Goal: Task Accomplishment & Management: Manage account settings

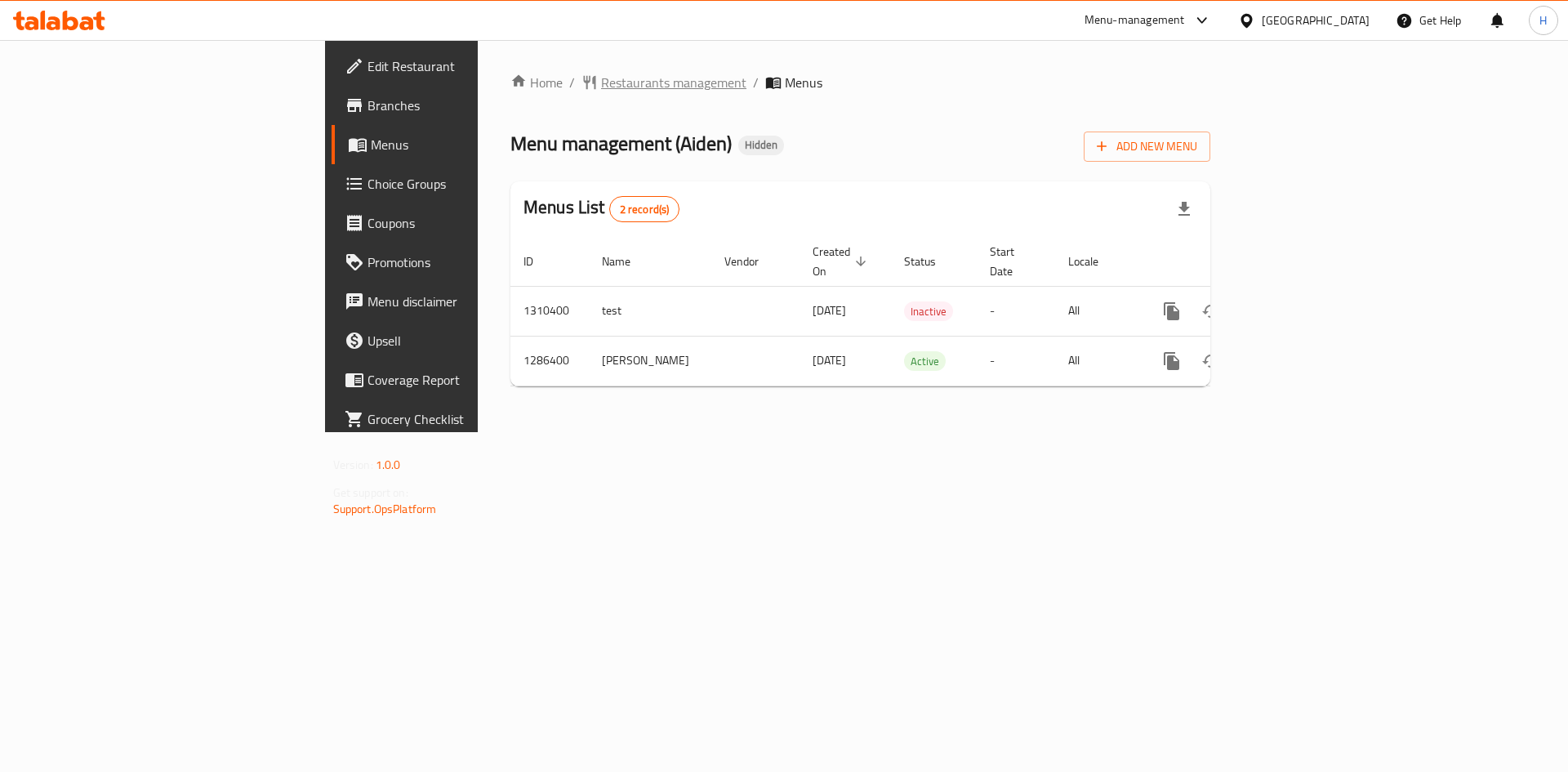
click at [601, 73] on span "Restaurants management" at bounding box center [673, 82] width 145 height 19
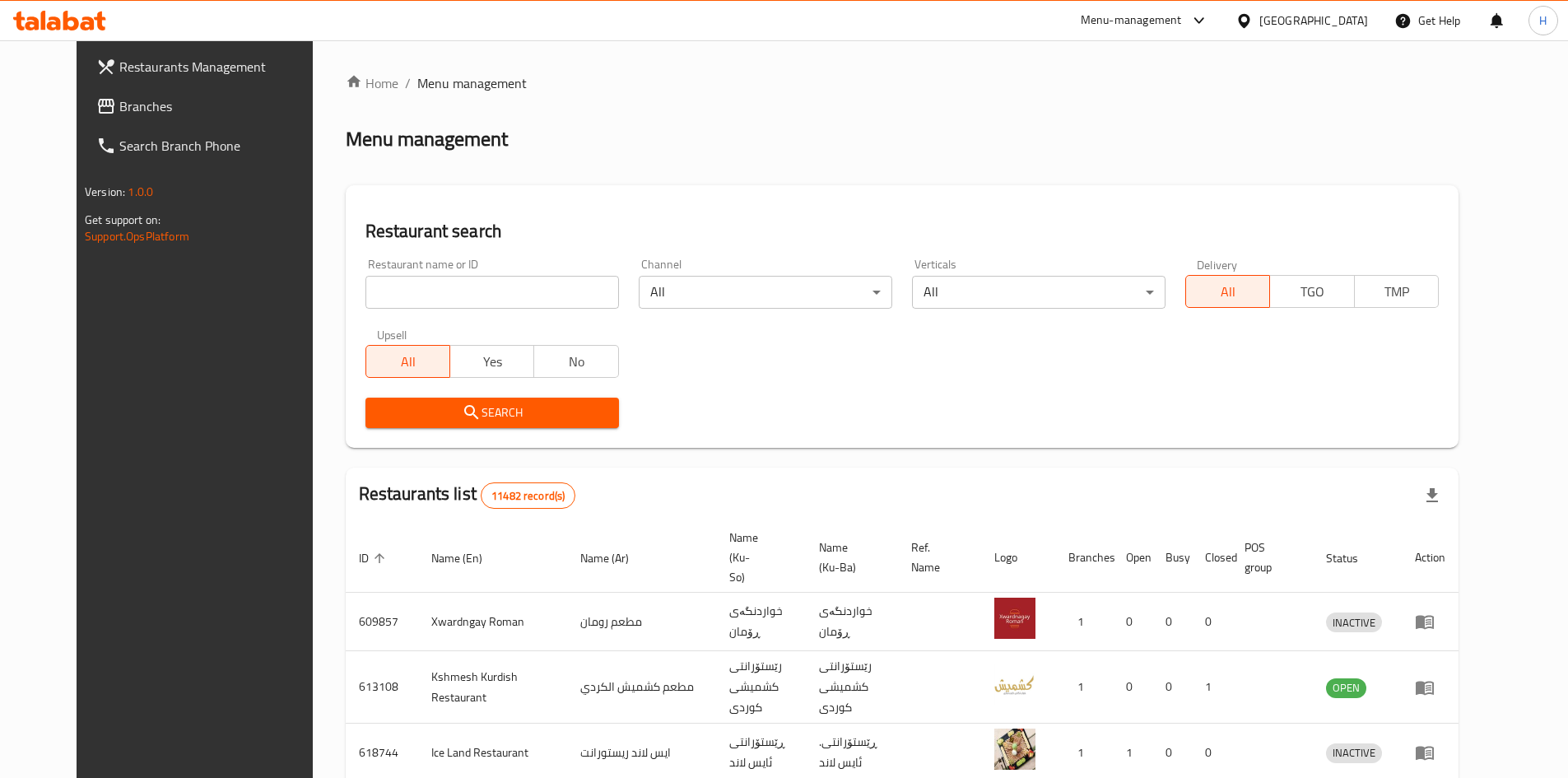
click at [396, 297] on input "search" at bounding box center [492, 292] width 254 height 33
paste input "664993"
type input "664993"
click button "Search" at bounding box center [492, 413] width 254 height 30
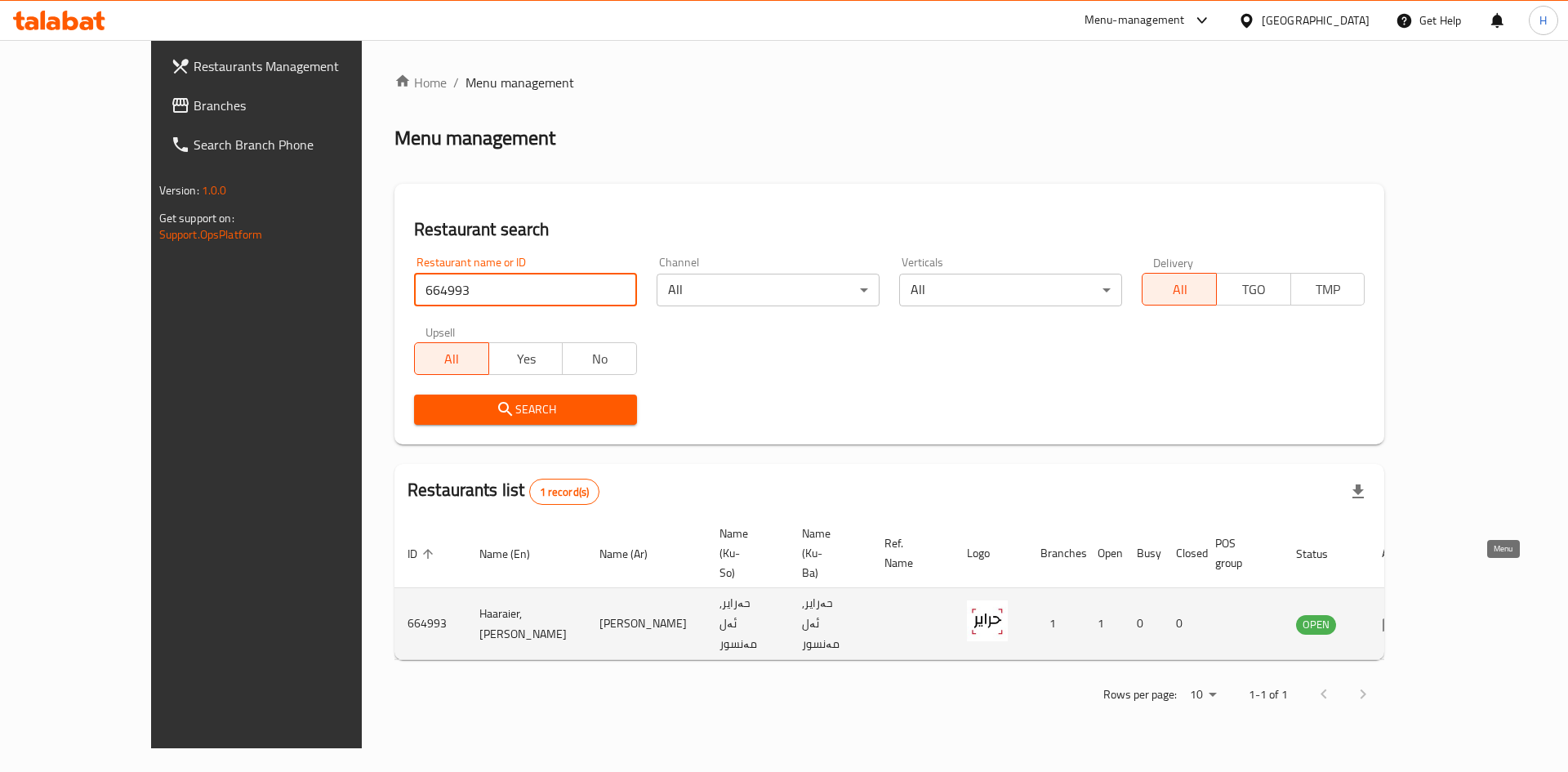
click at [1412, 614] on link "enhanced table" at bounding box center [1397, 624] width 30 height 19
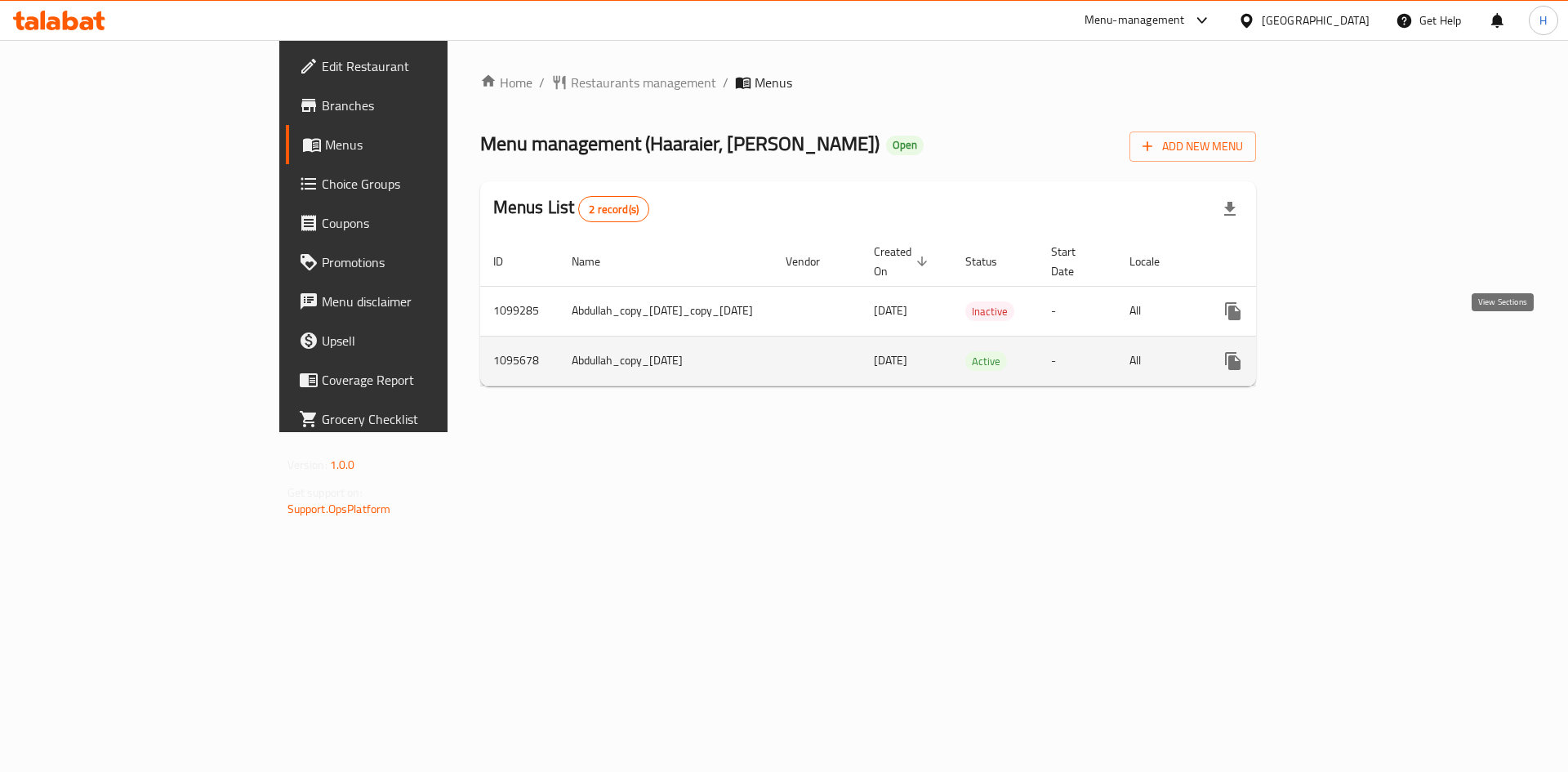
click at [1361, 351] on icon "enhanced table" at bounding box center [1351, 361] width 19 height 19
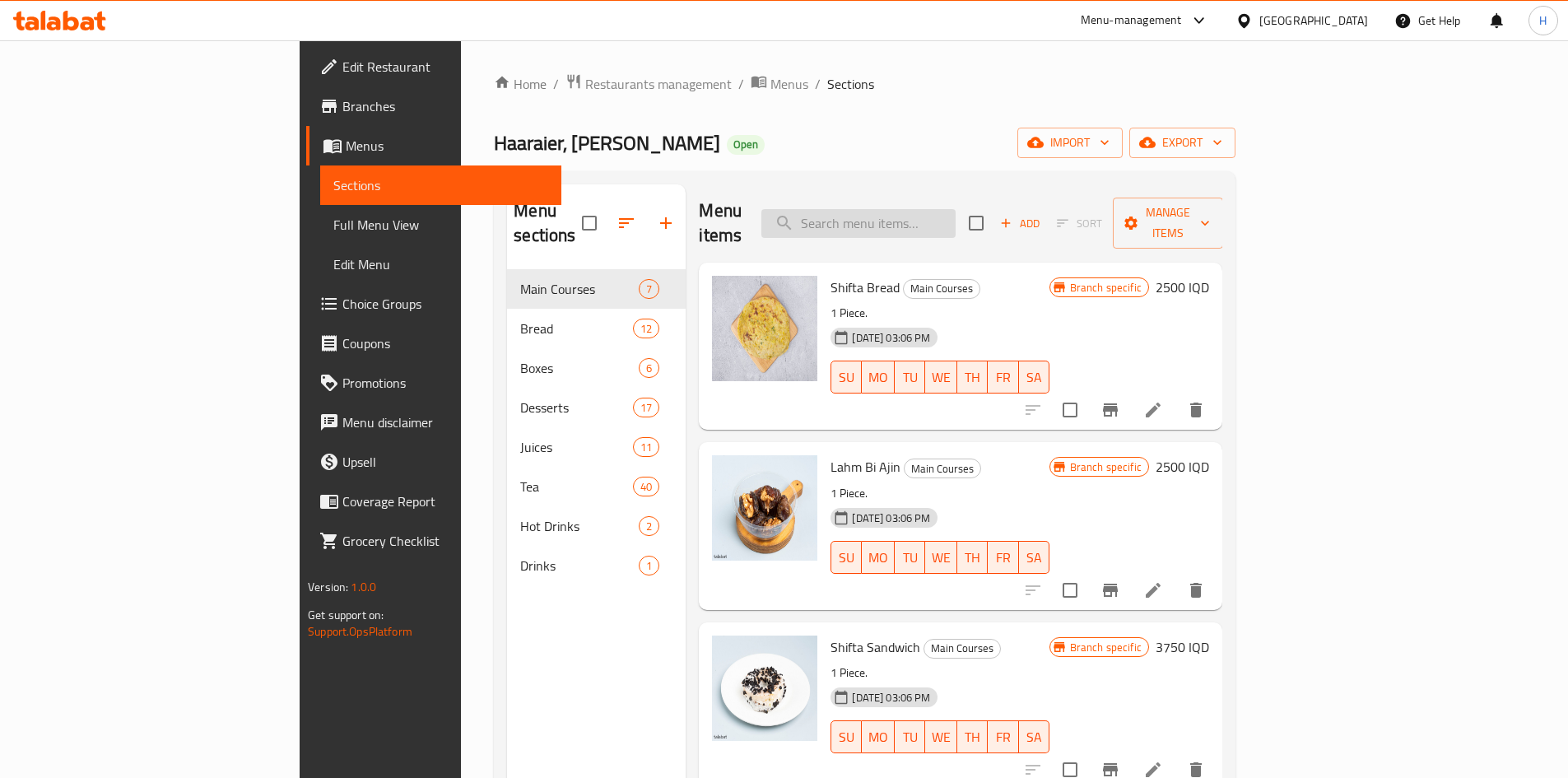
click at [955, 209] on input "search" at bounding box center [859, 223] width 195 height 29
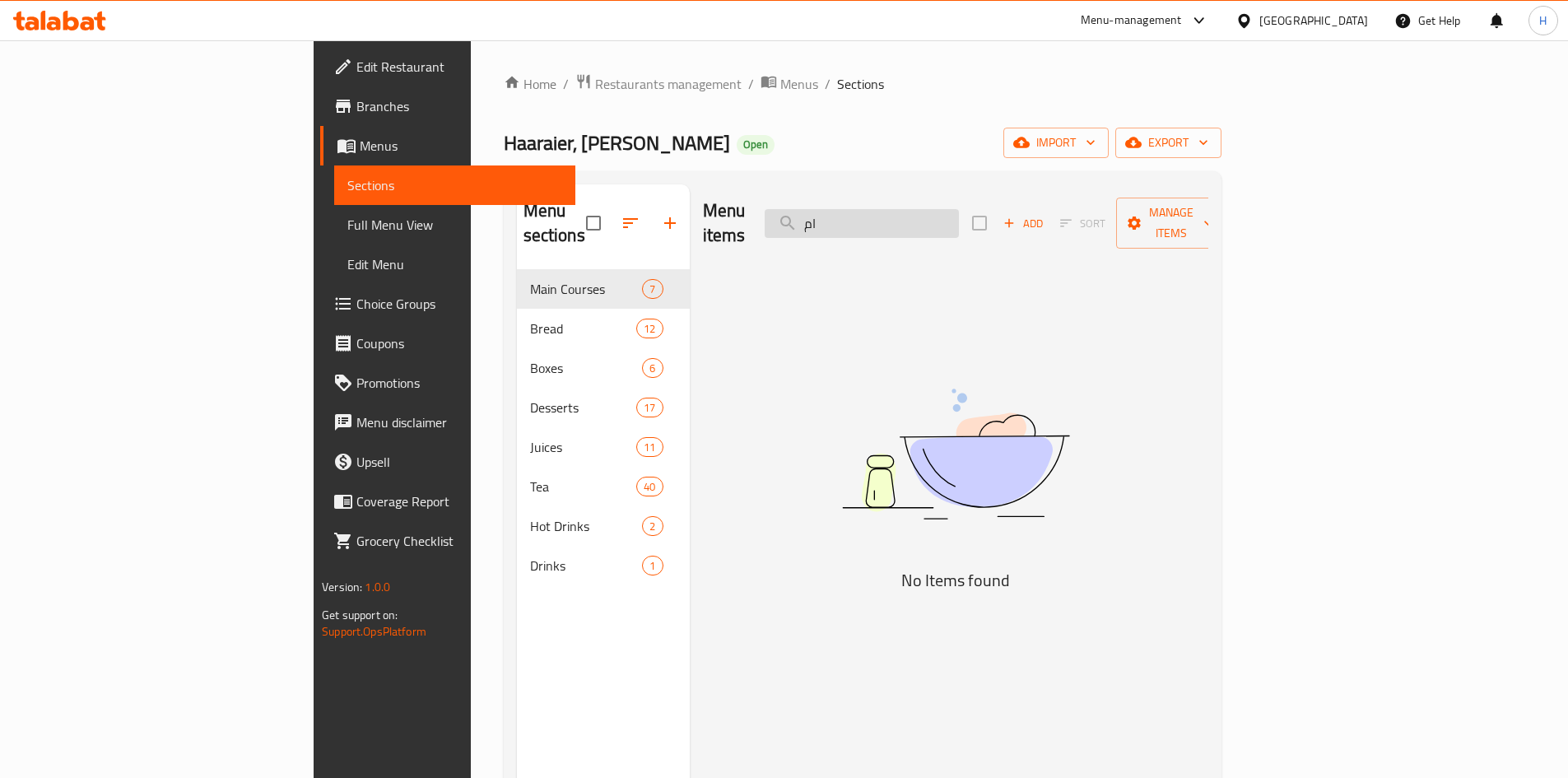
type input "ا"
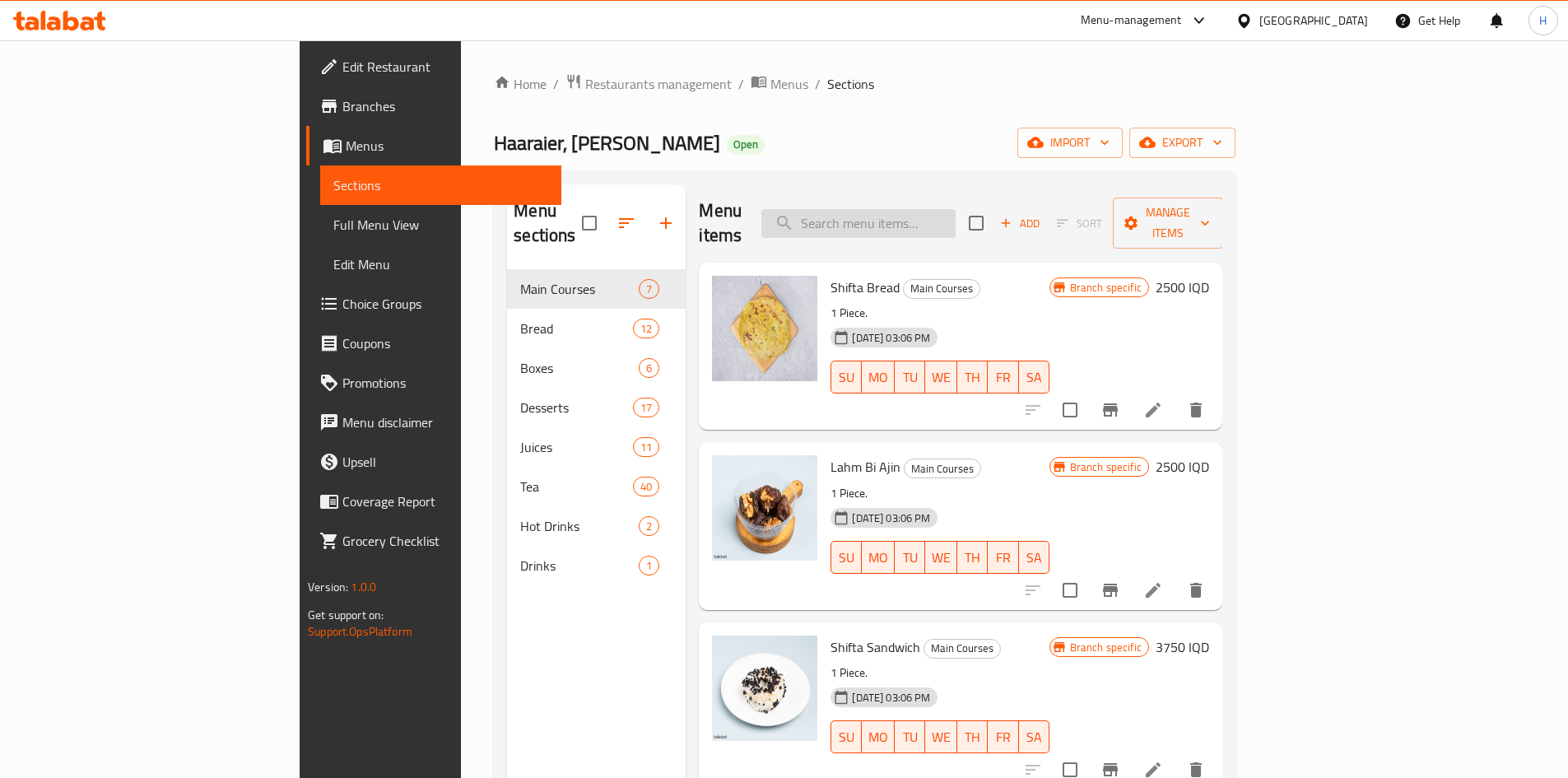
type input "ا"
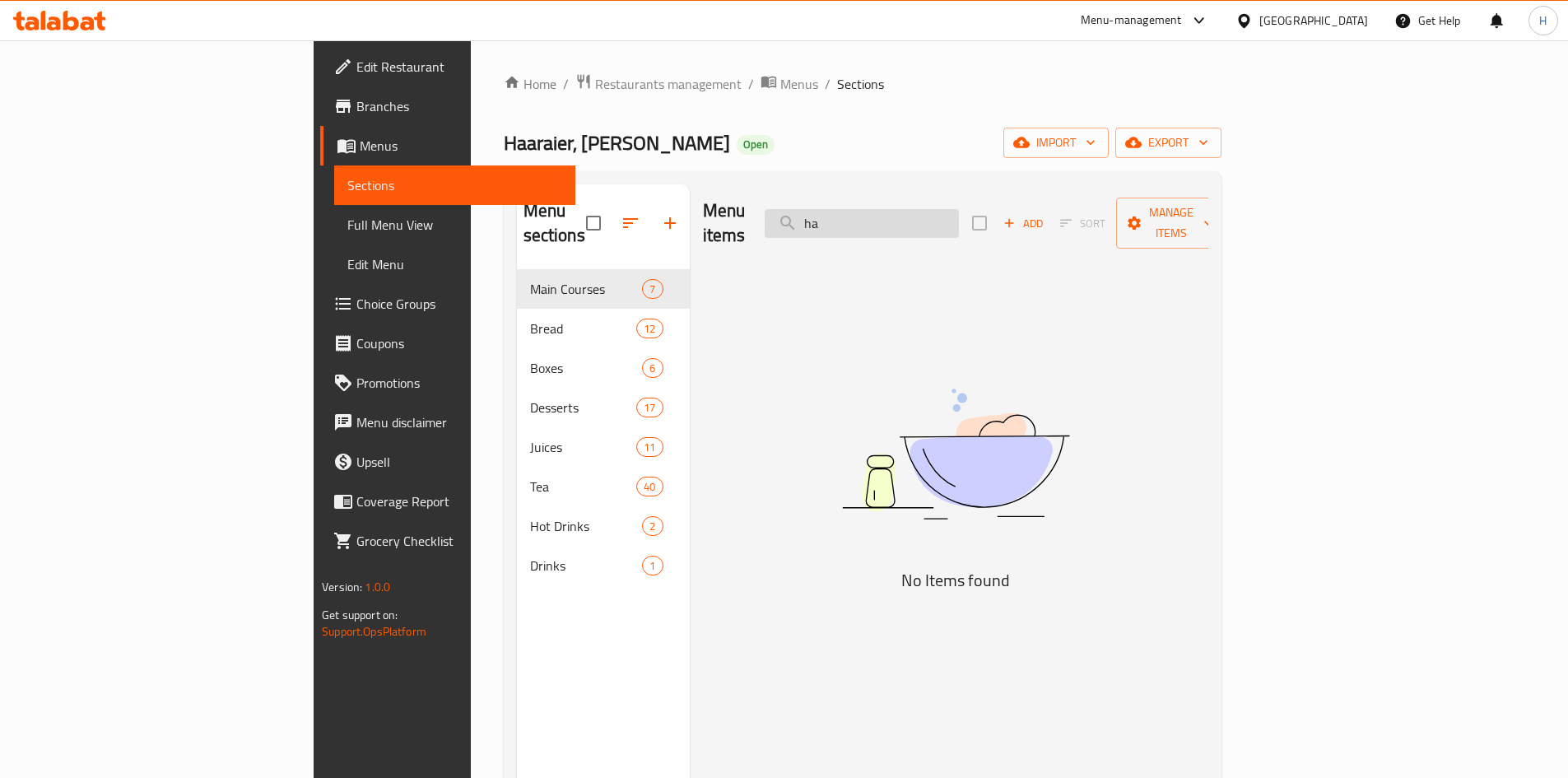
type input "h"
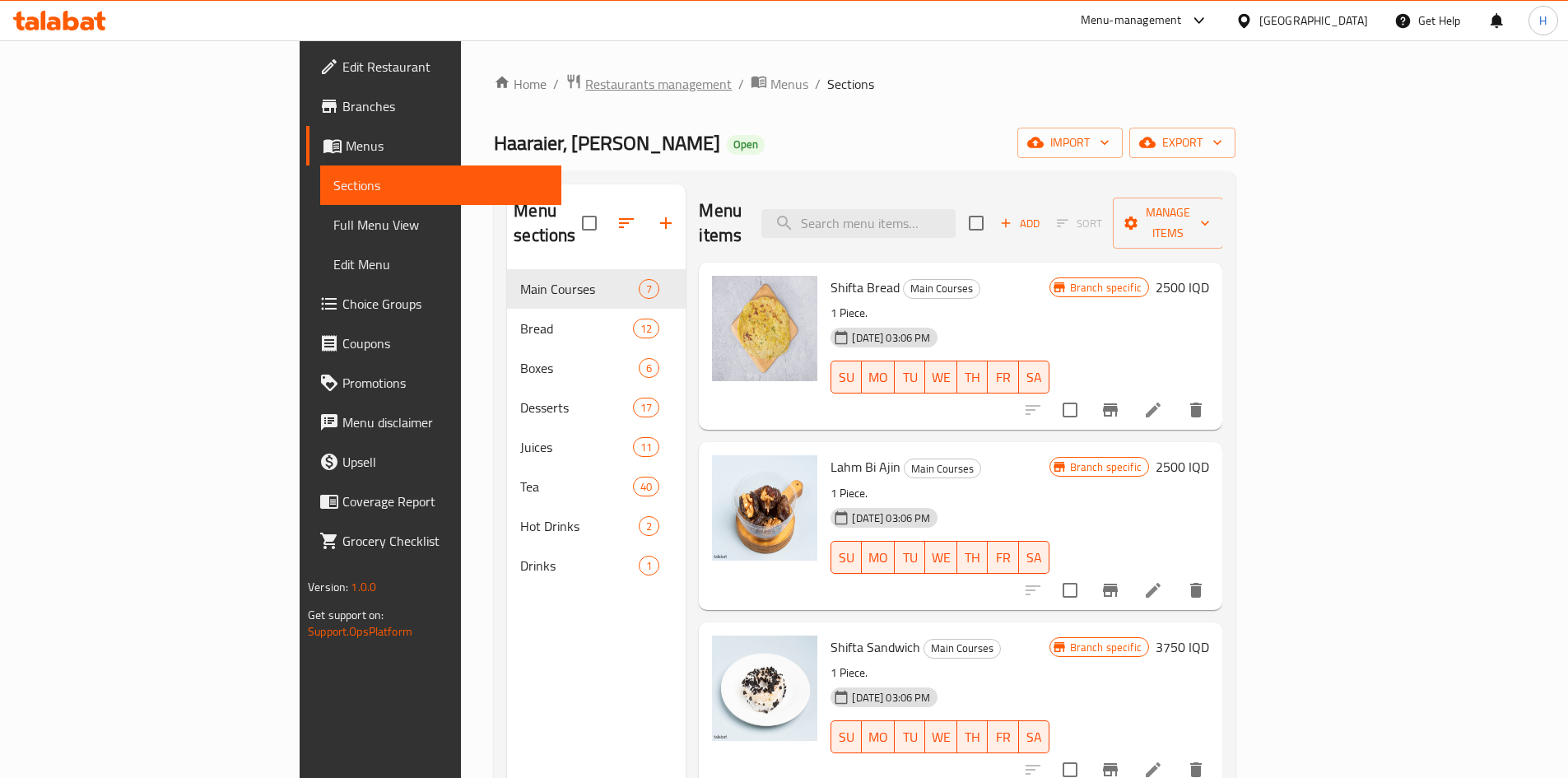
click at [585, 79] on span "Restaurants management" at bounding box center [658, 84] width 146 height 20
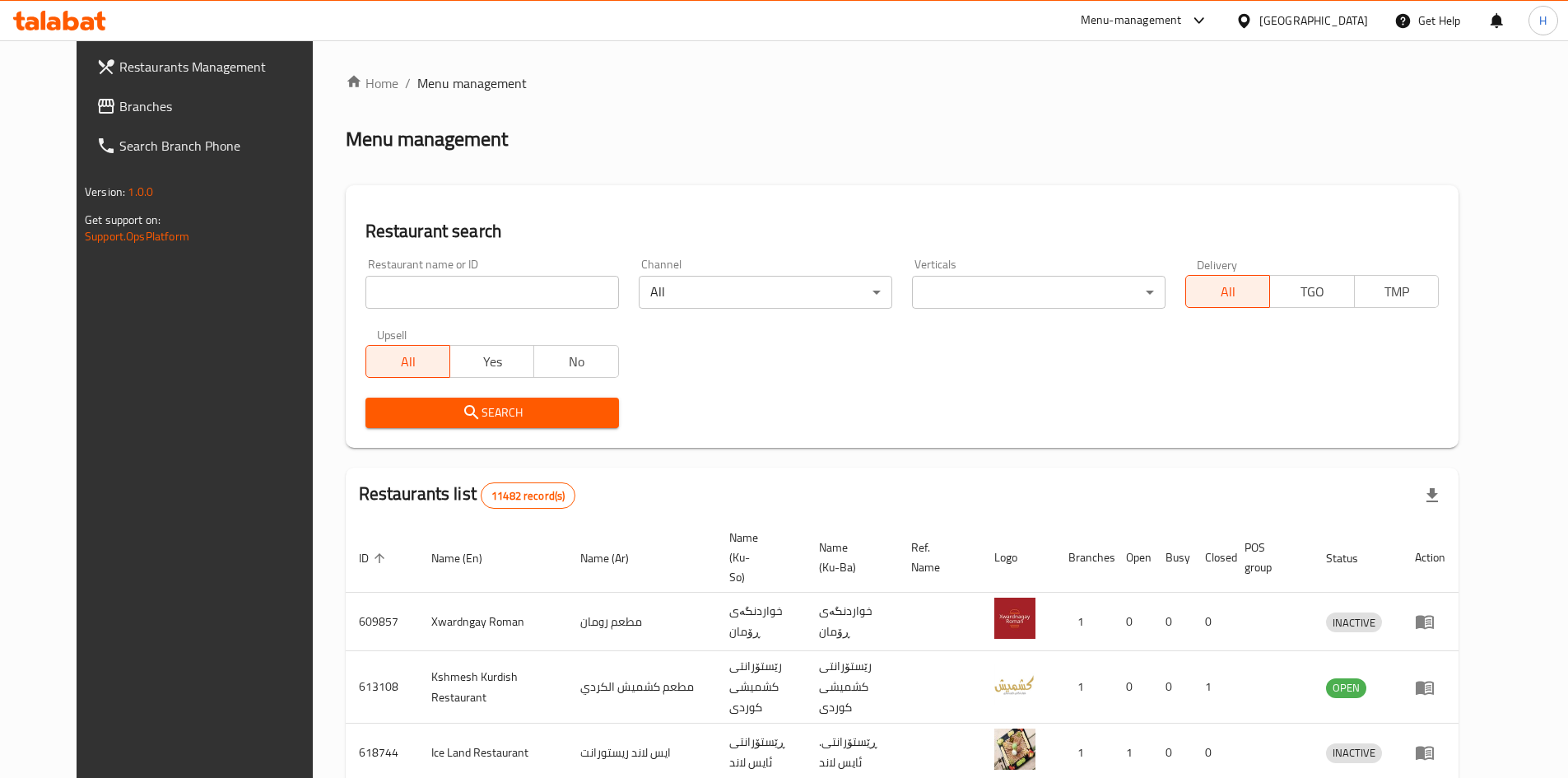
click at [498, 306] on input "search" at bounding box center [492, 292] width 254 height 33
paste input "664993"
type input "664993"
click button "Search" at bounding box center [492, 413] width 254 height 30
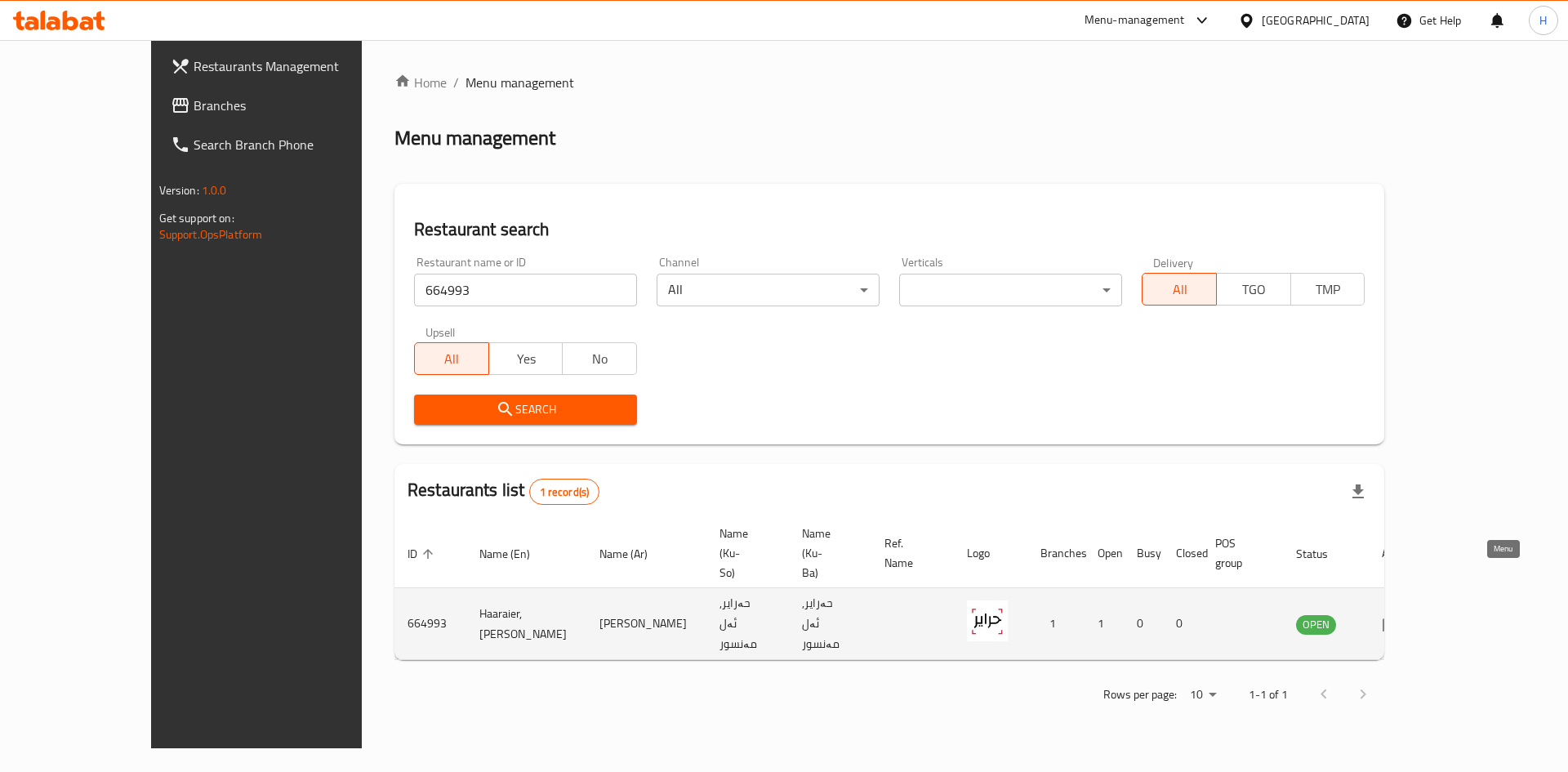
click at [1401, 618] on icon "enhanced table" at bounding box center [1392, 625] width 18 height 14
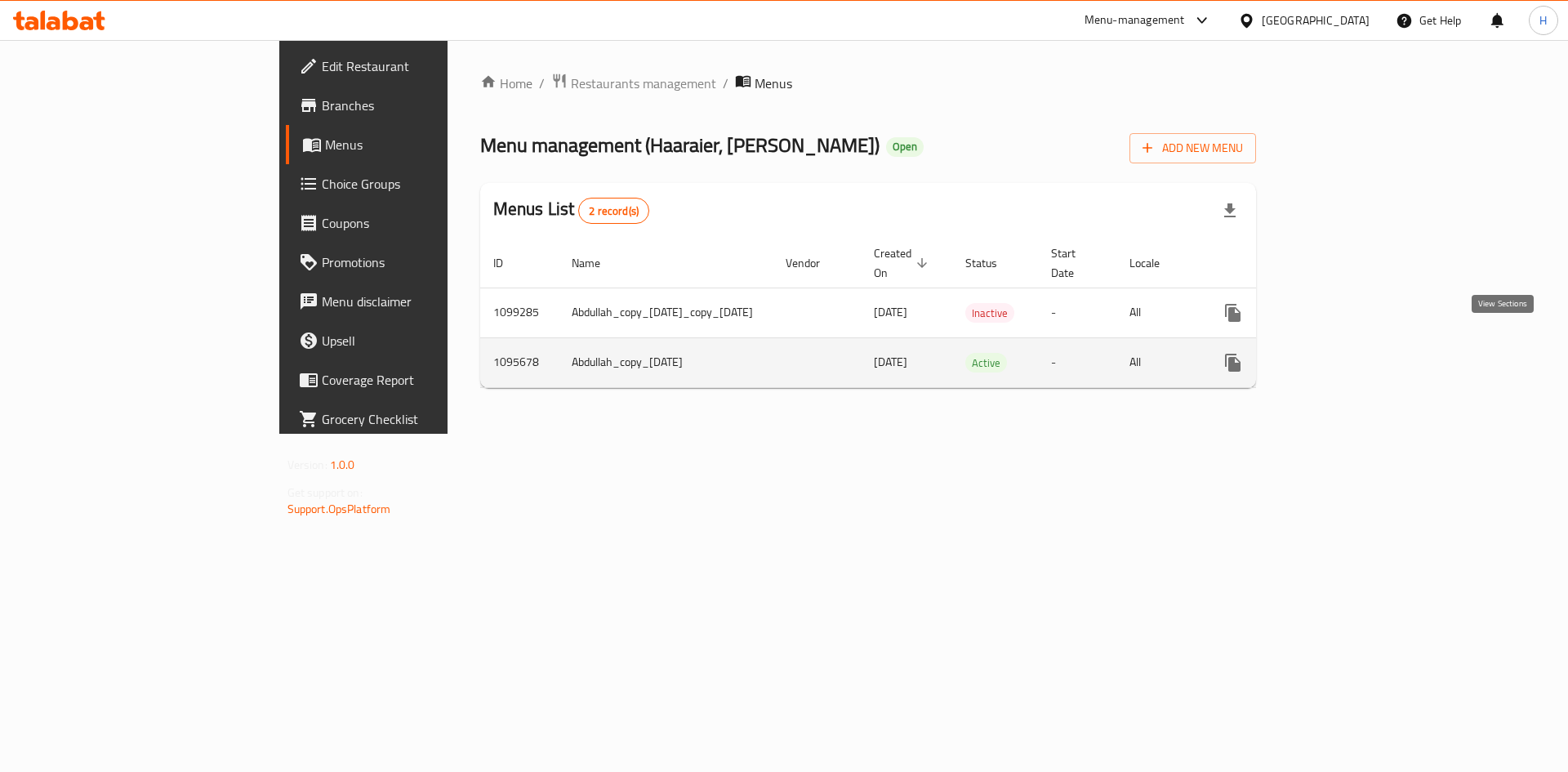
click at [1358, 355] on icon "enhanced table" at bounding box center [1350, 363] width 15 height 15
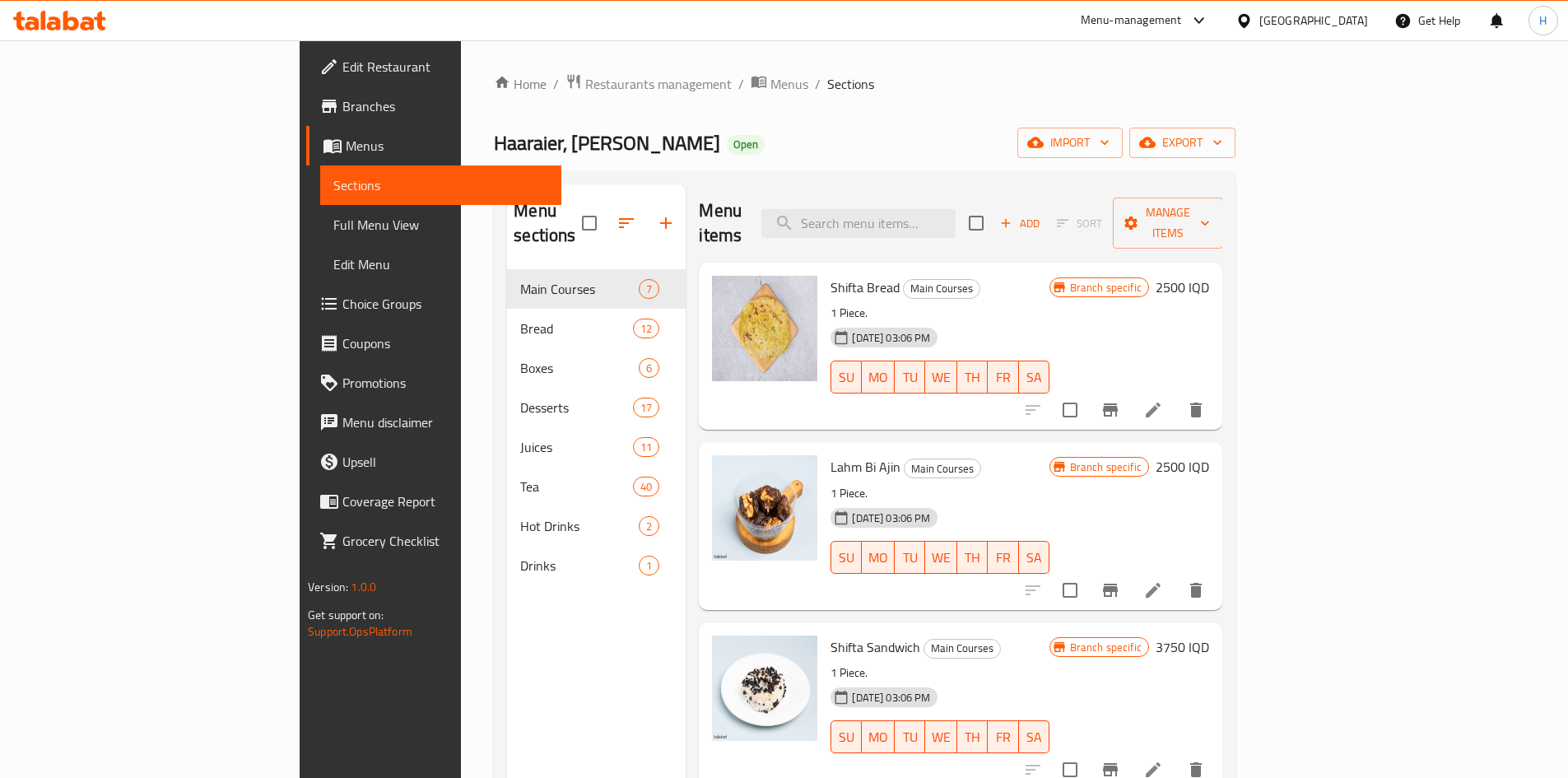
click at [970, 192] on div "Menu items Add Sort Manage items" at bounding box center [961, 223] width 523 height 79
click at [955, 209] on input "search" at bounding box center [859, 223] width 195 height 29
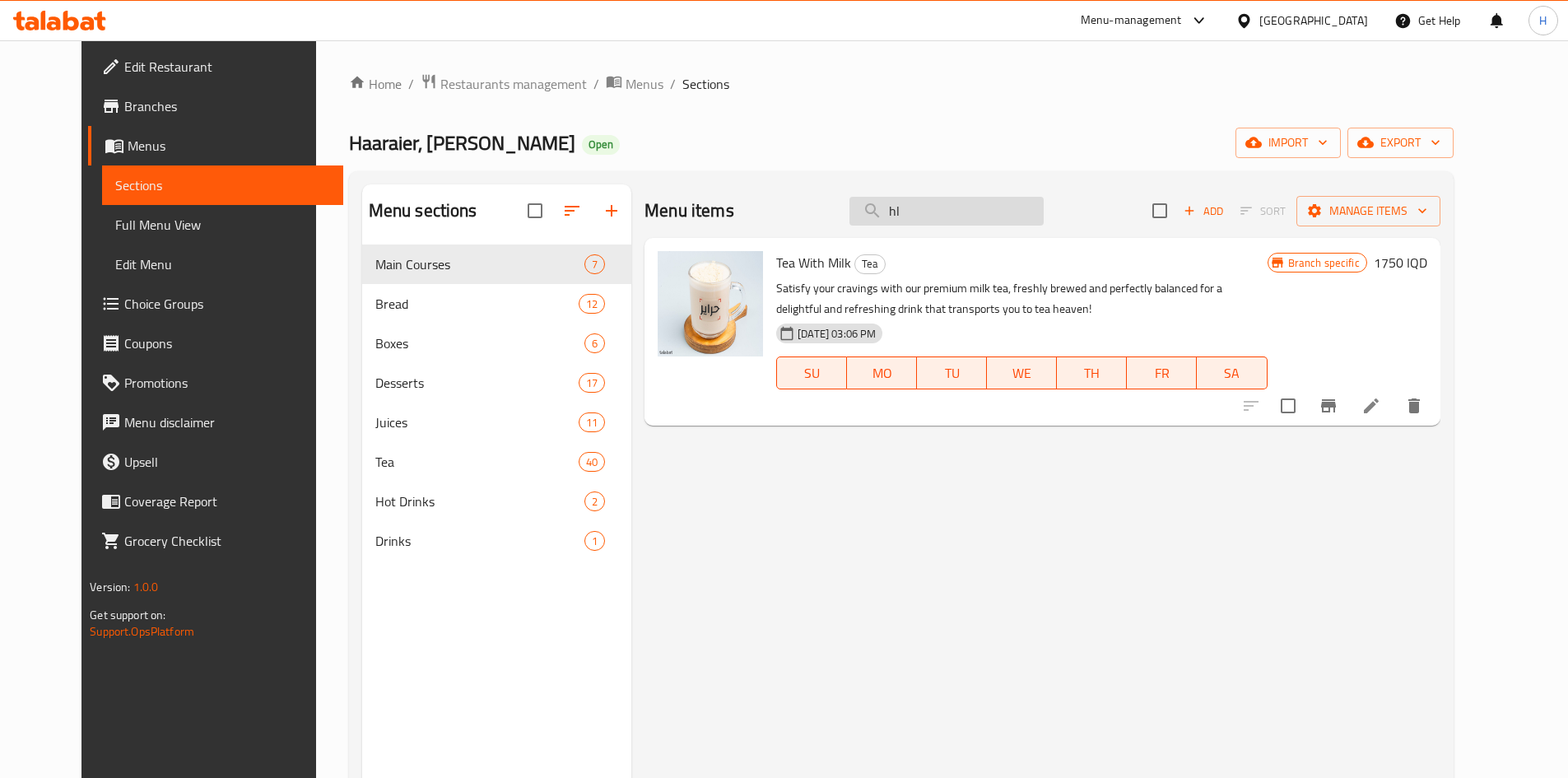
type input "h"
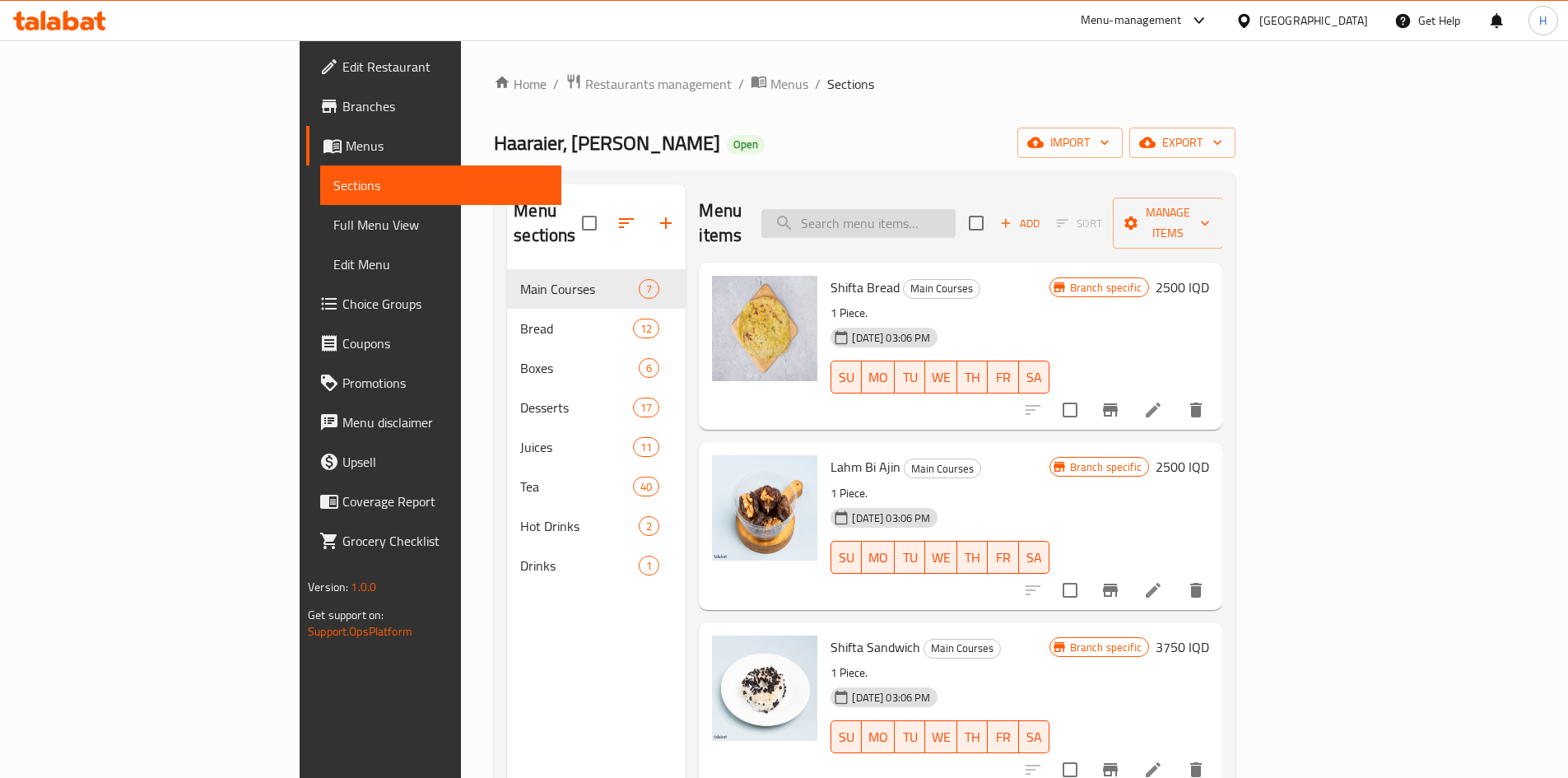
type input "م"
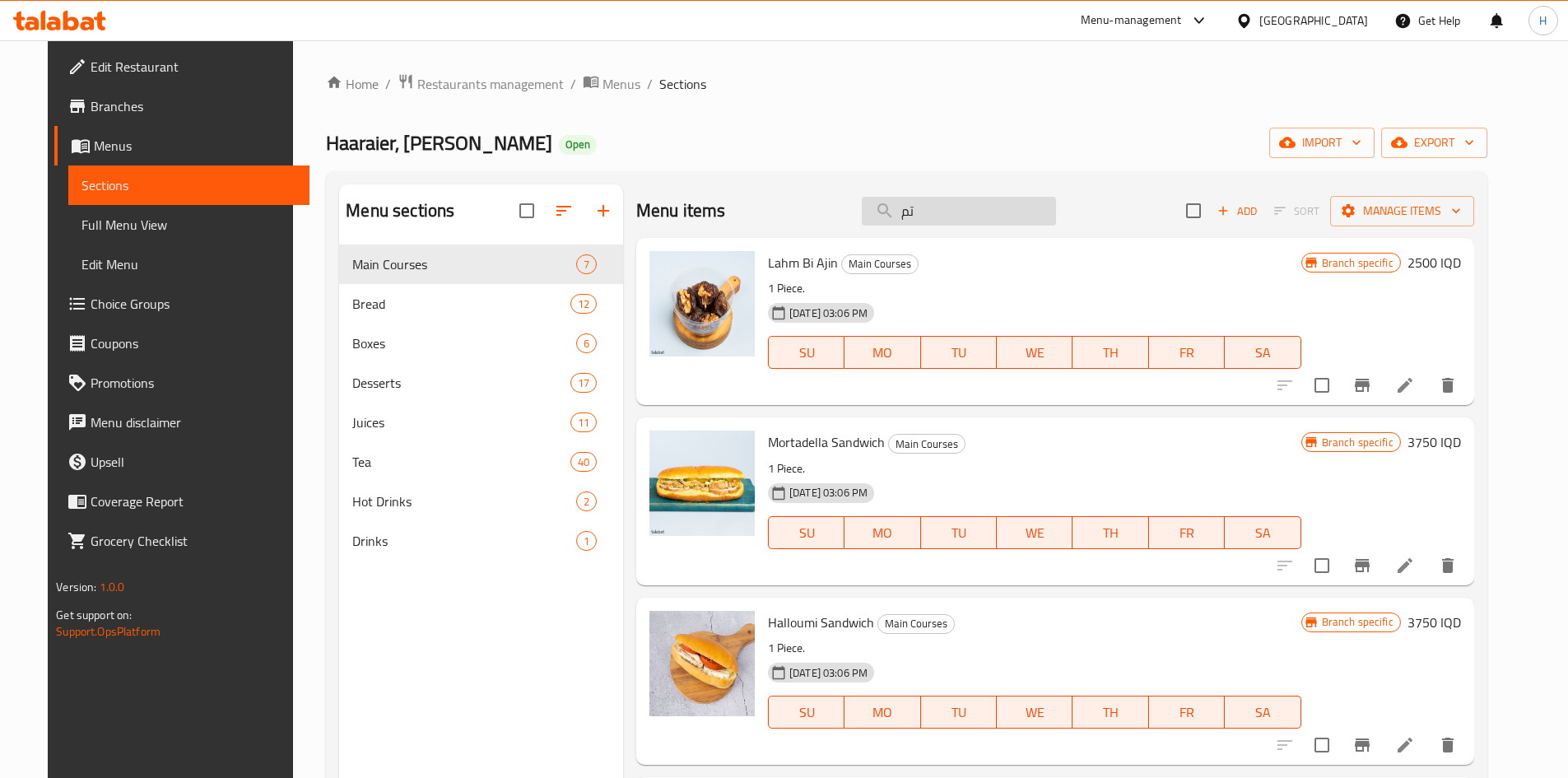
type input "ت"
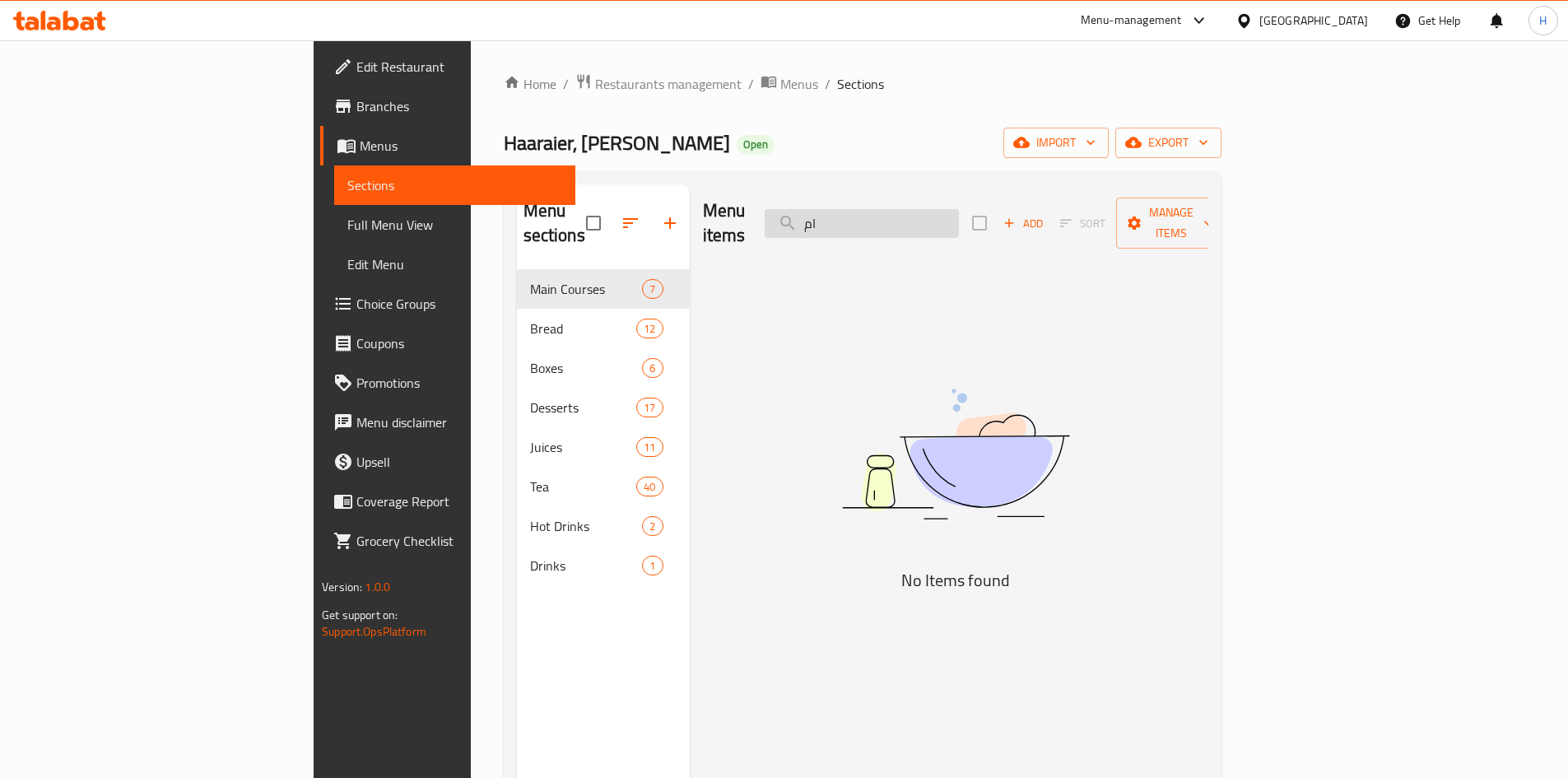
type input "ا"
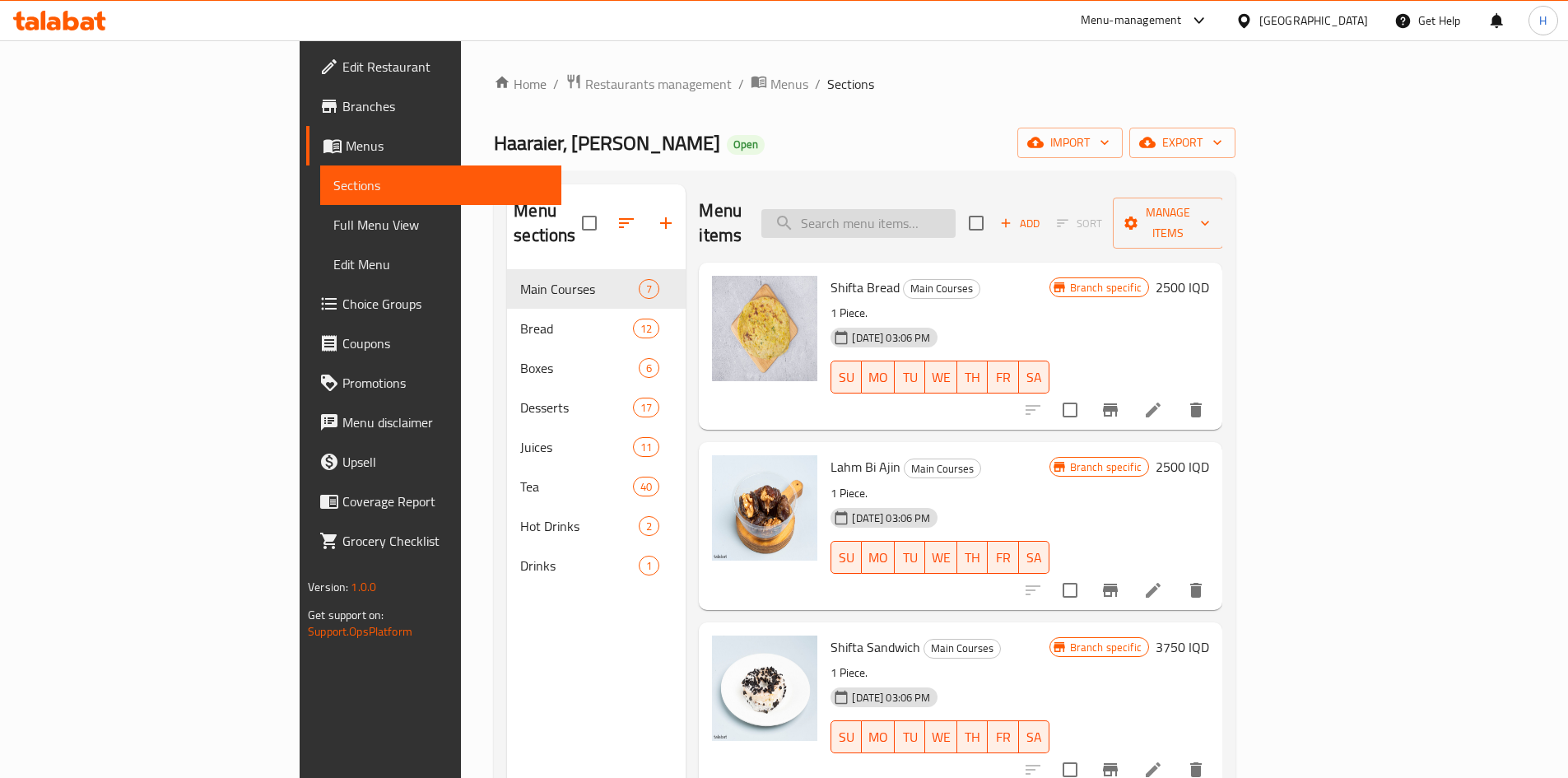
click at [955, 209] on input "search" at bounding box center [859, 223] width 195 height 29
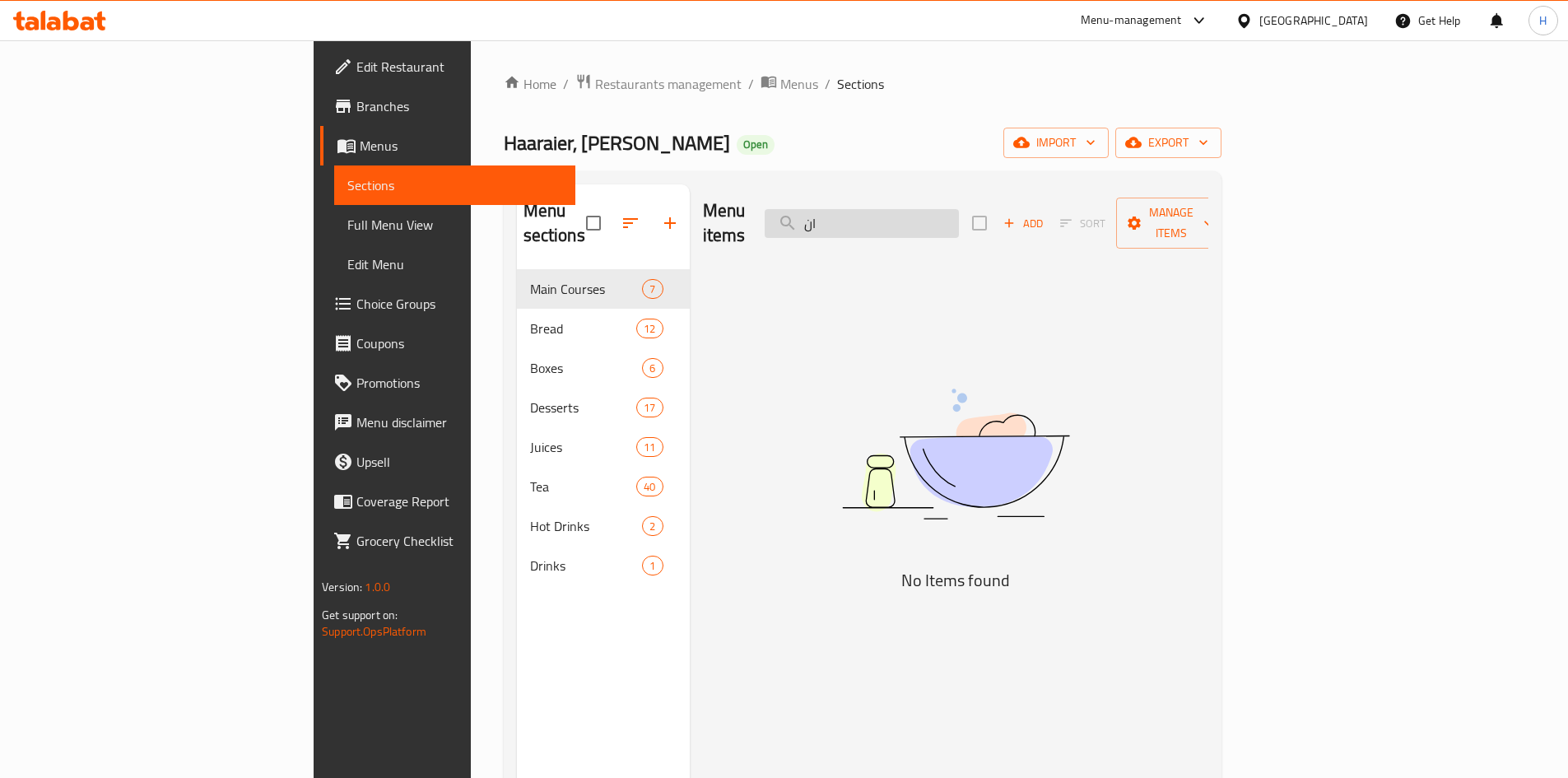
type input "ا"
type input "e"
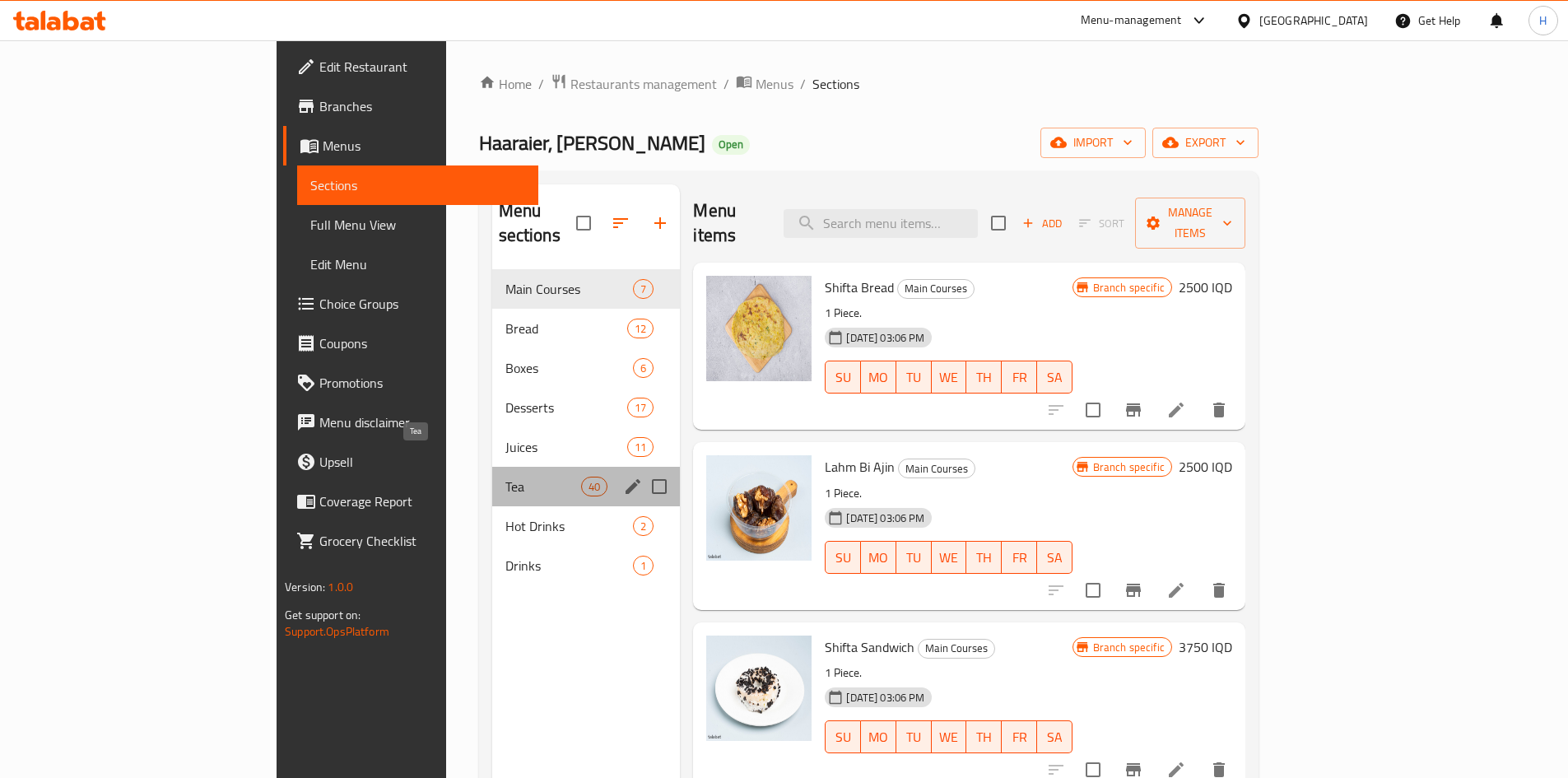
click at [505, 477] on span "Tea" at bounding box center [544, 487] width 77 height 20
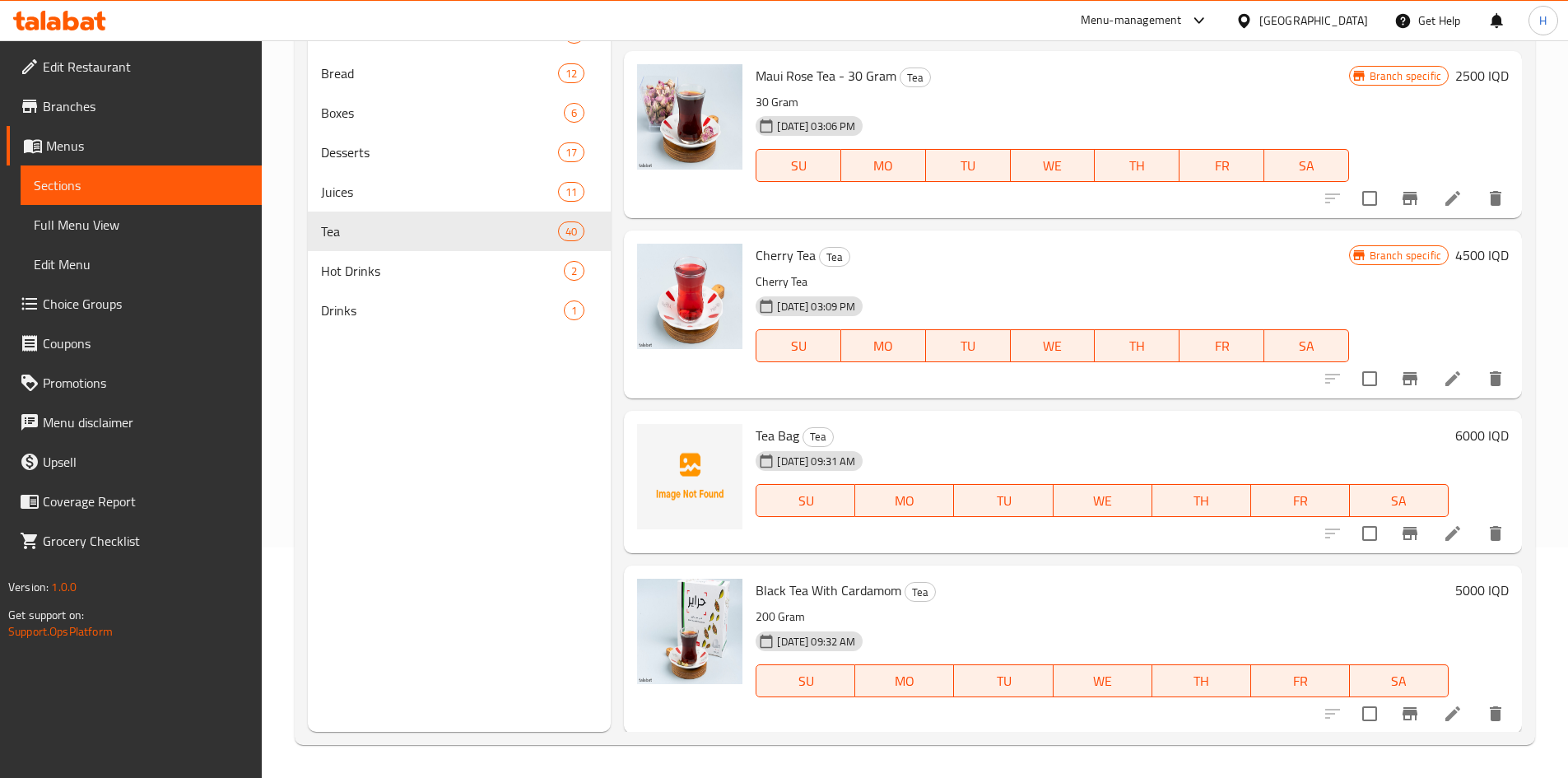
scroll to position [6467, 0]
click at [397, 277] on span "Hot Drinks" at bounding box center [442, 271] width 244 height 20
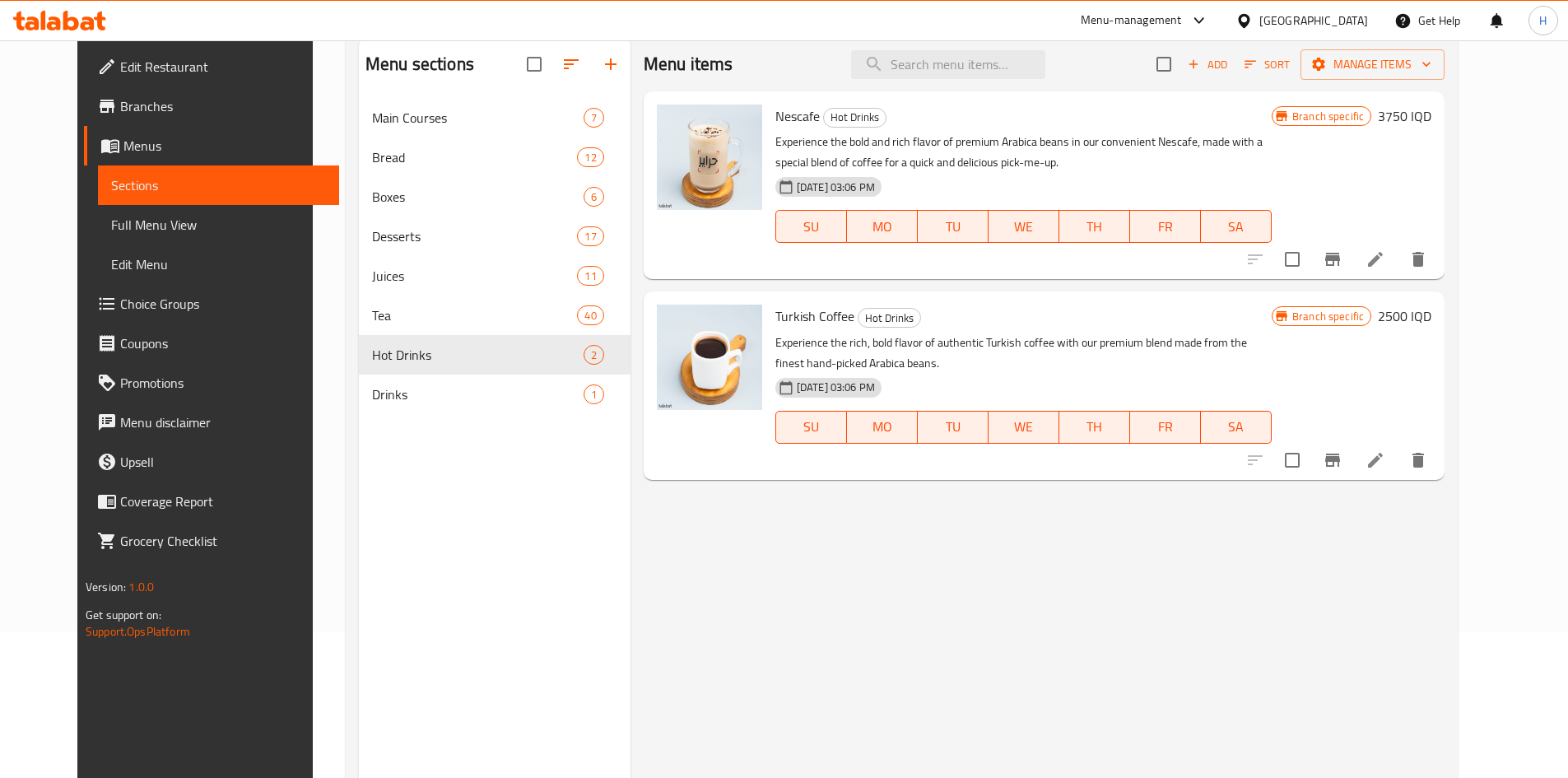
scroll to position [66, 0]
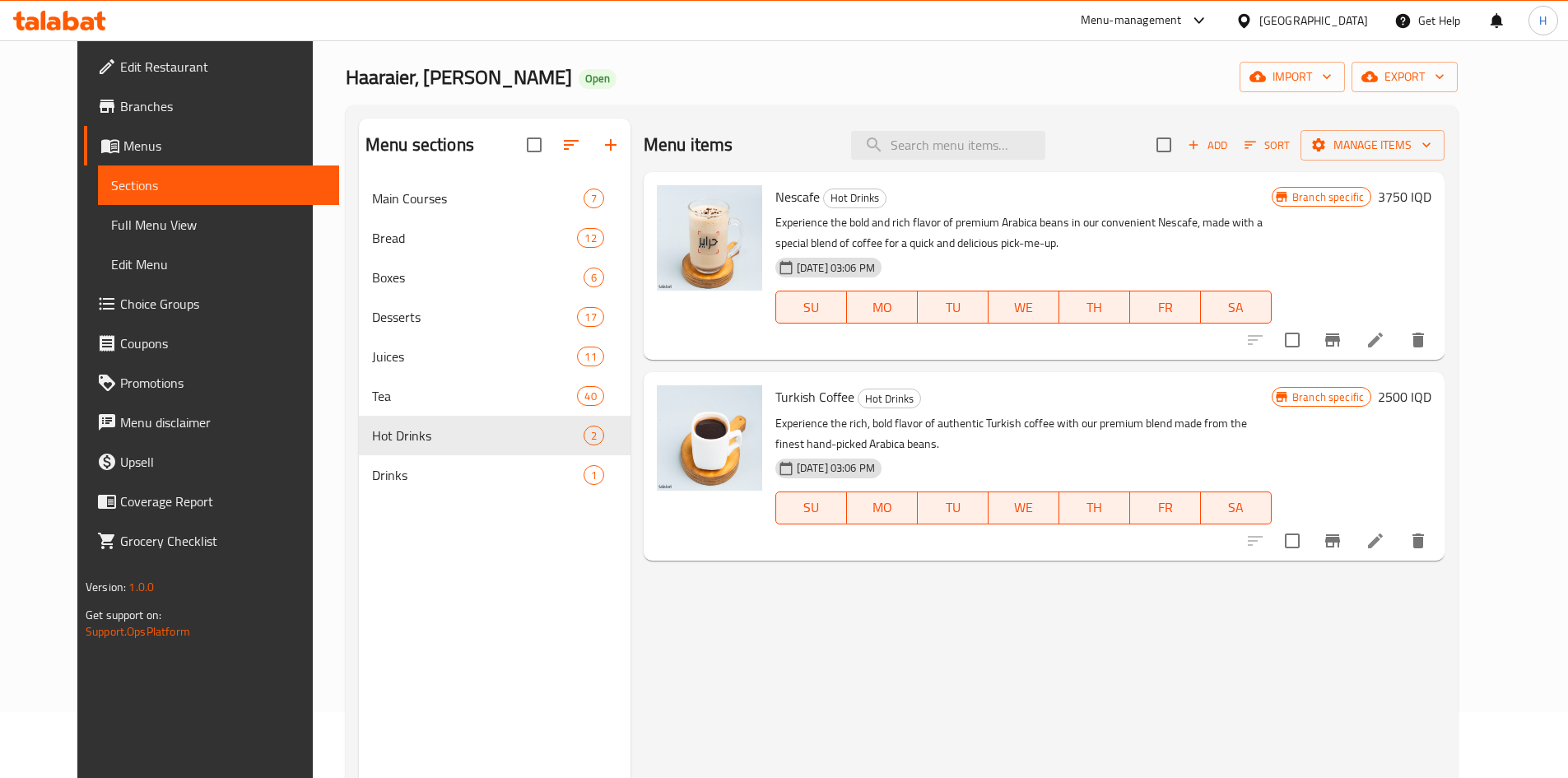
click at [359, 495] on nav "Main Courses 7 Bread 12 Boxes 6 Desserts 17 Juices 11 Tea 40 Hot Drinks 2 Drink…" at bounding box center [495, 337] width 271 height 330
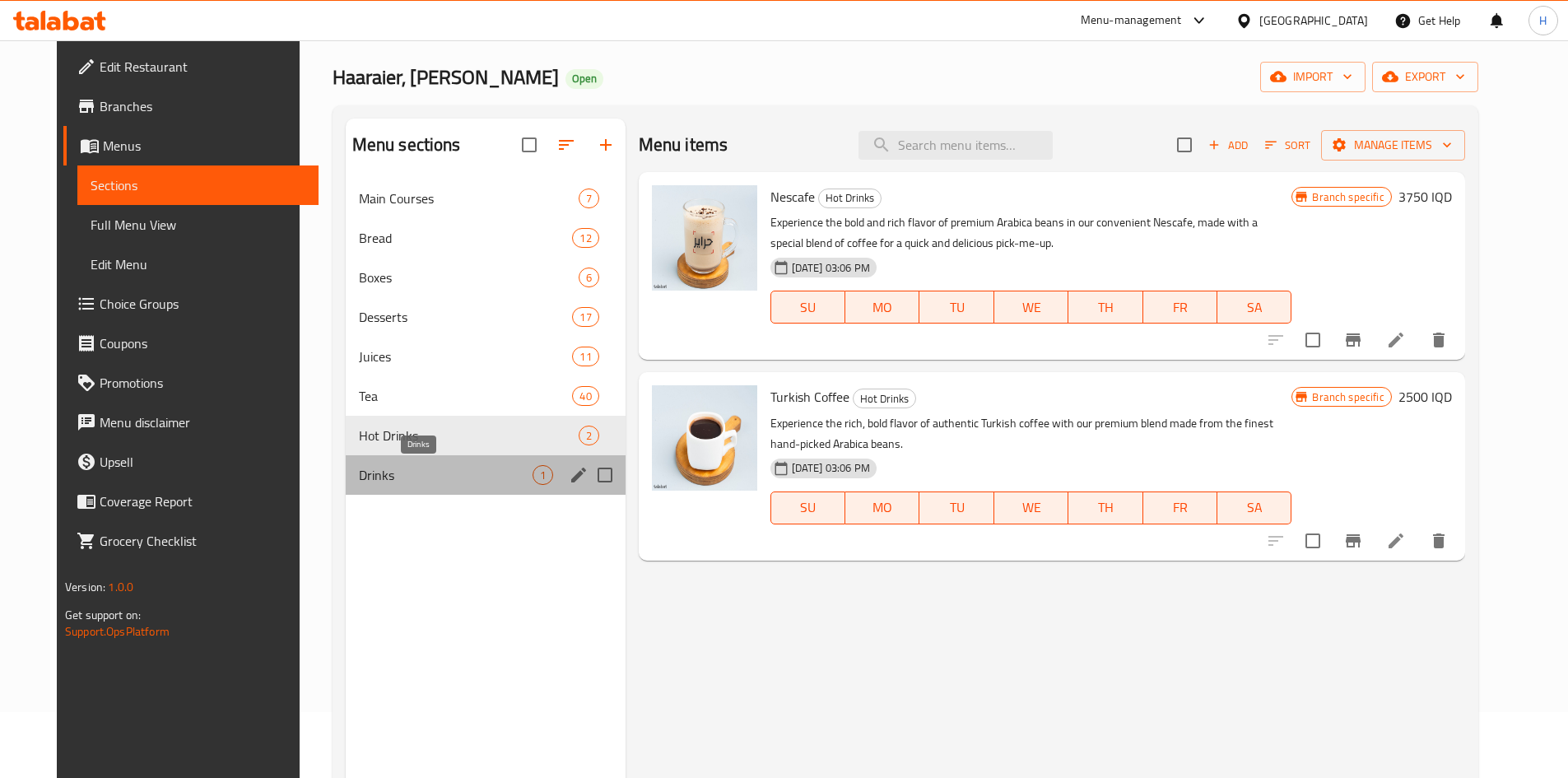
click at [367, 476] on span "Drinks" at bounding box center [446, 475] width 173 height 20
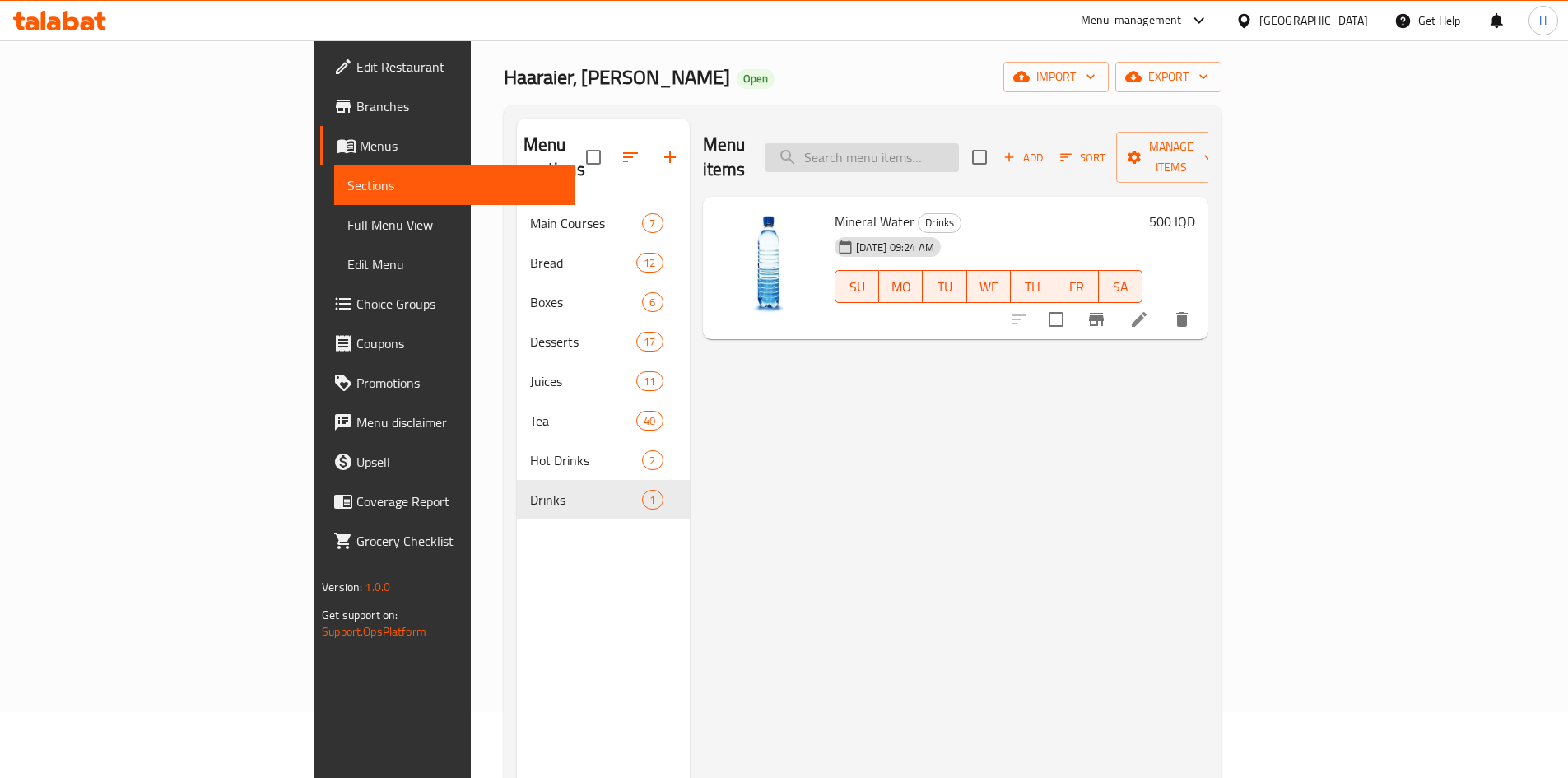
click at [959, 146] on input "search" at bounding box center [862, 157] width 195 height 29
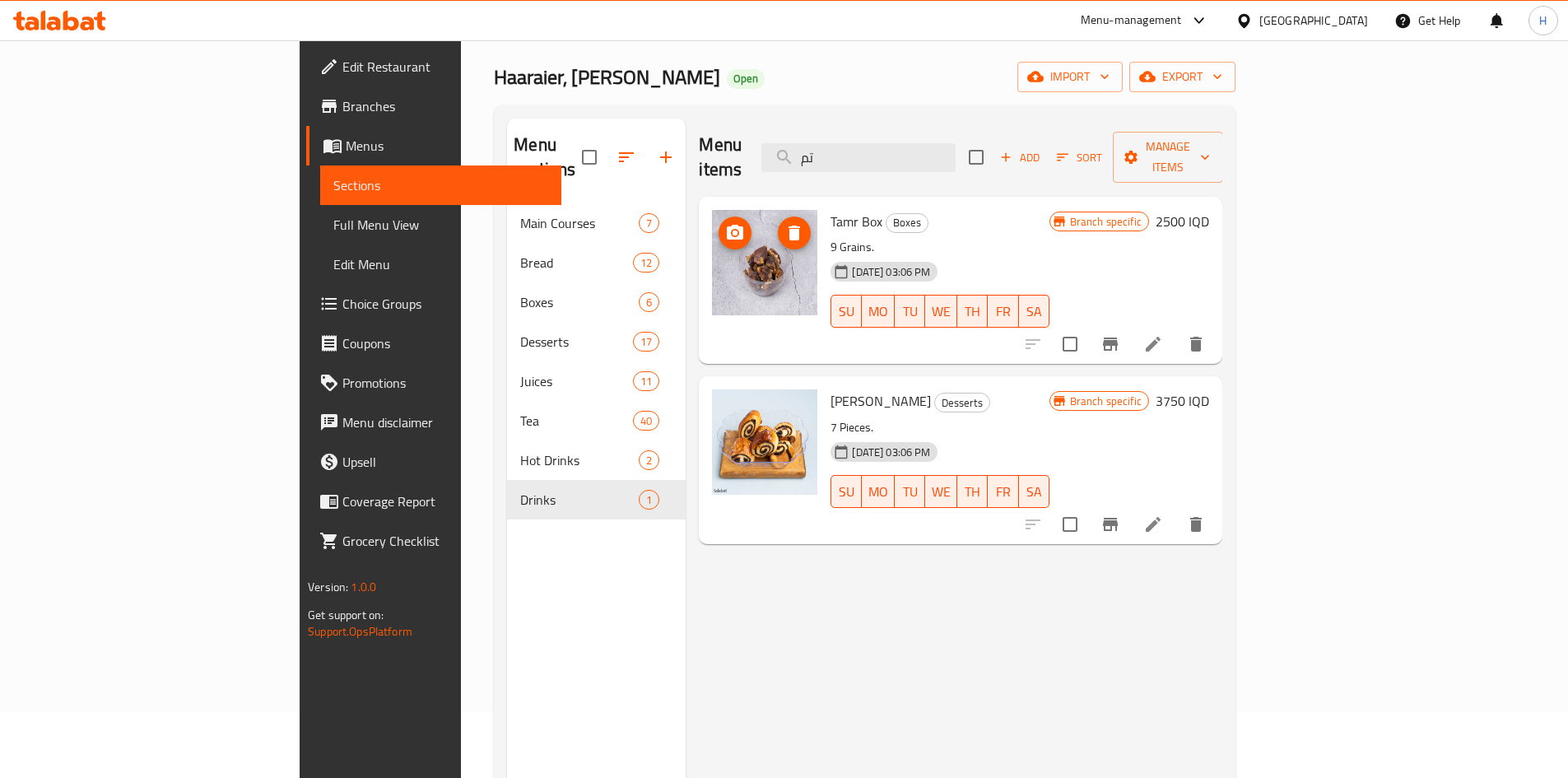
type input "تم"
click at [1163, 334] on icon at bounding box center [1153, 344] width 20 height 20
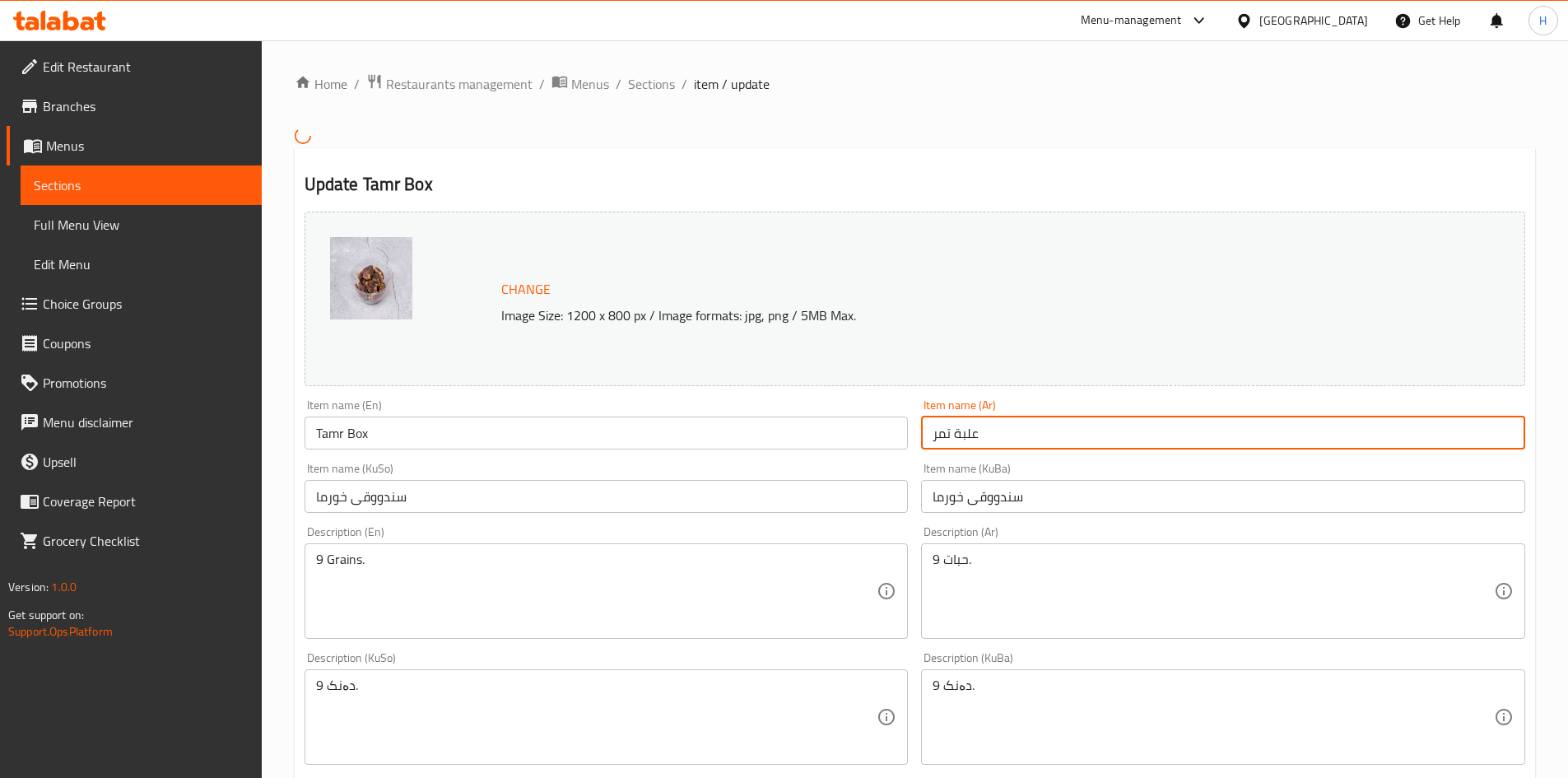
click at [1001, 432] on input "علبة تمر" at bounding box center [1222, 432] width 605 height 33
click at [952, 438] on input "علبة تمر بالحوز" at bounding box center [1222, 432] width 605 height 33
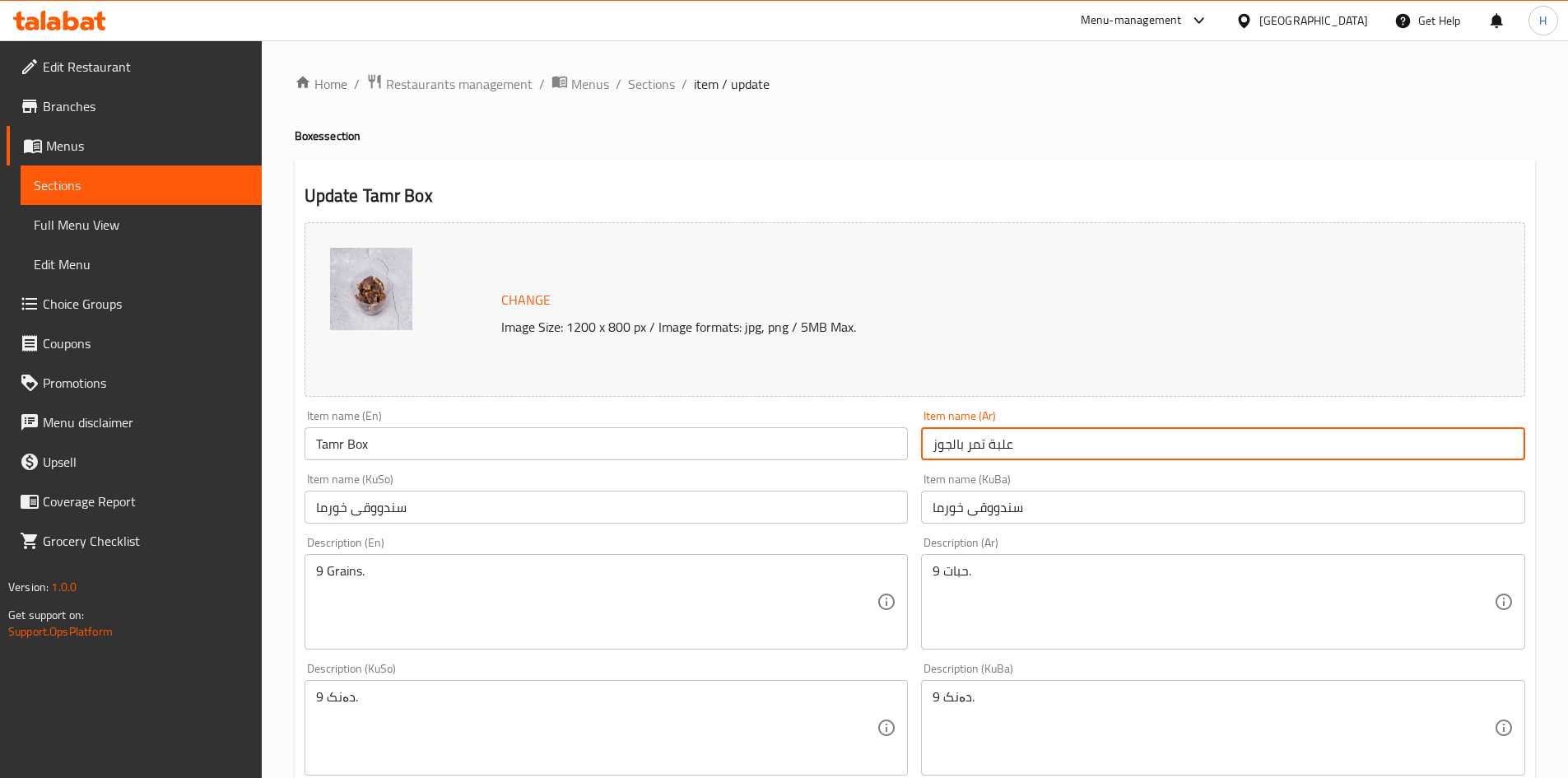
click at [997, 445] on input "علبة تمر بالجوز" at bounding box center [1222, 443] width 605 height 33
type input "تمر بالجوز"
click at [331, 444] on input "Tamr Box" at bounding box center [606, 443] width 605 height 33
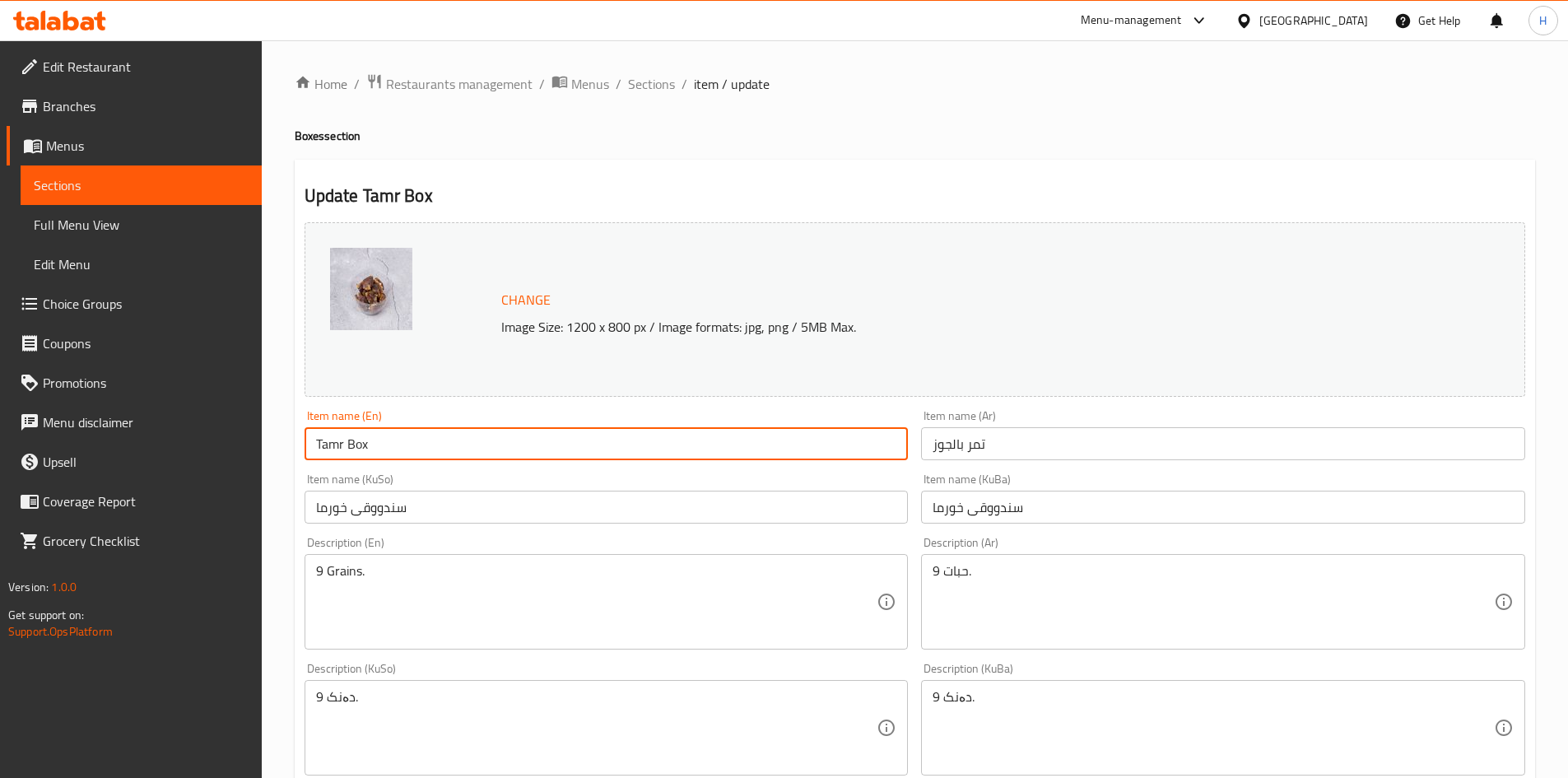
drag, startPoint x: 331, startPoint y: 444, endPoint x: 321, endPoint y: 445, distance: 10.0
click at [328, 445] on input "Tamr Box" at bounding box center [606, 443] width 605 height 33
click at [395, 444] on input "Wlnut Dates Box" at bounding box center [606, 443] width 605 height 33
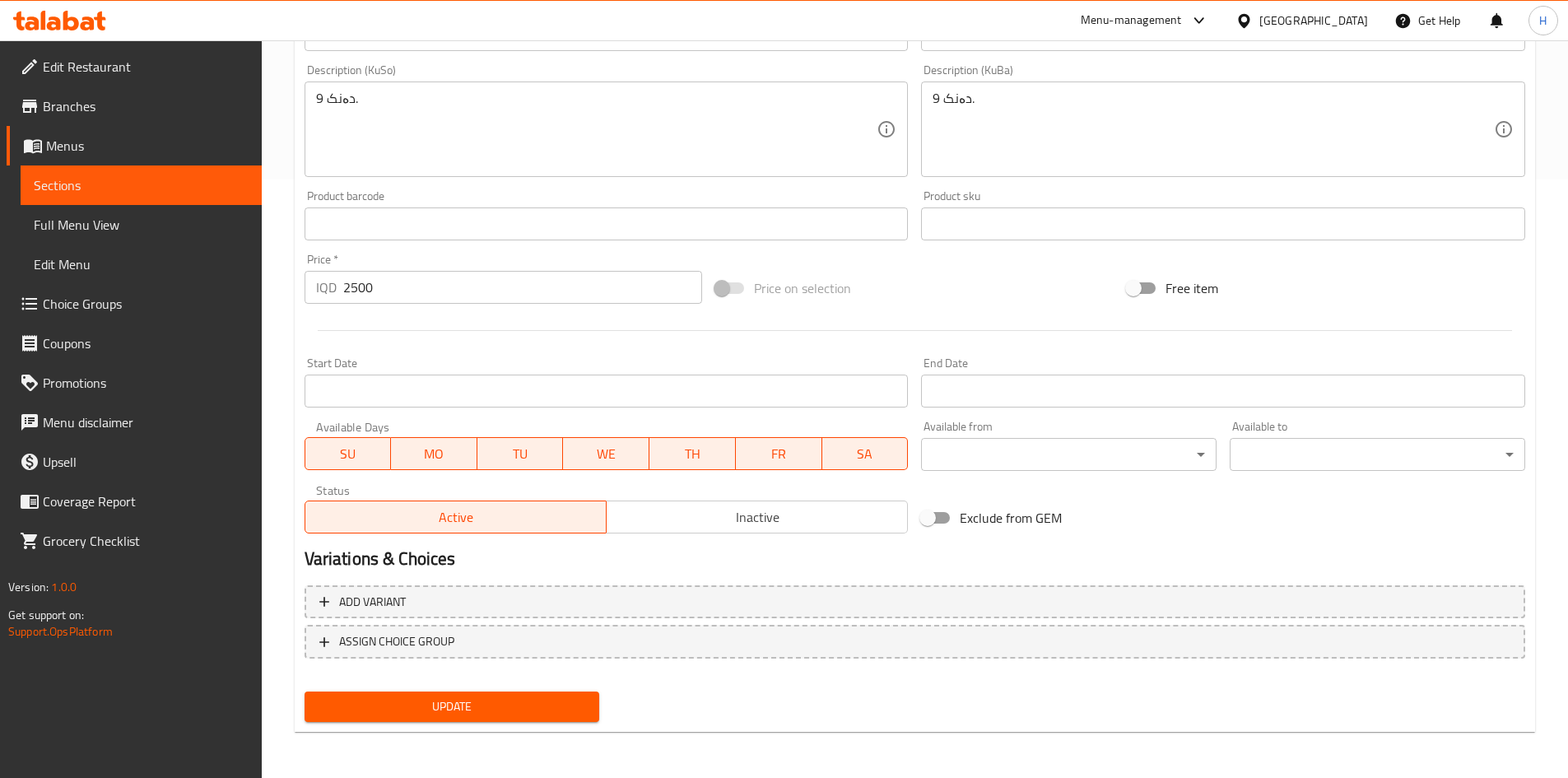
type input "Wlnut Dates"
click at [493, 699] on span "Update" at bounding box center [452, 707] width 269 height 21
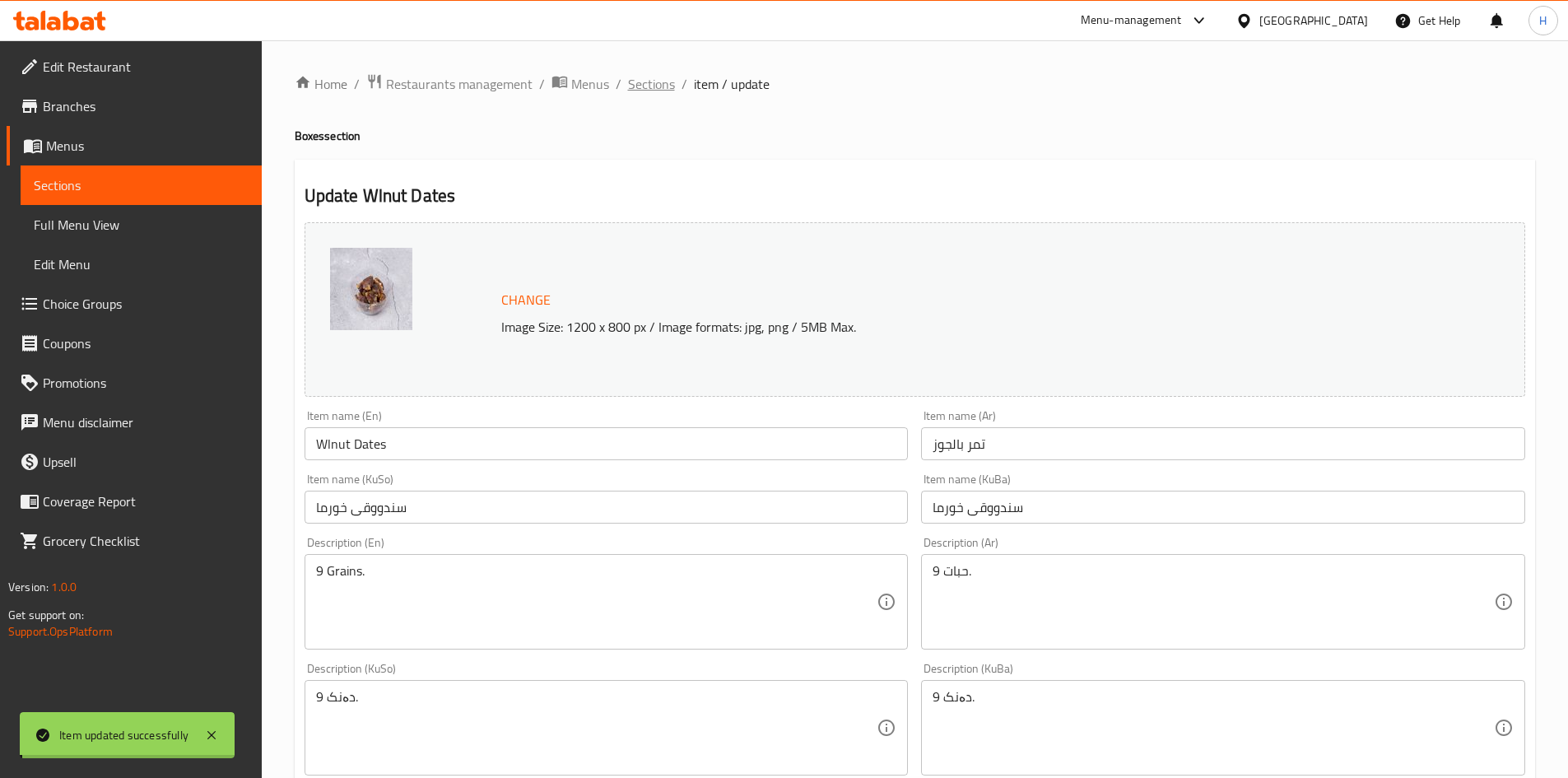
click at [643, 79] on span "Sections" at bounding box center [651, 84] width 47 height 20
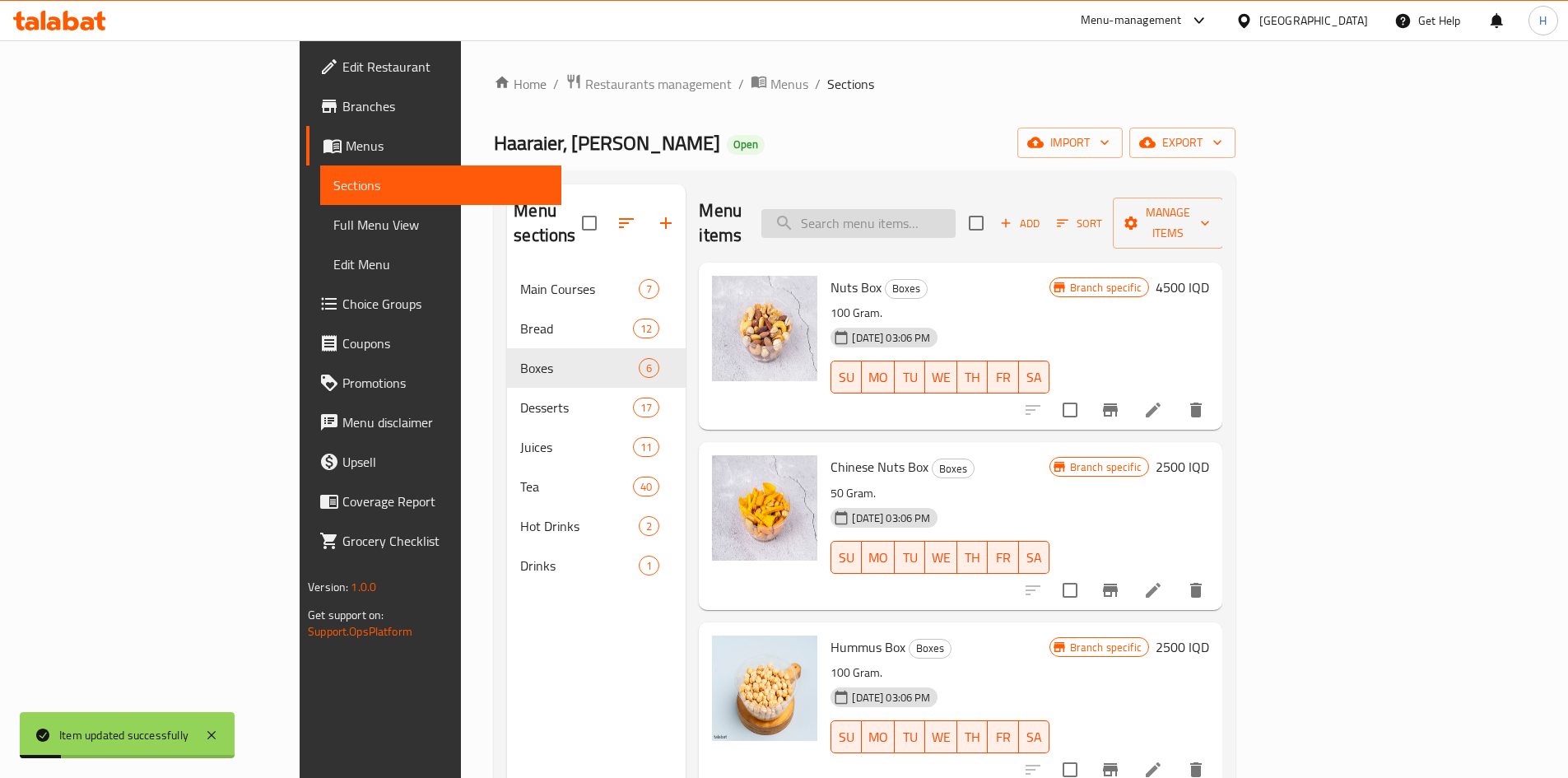
click at [955, 209] on input "search" at bounding box center [859, 223] width 195 height 29
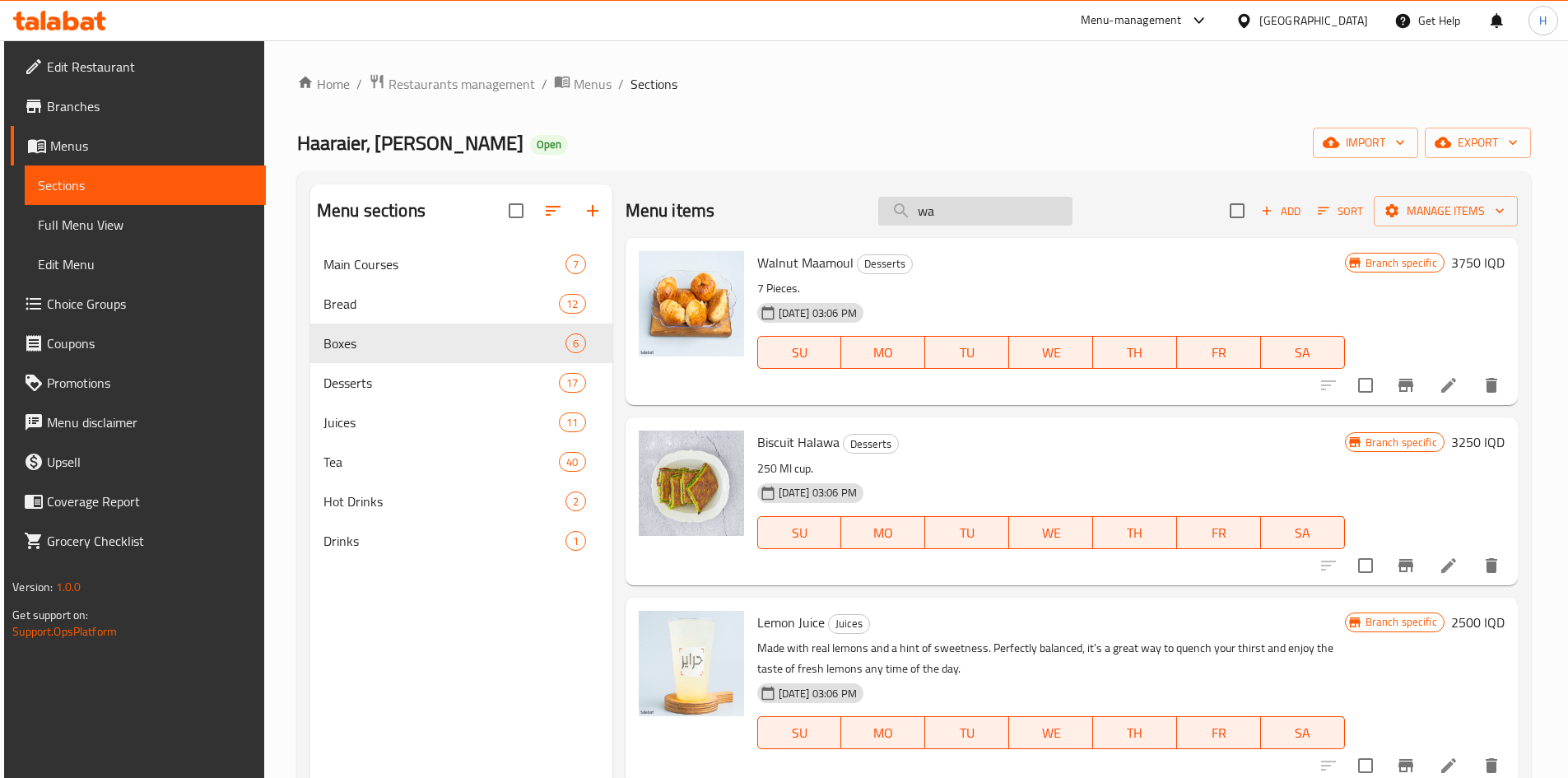
click at [976, 207] on input "wa" at bounding box center [976, 211] width 195 height 29
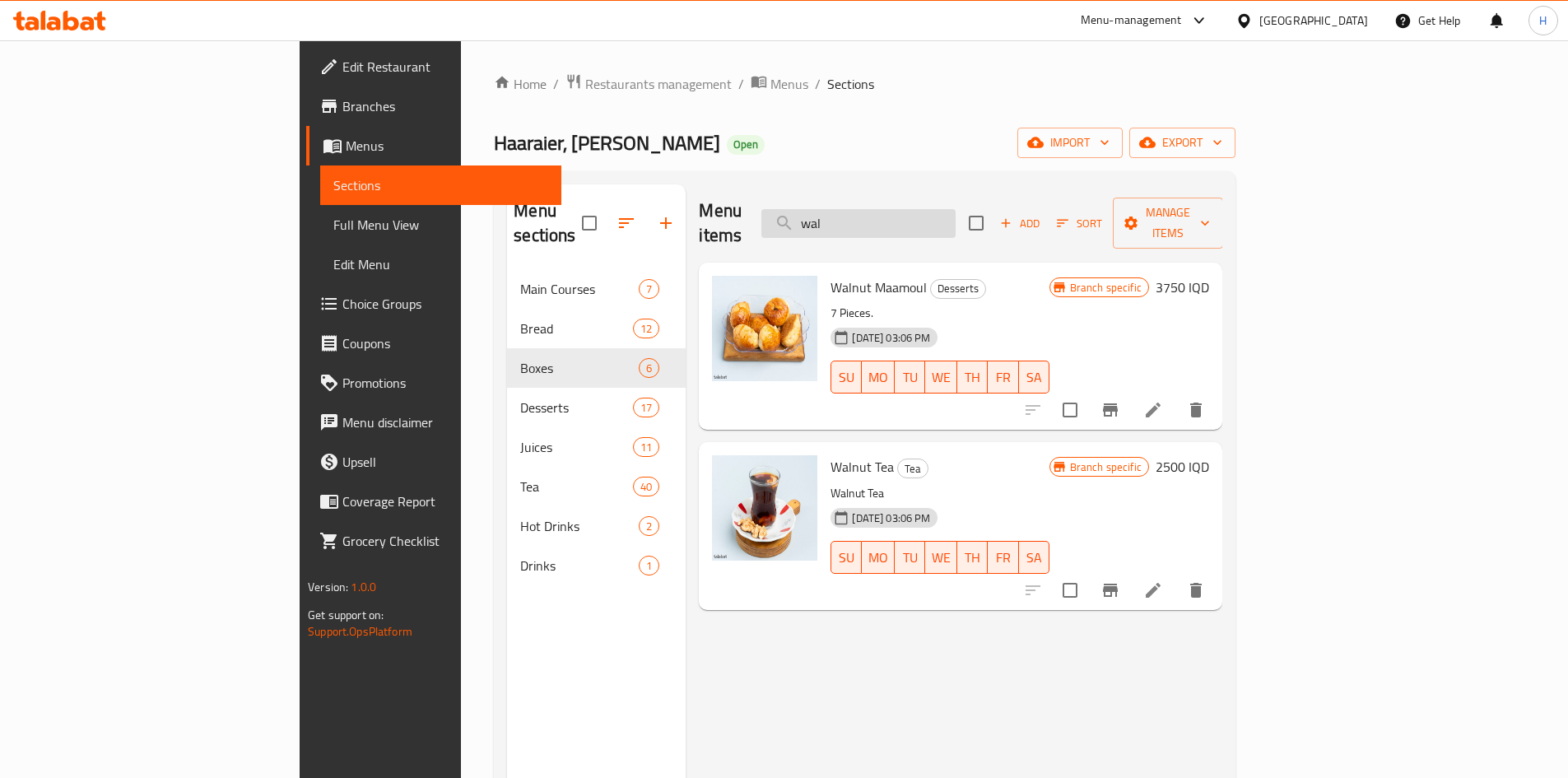
click at [955, 209] on input "wal" at bounding box center [859, 223] width 195 height 29
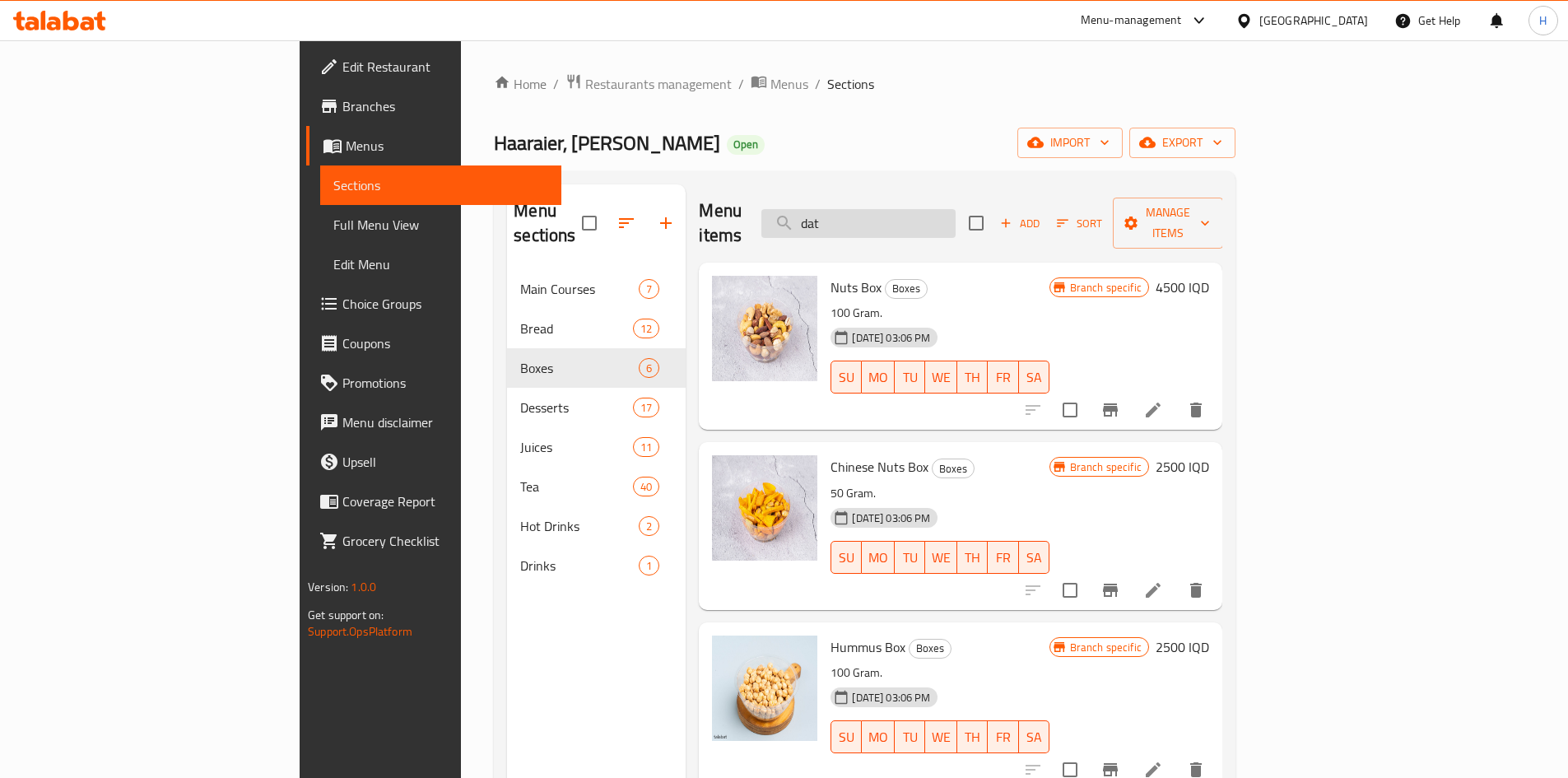
click at [939, 209] on input "dat" at bounding box center [859, 223] width 195 height 29
type input "p"
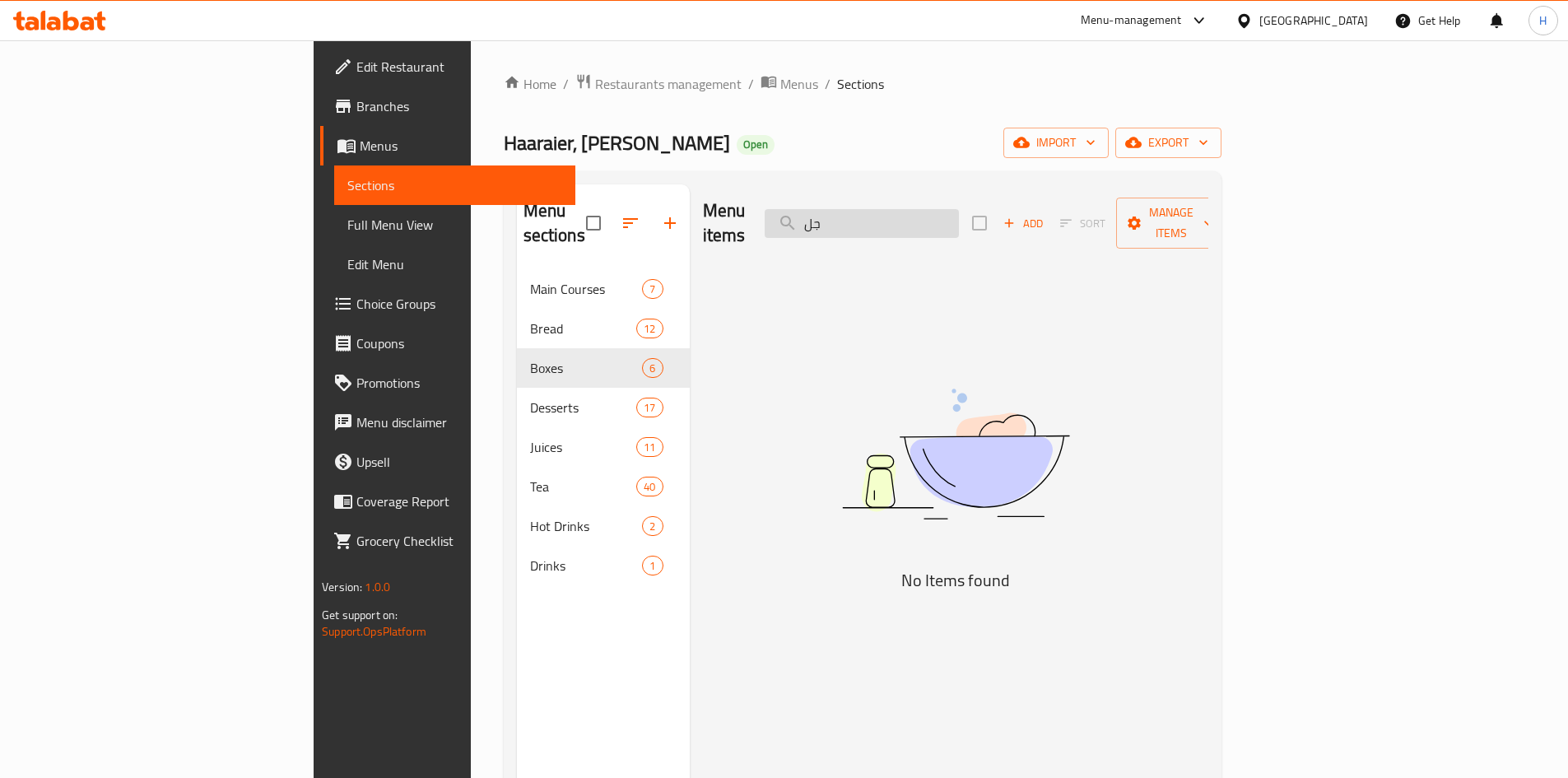
type input "ج"
type input "ك"
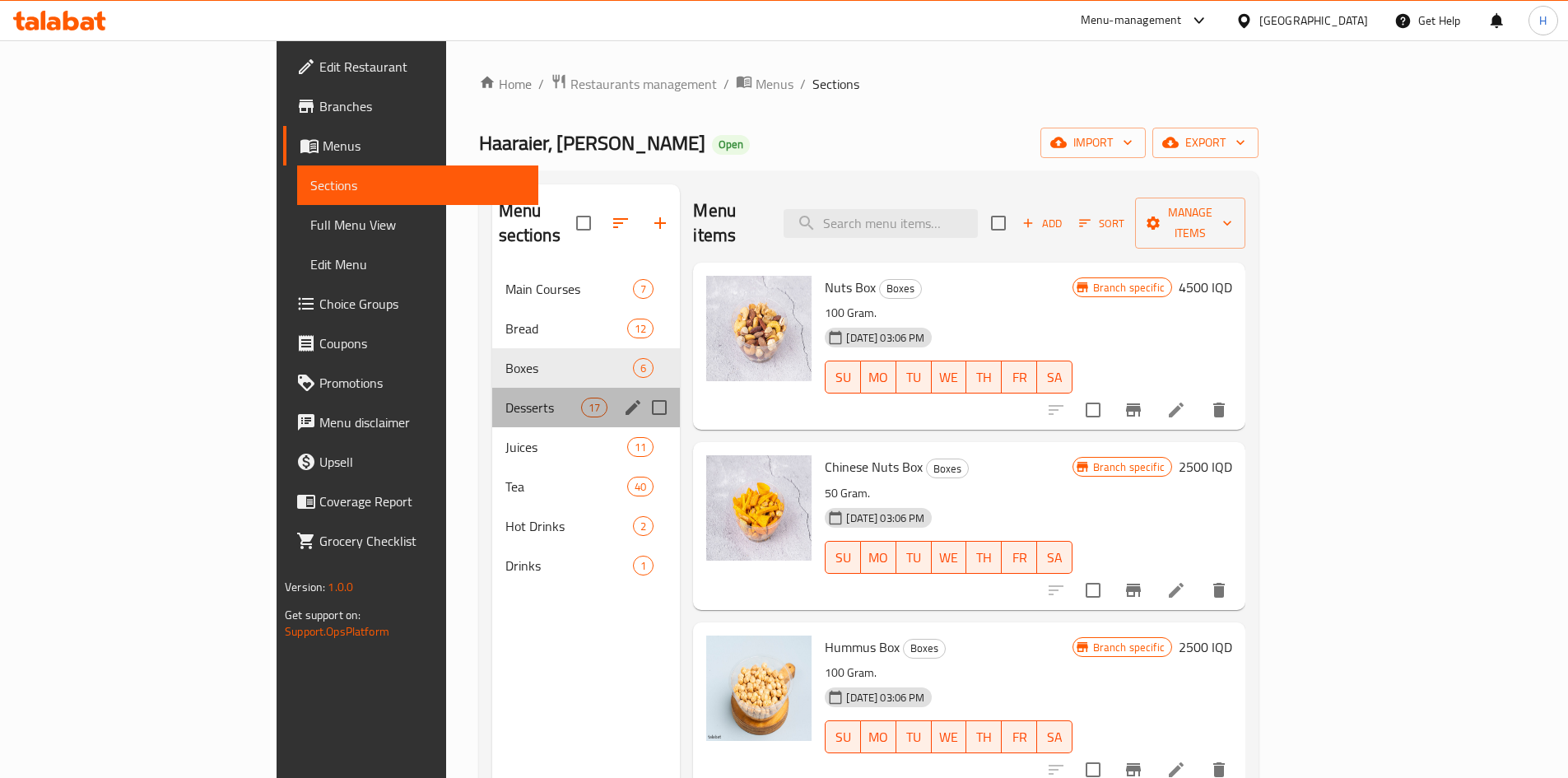
drag, startPoint x: 363, startPoint y: 400, endPoint x: 405, endPoint y: 384, distance: 44.9
click at [492, 400] on div "Desserts 17" at bounding box center [586, 407] width 188 height 39
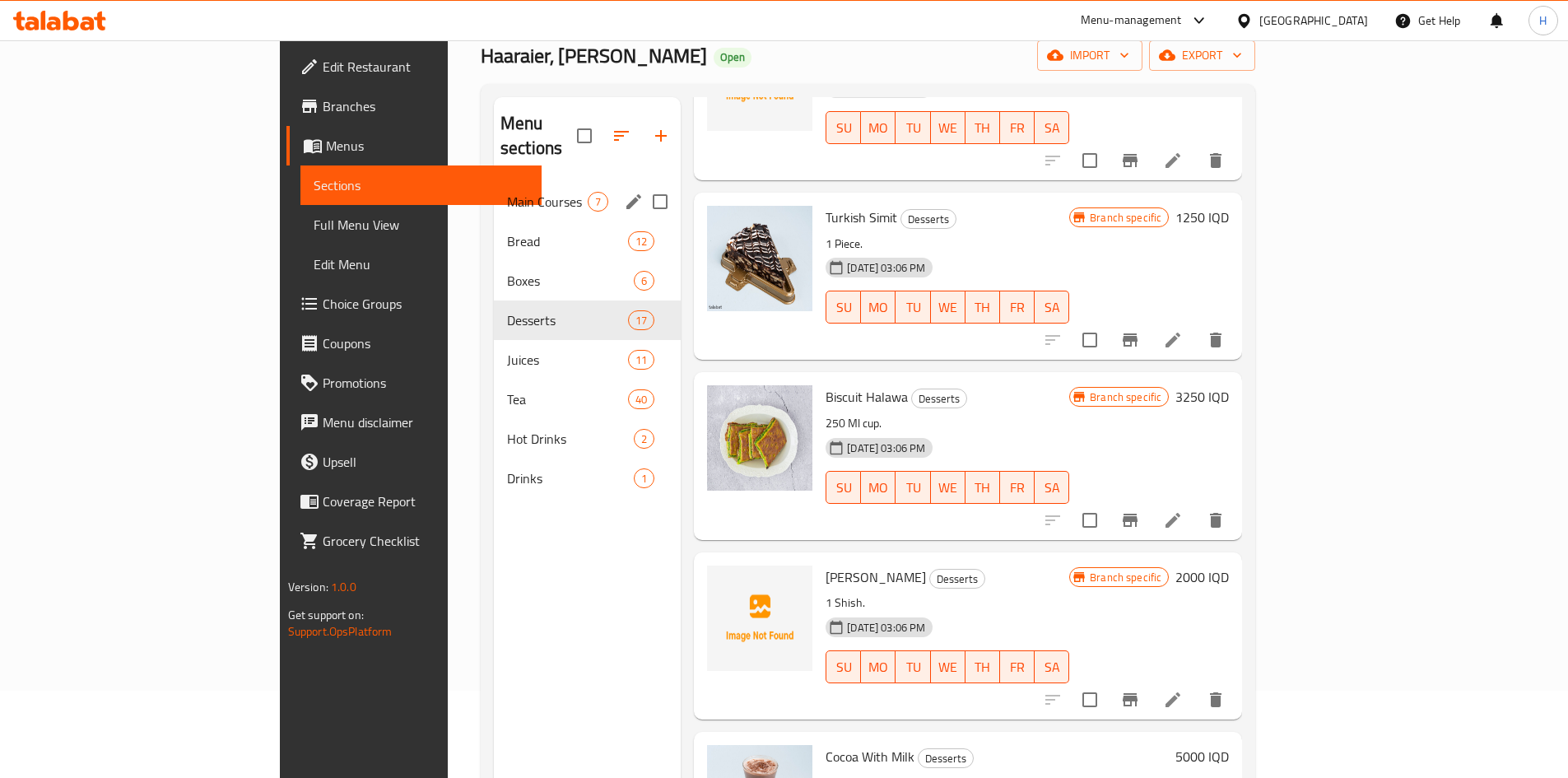
scroll to position [66, 0]
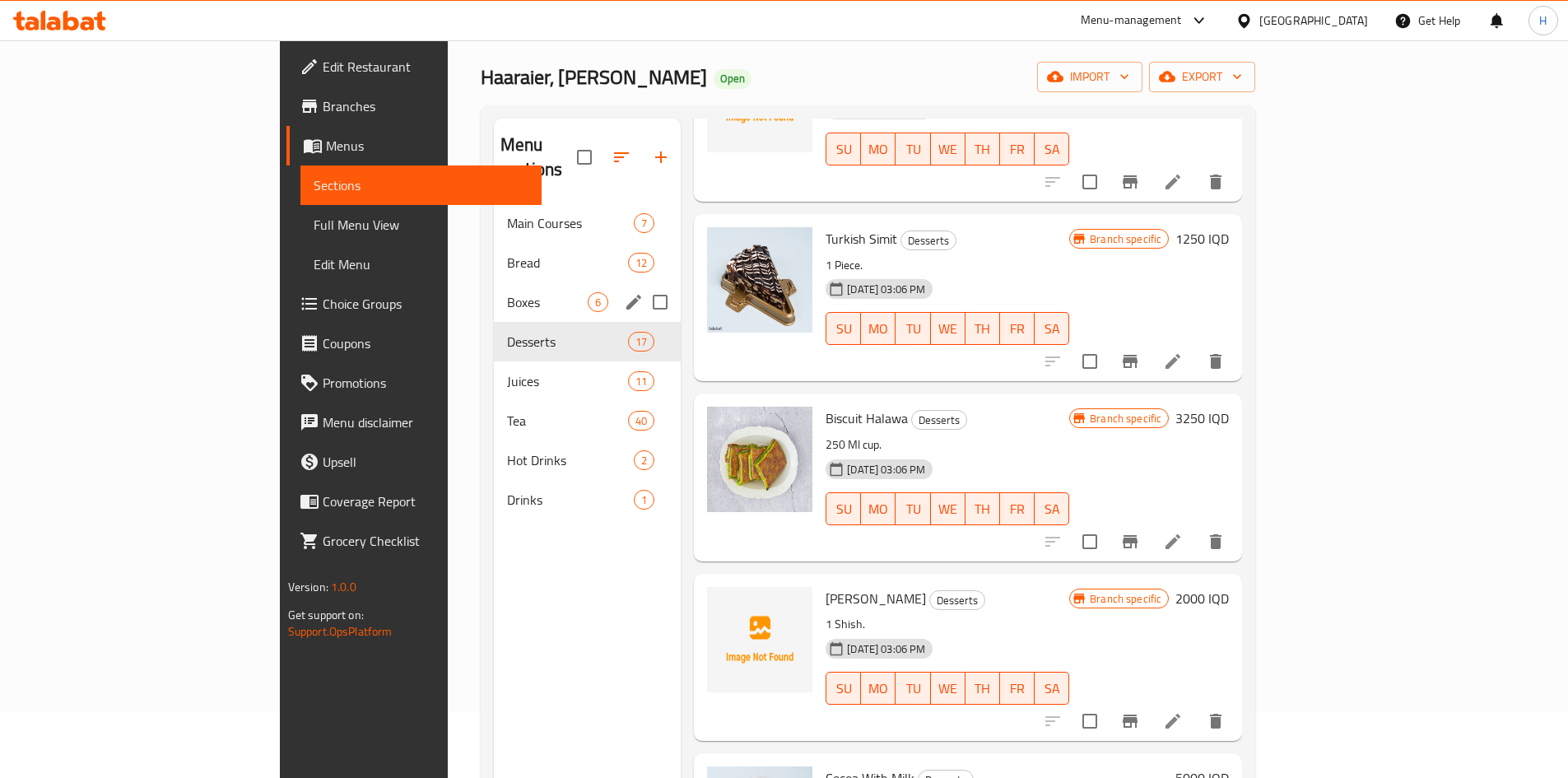
click at [507, 292] on span "Boxes" at bounding box center [547, 302] width 80 height 20
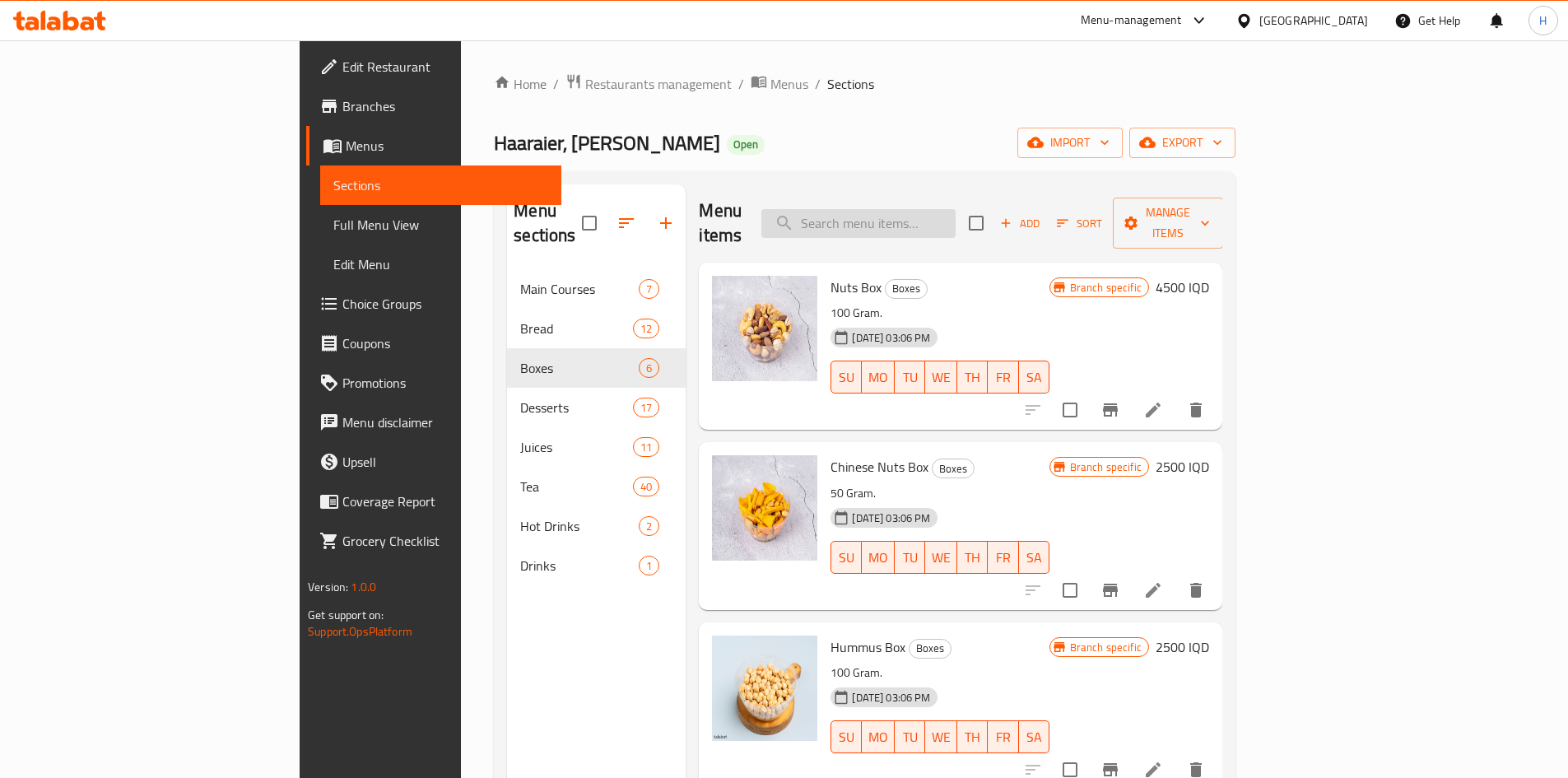
click at [951, 214] on input "search" at bounding box center [859, 223] width 195 height 29
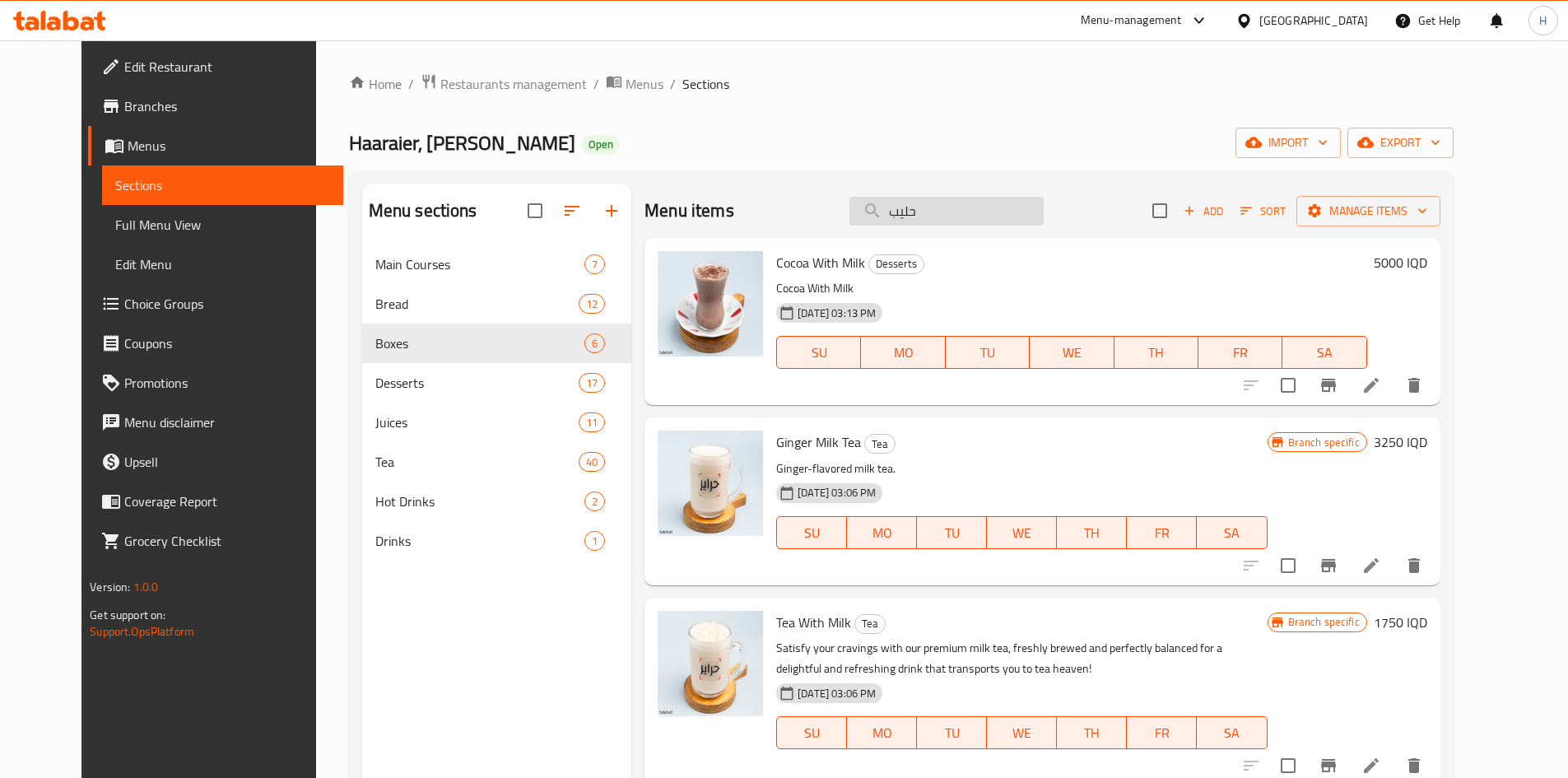
click at [987, 210] on input "حليب" at bounding box center [947, 211] width 195 height 29
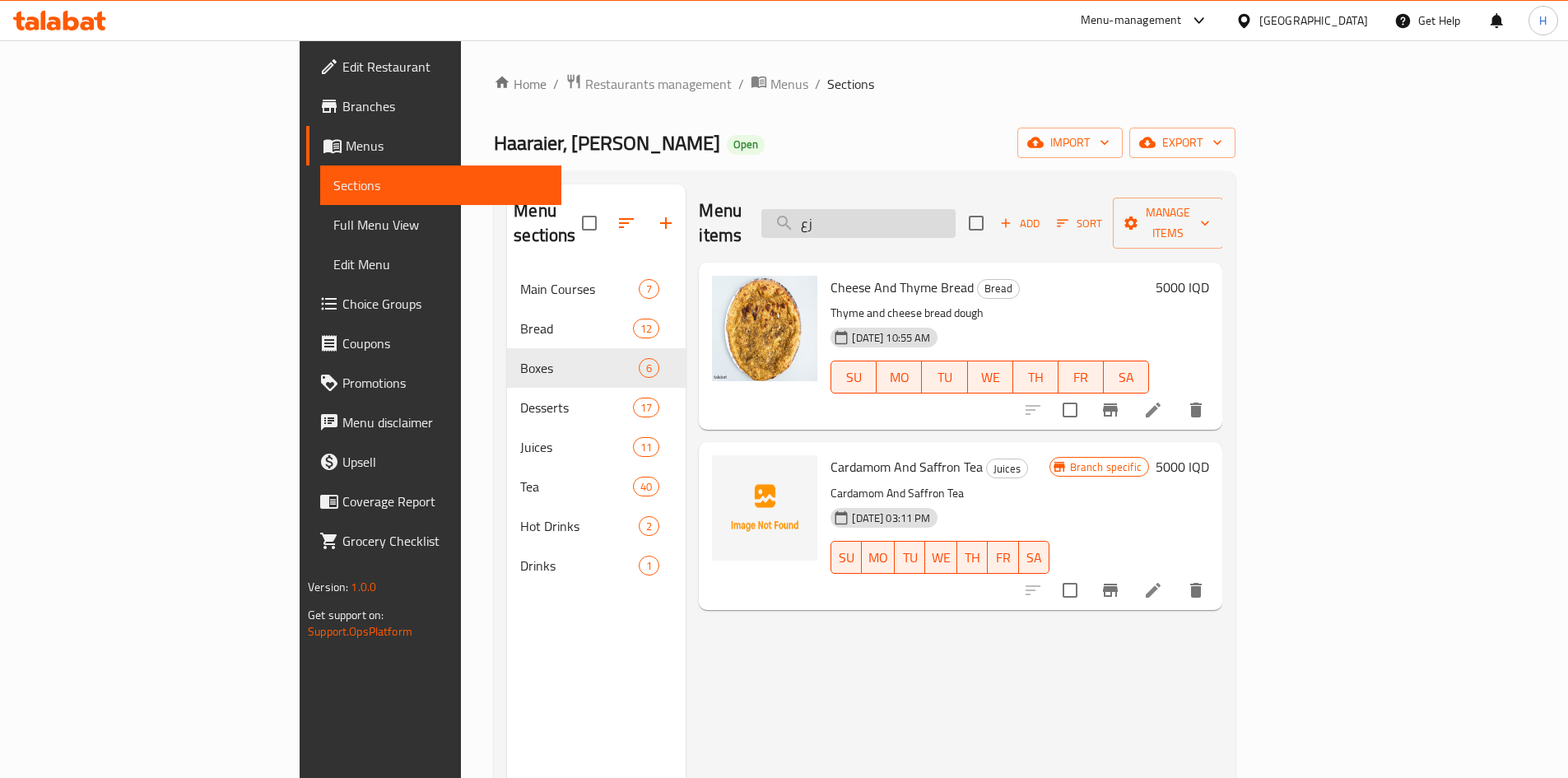
click at [955, 210] on input "زع" at bounding box center [859, 223] width 195 height 29
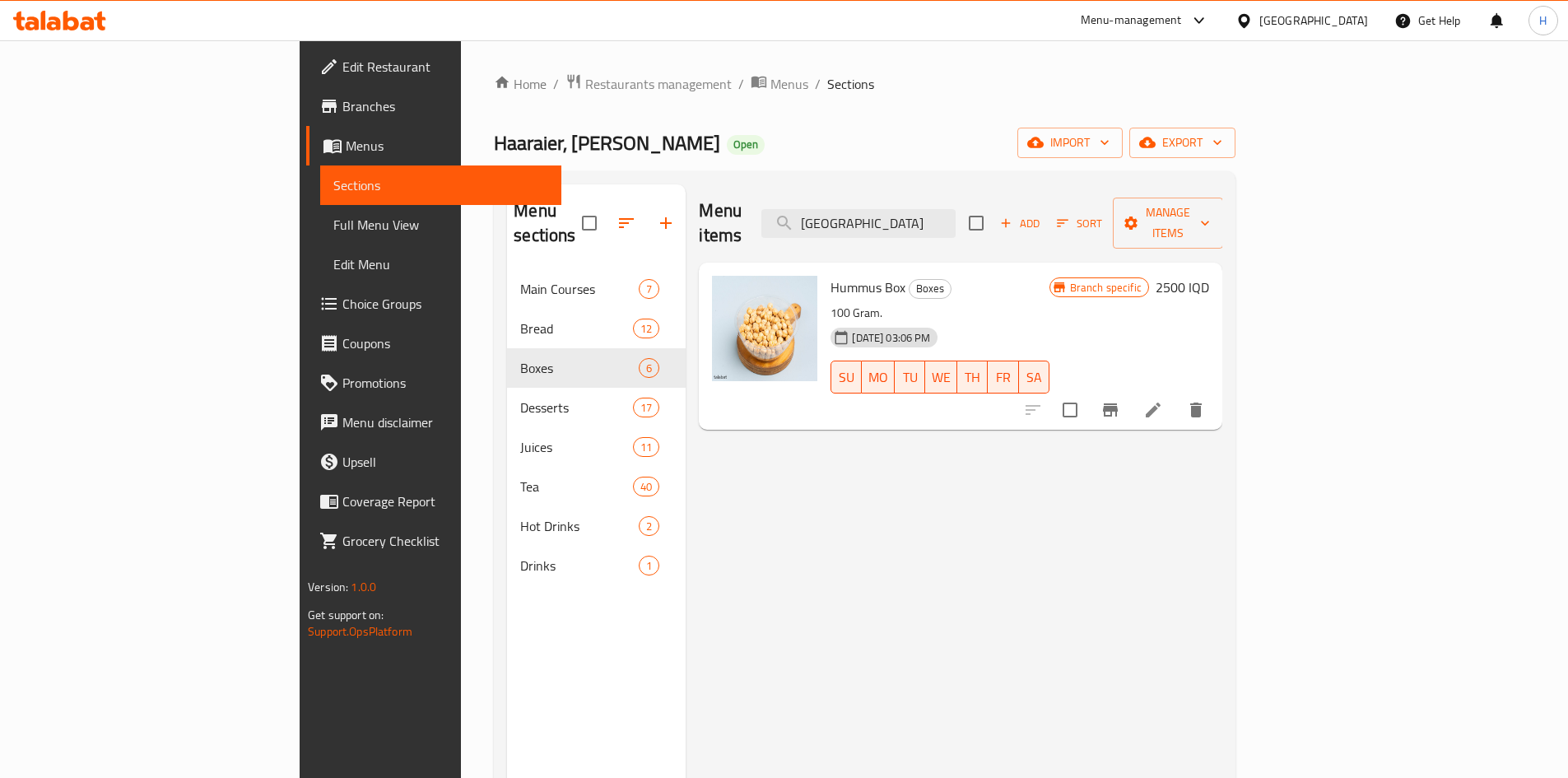
type input "حمص"
click at [1118, 404] on icon "Branch-specific-item" at bounding box center [1110, 410] width 15 height 13
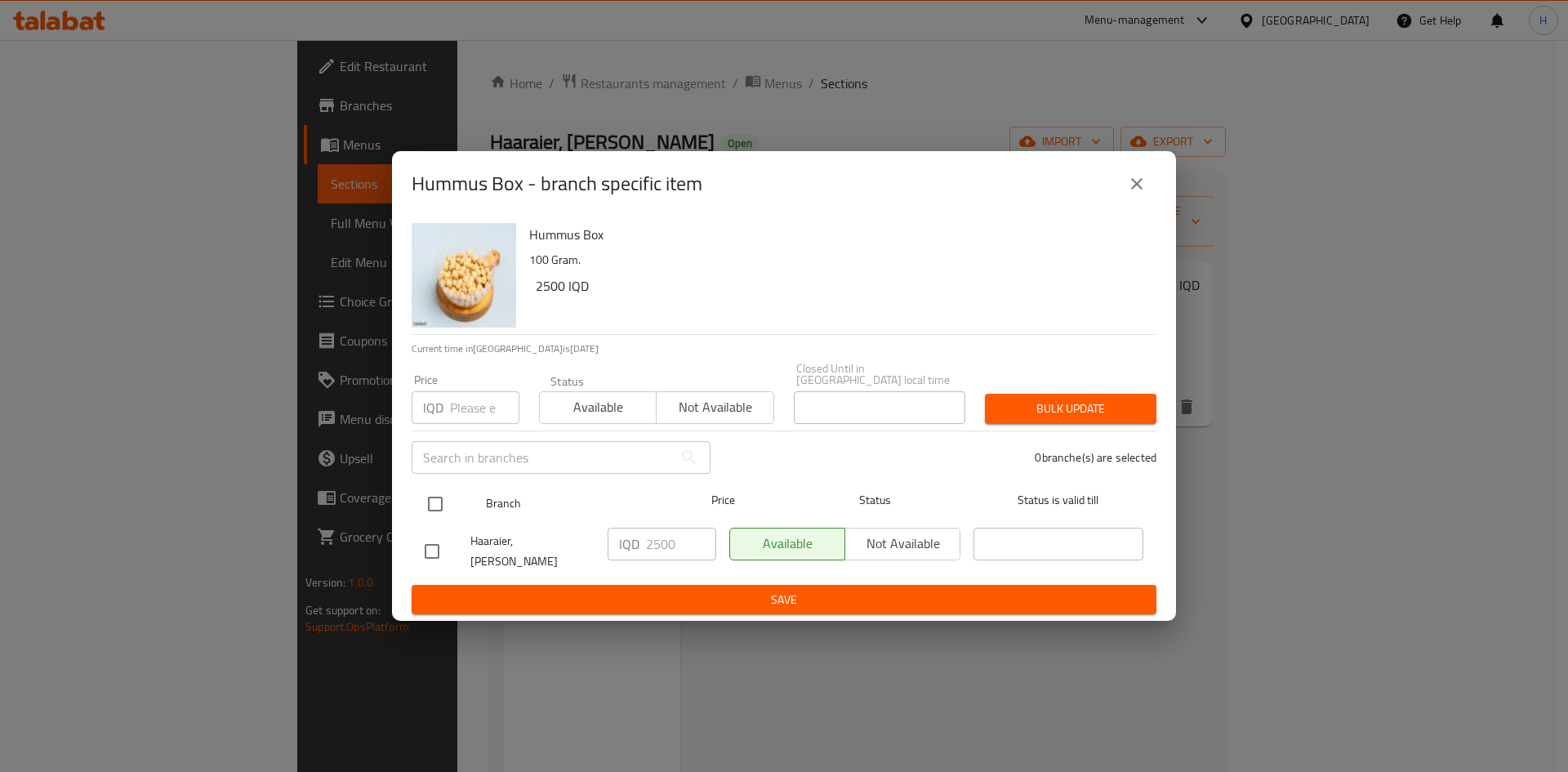
click at [430, 503] on input "checkbox" at bounding box center [435, 503] width 35 height 35
checkbox input "true"
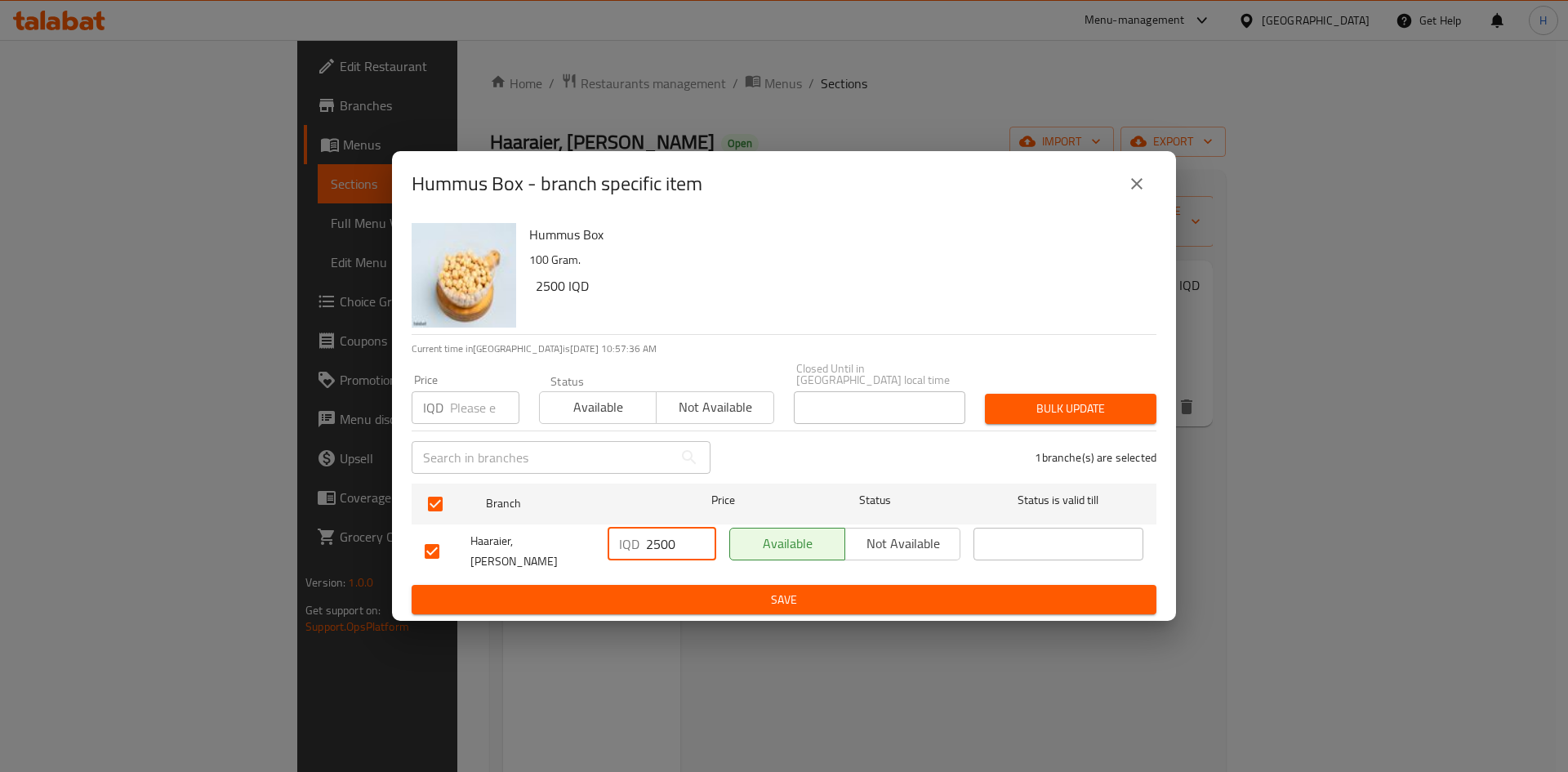
click at [665, 544] on input "2500" at bounding box center [680, 543] width 70 height 33
type input "2000"
click at [653, 591] on span "Save" at bounding box center [783, 600] width 718 height 20
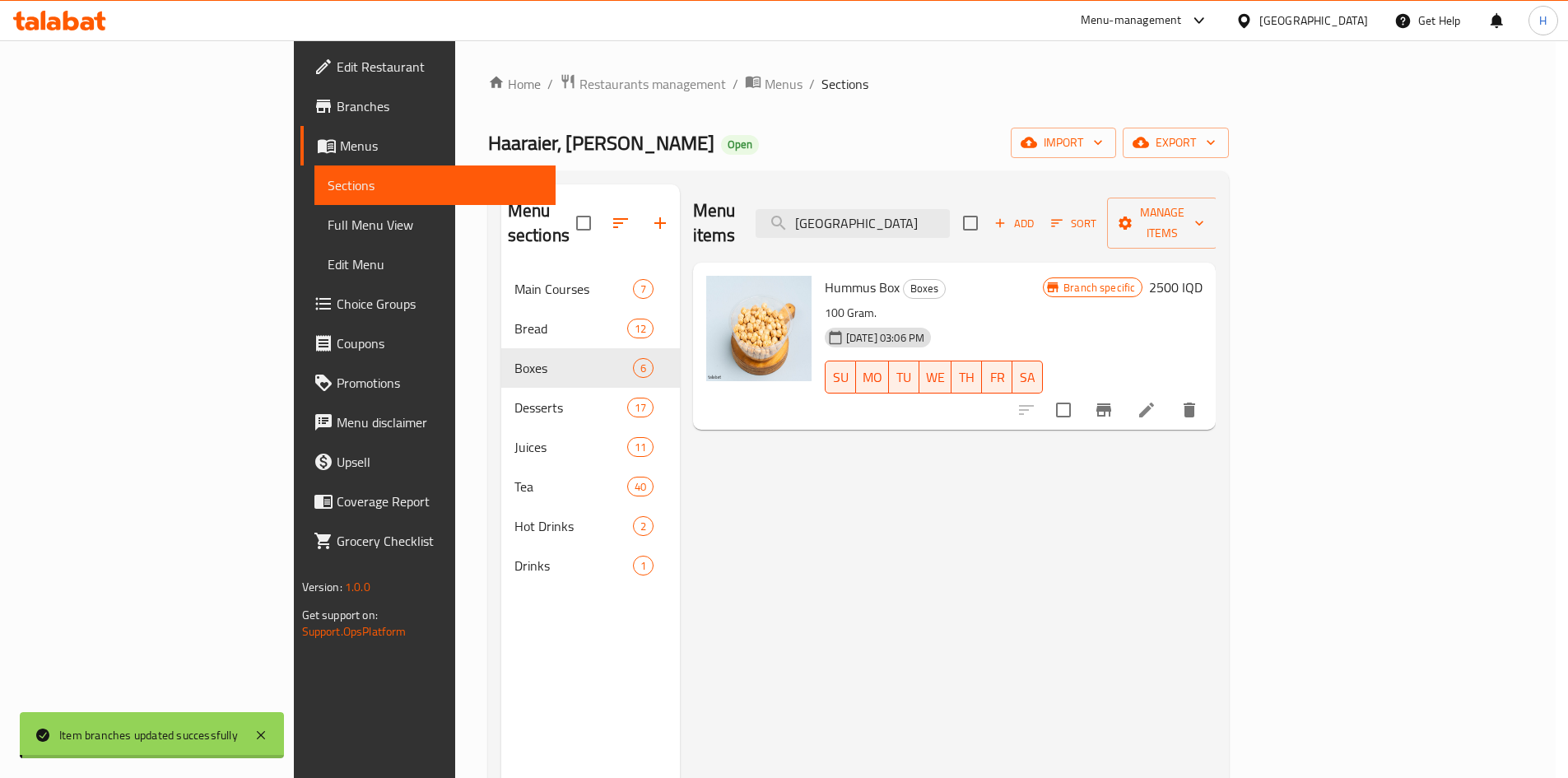
click at [1203, 276] on h6 "2500 IQD" at bounding box center [1176, 288] width 54 height 23
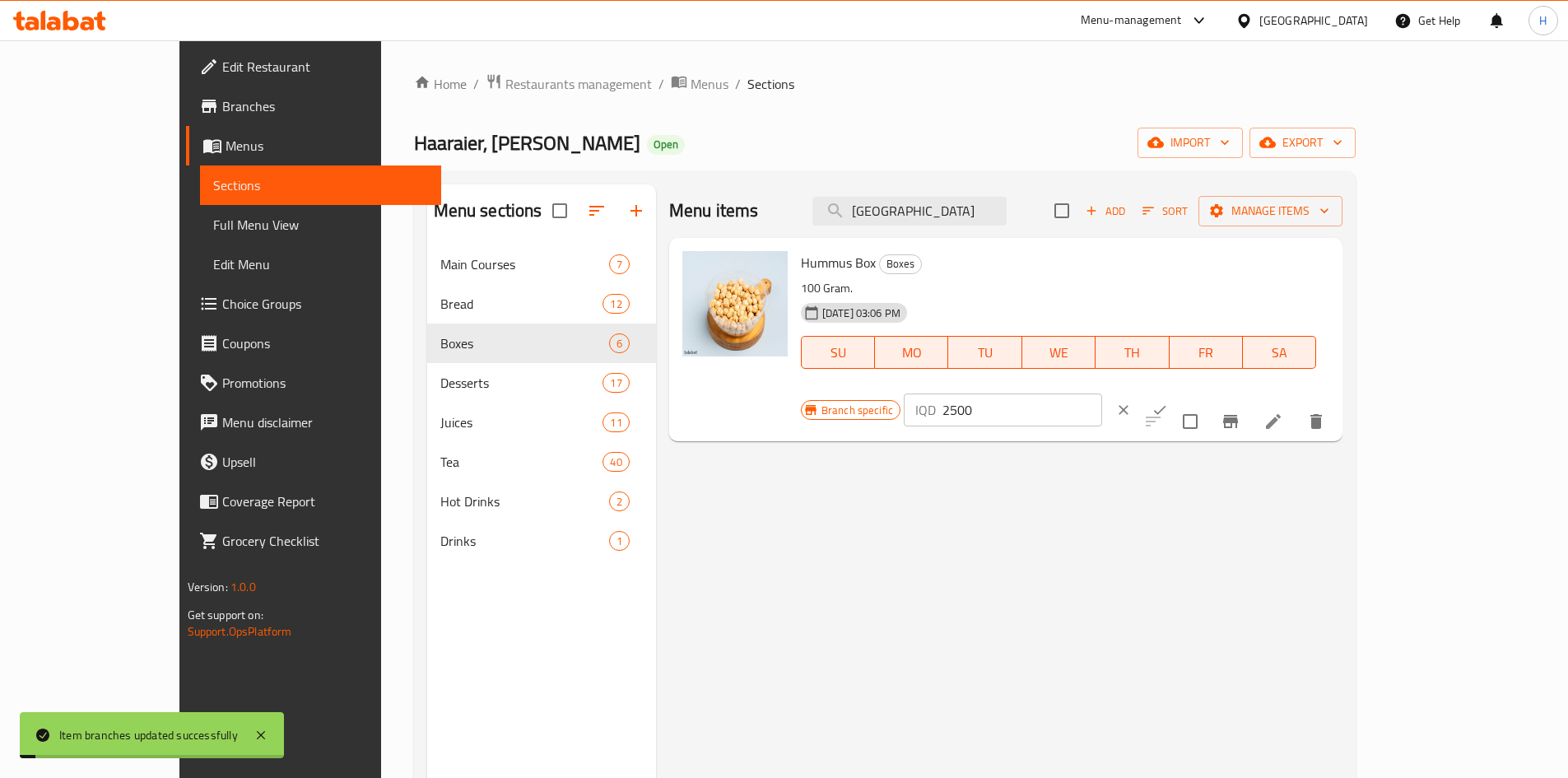
click at [1102, 394] on input "2500" at bounding box center [1022, 410] width 160 height 33
type input "2000"
click at [1168, 402] on icon "ok" at bounding box center [1160, 410] width 16 height 16
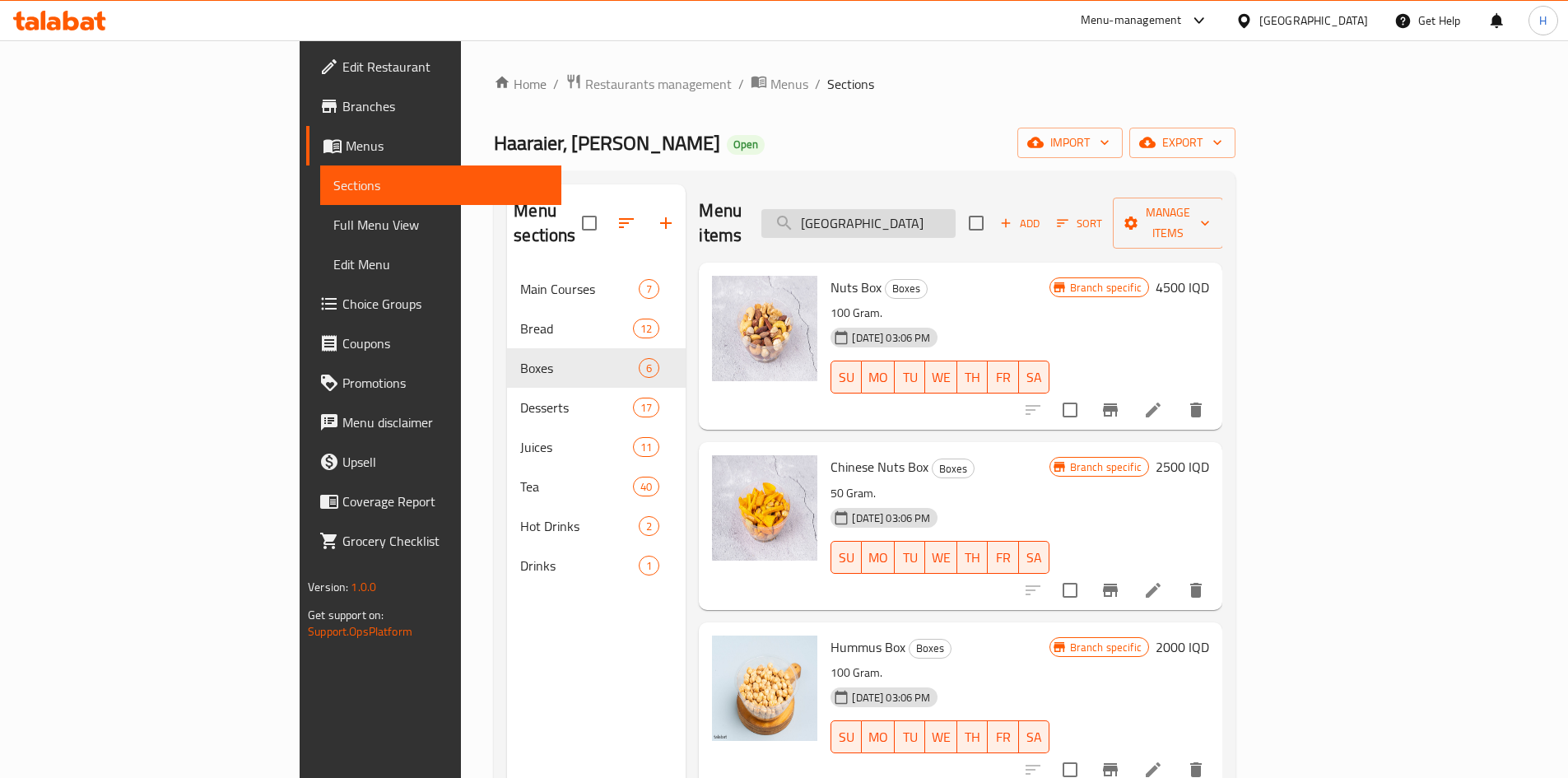
click at [955, 210] on input "حمص" at bounding box center [859, 223] width 195 height 29
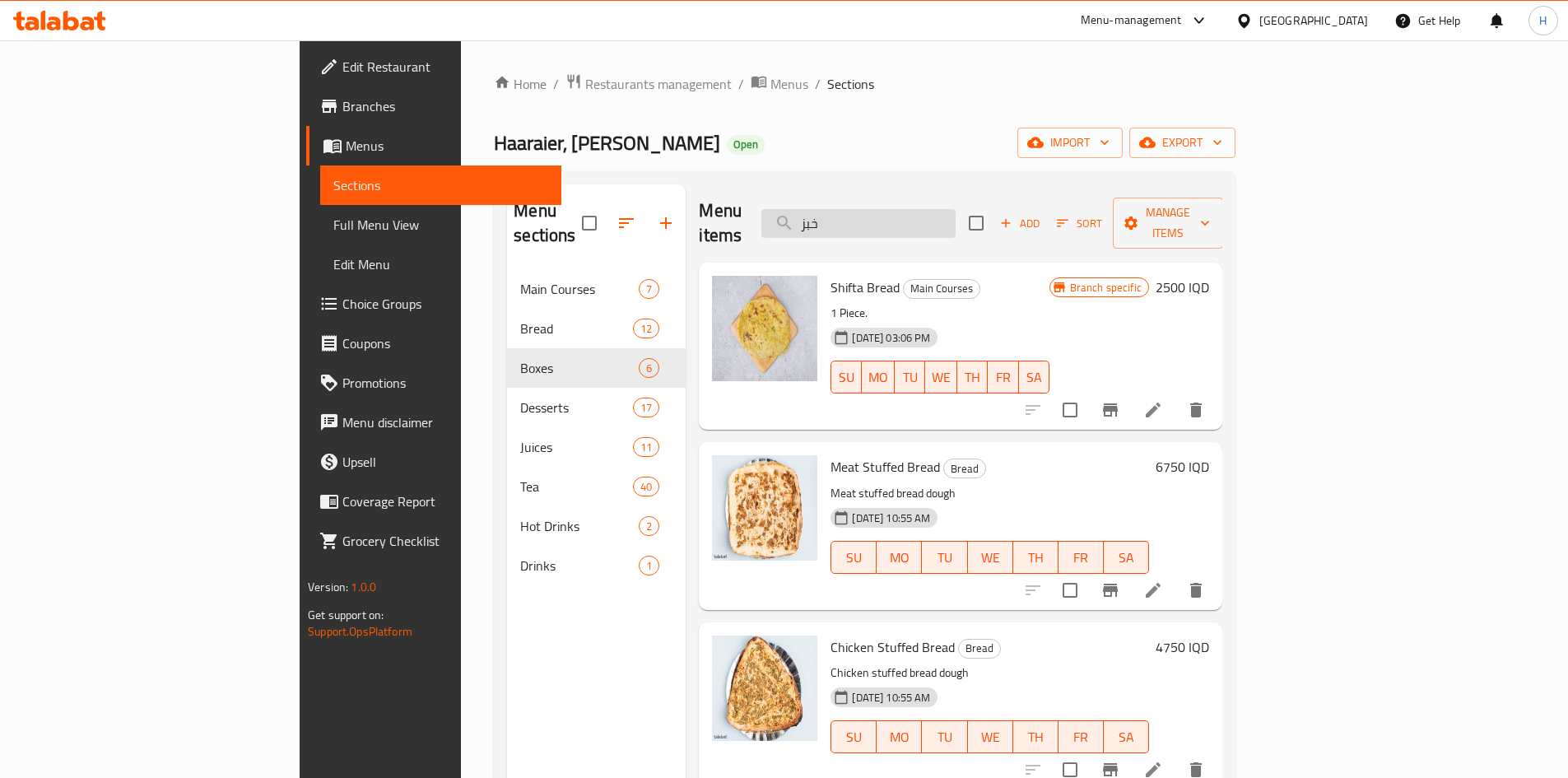
click at [955, 209] on input "خبز" at bounding box center [859, 223] width 195 height 29
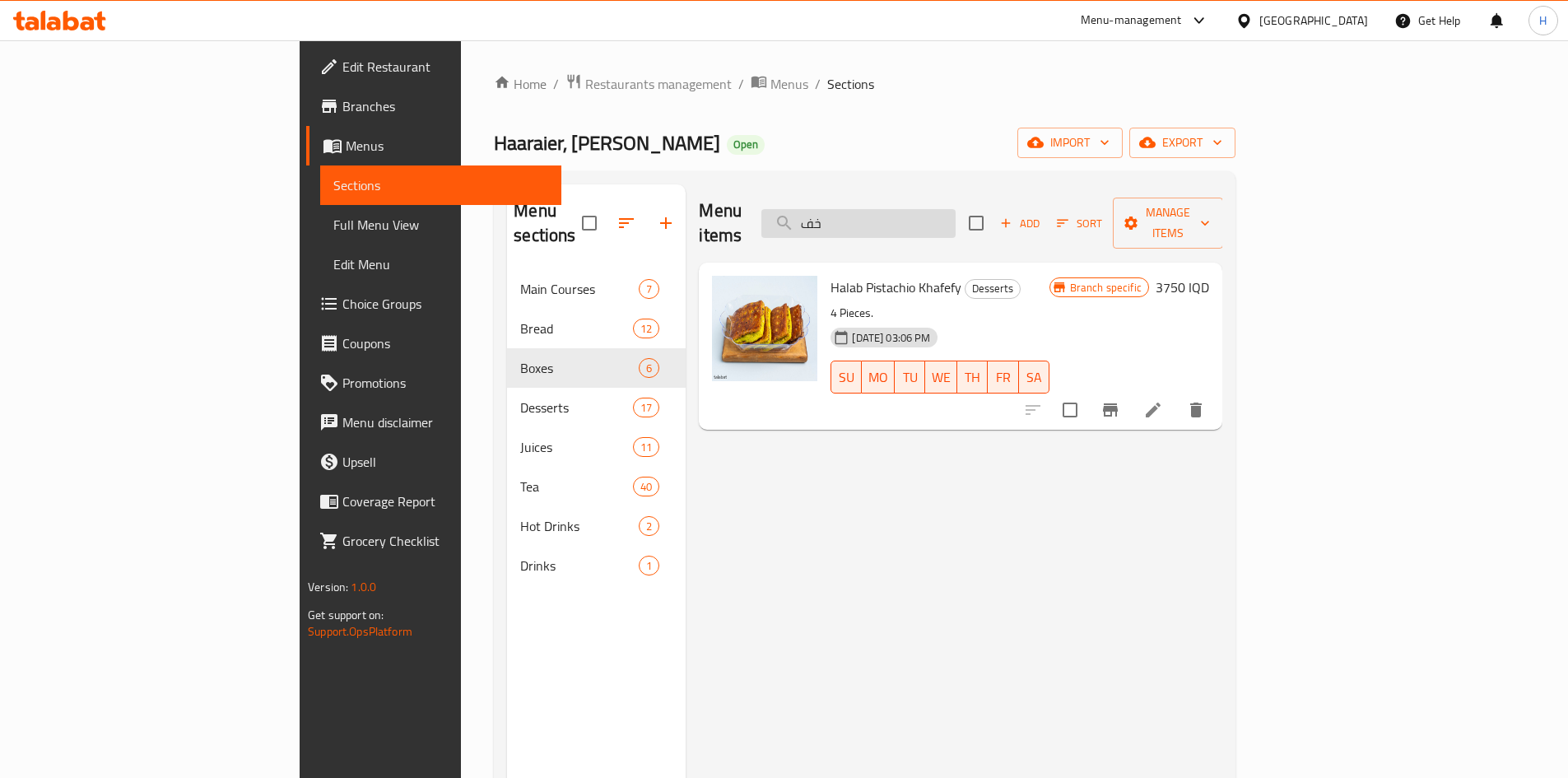
click at [955, 220] on input "خف" at bounding box center [859, 223] width 195 height 29
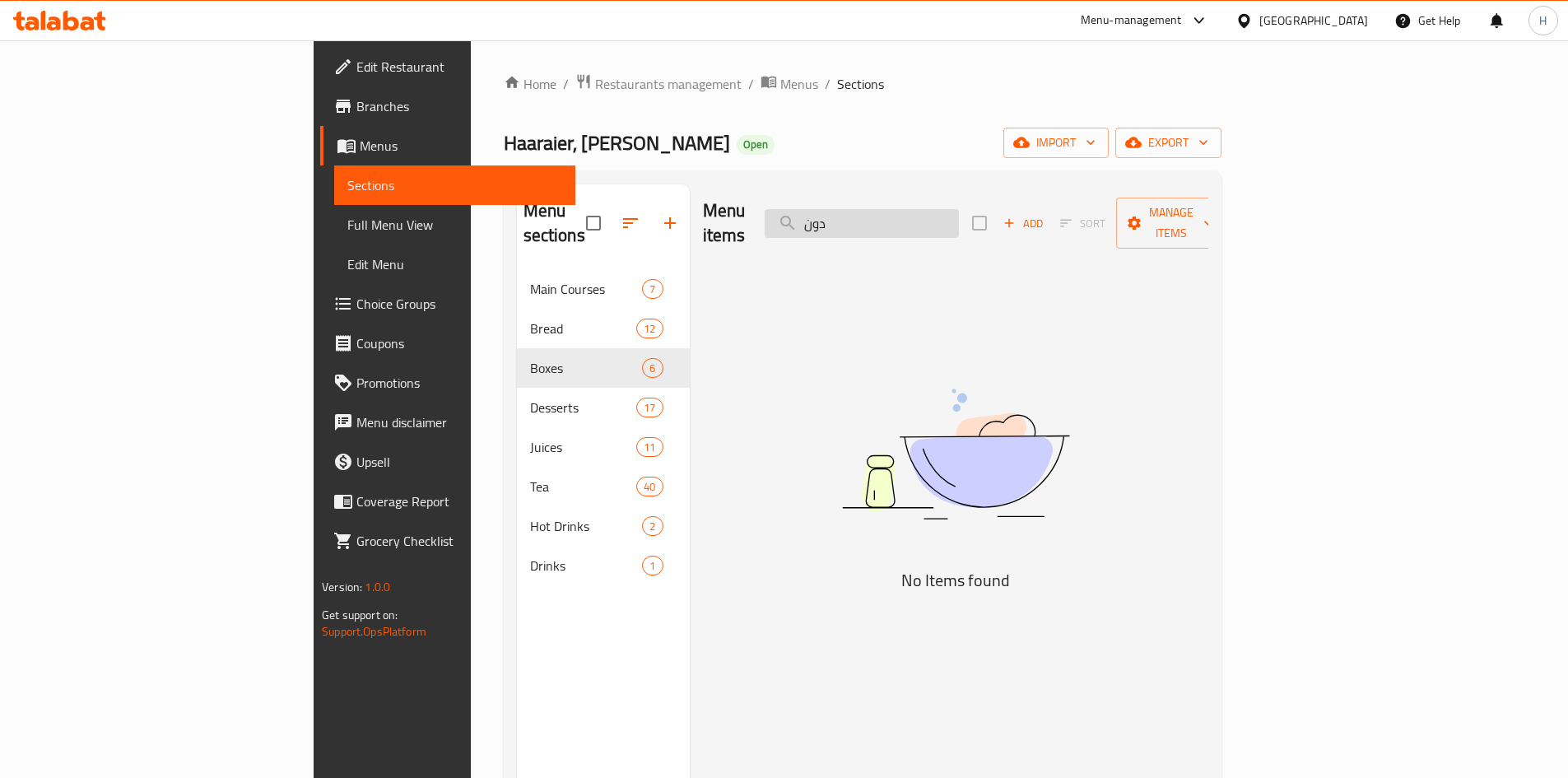
click at [959, 209] on input "دون" at bounding box center [862, 223] width 195 height 29
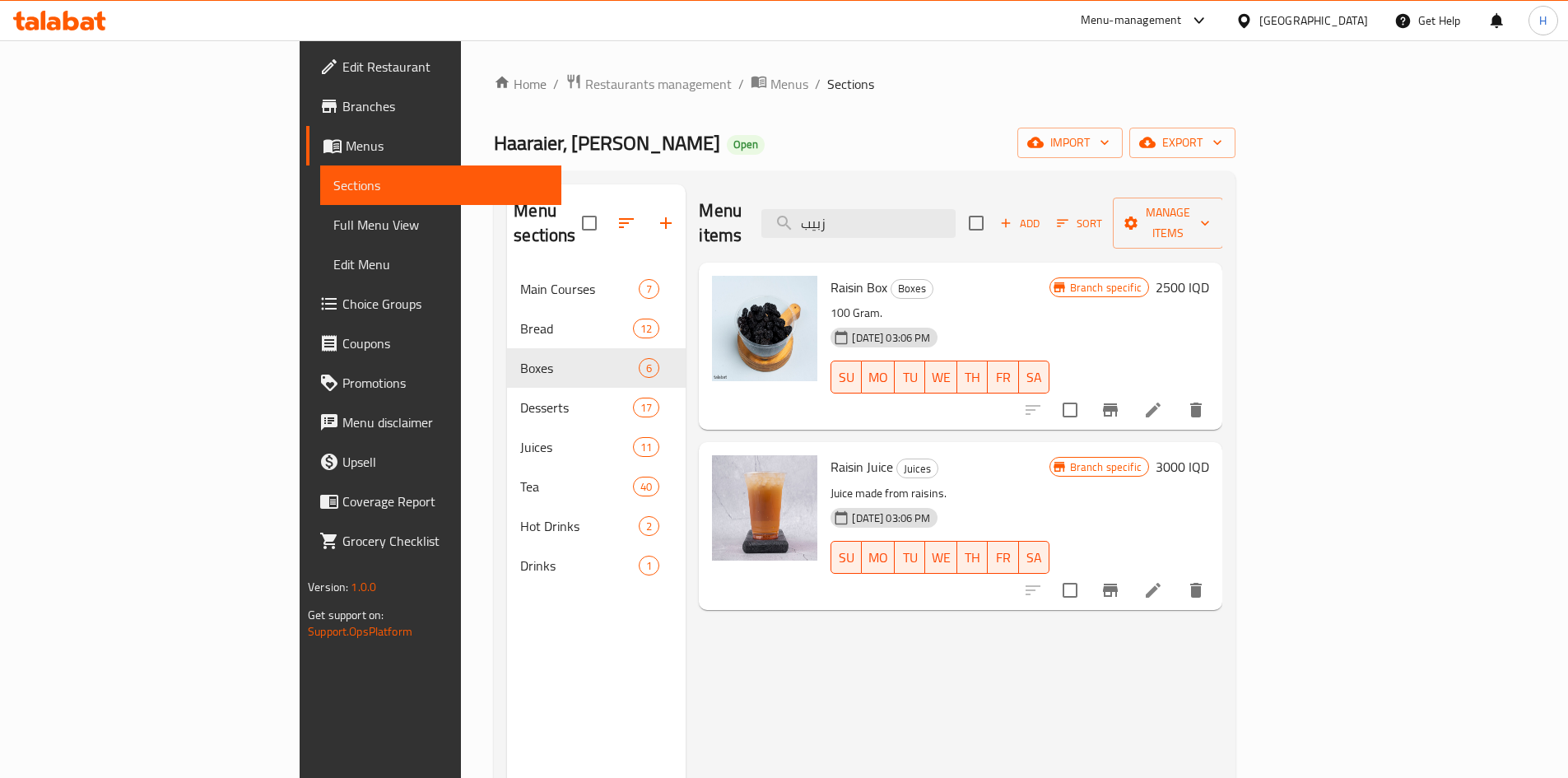
type input "زبيب"
click at [1121, 400] on icon "Branch-specific-item" at bounding box center [1110, 410] width 20 height 20
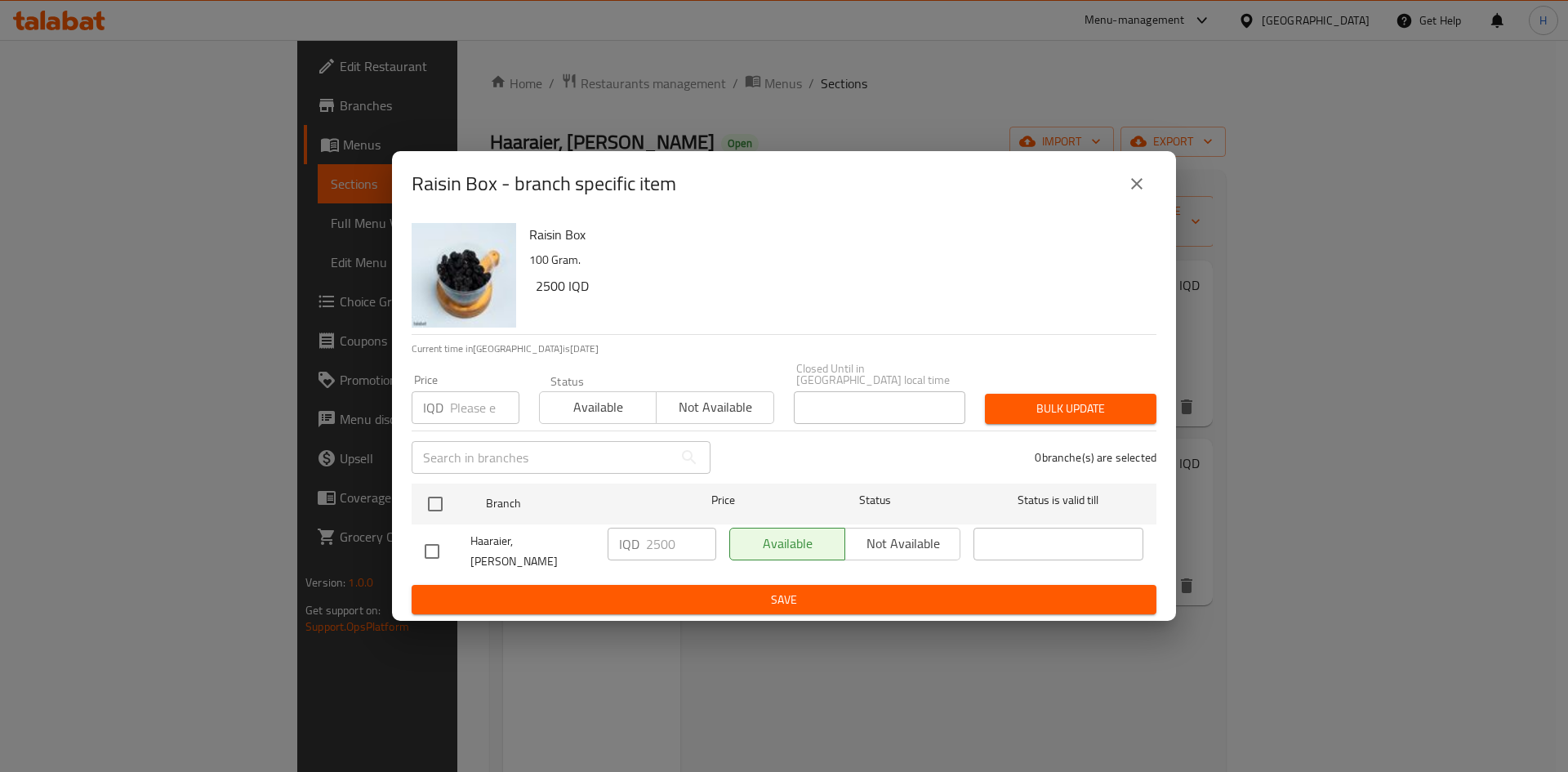
drag, startPoint x: 440, startPoint y: 524, endPoint x: 442, endPoint y: 511, distance: 13.2
click at [440, 522] on div "Haaraier, Al Mansur" at bounding box center [509, 551] width 182 height 60
click at [442, 507] on input "checkbox" at bounding box center [435, 503] width 35 height 35
checkbox input "true"
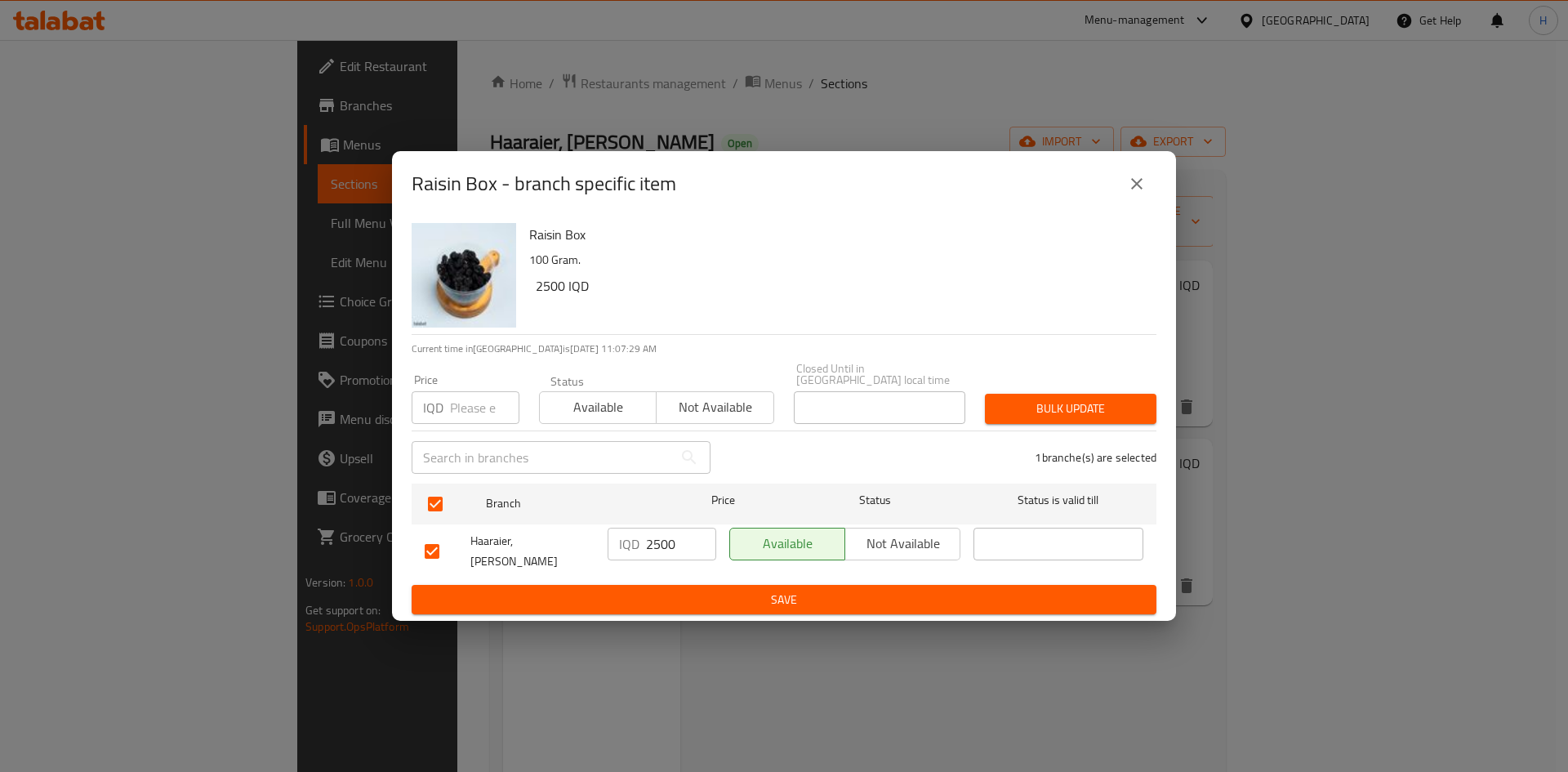
click at [668, 527] on div "IQD 2500 ​" at bounding box center [661, 551] width 121 height 60
click at [663, 539] on input "2500" at bounding box center [680, 543] width 70 height 33
type input "20000"
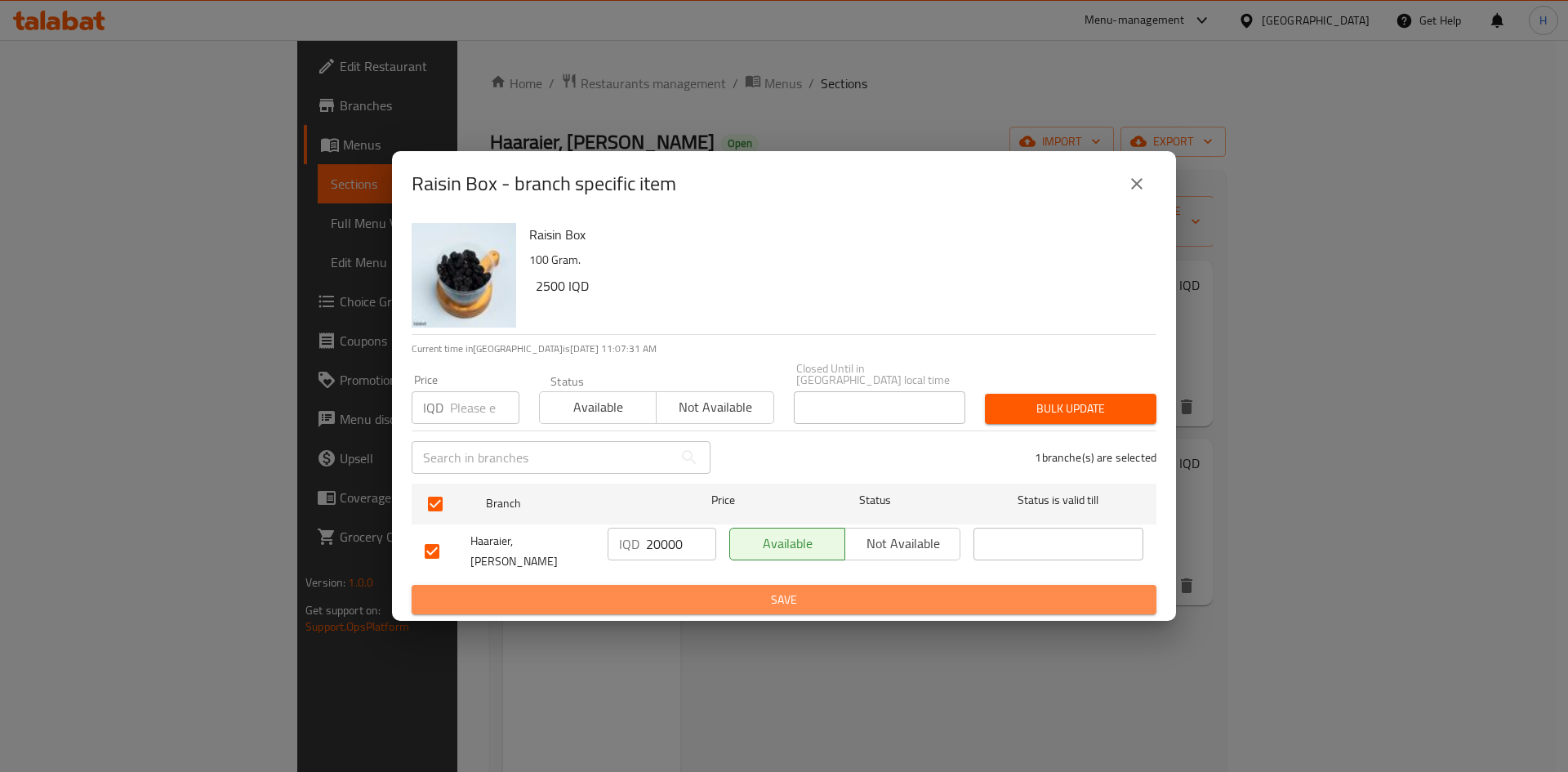
click at [664, 590] on span "Save" at bounding box center [783, 600] width 718 height 20
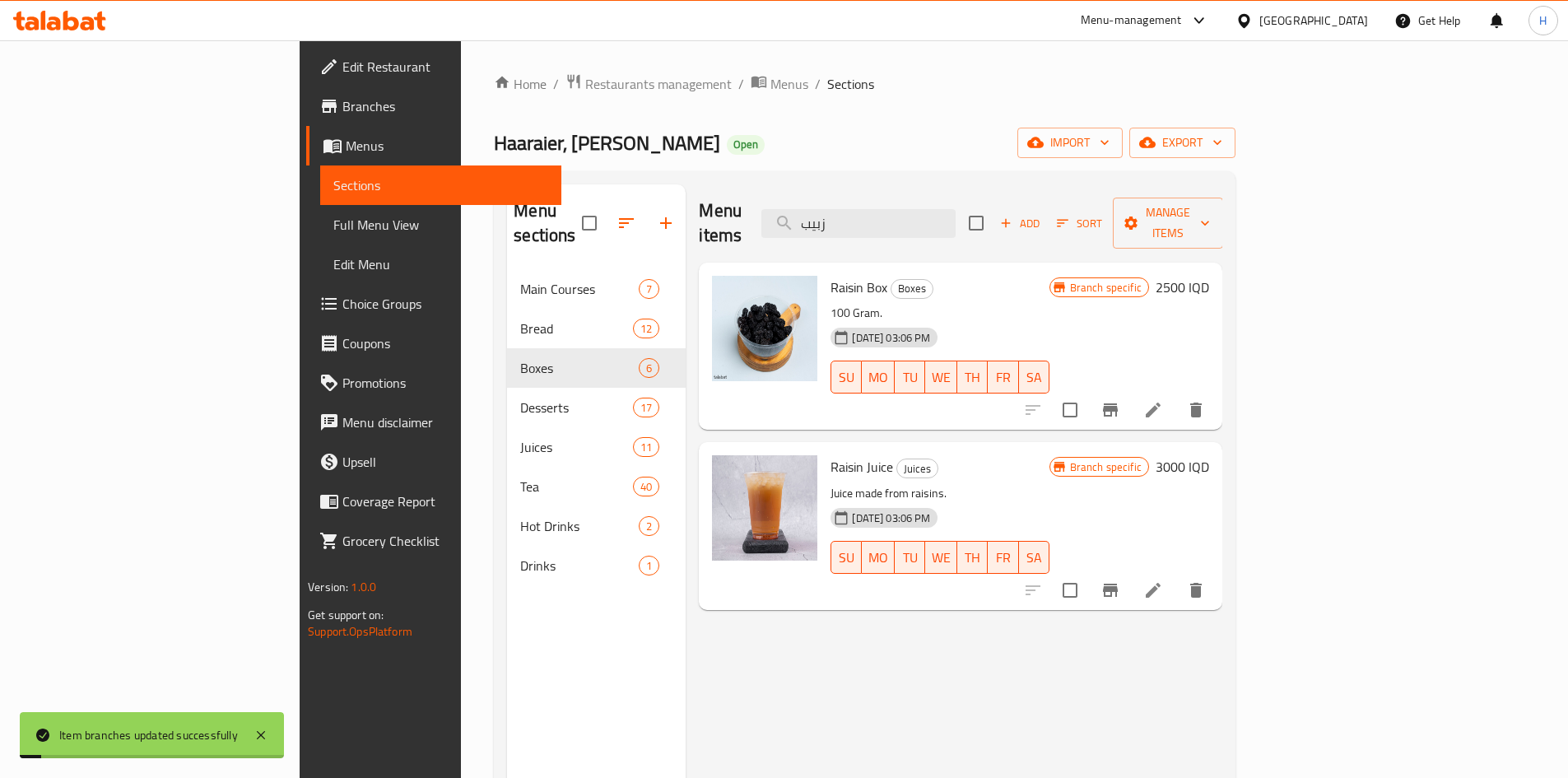
click at [1209, 276] on h6 "2500 IQD" at bounding box center [1182, 288] width 54 height 23
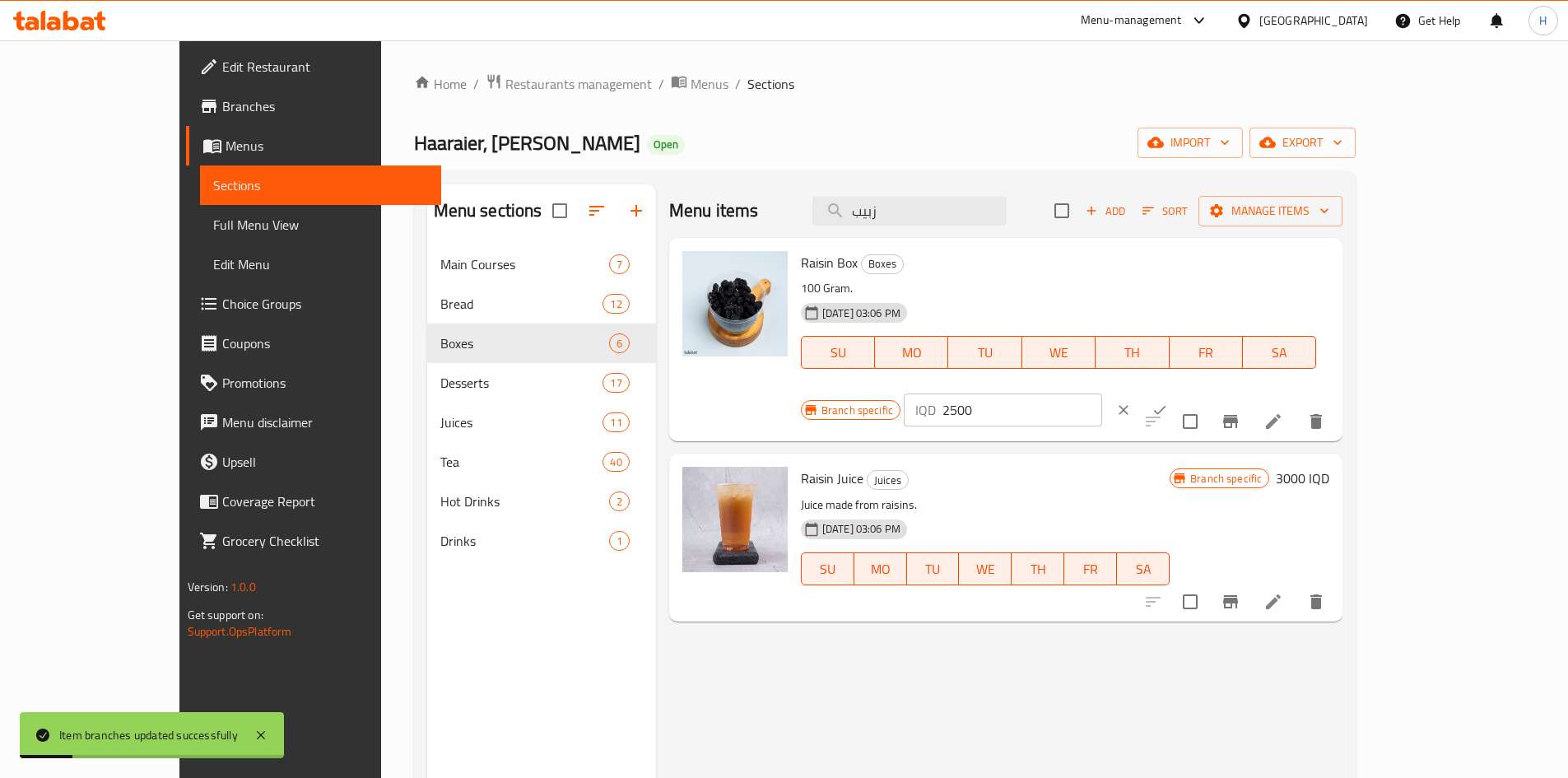
click at [1102, 394] on input "2500" at bounding box center [1022, 410] width 160 height 33
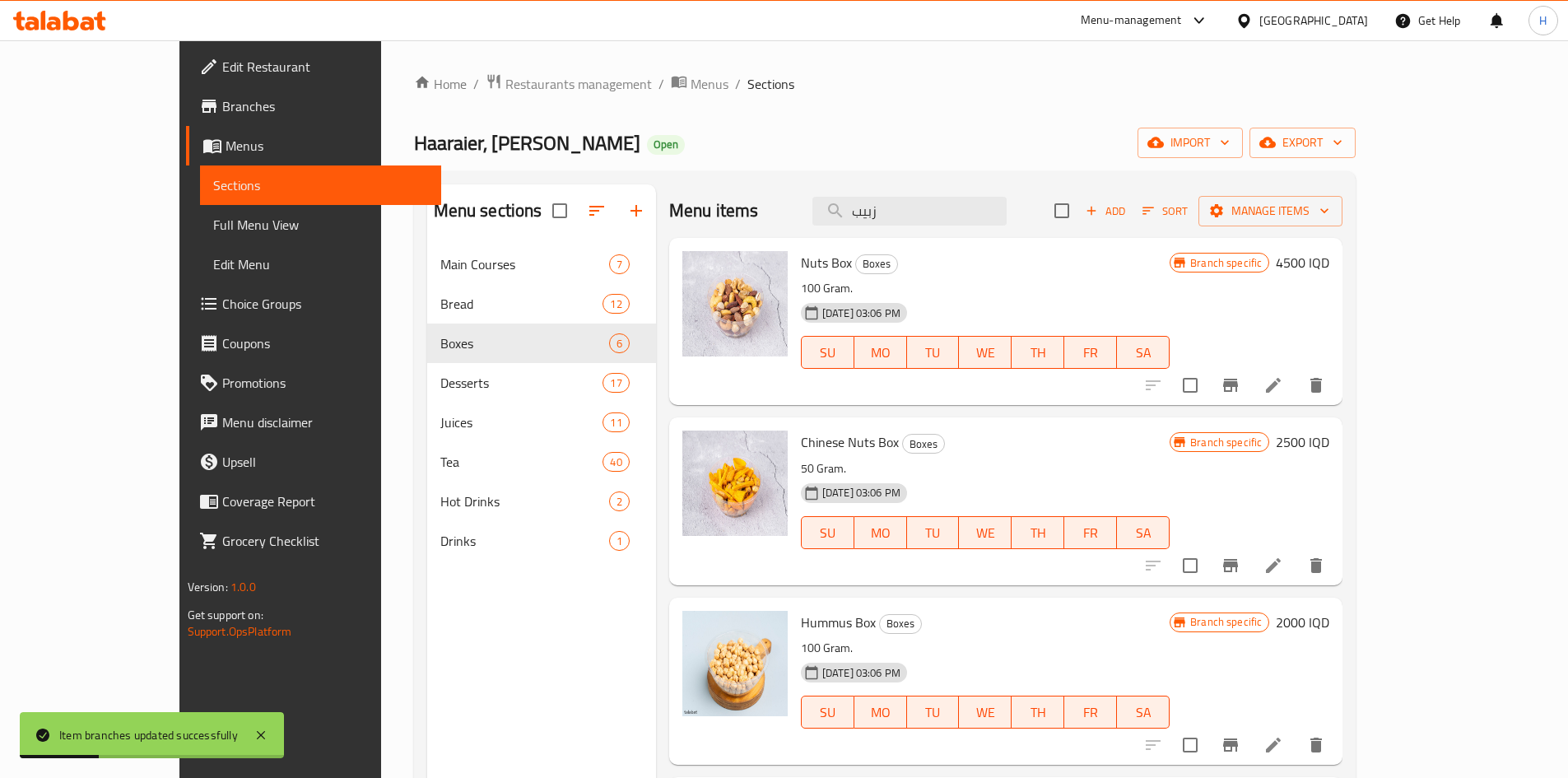
scroll to position [43, 0]
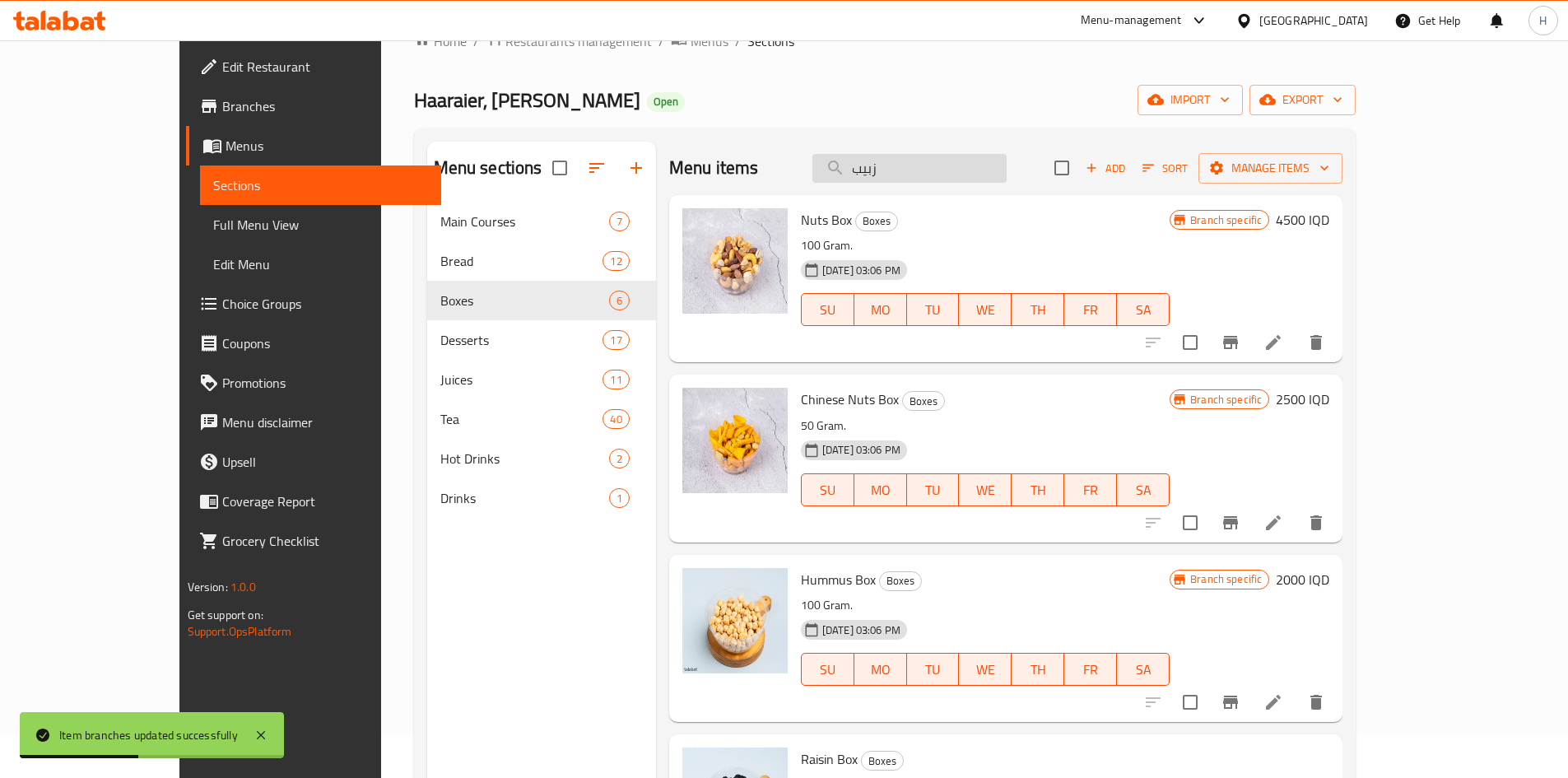
type input "2000"
click at [984, 171] on input "زبيب" at bounding box center [910, 168] width 195 height 29
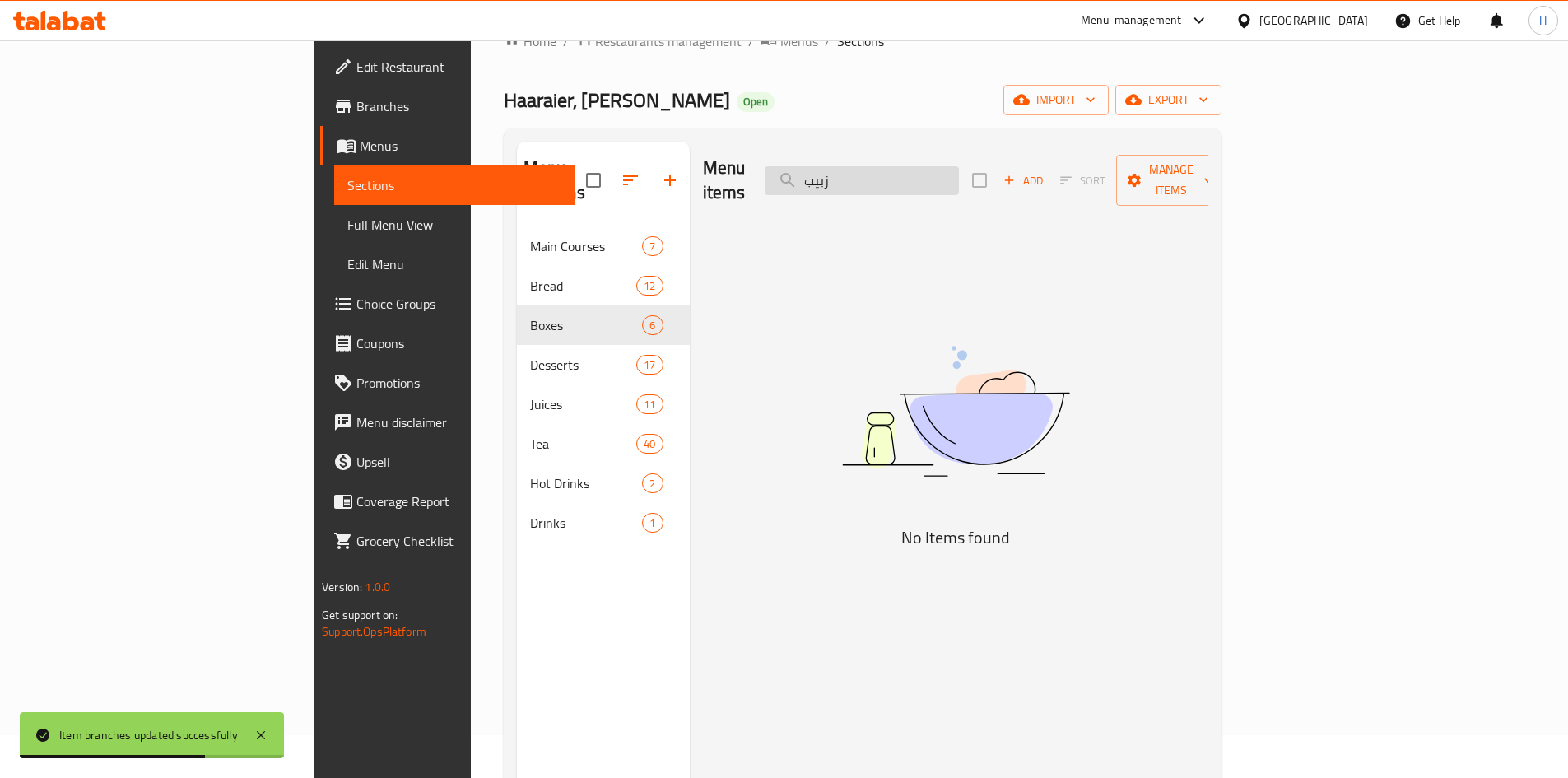
type input "زبيب"
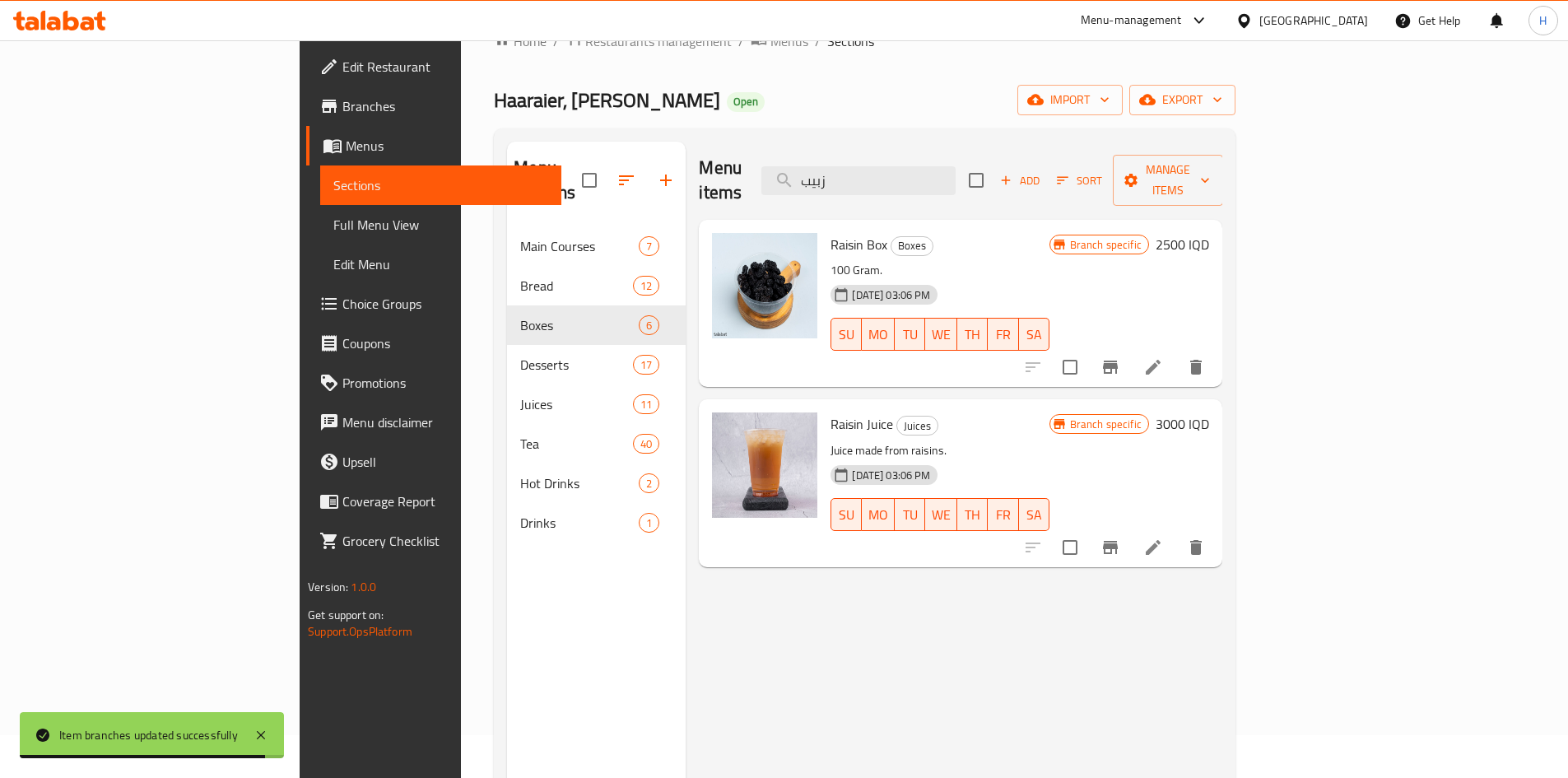
click at [1130, 347] on button "Branch-specific-item" at bounding box center [1110, 367] width 39 height 39
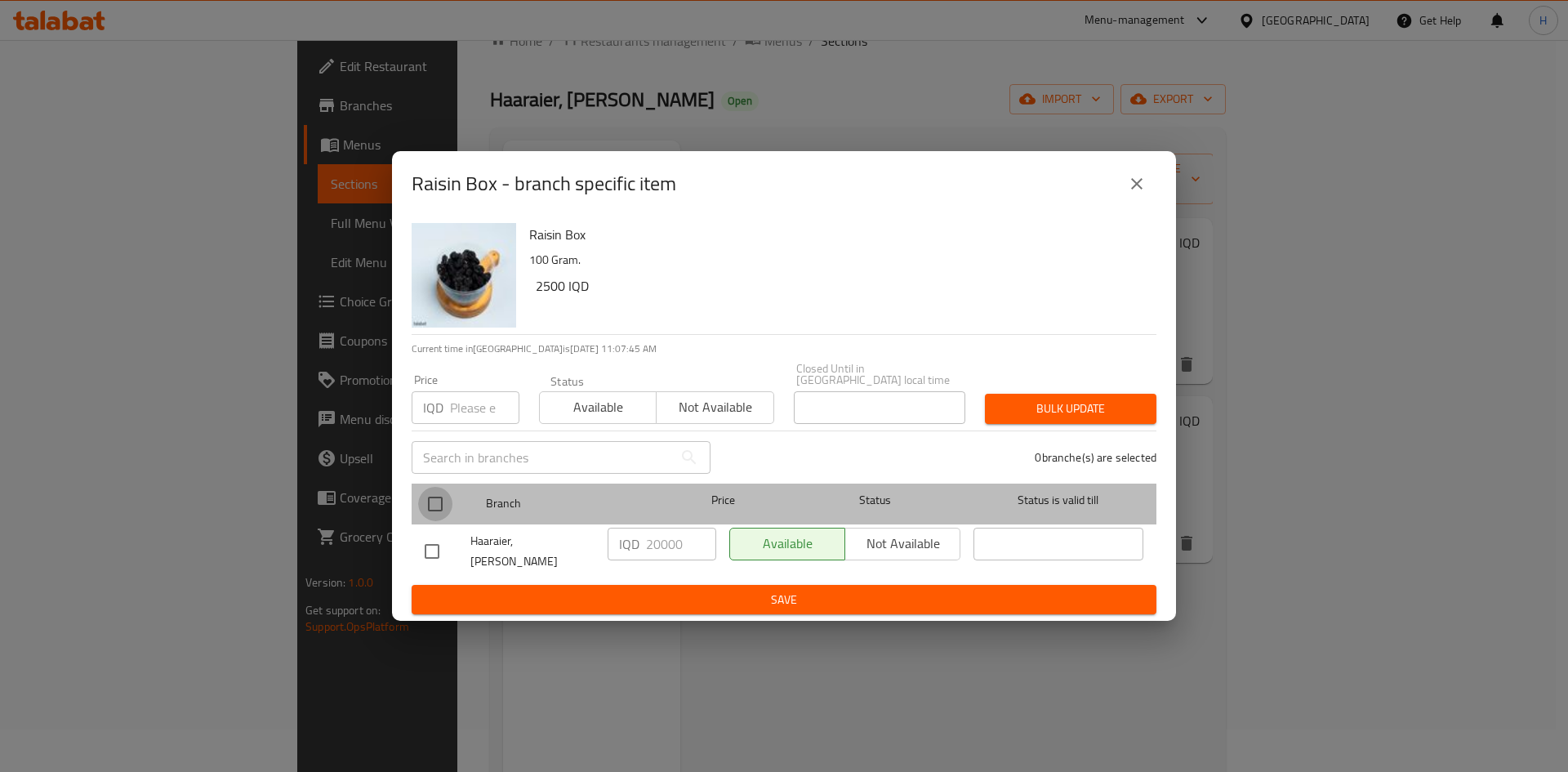
drag, startPoint x: 447, startPoint y: 512, endPoint x: 696, endPoint y: 527, distance: 249.5
click at [448, 512] on input "checkbox" at bounding box center [435, 503] width 35 height 35
checkbox input "true"
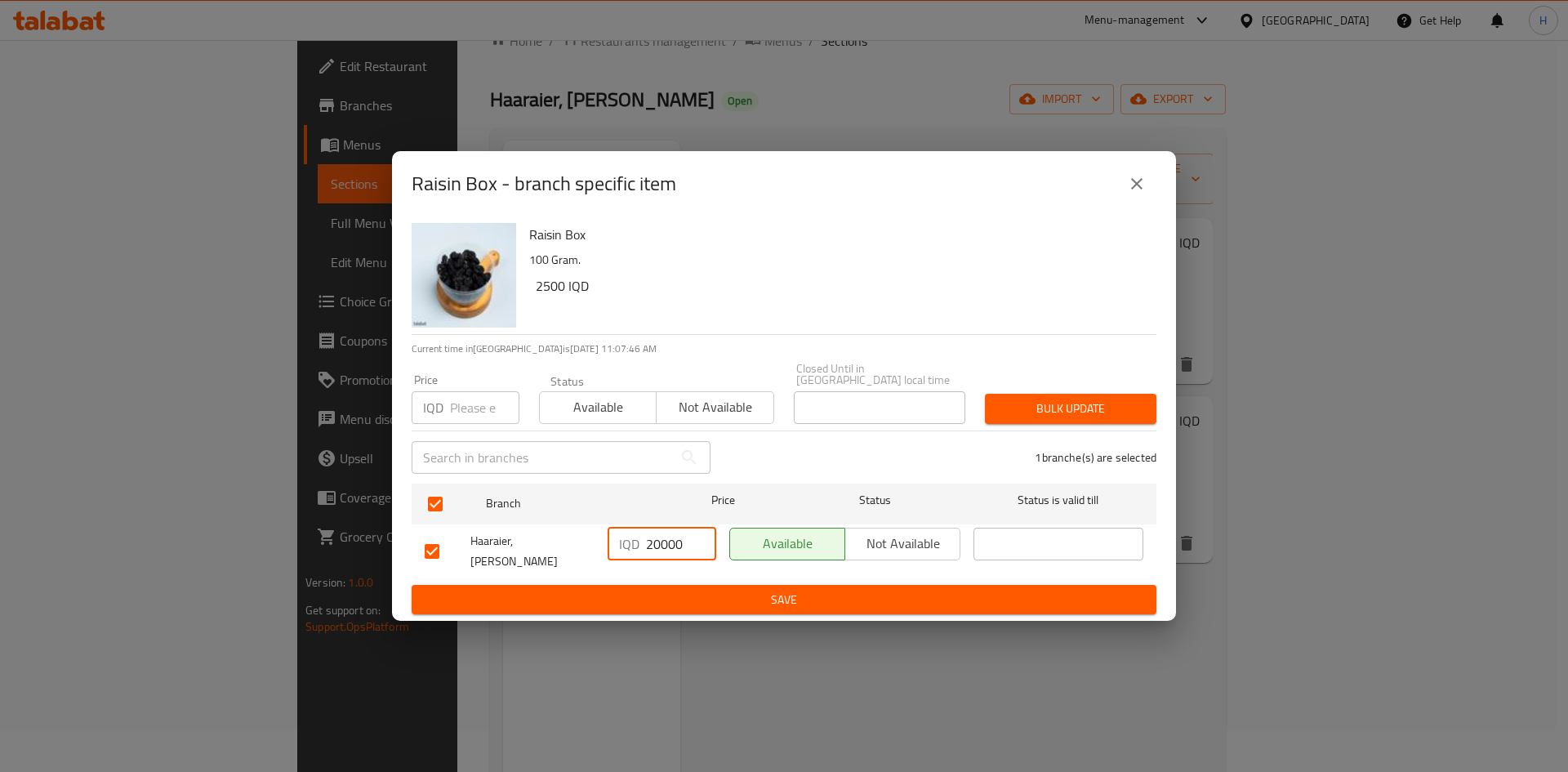
drag, startPoint x: 673, startPoint y: 538, endPoint x: 687, endPoint y: 549, distance: 17.8
click at [687, 549] on input "20000" at bounding box center [680, 543] width 70 height 33
type input "2000"
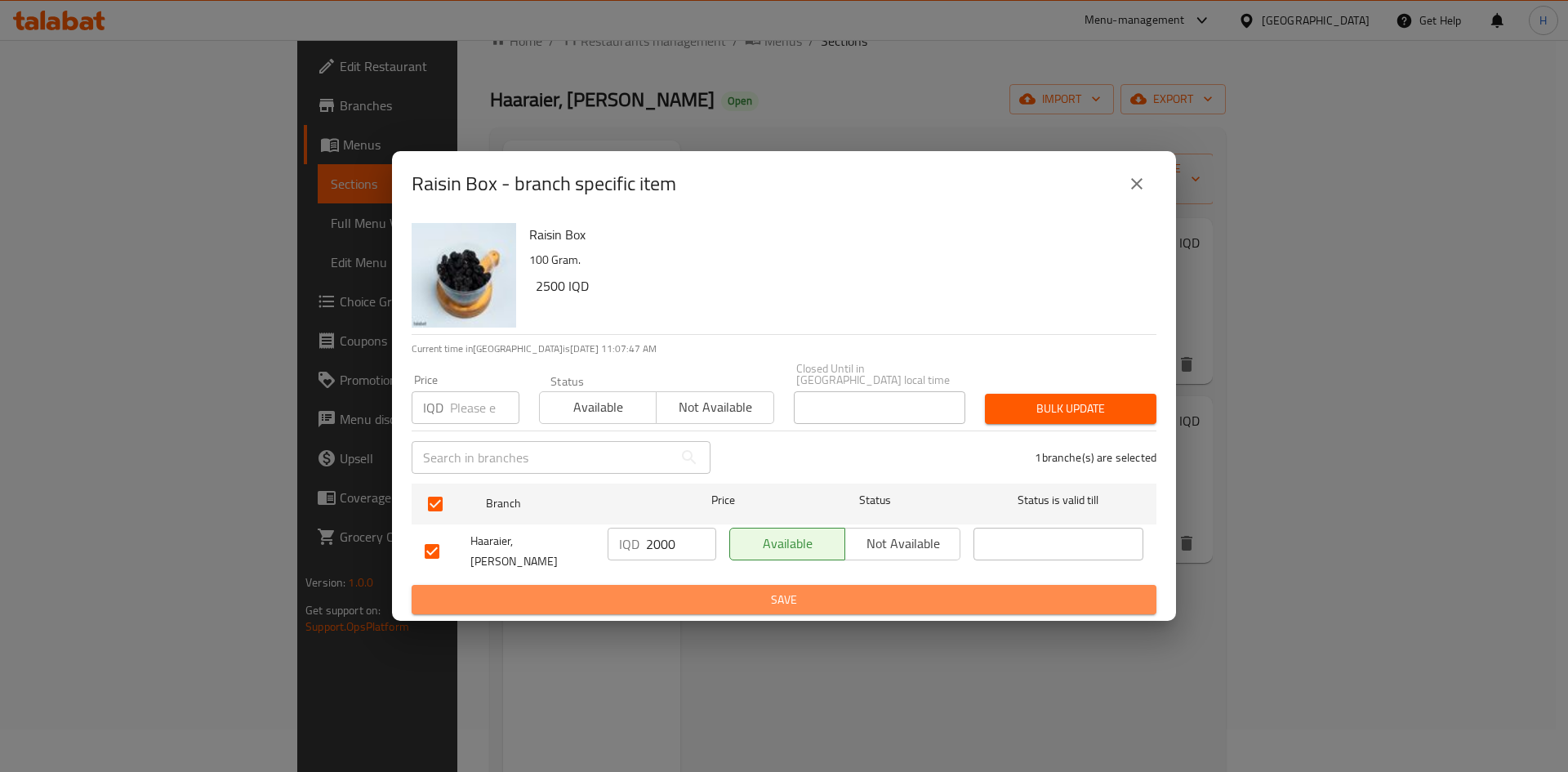
click at [652, 590] on span "Save" at bounding box center [783, 600] width 718 height 20
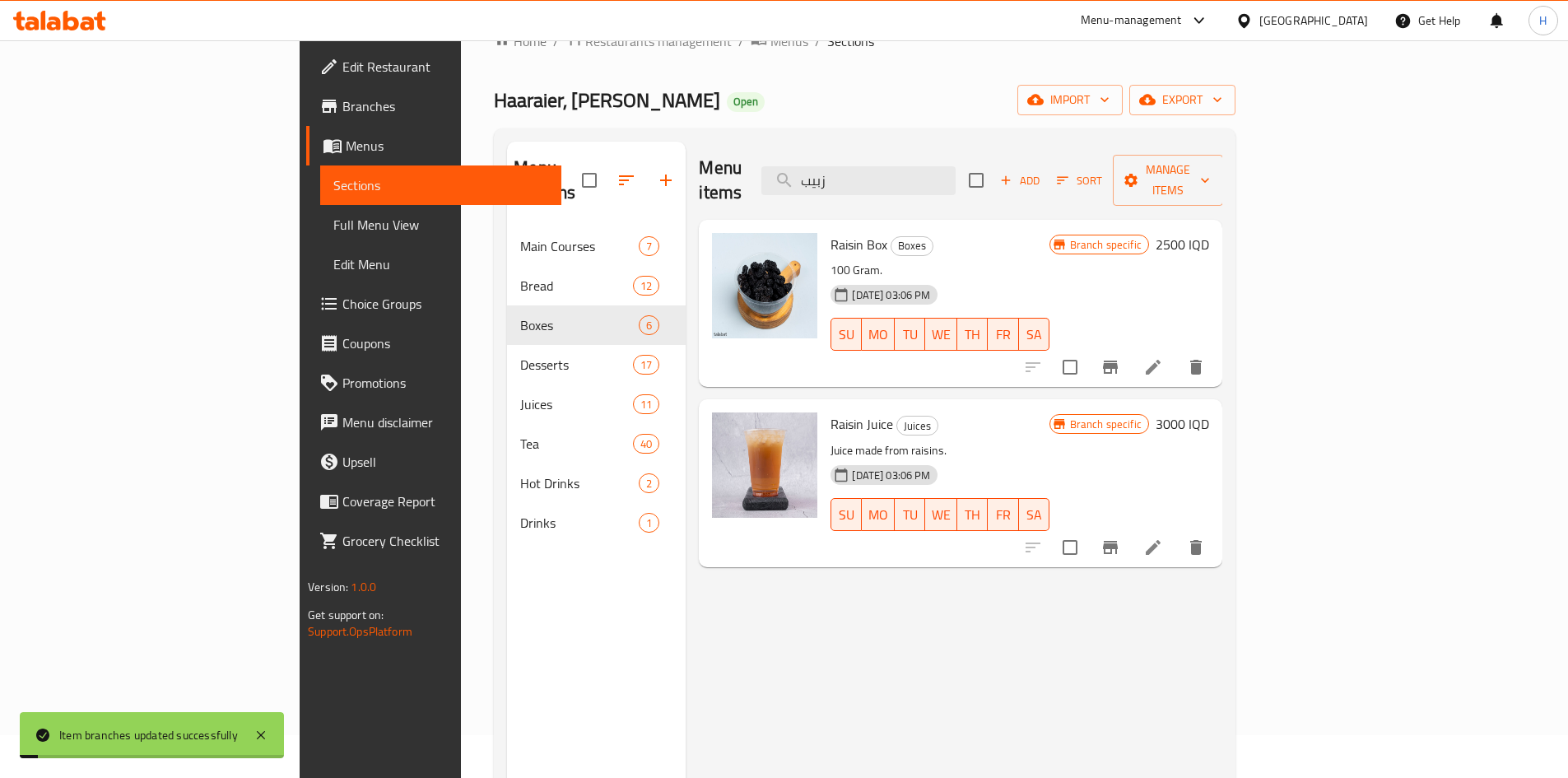
click at [1222, 220] on div "Raisin Box Boxes 100 Gram. 12-07-2023 03:06 PM SU MO TU WE TH FR SA Branch spec…" at bounding box center [961, 228] width 523 height 16
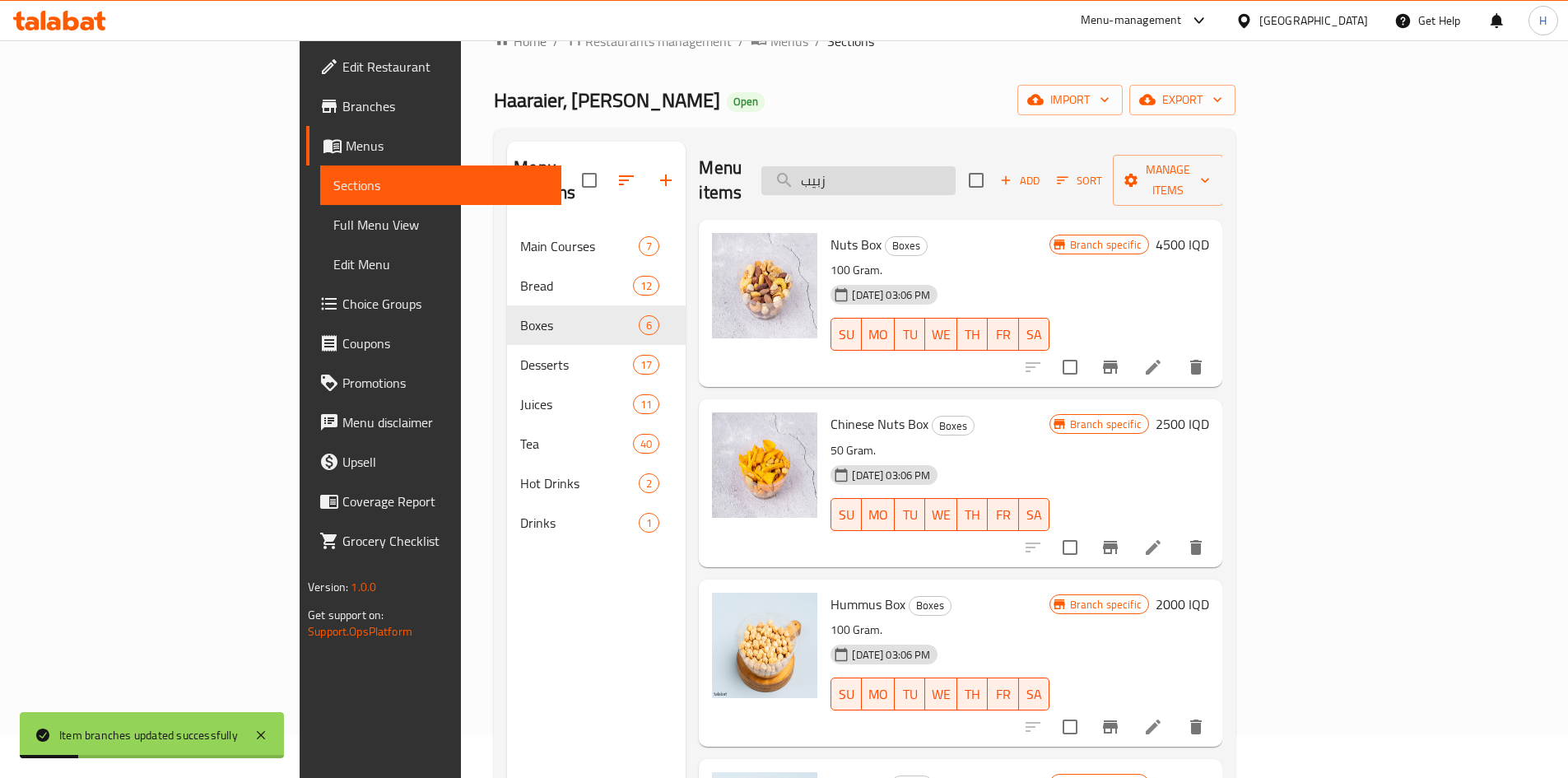
click at [955, 166] on input "زبيب" at bounding box center [859, 180] width 195 height 29
type input "زبيب"
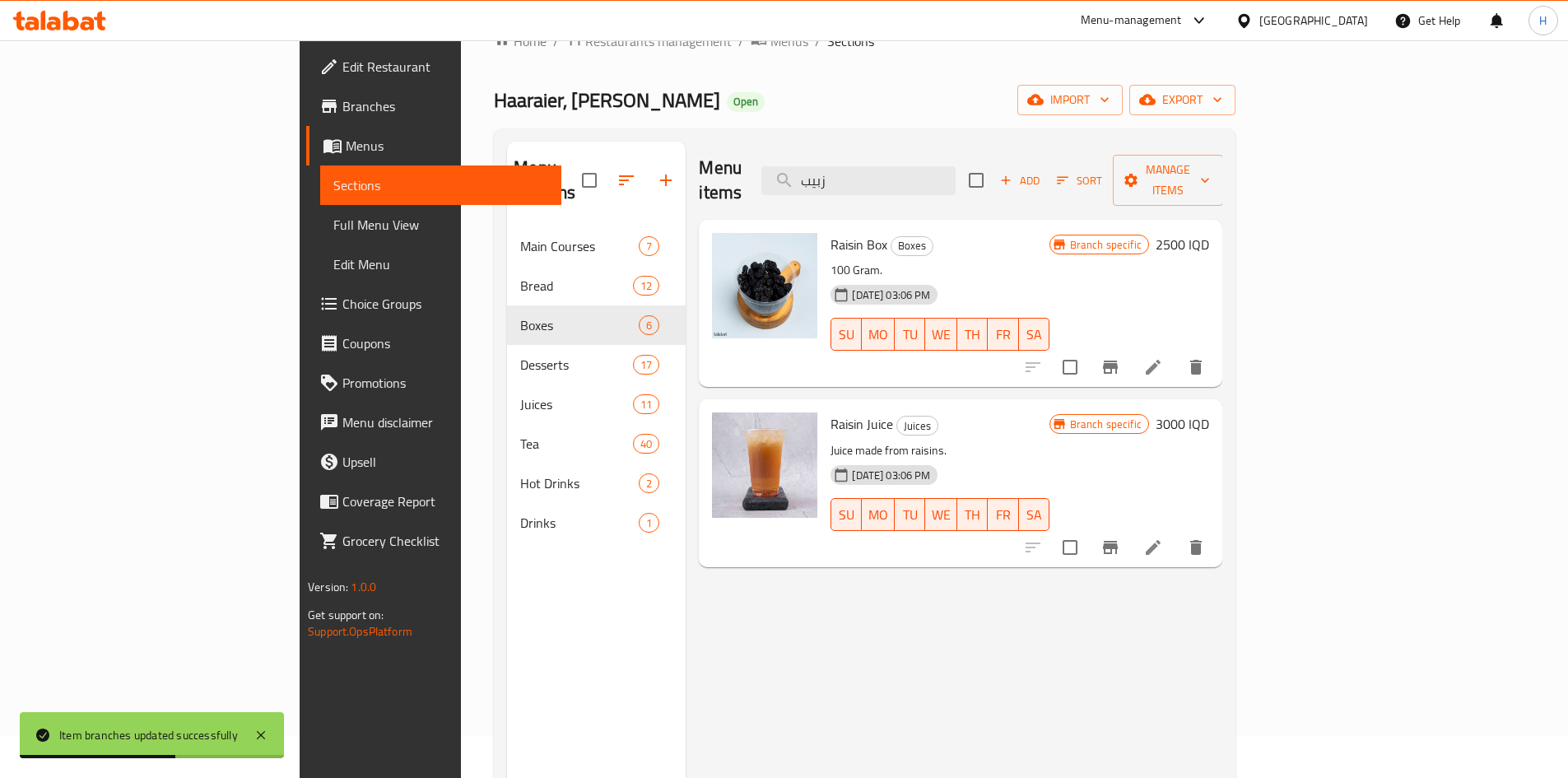
click at [1209, 233] on h6 "2500 IQD" at bounding box center [1182, 245] width 54 height 23
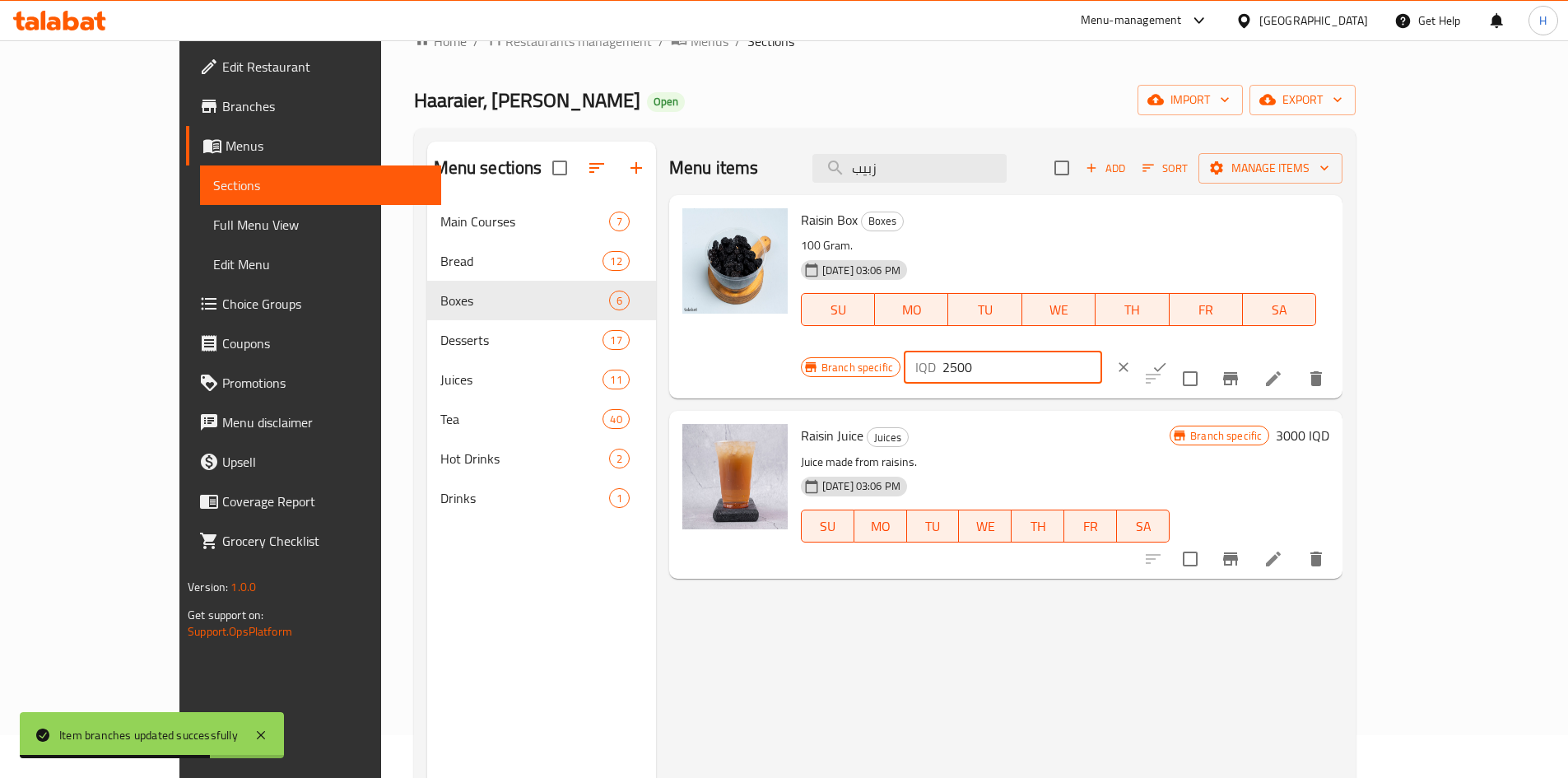
click at [1102, 351] on input "2500" at bounding box center [1022, 367] width 160 height 33
type input "2000"
click at [1178, 349] on button "ok" at bounding box center [1159, 367] width 37 height 37
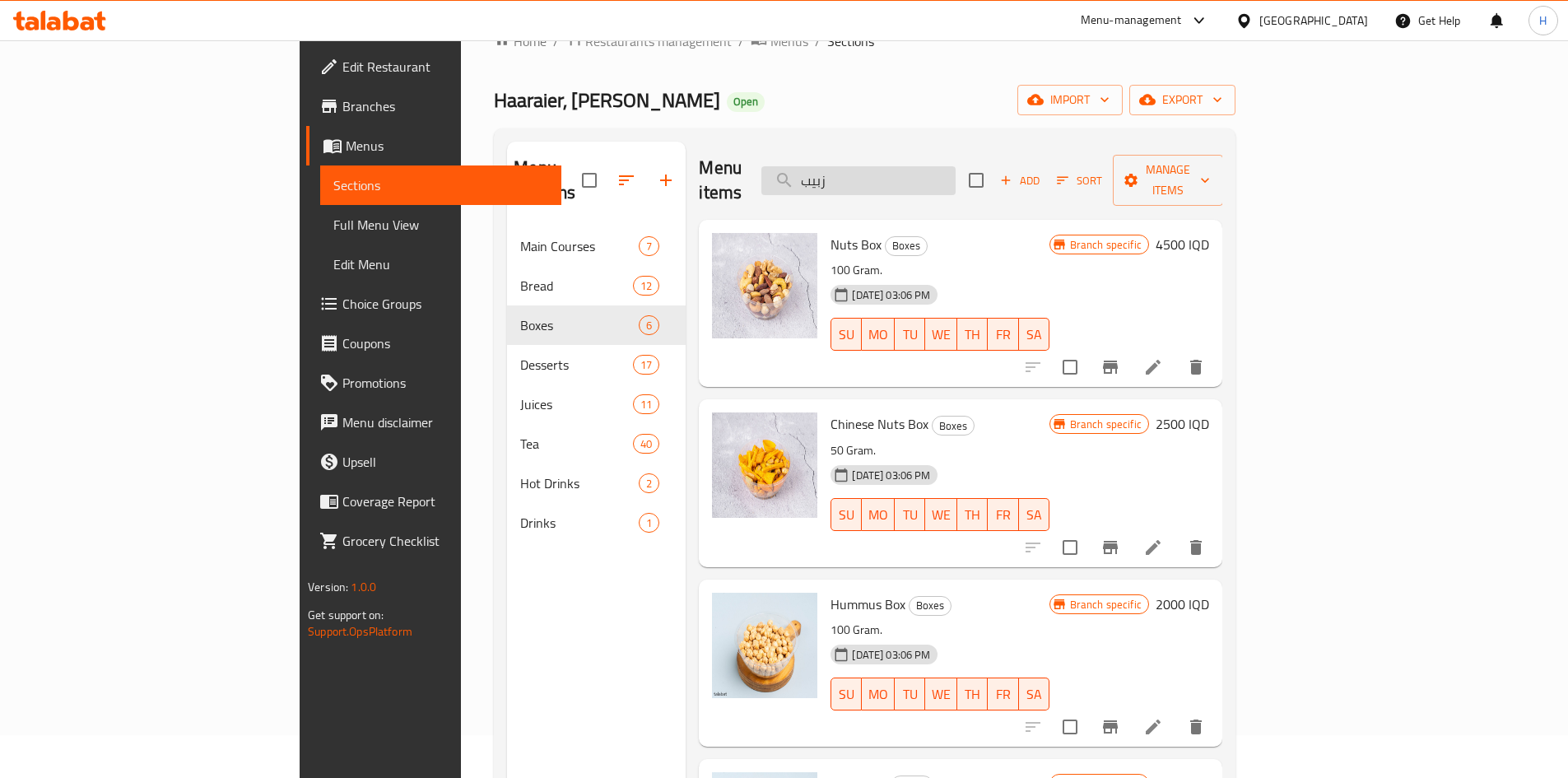
click at [936, 166] on input "زبيب" at bounding box center [859, 180] width 195 height 29
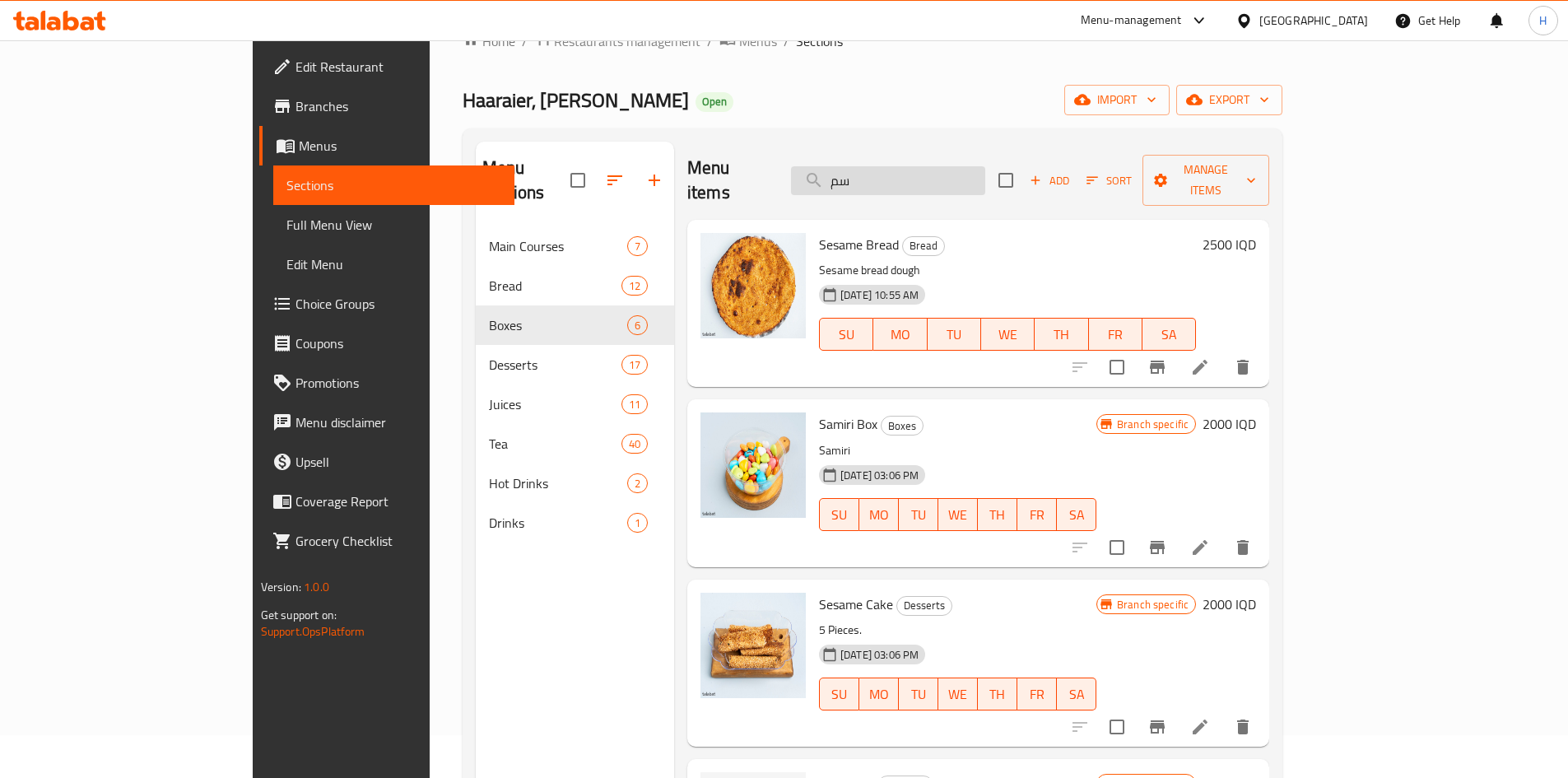
click at [931, 166] on input "سم" at bounding box center [888, 180] width 195 height 29
type input "س"
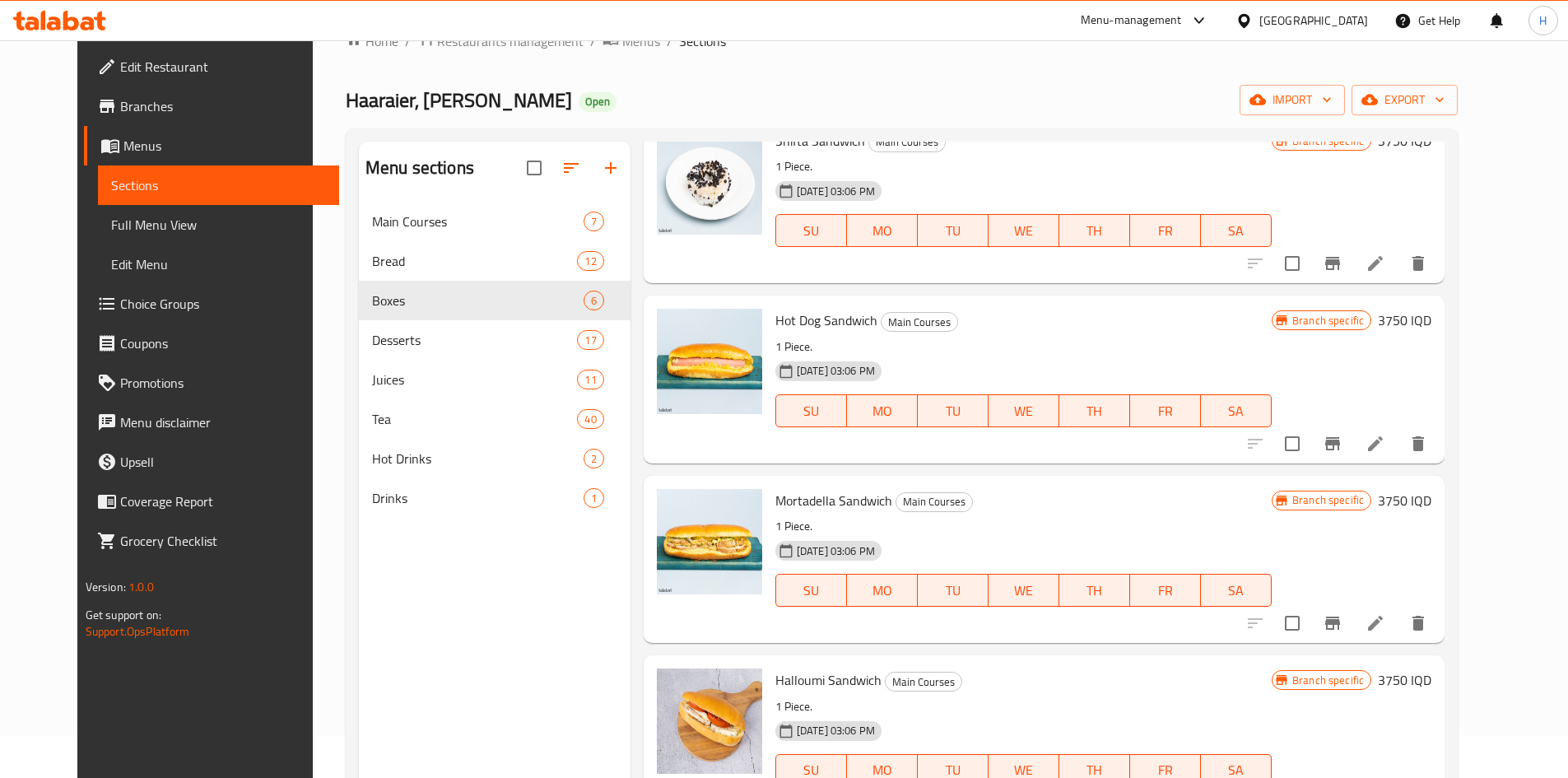
scroll to position [0, 0]
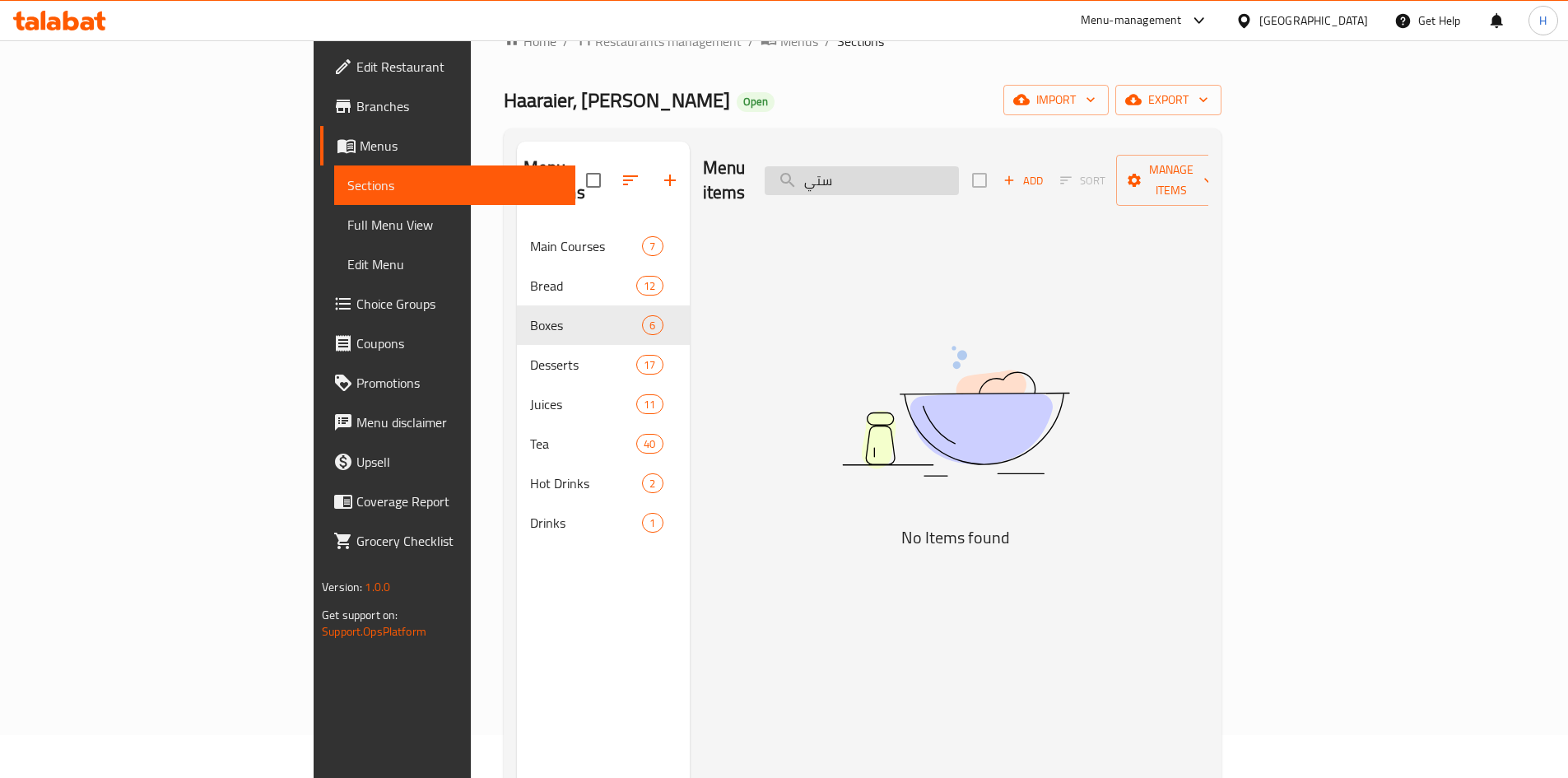
click at [959, 179] on input "ستي" at bounding box center [862, 180] width 195 height 29
click at [959, 170] on input "طاو" at bounding box center [862, 180] width 195 height 29
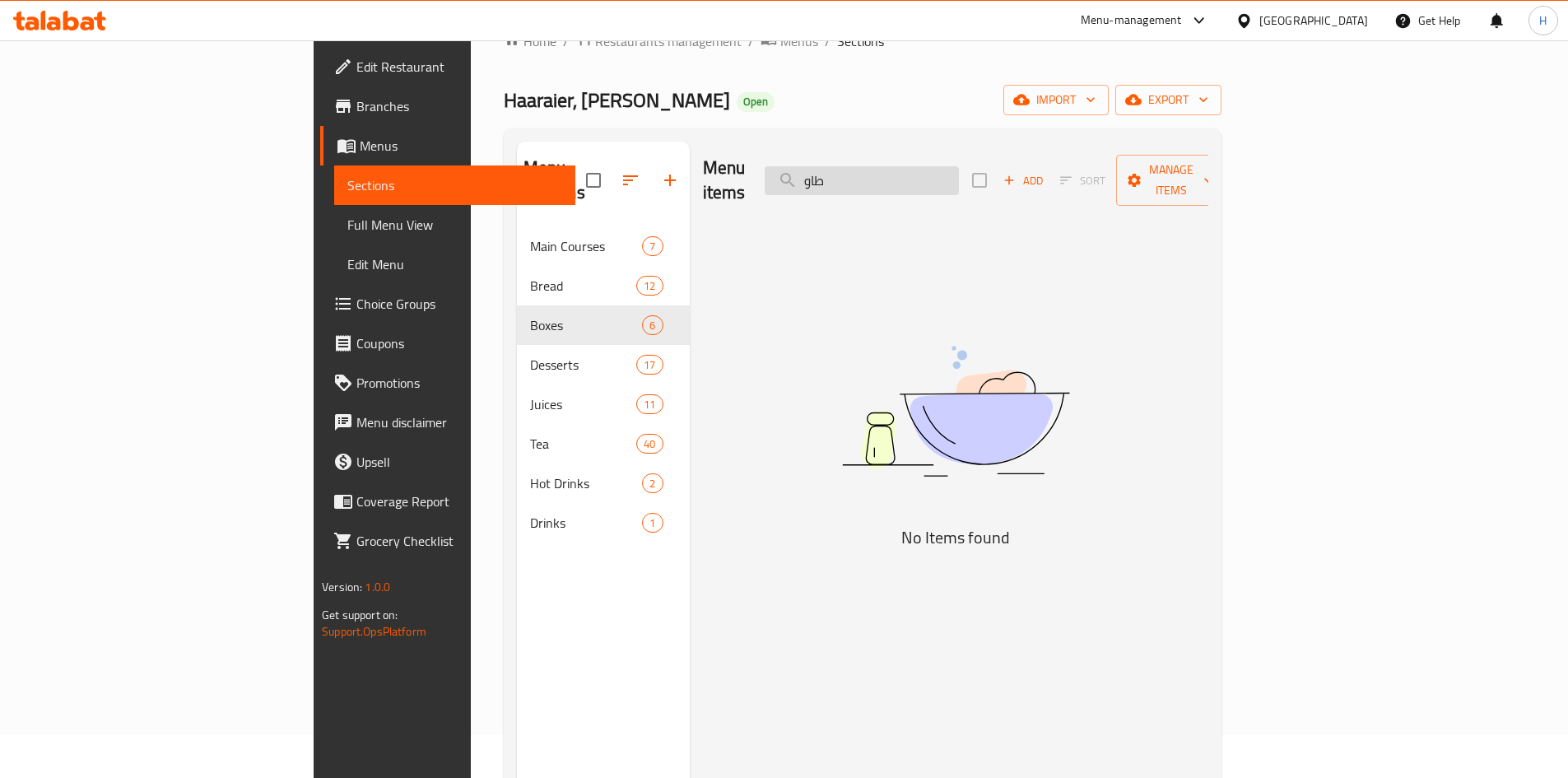
click at [959, 170] on input "طاو" at bounding box center [862, 180] width 195 height 29
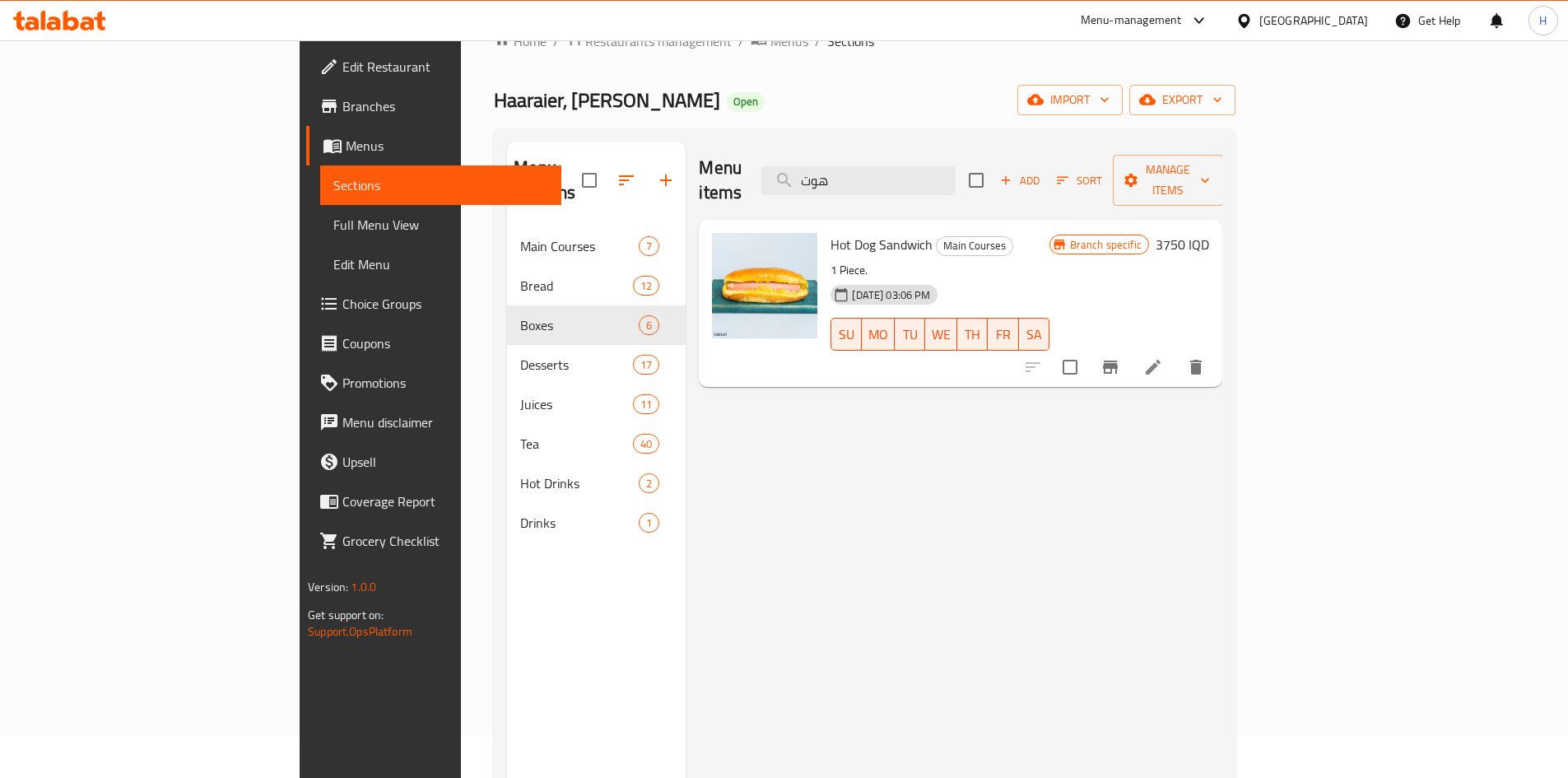
type input "هوت"
drag, startPoint x: 1352, startPoint y: 341, endPoint x: 1382, endPoint y: 330, distance: 32.0
click at [1088, 350] on input "checkbox" at bounding box center [1070, 367] width 35 height 35
checkbox input "true"
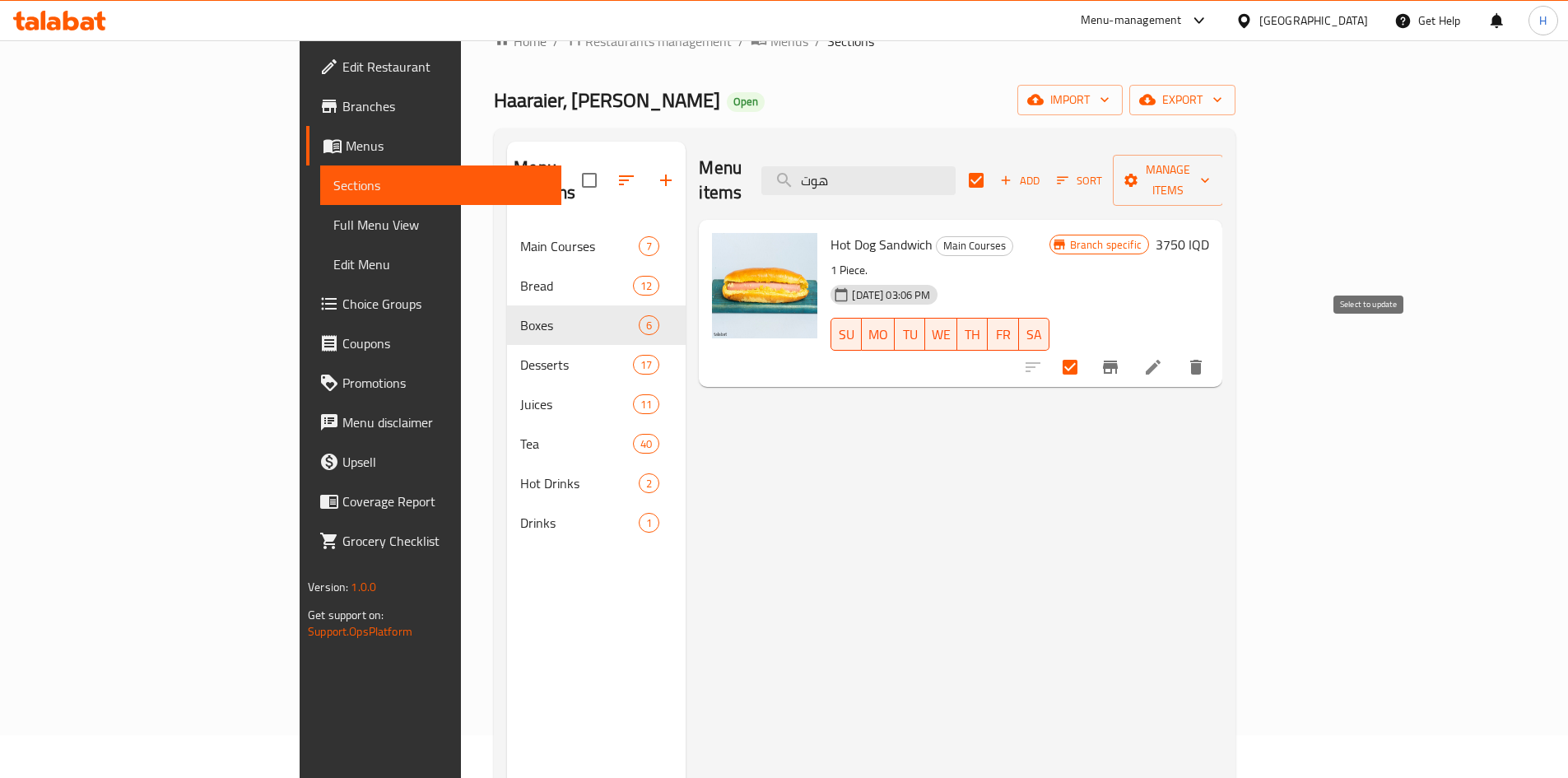
click at [1088, 350] on input "checkbox" at bounding box center [1070, 367] width 35 height 35
checkbox input "false"
click at [1130, 347] on button "Branch-specific-item" at bounding box center [1110, 367] width 39 height 39
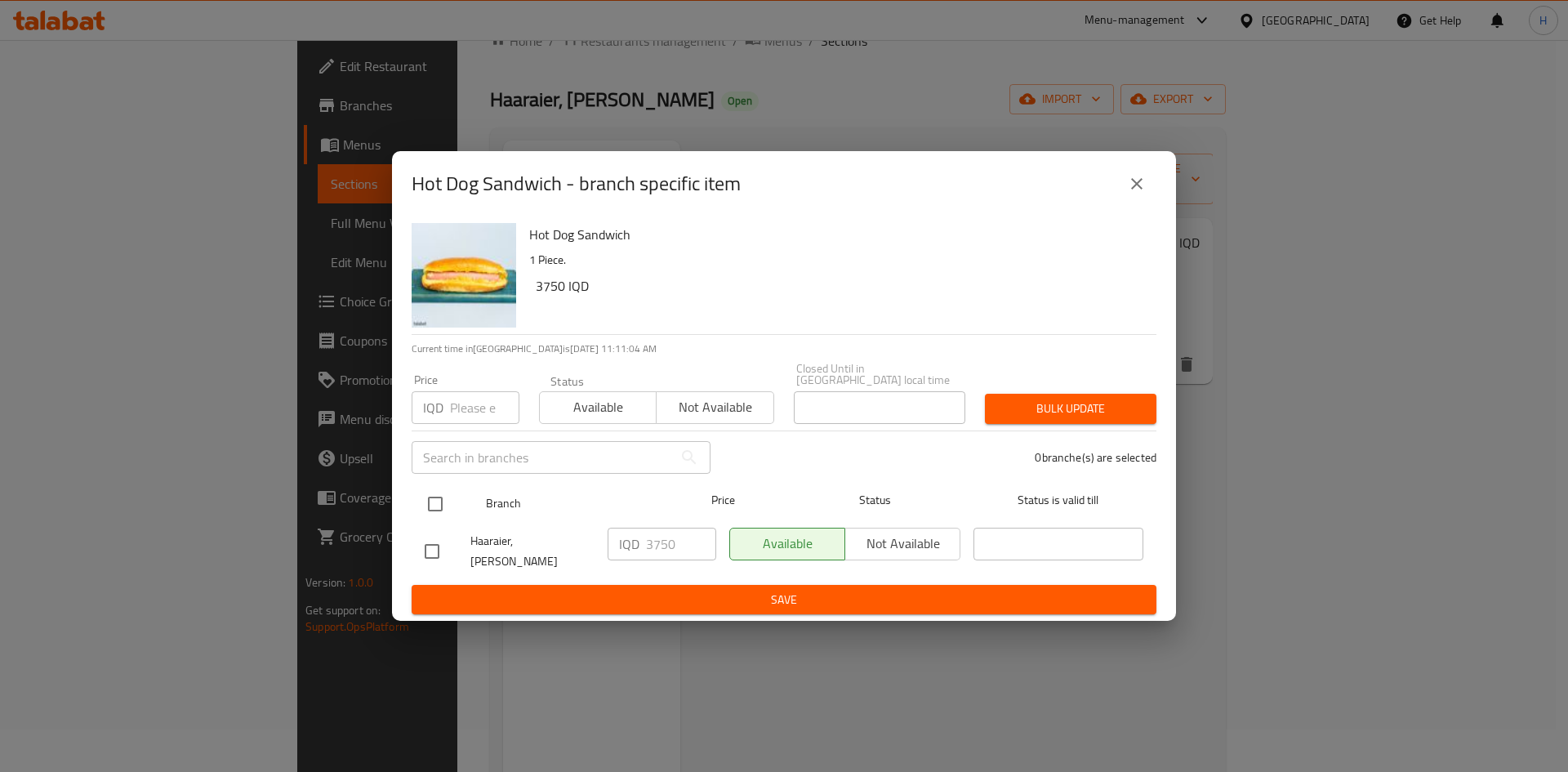
click at [430, 500] on input "checkbox" at bounding box center [435, 503] width 35 height 35
checkbox input "true"
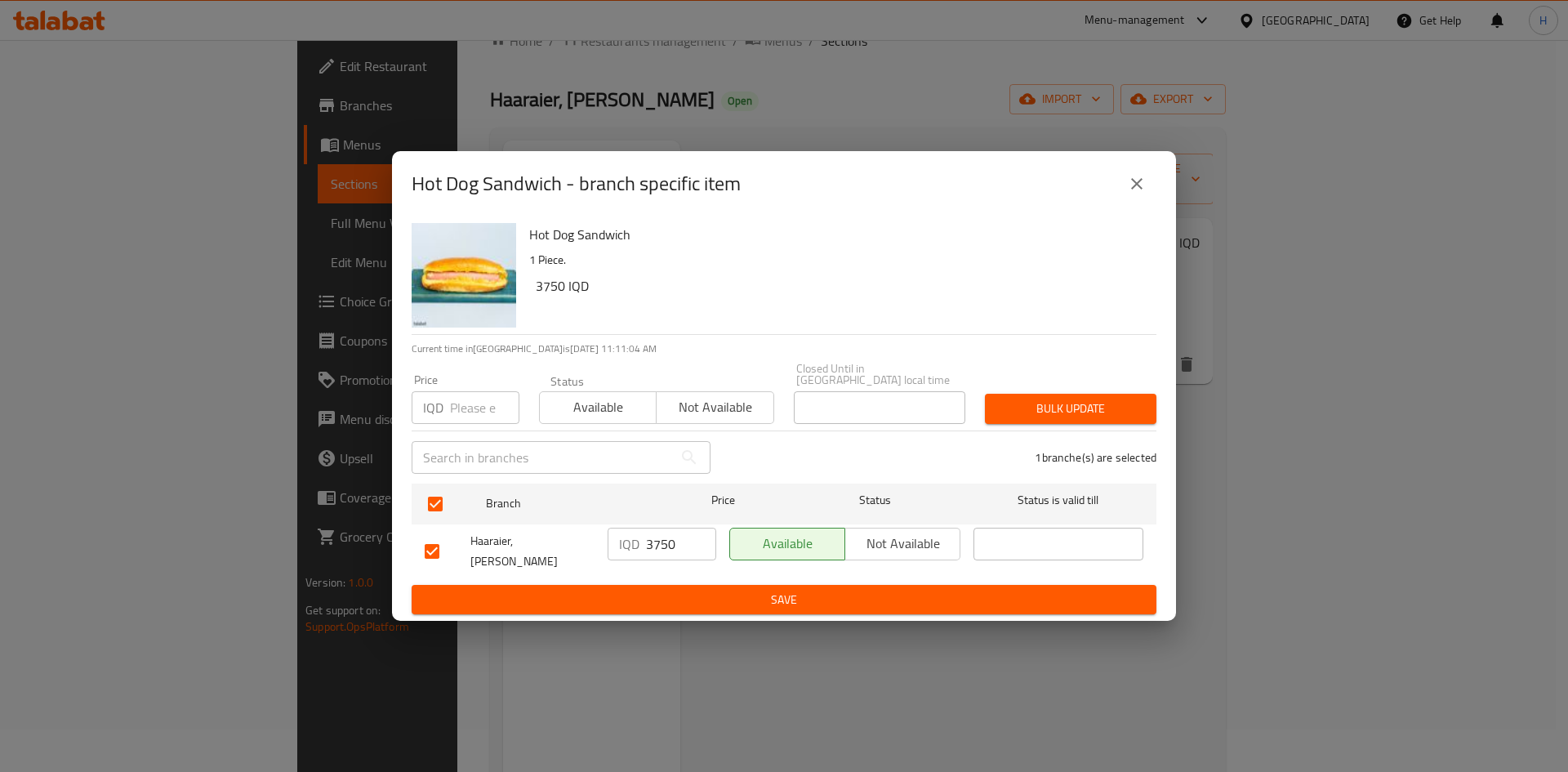
click at [672, 541] on input "3750" at bounding box center [680, 543] width 70 height 33
type input "3000"
click at [678, 597] on span "Save" at bounding box center [783, 600] width 718 height 20
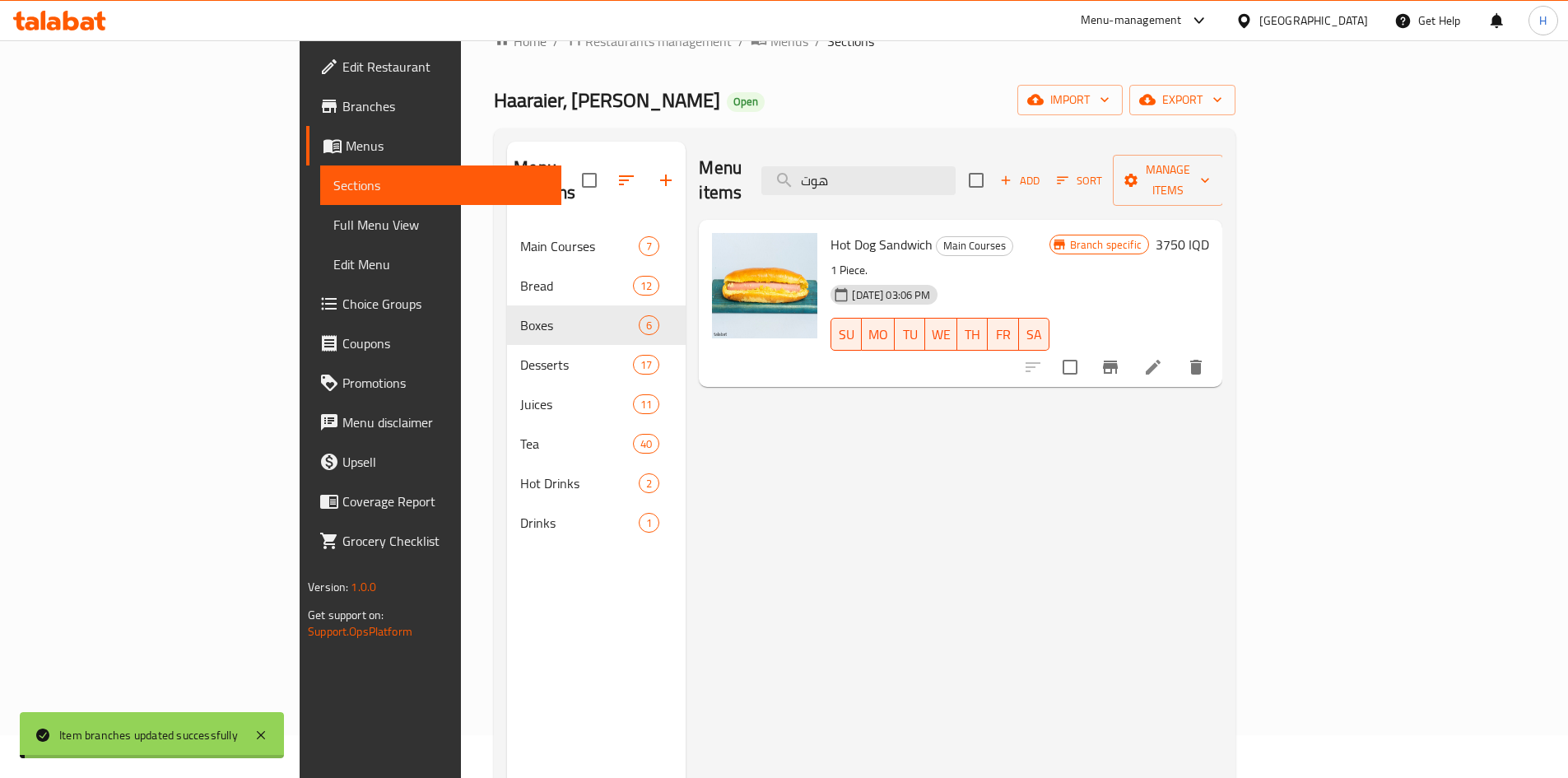
click at [1209, 233] on h6 "3750 IQD" at bounding box center [1182, 245] width 54 height 23
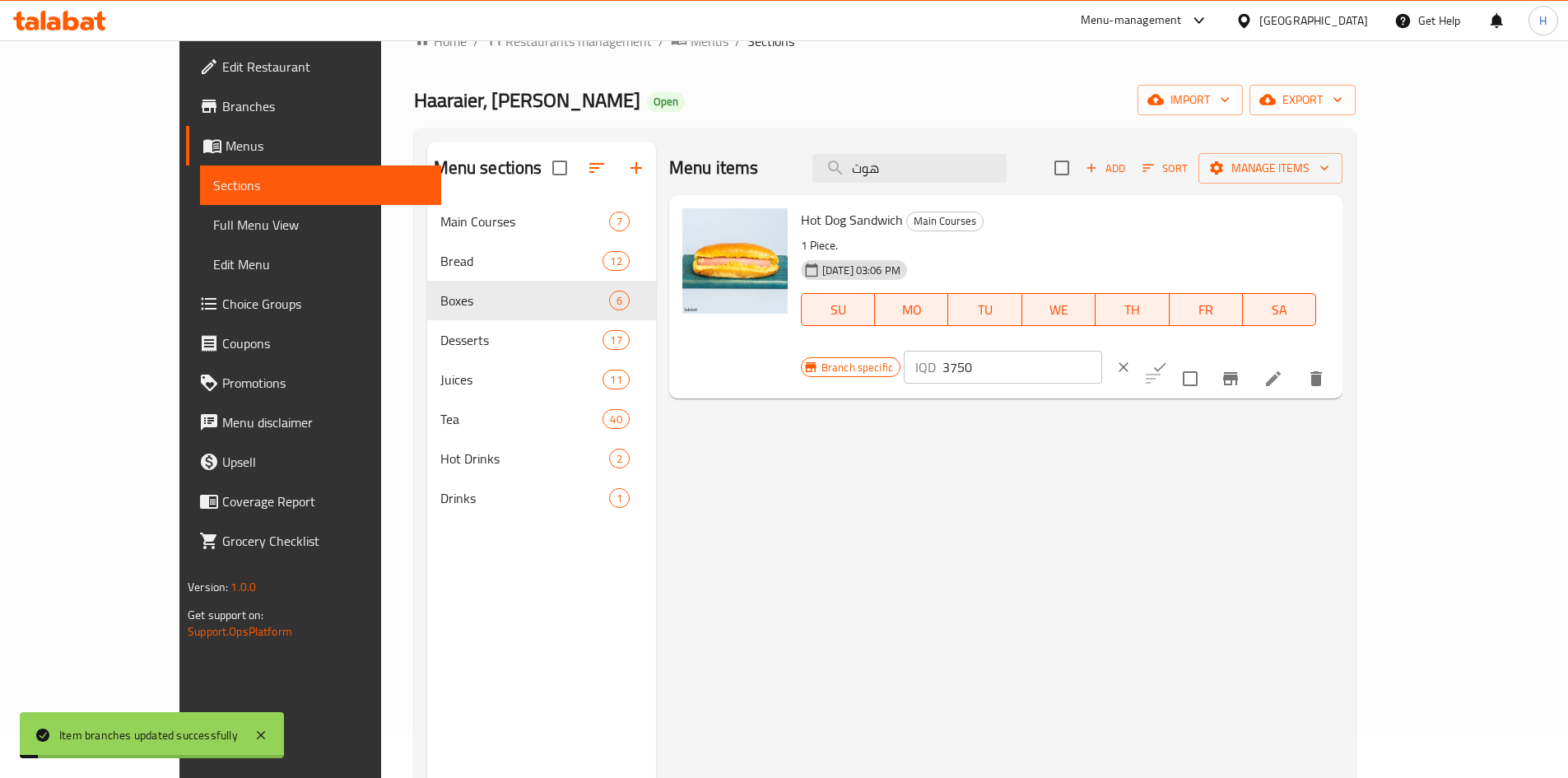
click at [1102, 351] on input "3750" at bounding box center [1022, 367] width 160 height 33
type input "3000"
click at [1168, 359] on icon "ok" at bounding box center [1160, 367] width 16 height 16
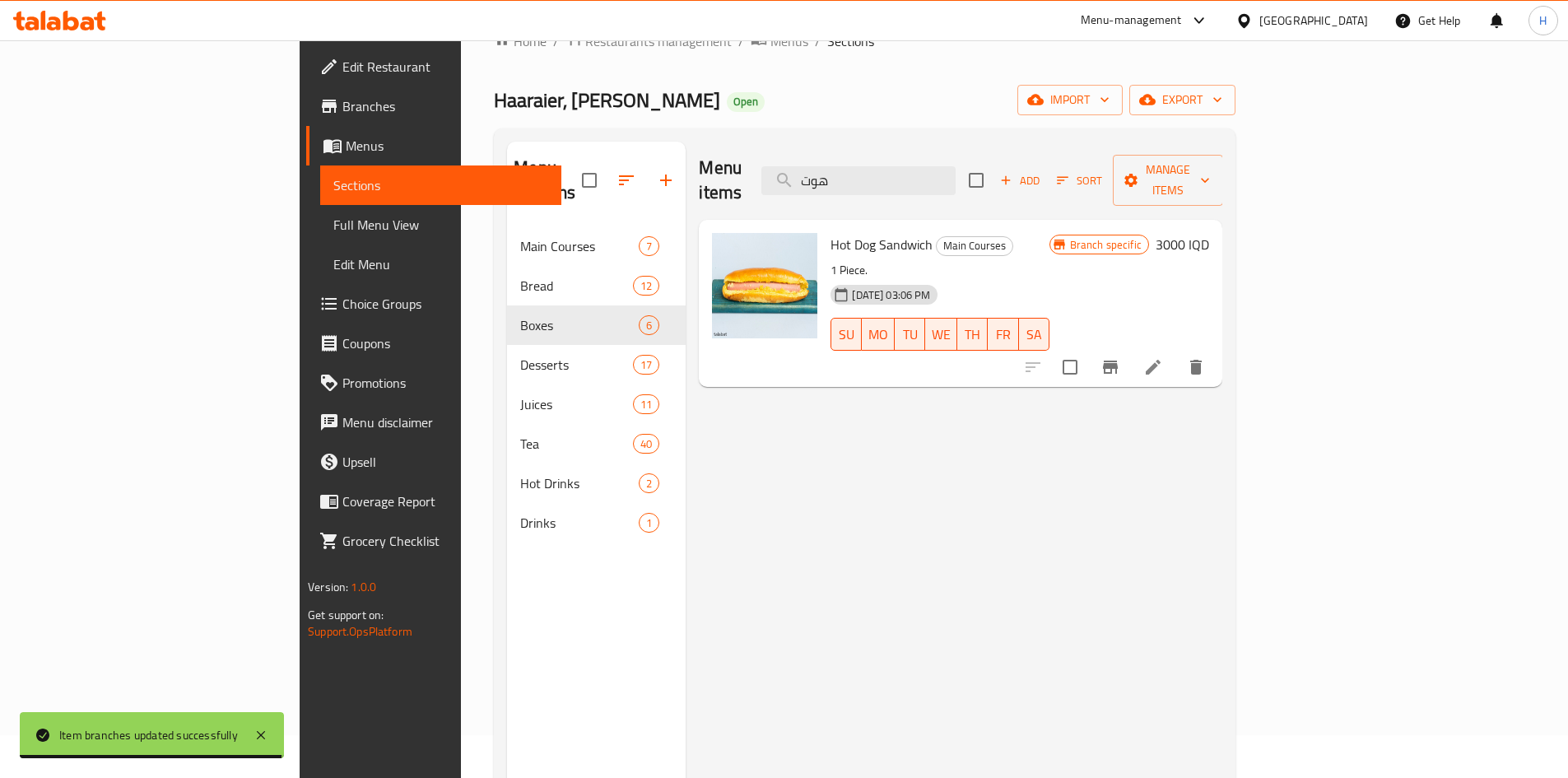
click at [989, 185] on div "Menu items هوت Add Sort Manage items" at bounding box center [961, 181] width 523 height 79
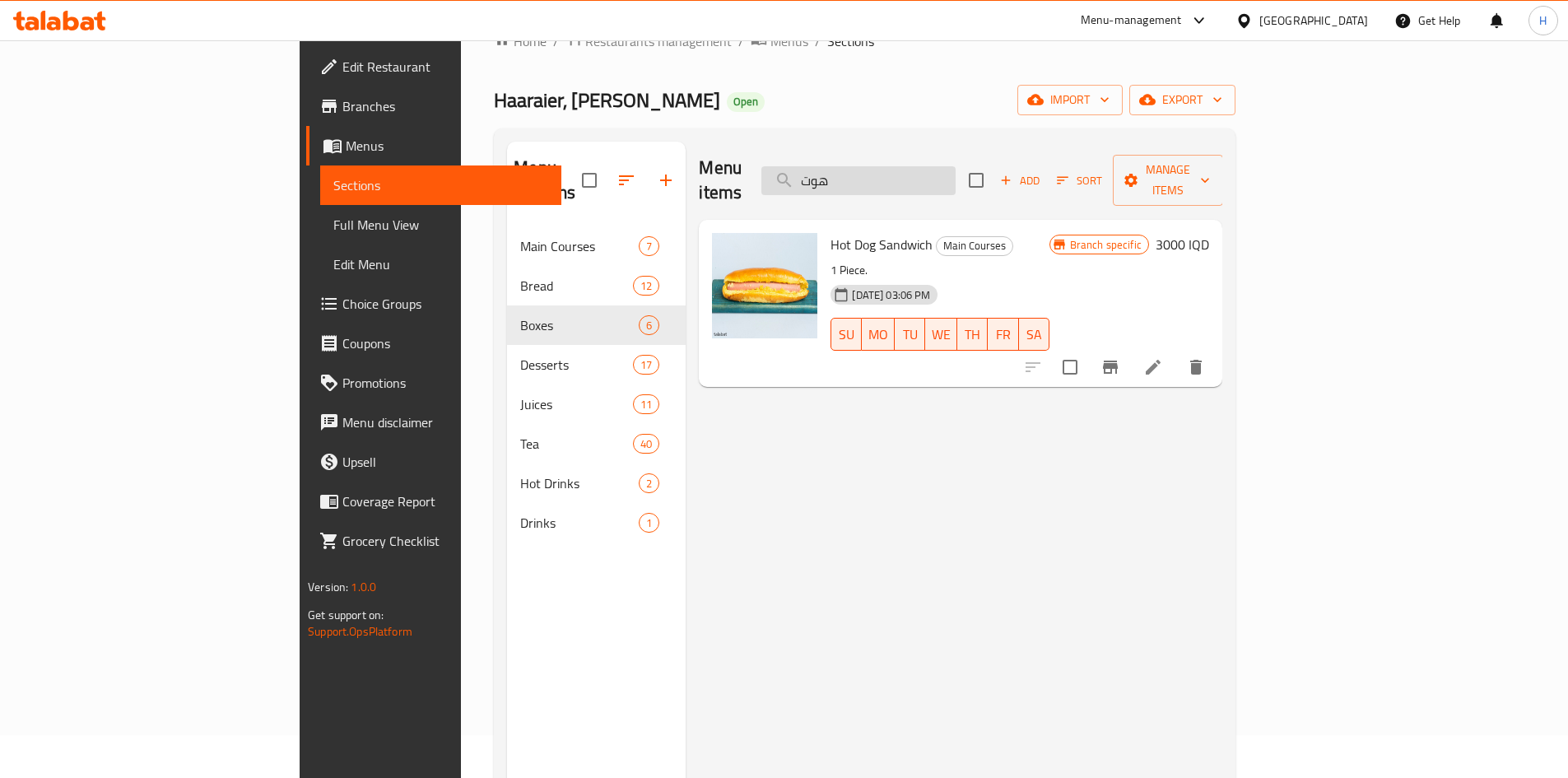
click at [955, 175] on input "هوت" at bounding box center [859, 180] width 195 height 29
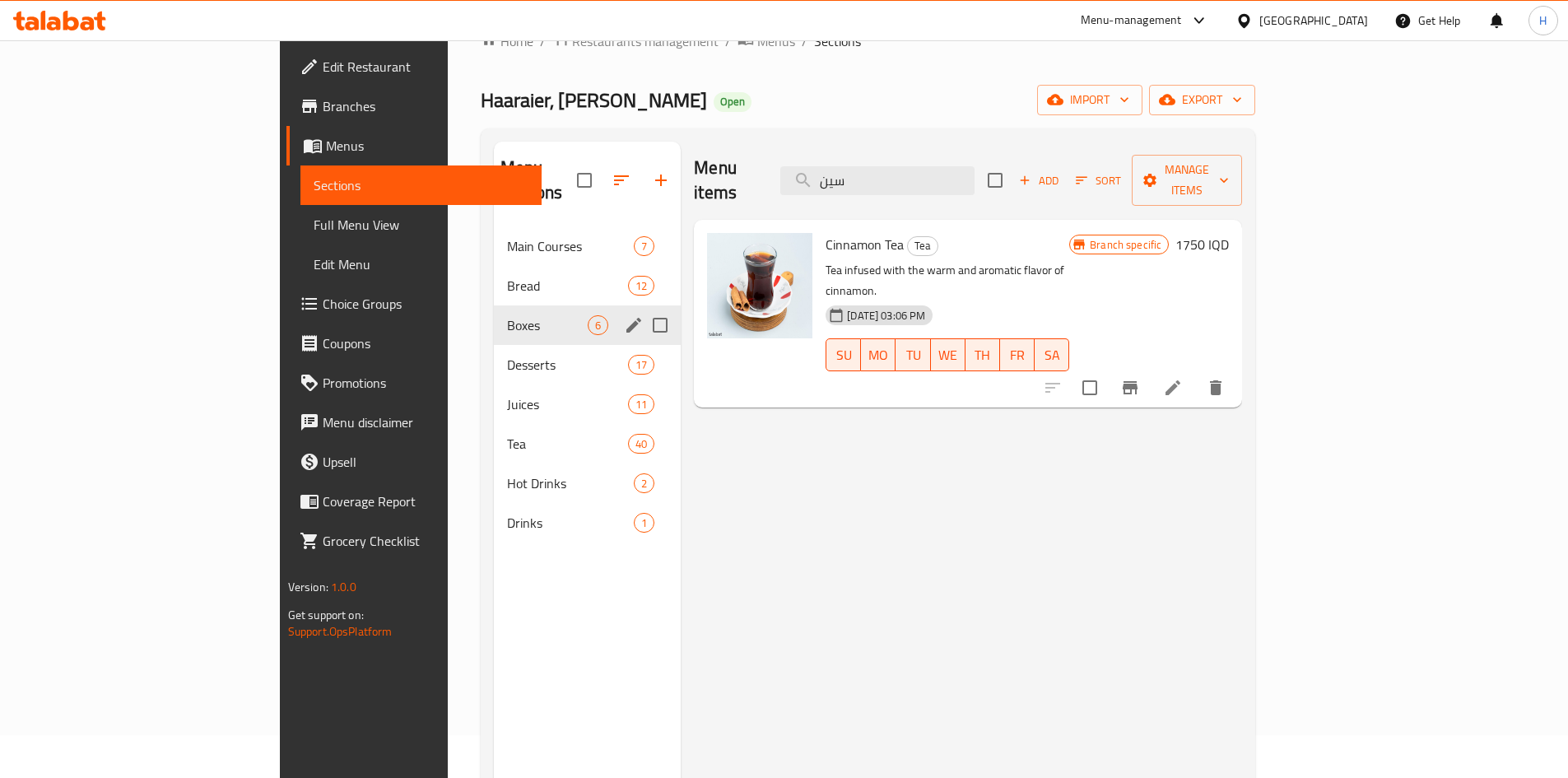
click at [494, 318] on div "Boxes 6" at bounding box center [587, 325] width 187 height 39
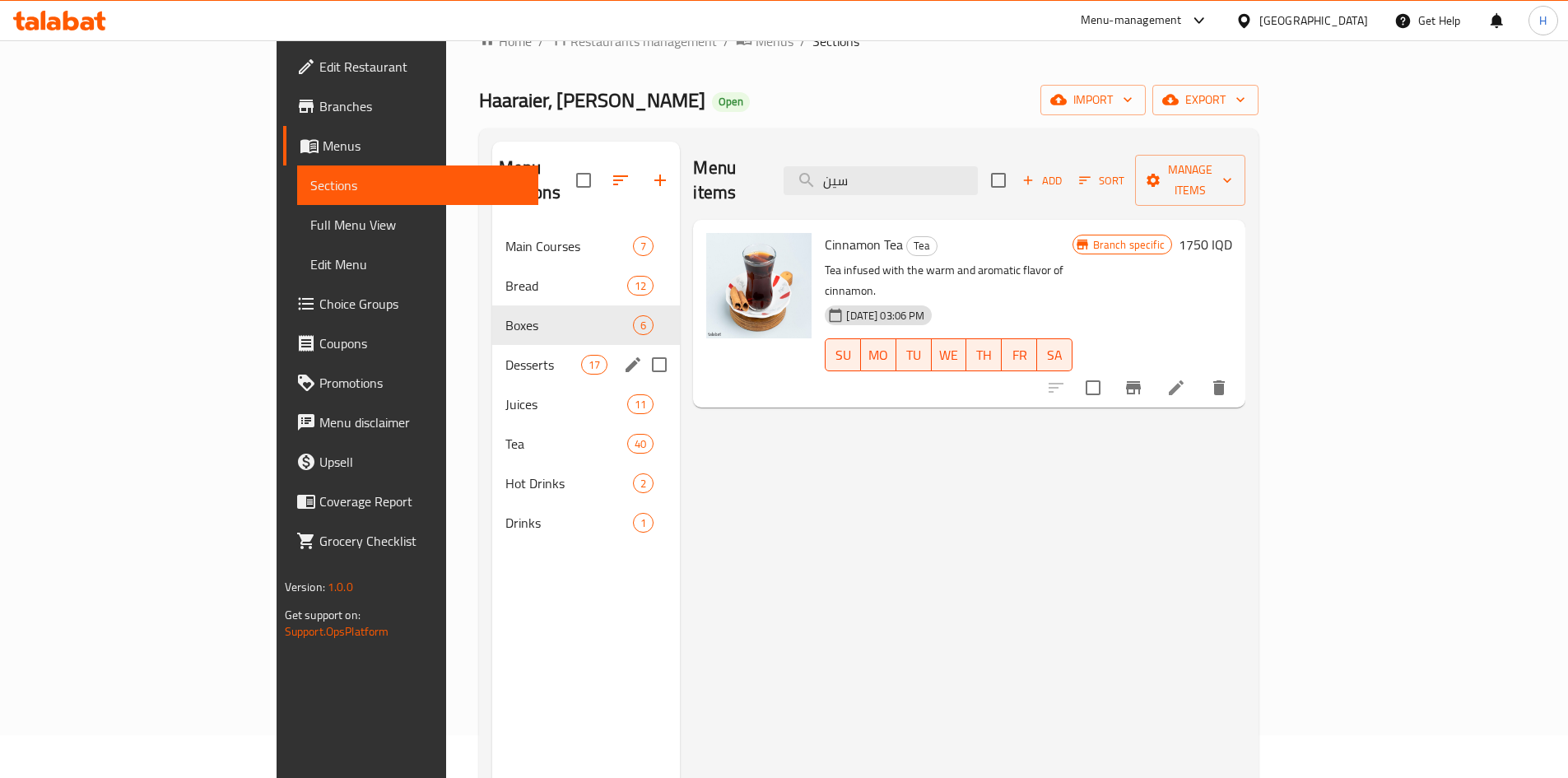
click at [505, 355] on span "Desserts" at bounding box center [544, 364] width 77 height 20
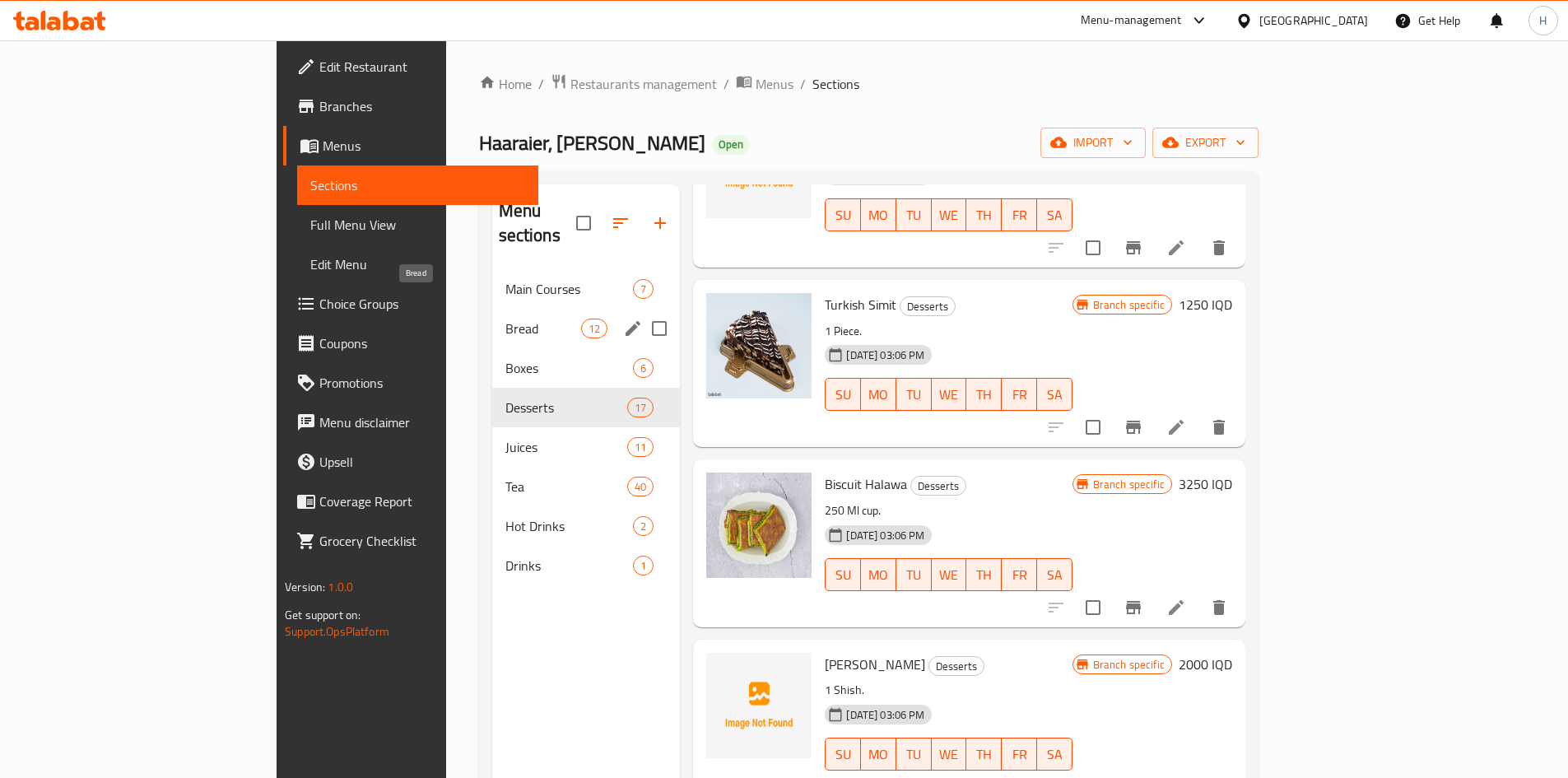
click at [492, 269] on div "Main Courses 7" at bounding box center [586, 289] width 188 height 39
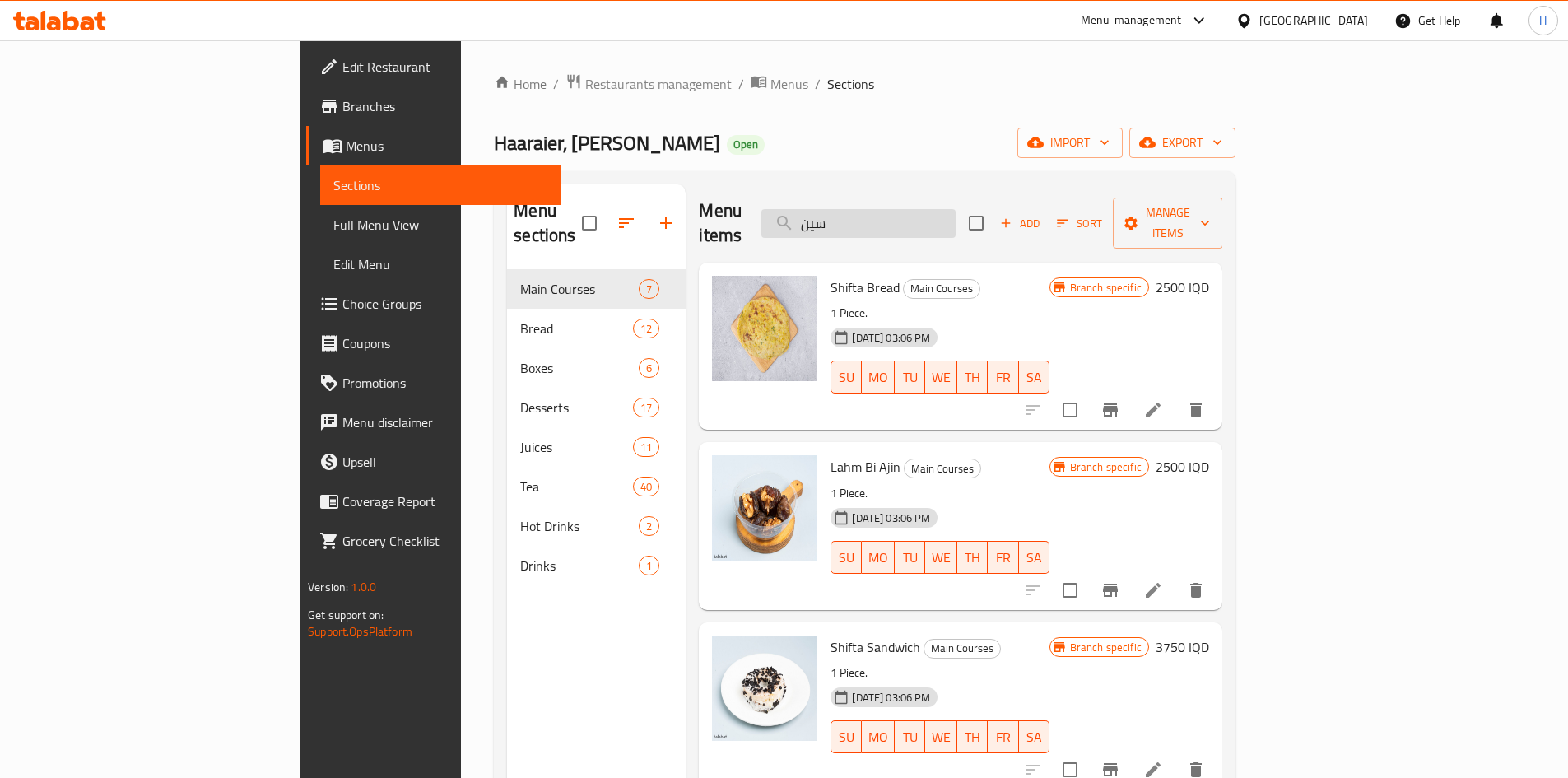
click at [930, 214] on input "سين" at bounding box center [859, 223] width 195 height 29
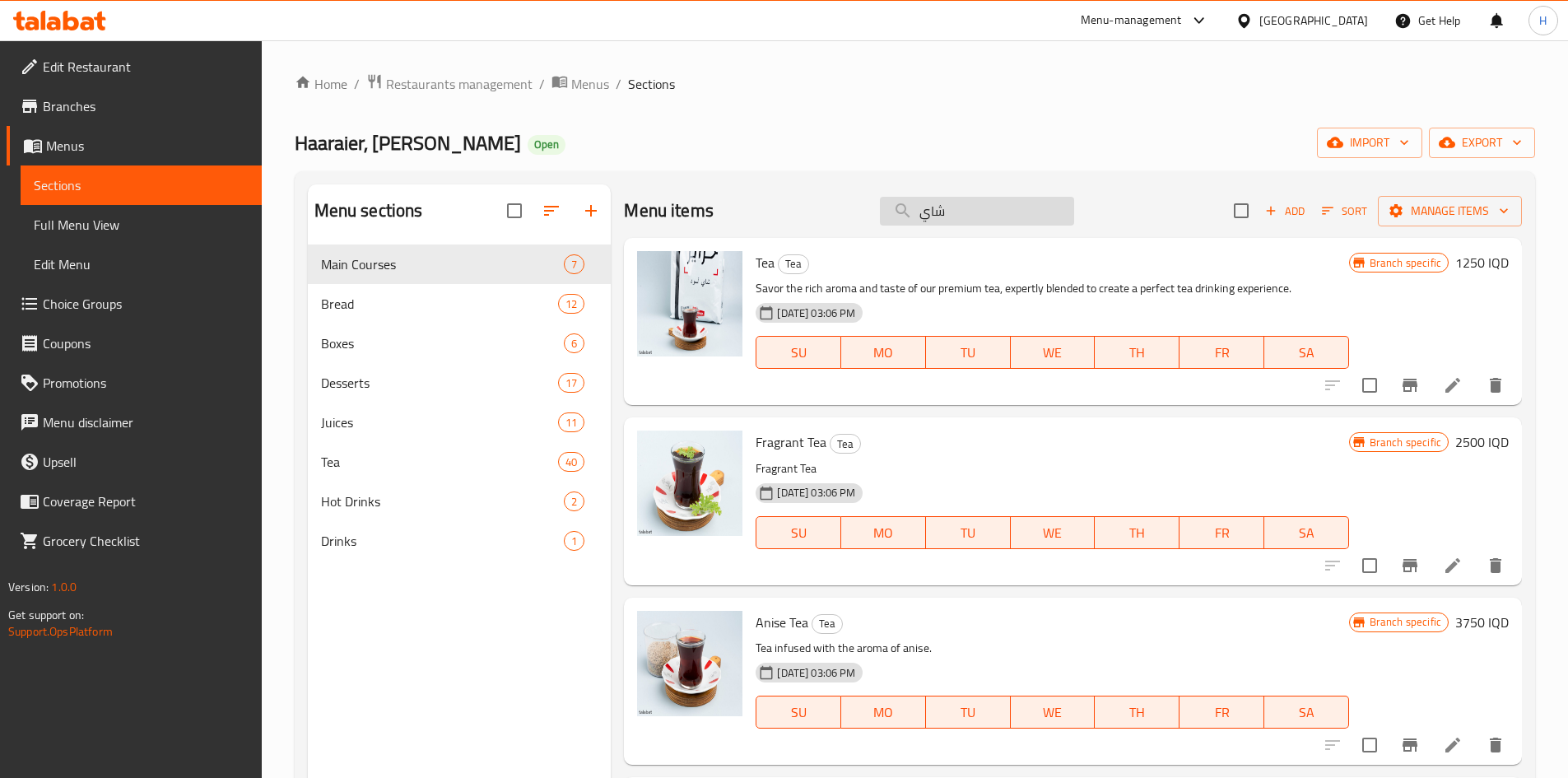
click at [976, 213] on input "شاي" at bounding box center [977, 211] width 195 height 29
type input "ب"
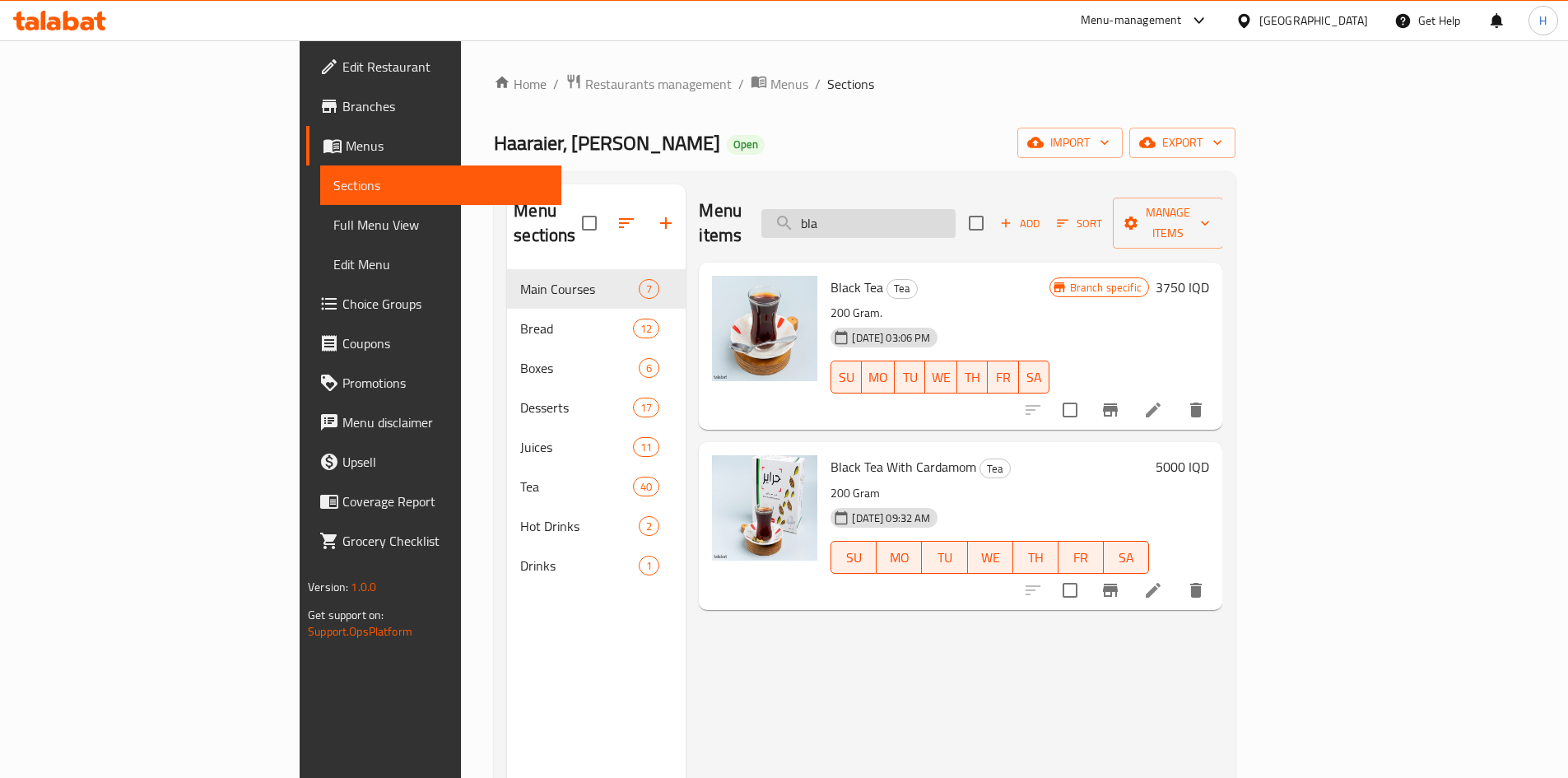
click at [955, 215] on input "bla" at bounding box center [859, 223] width 195 height 29
click at [955, 217] on input "bla" at bounding box center [859, 223] width 195 height 29
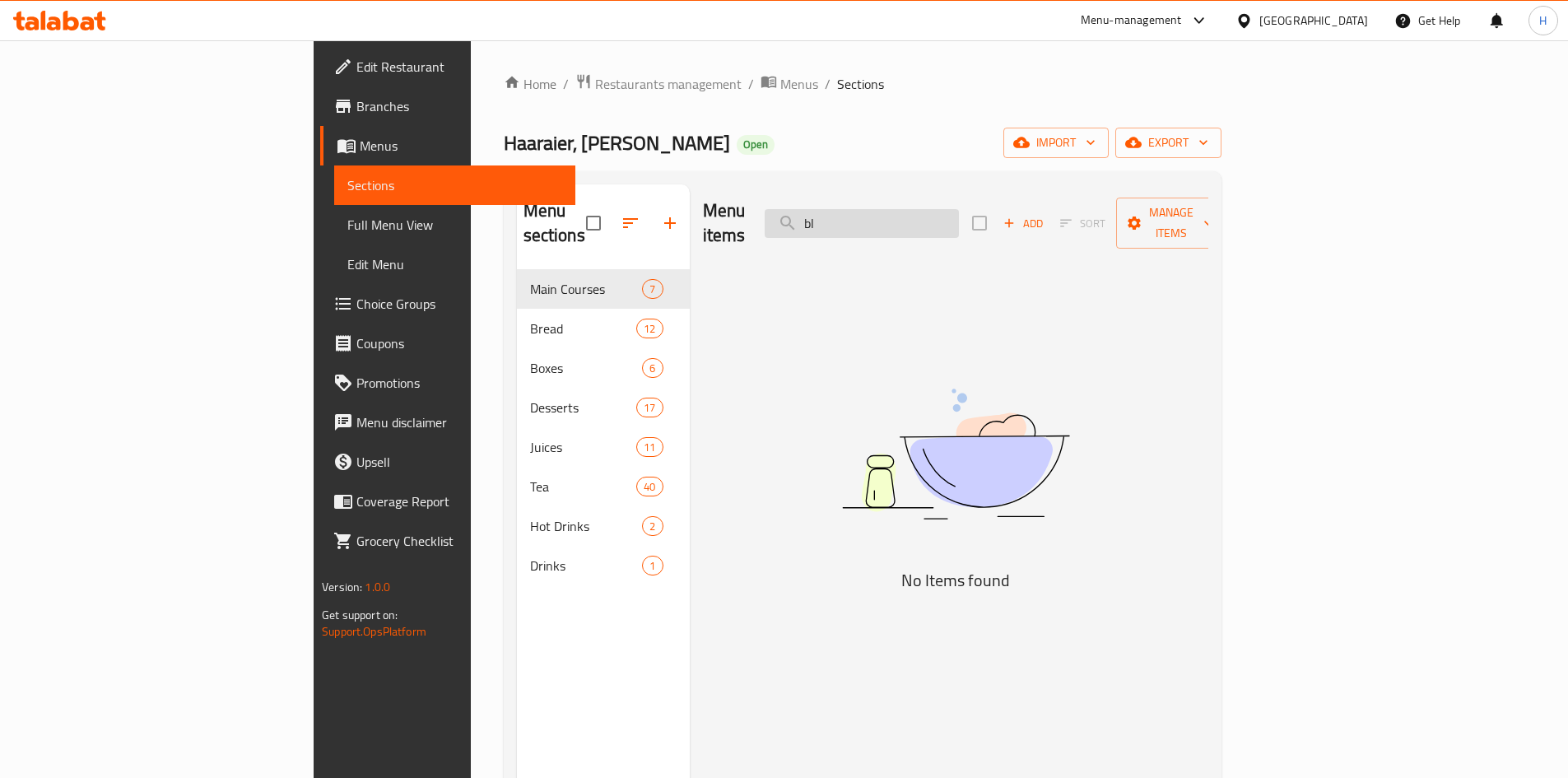
type input "b"
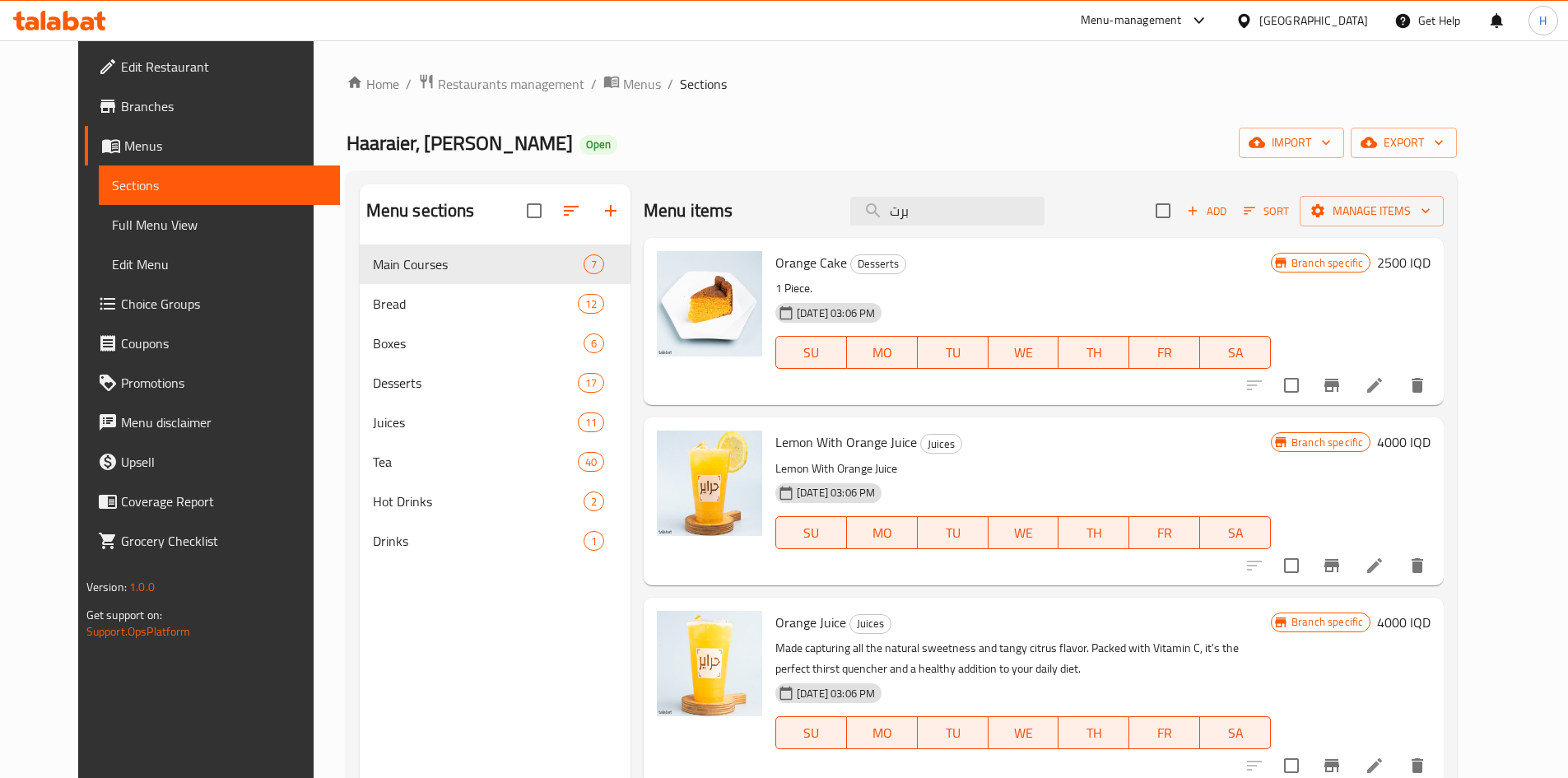
click at [941, 195] on div "Menu items برت Add Sort Manage items" at bounding box center [1044, 211] width 800 height 54
drag, startPoint x: 941, startPoint y: 195, endPoint x: 933, endPoint y: 214, distance: 20.6
click at [940, 200] on div "Menu items برت Add Sort Manage items" at bounding box center [1044, 211] width 800 height 54
click at [933, 214] on input "برت" at bounding box center [947, 211] width 195 height 29
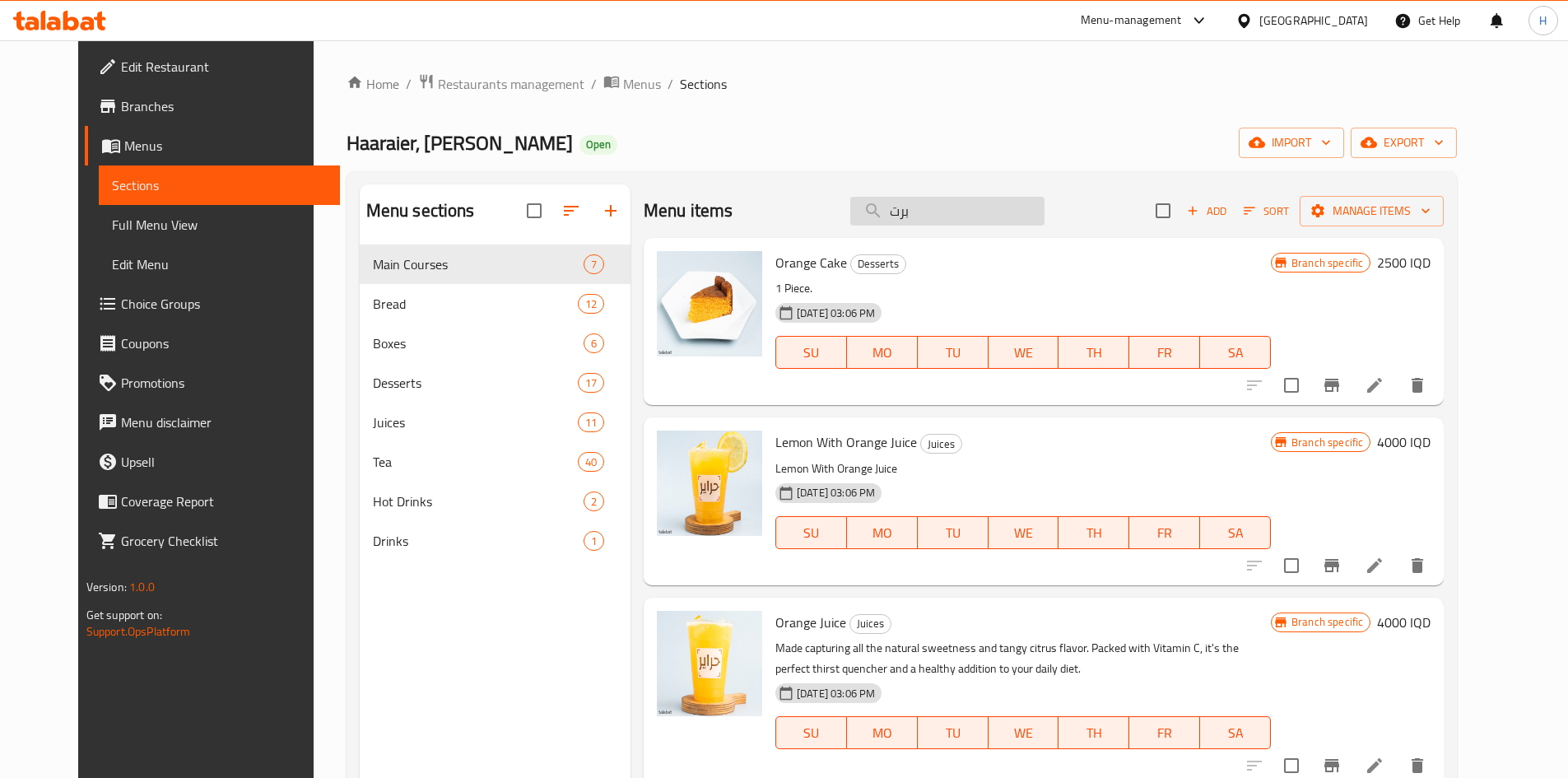
click at [933, 214] on input "برت" at bounding box center [947, 211] width 195 height 29
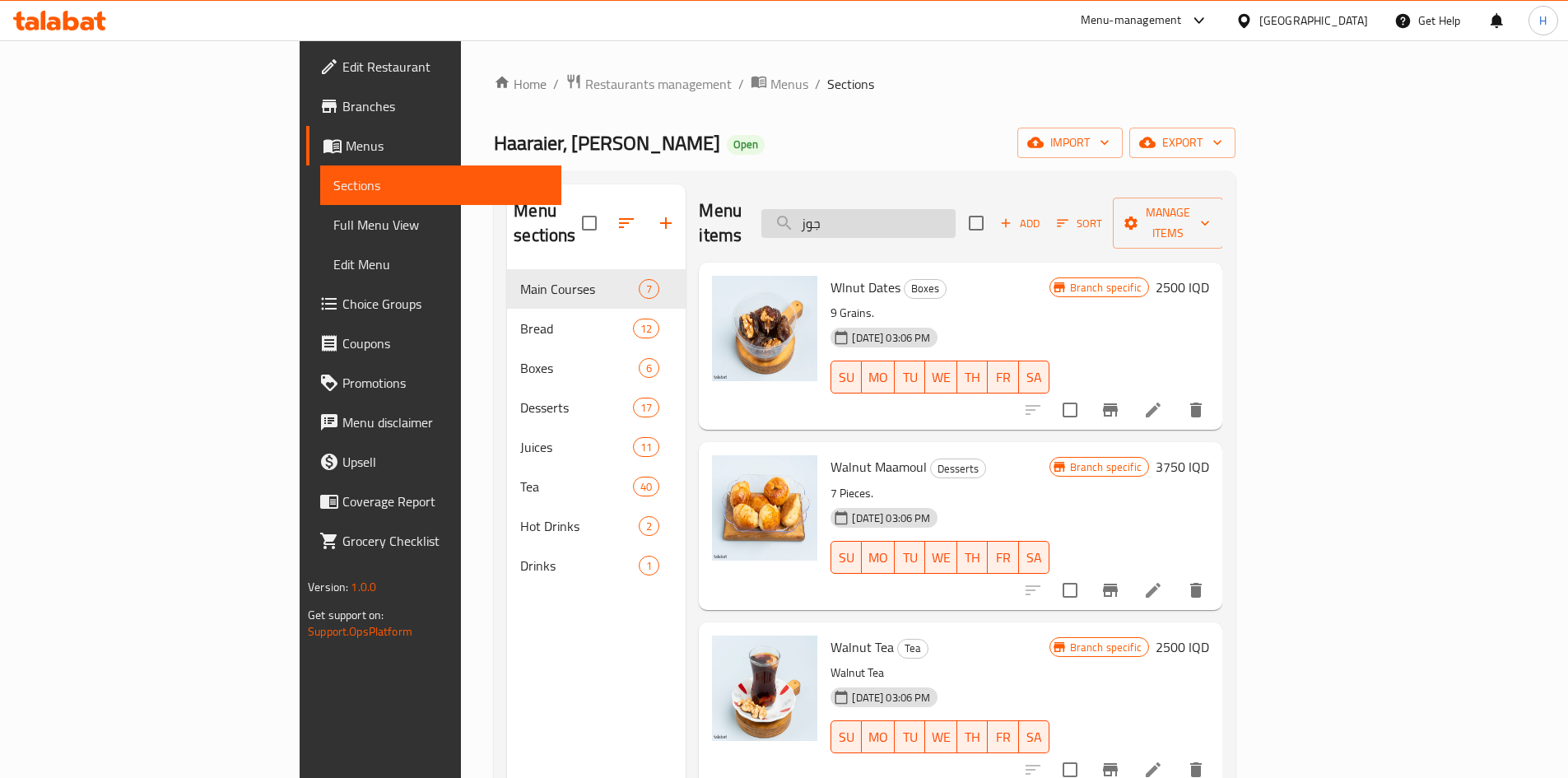
click at [932, 209] on input "جوز" at bounding box center [859, 223] width 195 height 29
type input "ش"
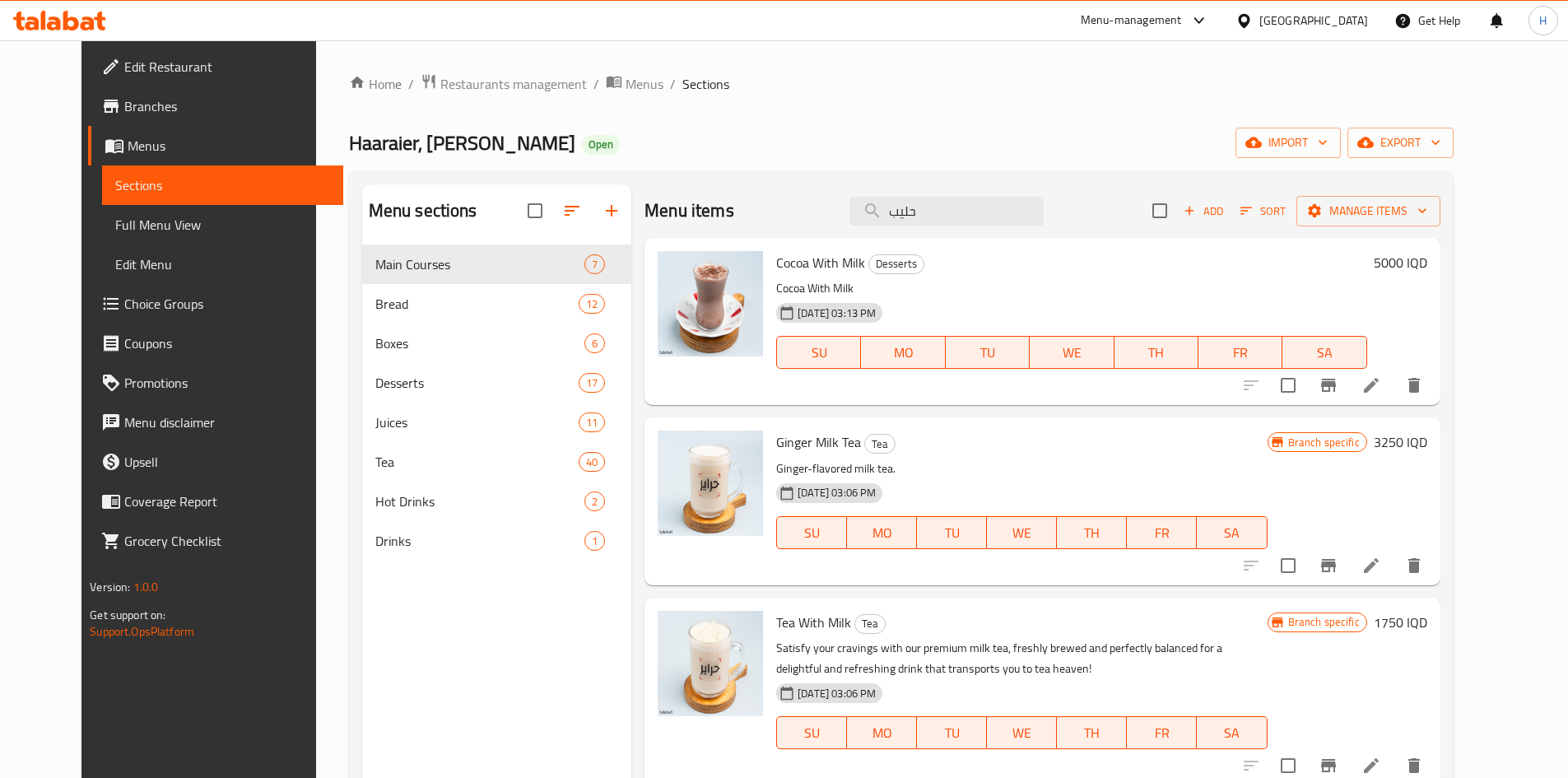
click at [967, 228] on div "Menu items حليب Add Sort Manage items" at bounding box center [1042, 211] width 796 height 54
click at [969, 221] on input "حليب" at bounding box center [947, 211] width 195 height 29
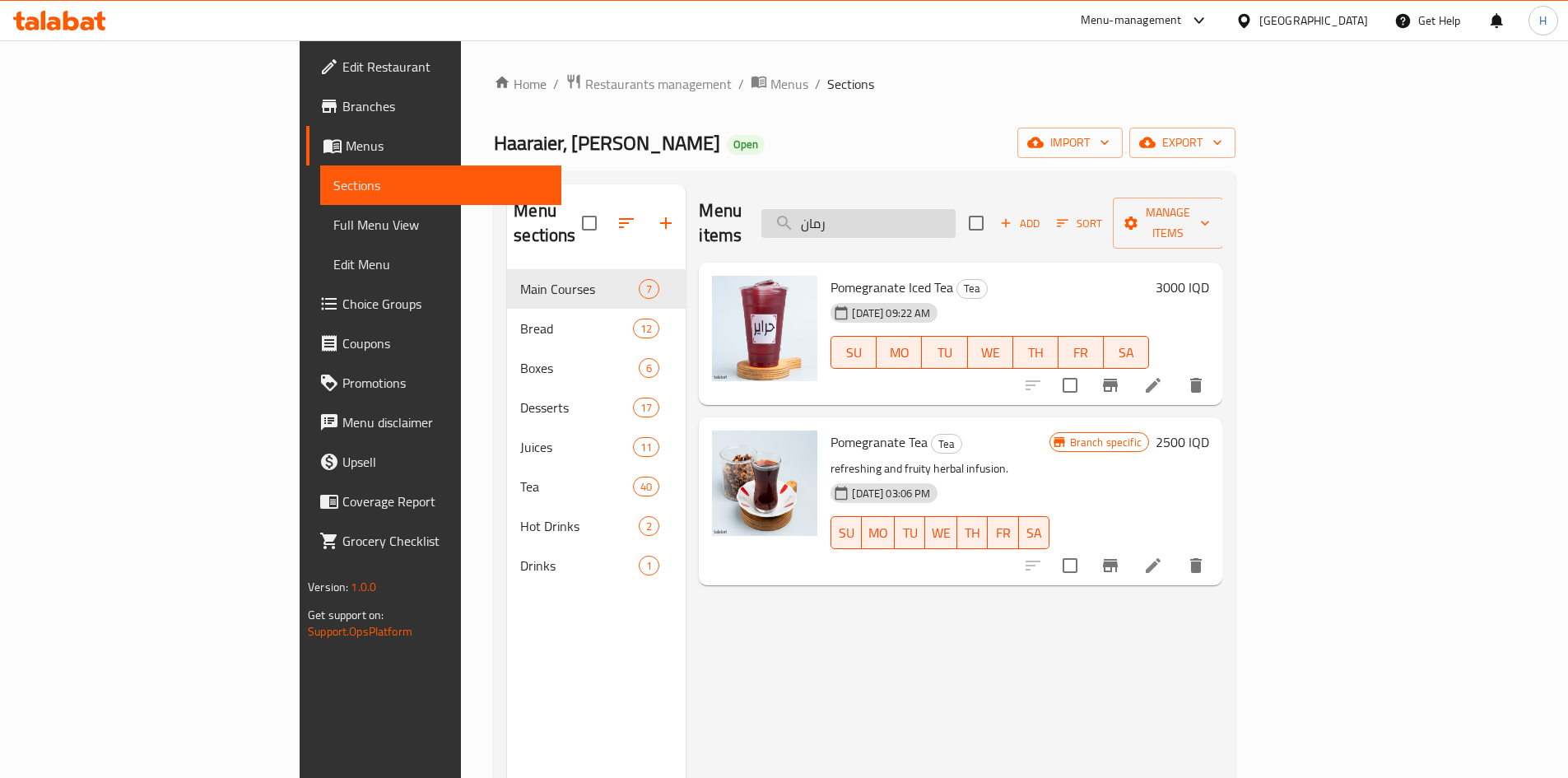
click at [955, 213] on input "رمان" at bounding box center [859, 223] width 195 height 29
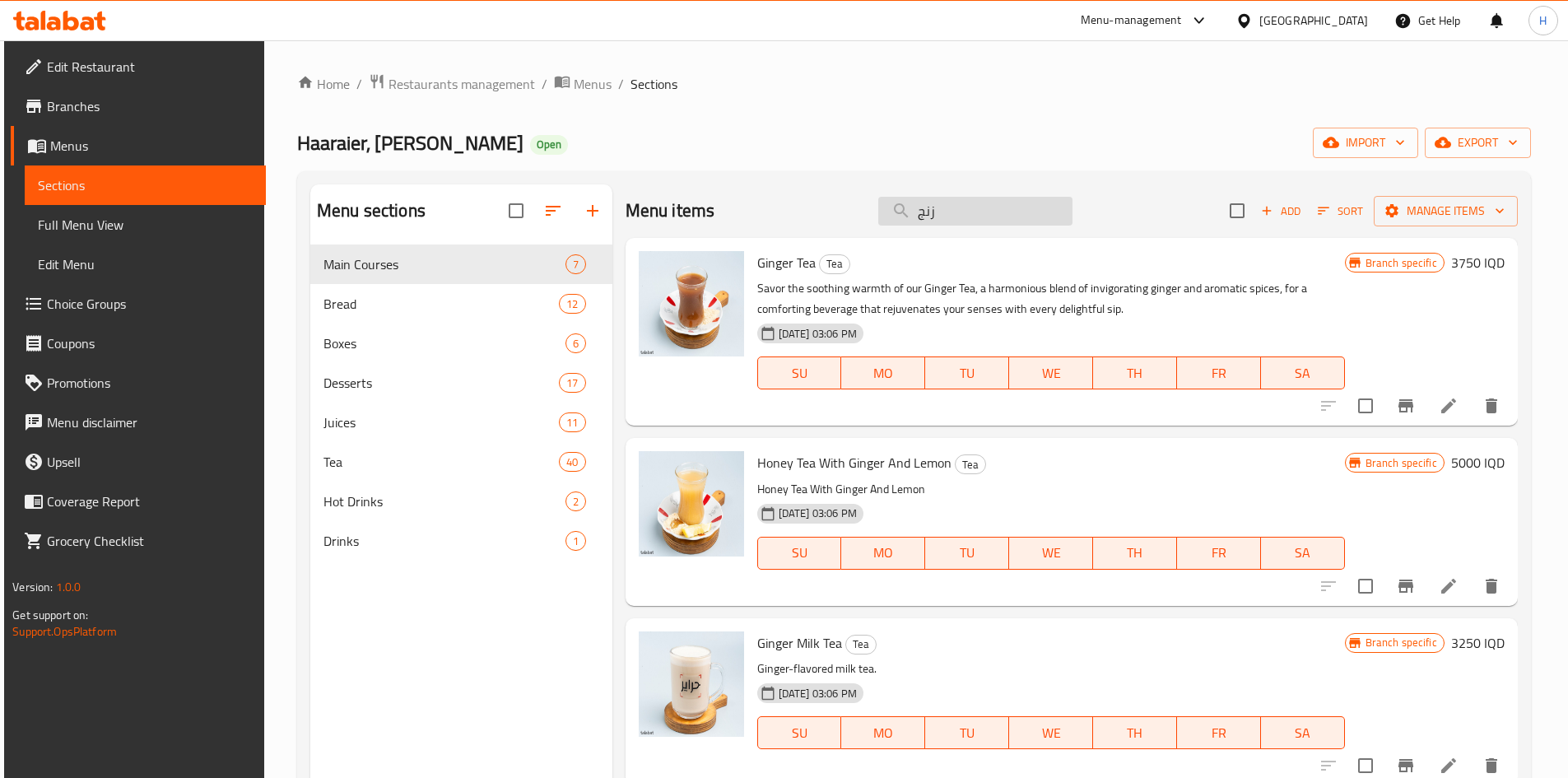
click at [956, 220] on input "زنج" at bounding box center [976, 211] width 195 height 29
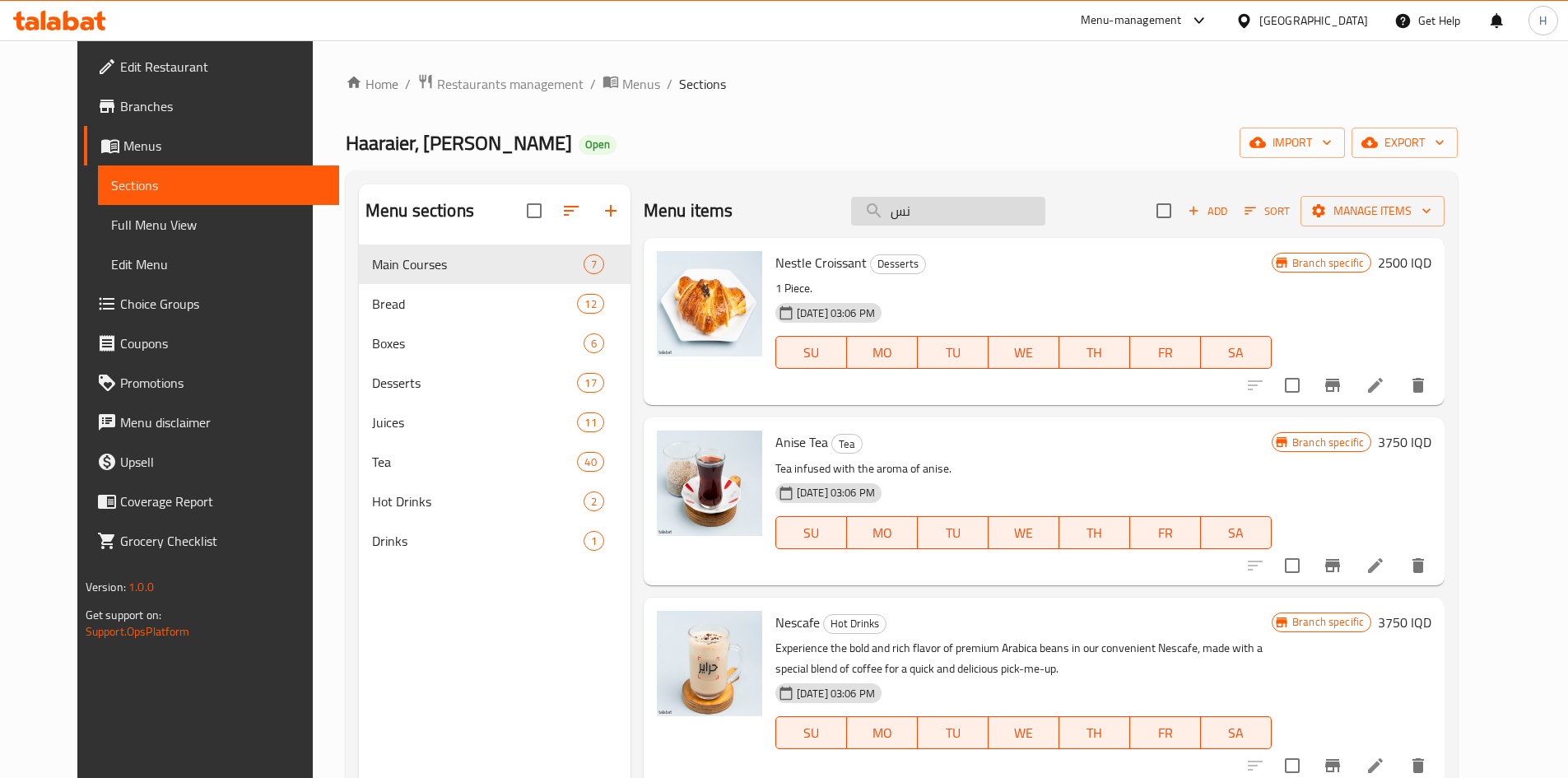
click at [931, 226] on div "Menu items نس Add Sort Manage items" at bounding box center [1044, 211] width 801 height 54
click at [939, 214] on input "نس" at bounding box center [948, 211] width 195 height 29
click at [940, 214] on input "نس" at bounding box center [948, 211] width 195 height 29
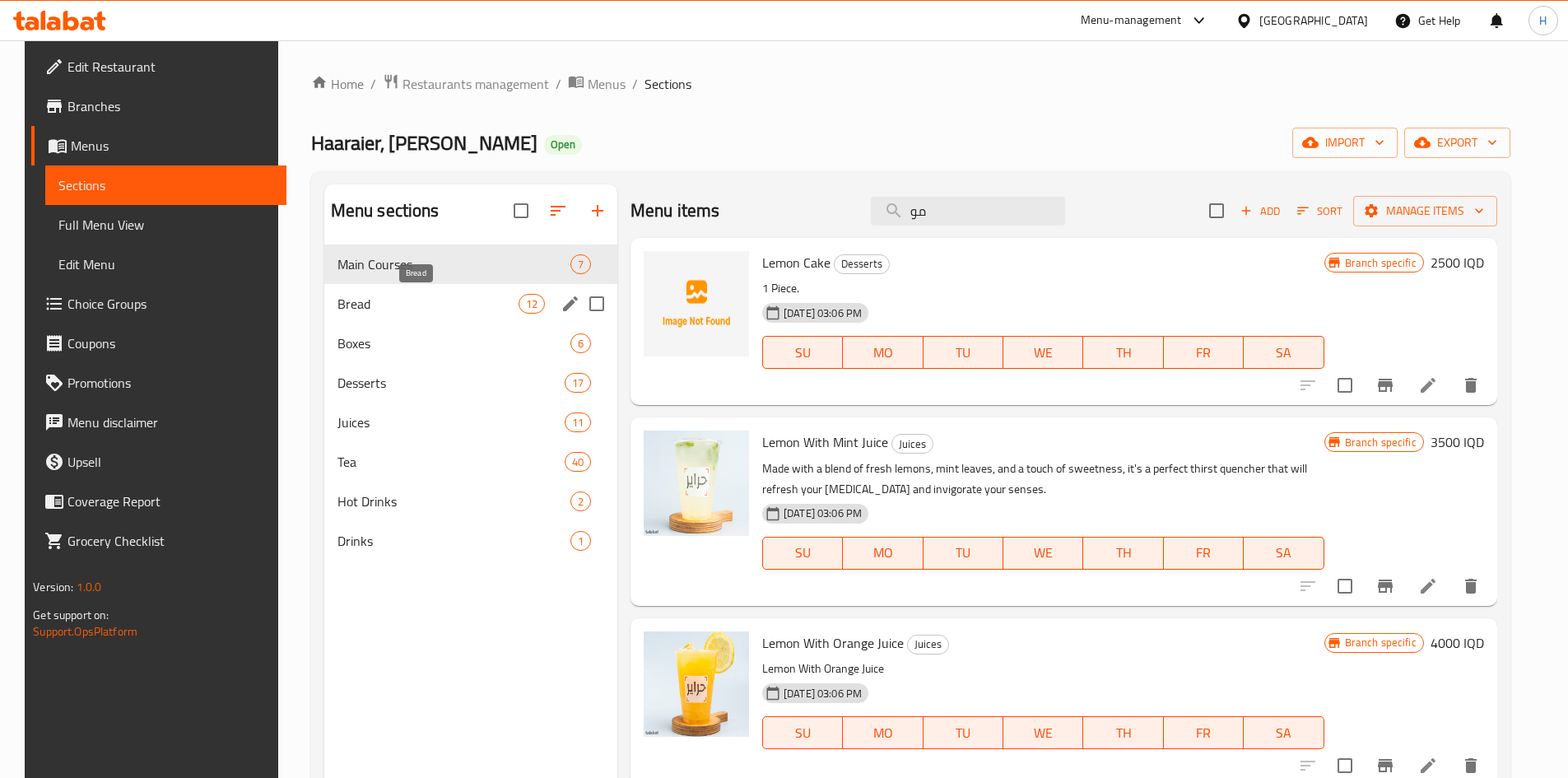
type input "مو"
click at [382, 299] on span "Bread" at bounding box center [428, 304] width 181 height 20
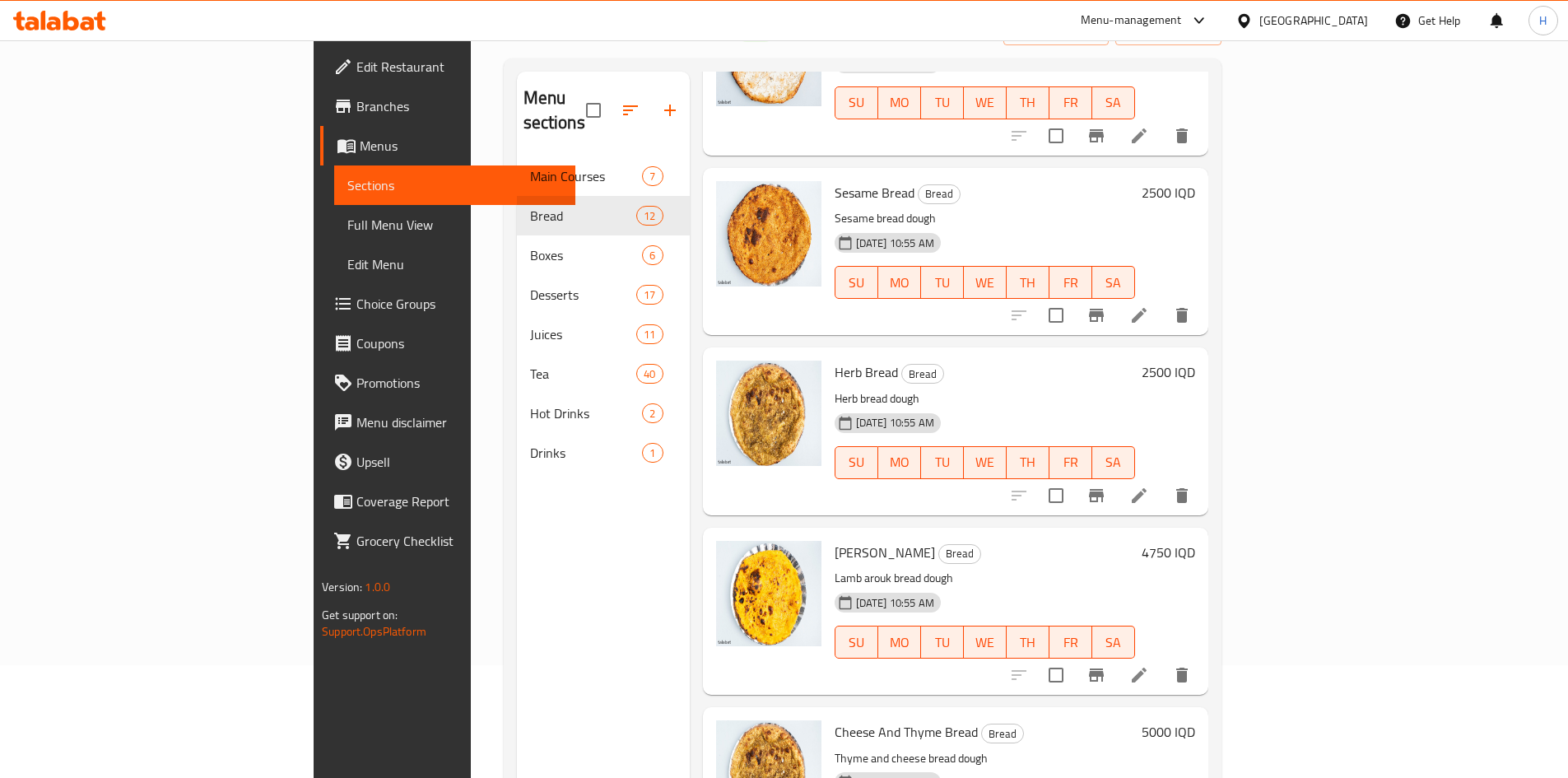
scroll to position [230, 0]
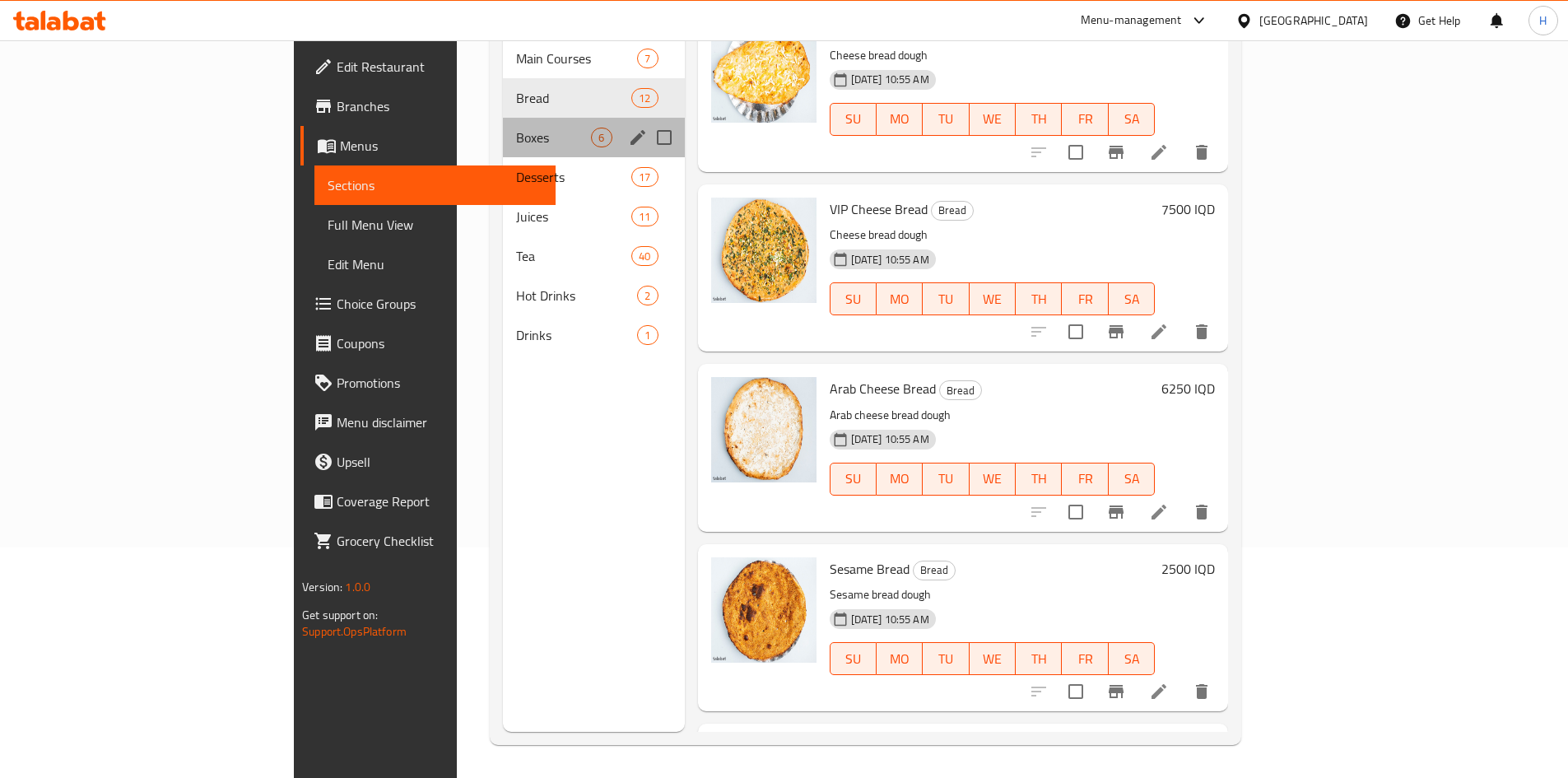
click at [503, 130] on div "Boxes 6" at bounding box center [593, 138] width 181 height 39
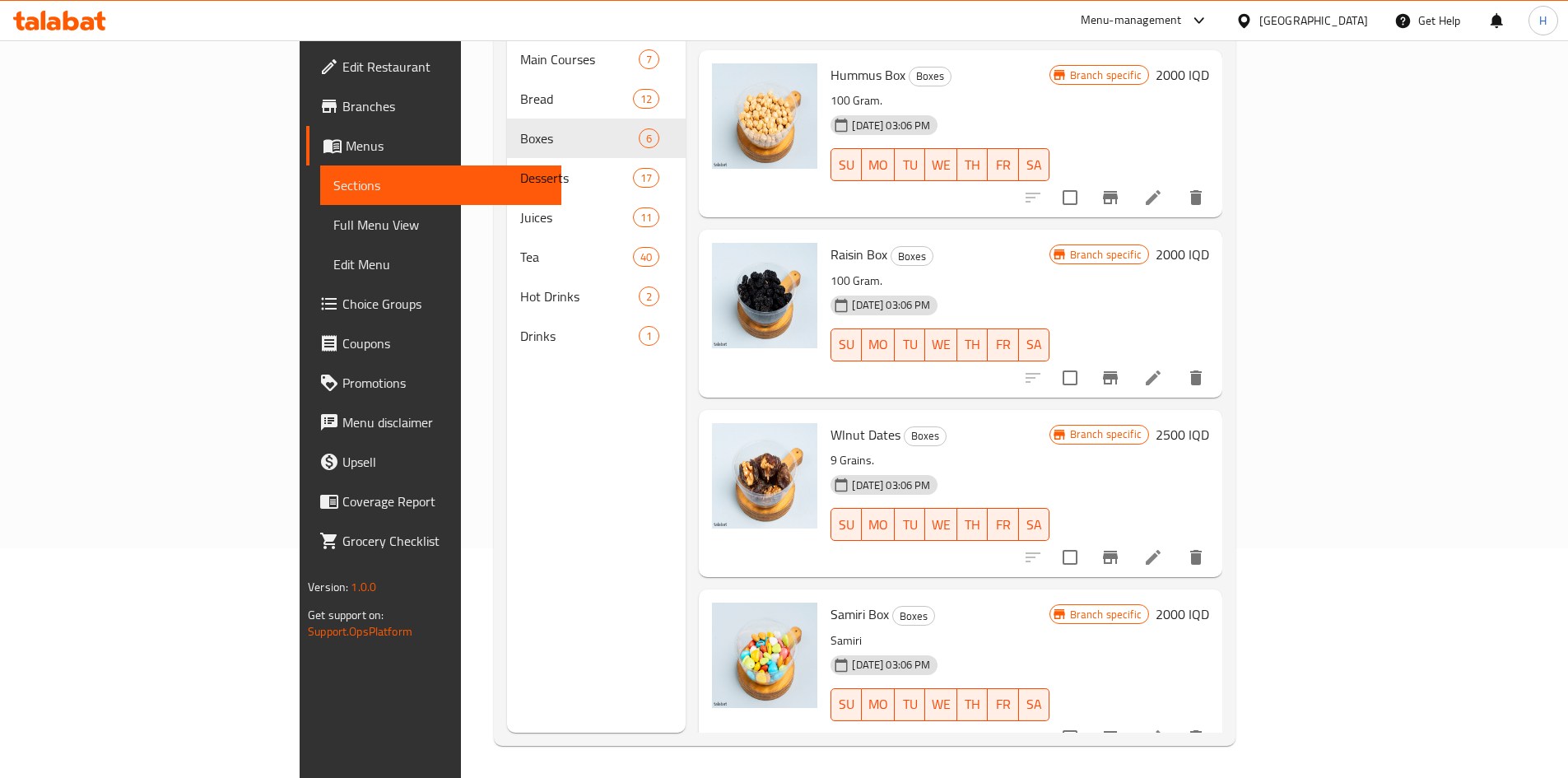
scroll to position [230, 0]
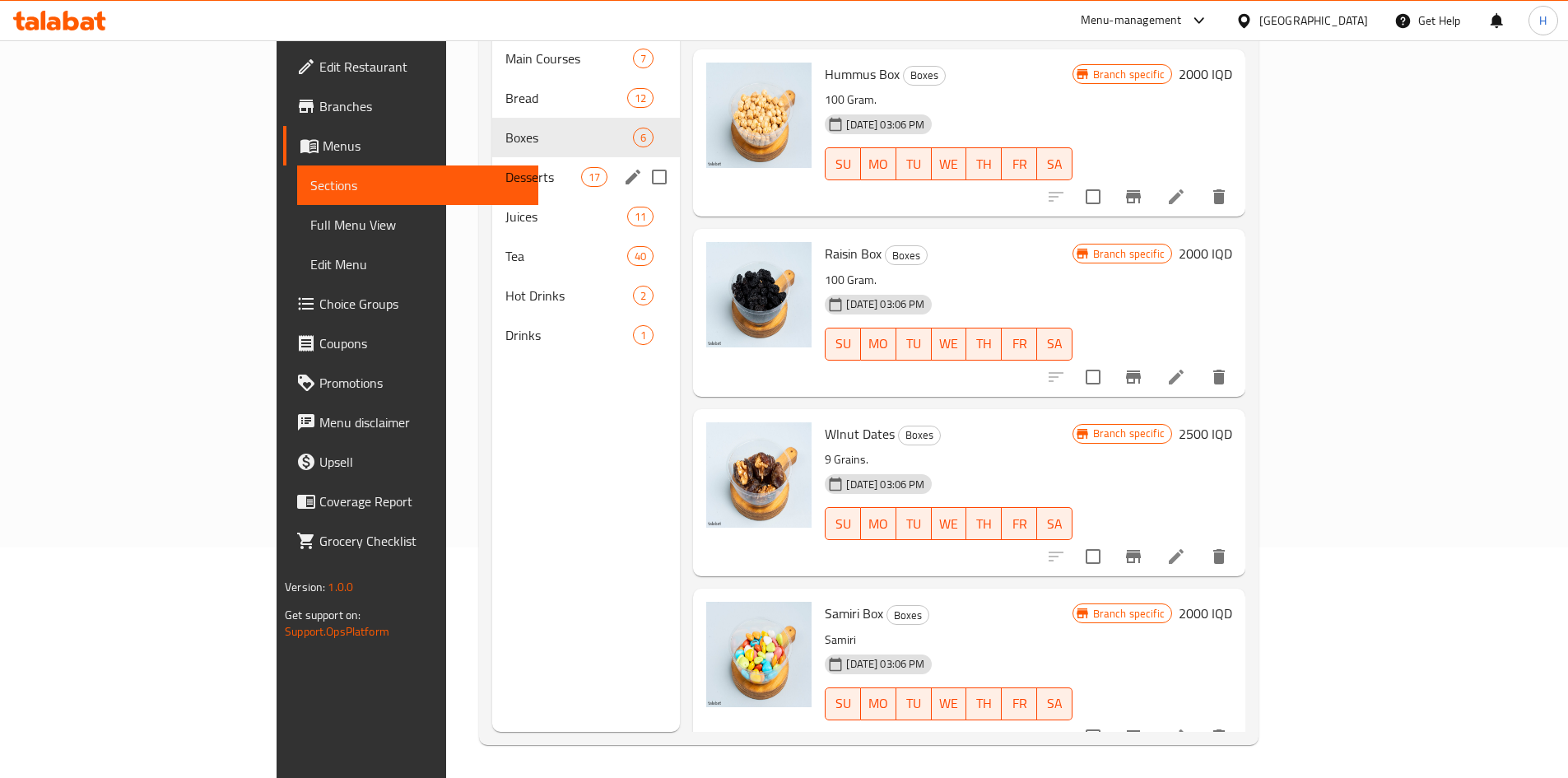
click at [505, 167] on span "Desserts" at bounding box center [544, 177] width 77 height 20
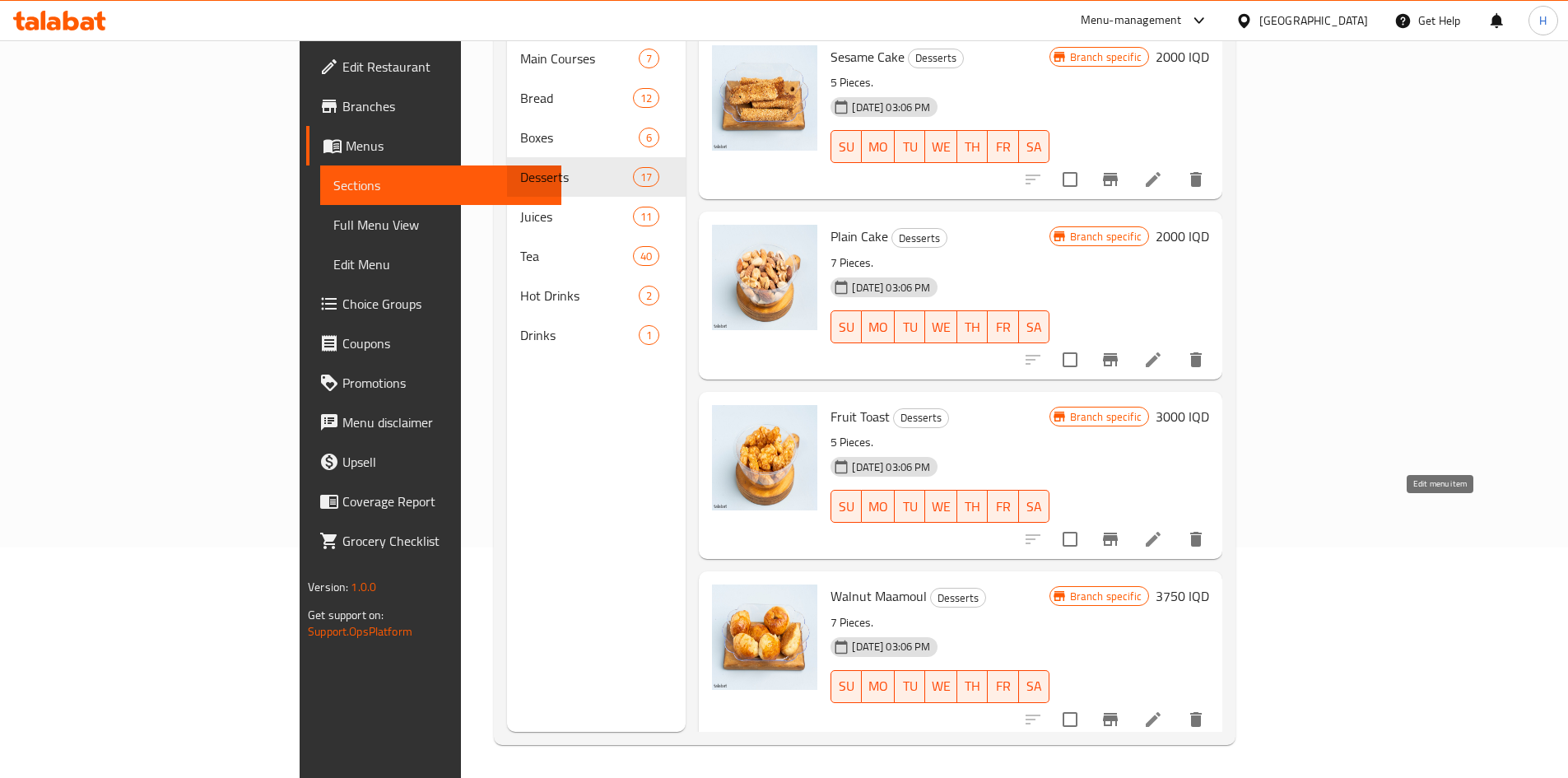
click at [1163, 530] on icon at bounding box center [1153, 540] width 20 height 20
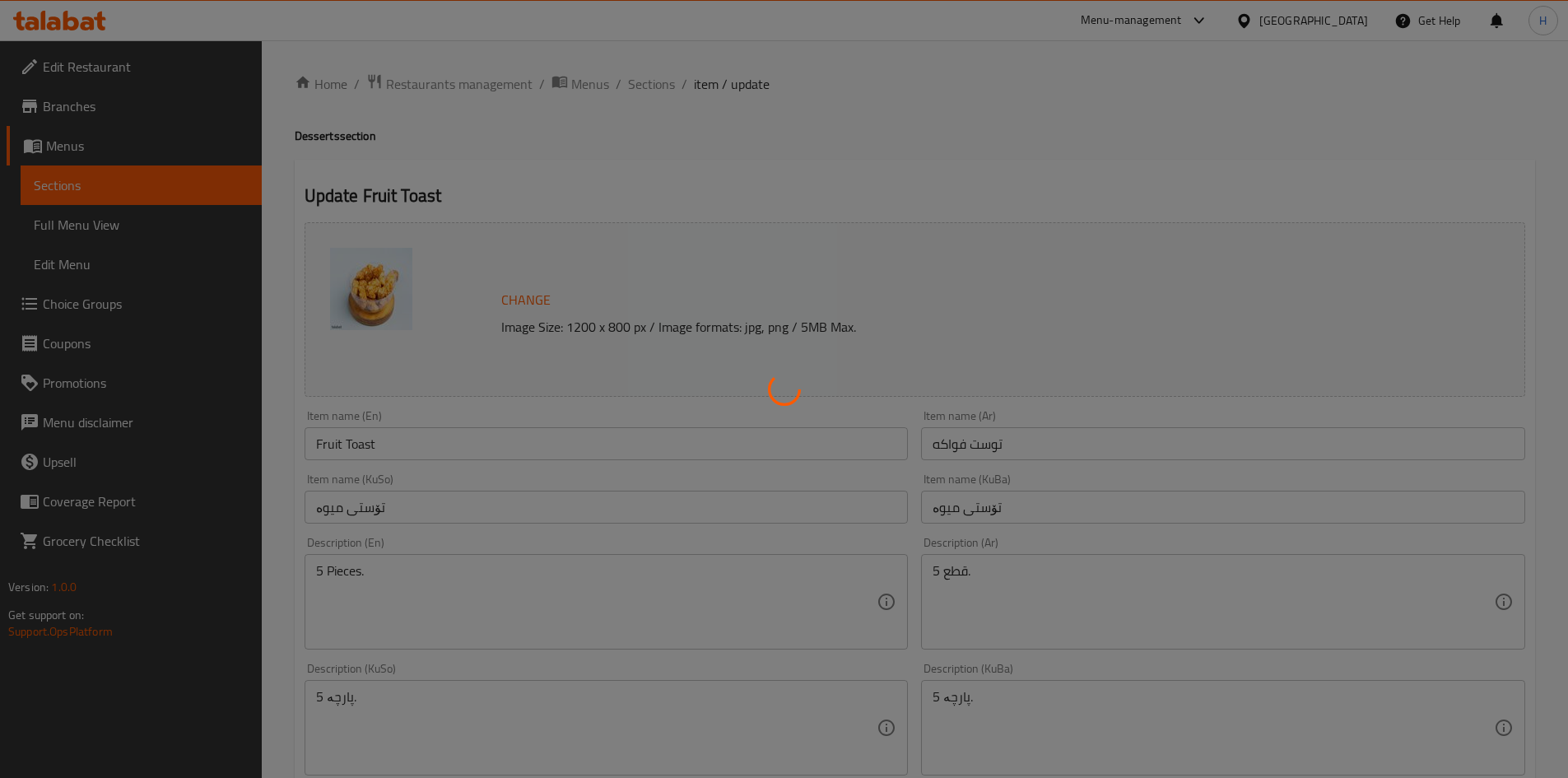
click at [973, 448] on div at bounding box center [784, 389] width 1568 height 778
click at [956, 426] on div at bounding box center [784, 389] width 1568 height 778
click at [956, 447] on div at bounding box center [784, 389] width 1568 height 778
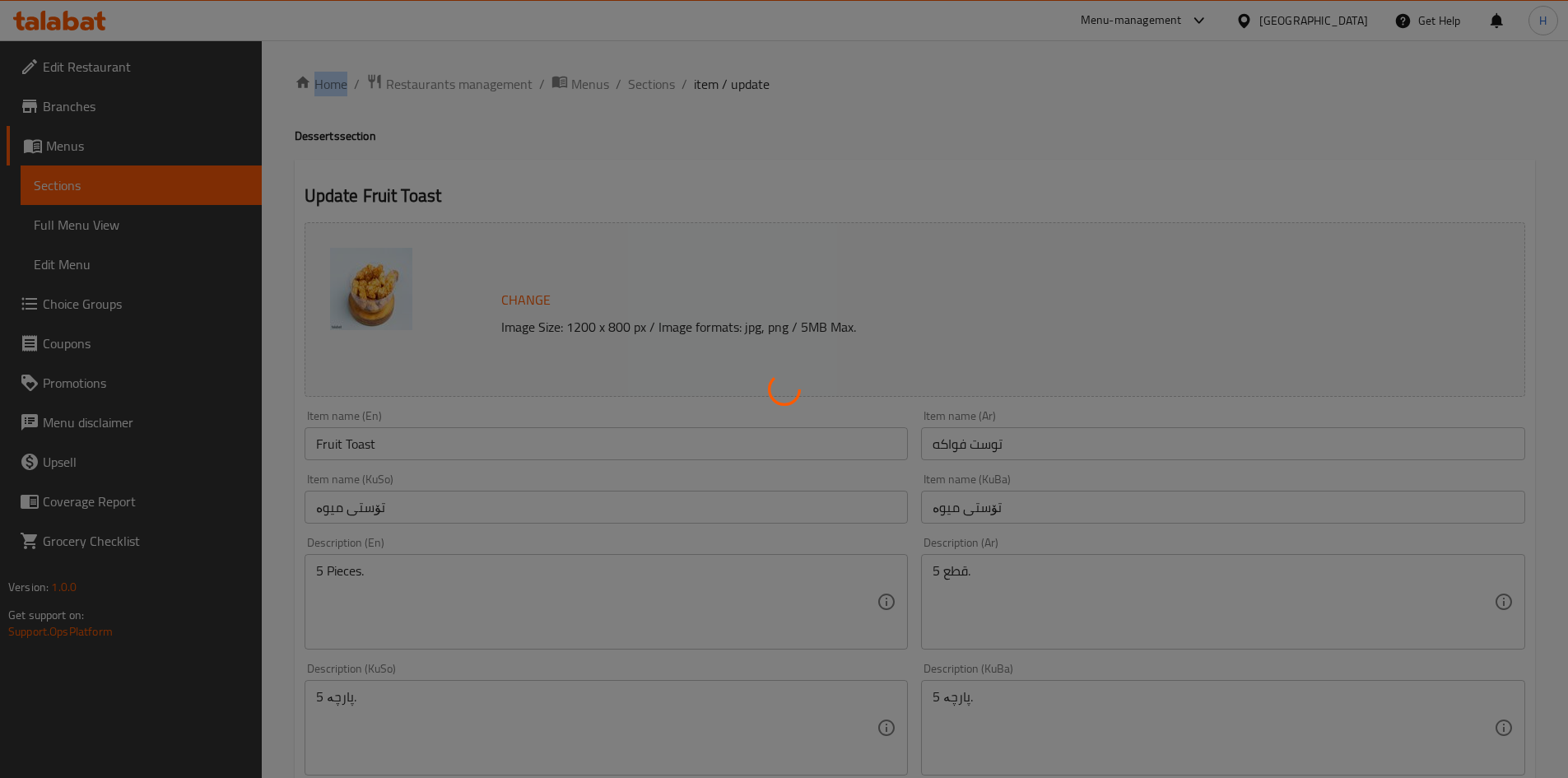
click at [956, 447] on div at bounding box center [784, 389] width 1568 height 778
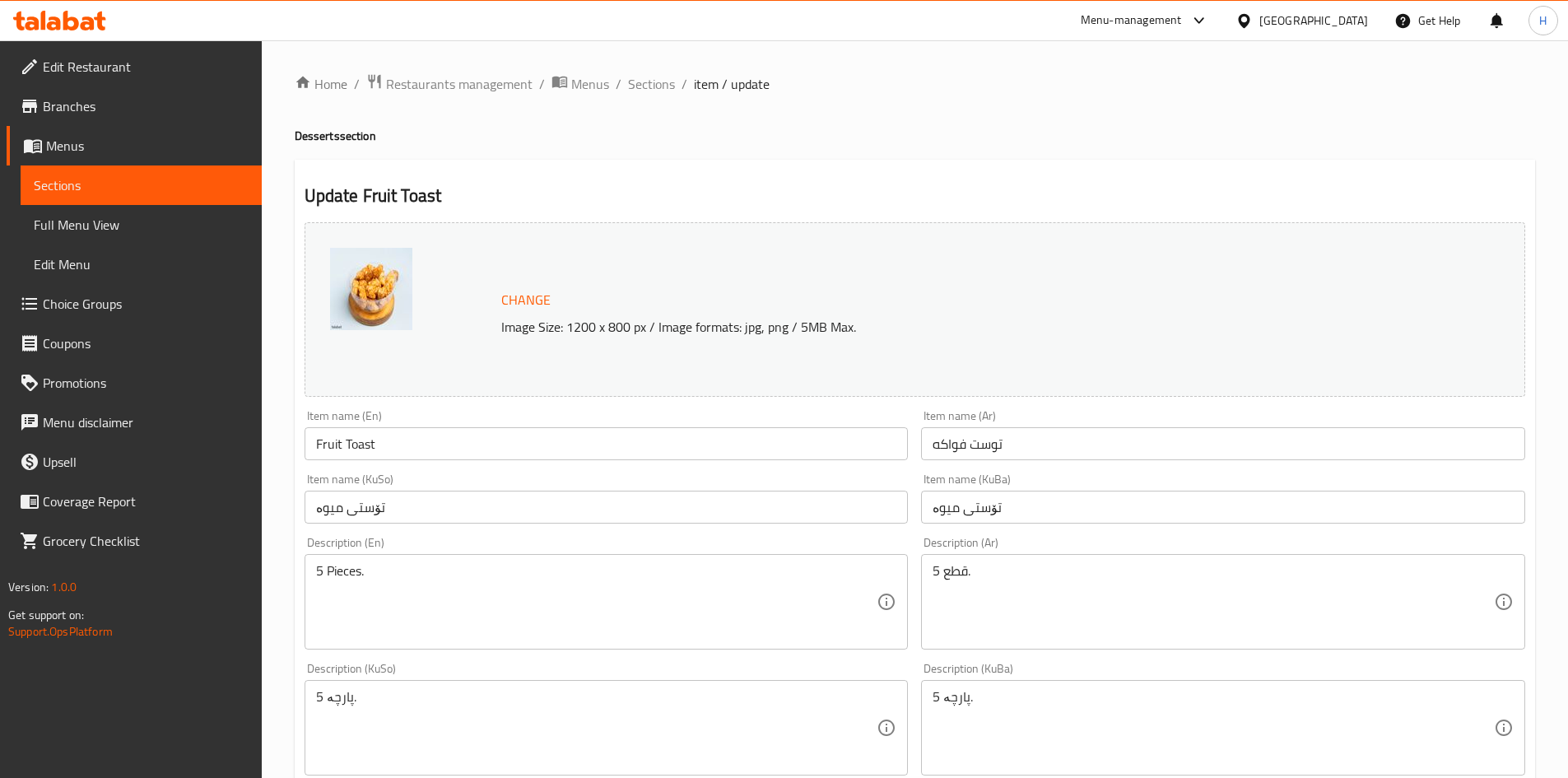
click at [979, 450] on input "توست فواكه" at bounding box center [1222, 443] width 605 height 33
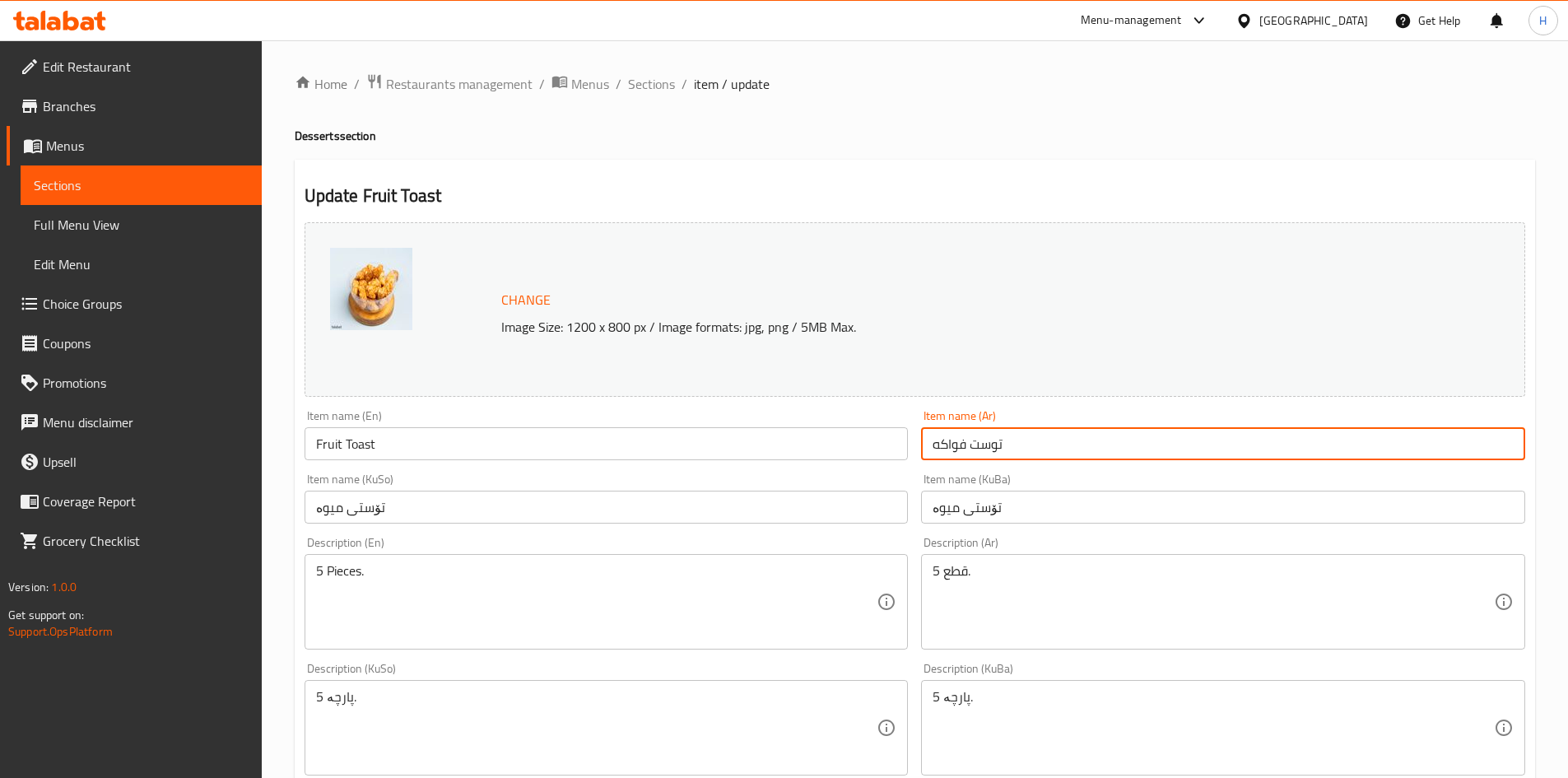
click at [979, 450] on input "توست فواكه" at bounding box center [1222, 443] width 605 height 33
click at [943, 448] on input "مولح" at bounding box center [1222, 443] width 605 height 33
type input "موالح"
click at [326, 443] on input "Fruit Toast" at bounding box center [606, 443] width 605 height 33
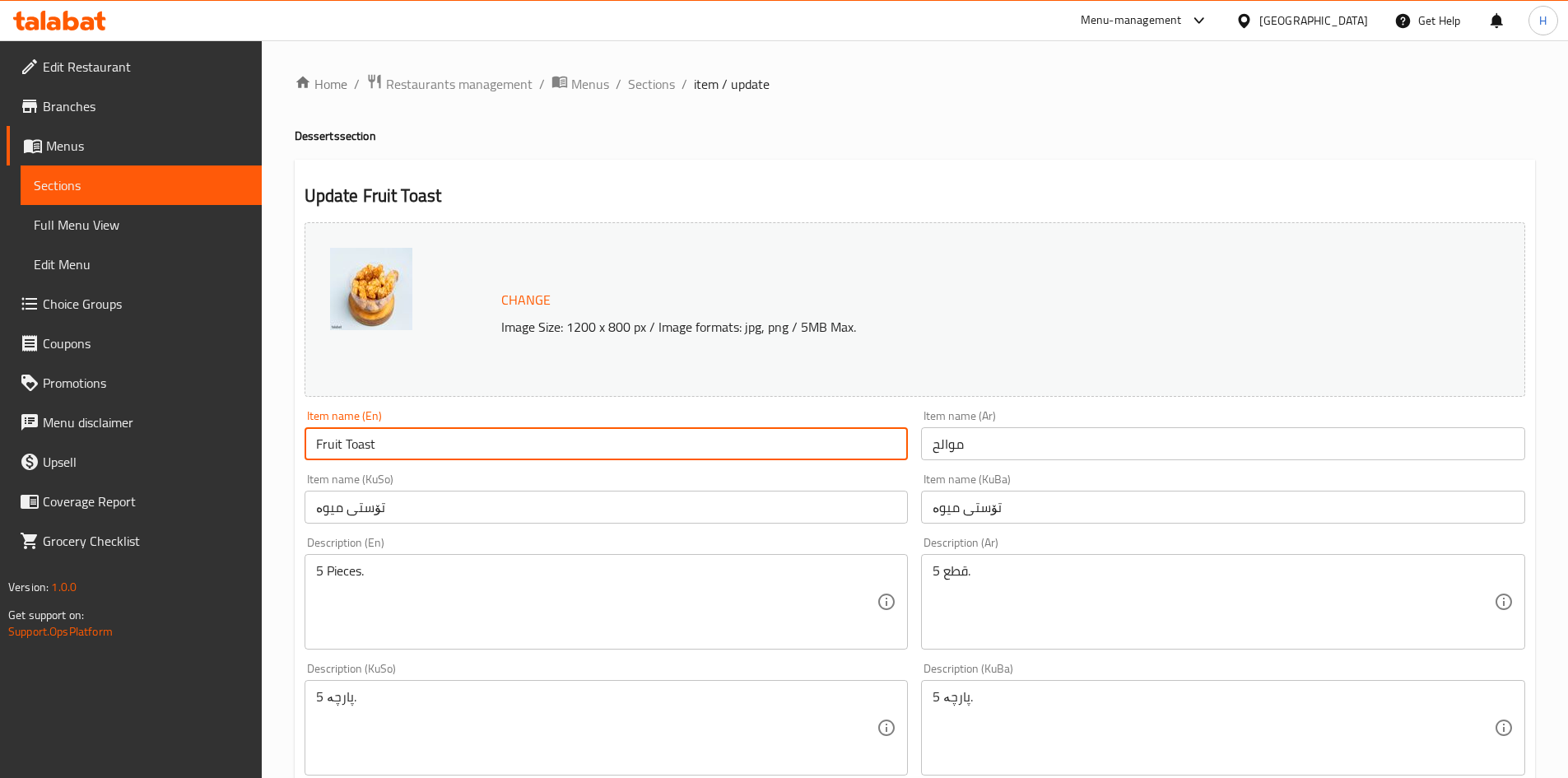
click at [326, 443] on input "Fruit Toast" at bounding box center [606, 443] width 605 height 33
click at [453, 442] on input "Fruit Toast" at bounding box center [606, 443] width 605 height 33
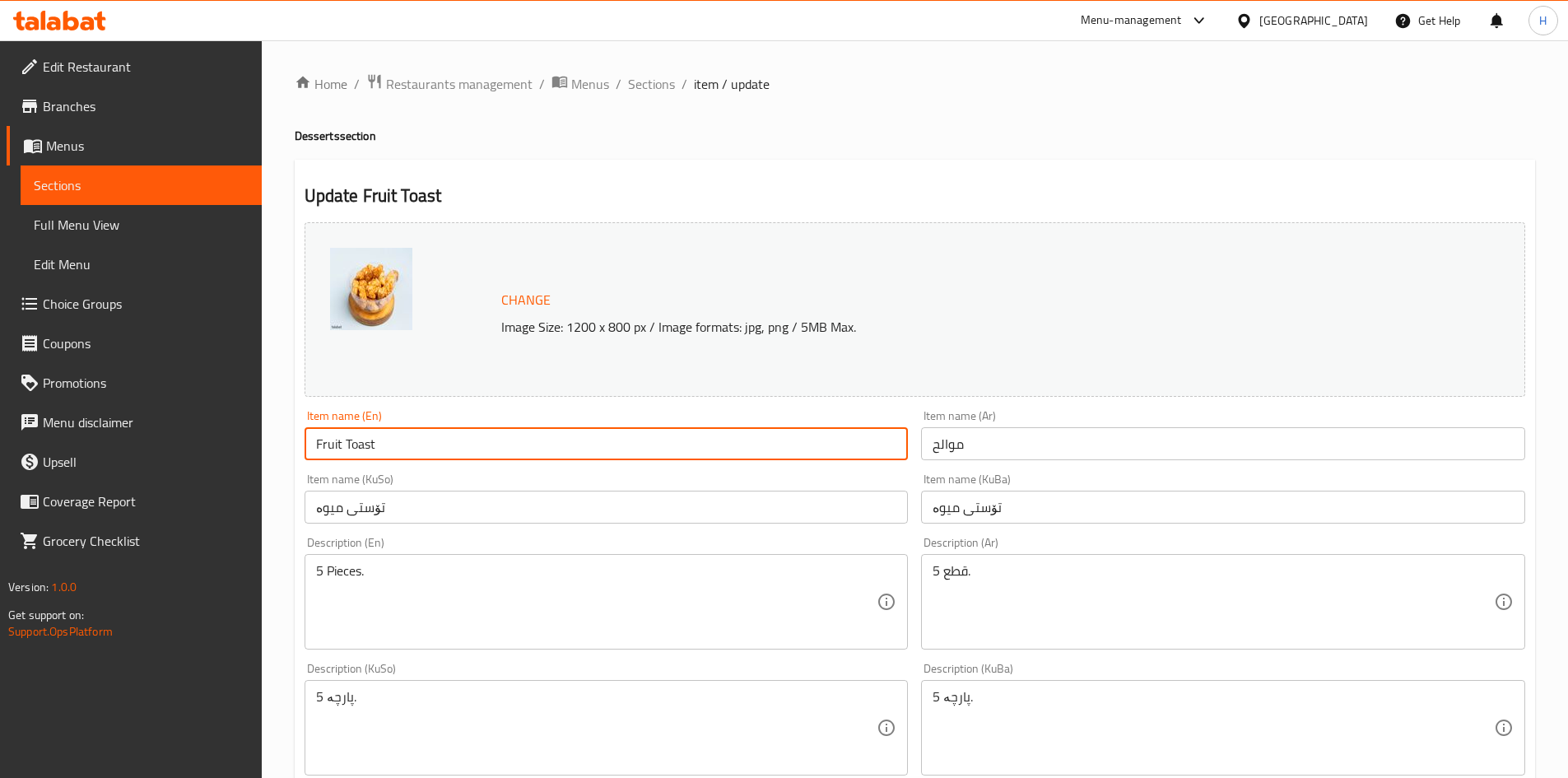
click at [419, 460] on input "Fruit Toast" at bounding box center [606, 443] width 605 height 33
click at [420, 460] on input "Fruit Toast" at bounding box center [606, 443] width 605 height 33
click at [423, 457] on input "Fruit Toast" at bounding box center [606, 443] width 605 height 33
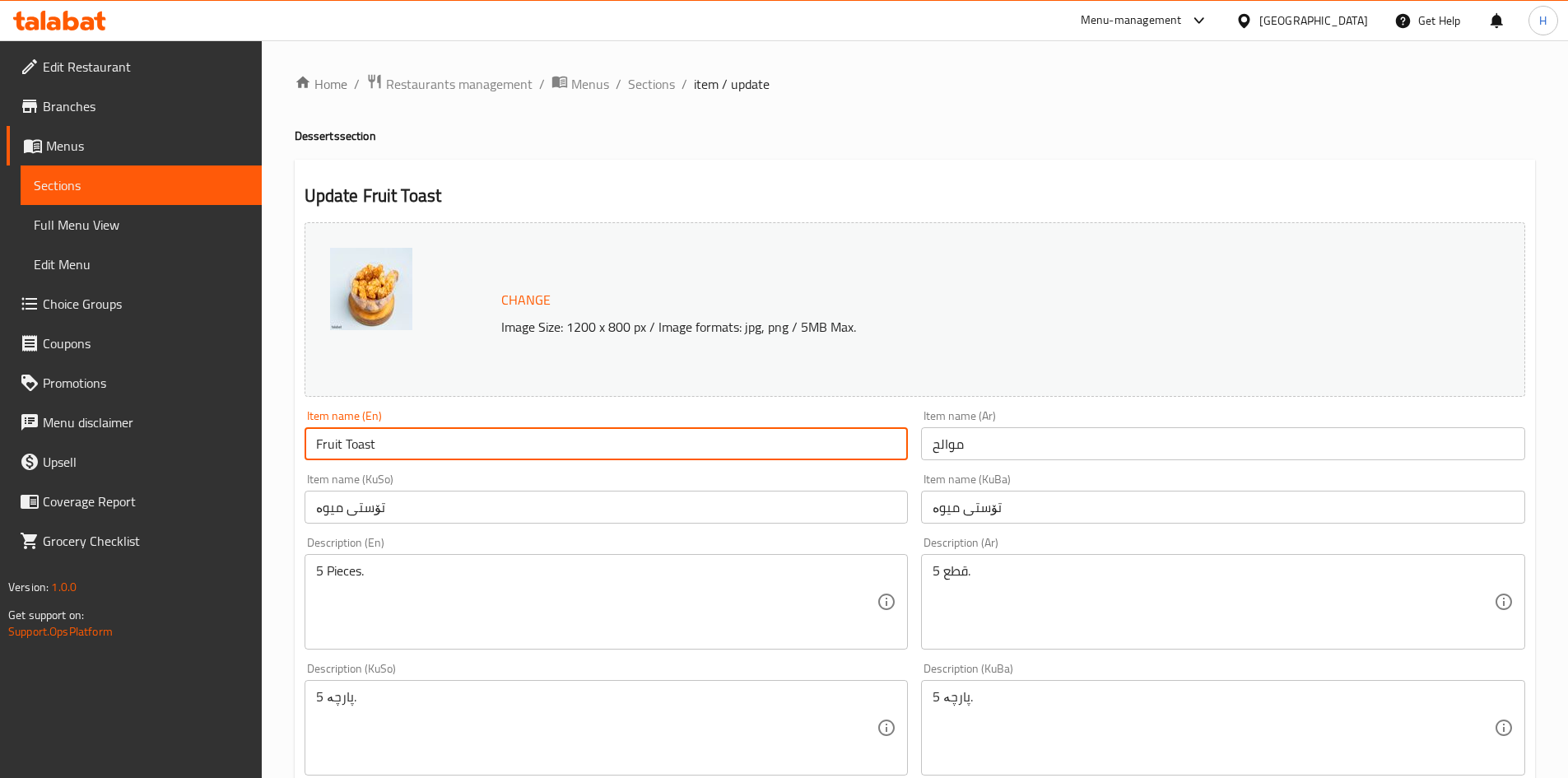
click at [423, 457] on input "Fruit Toast" at bounding box center [606, 443] width 605 height 33
type input "س"
type input "Salty Sticks"
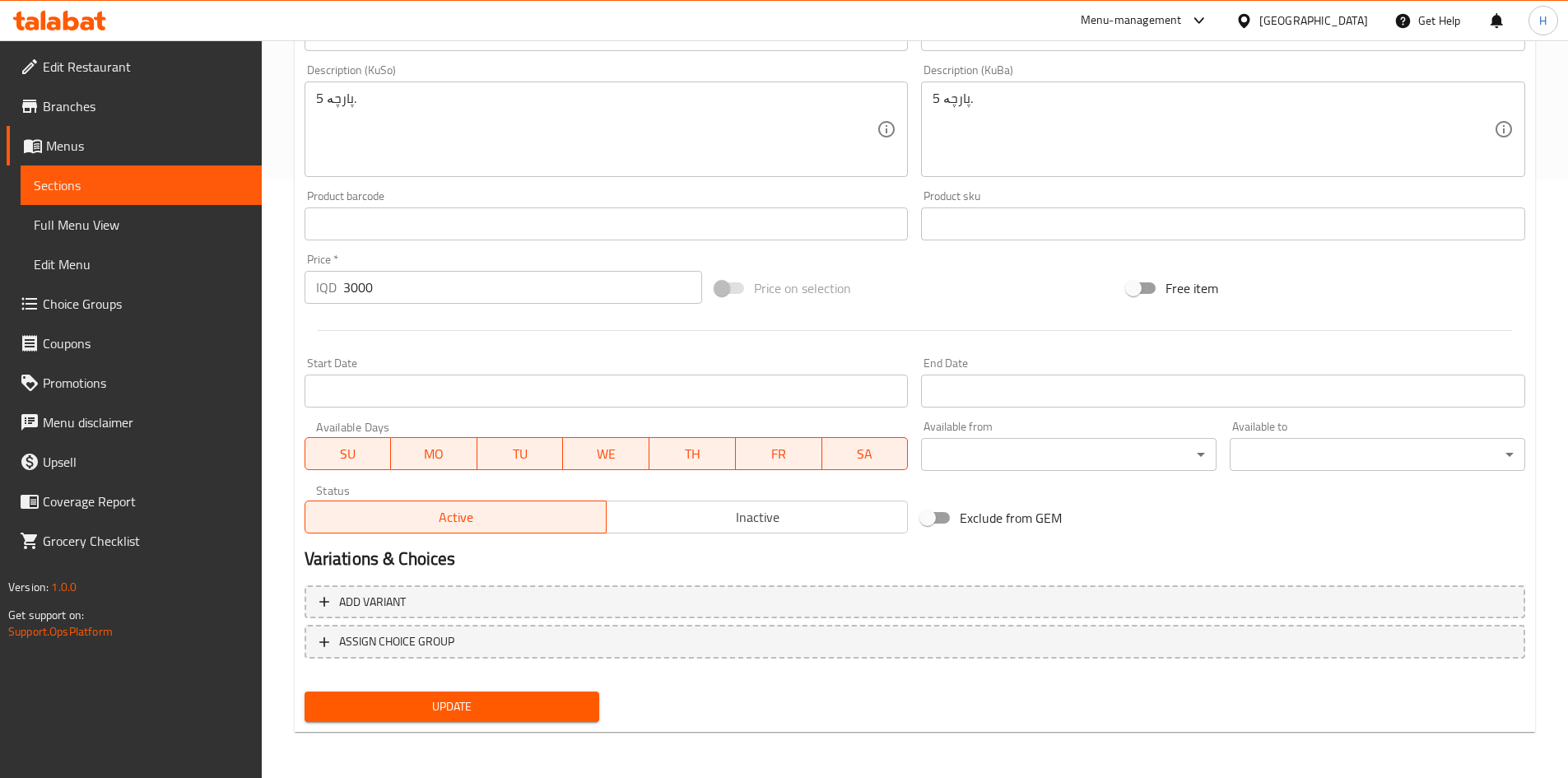
click at [504, 707] on span "Update" at bounding box center [452, 707] width 269 height 21
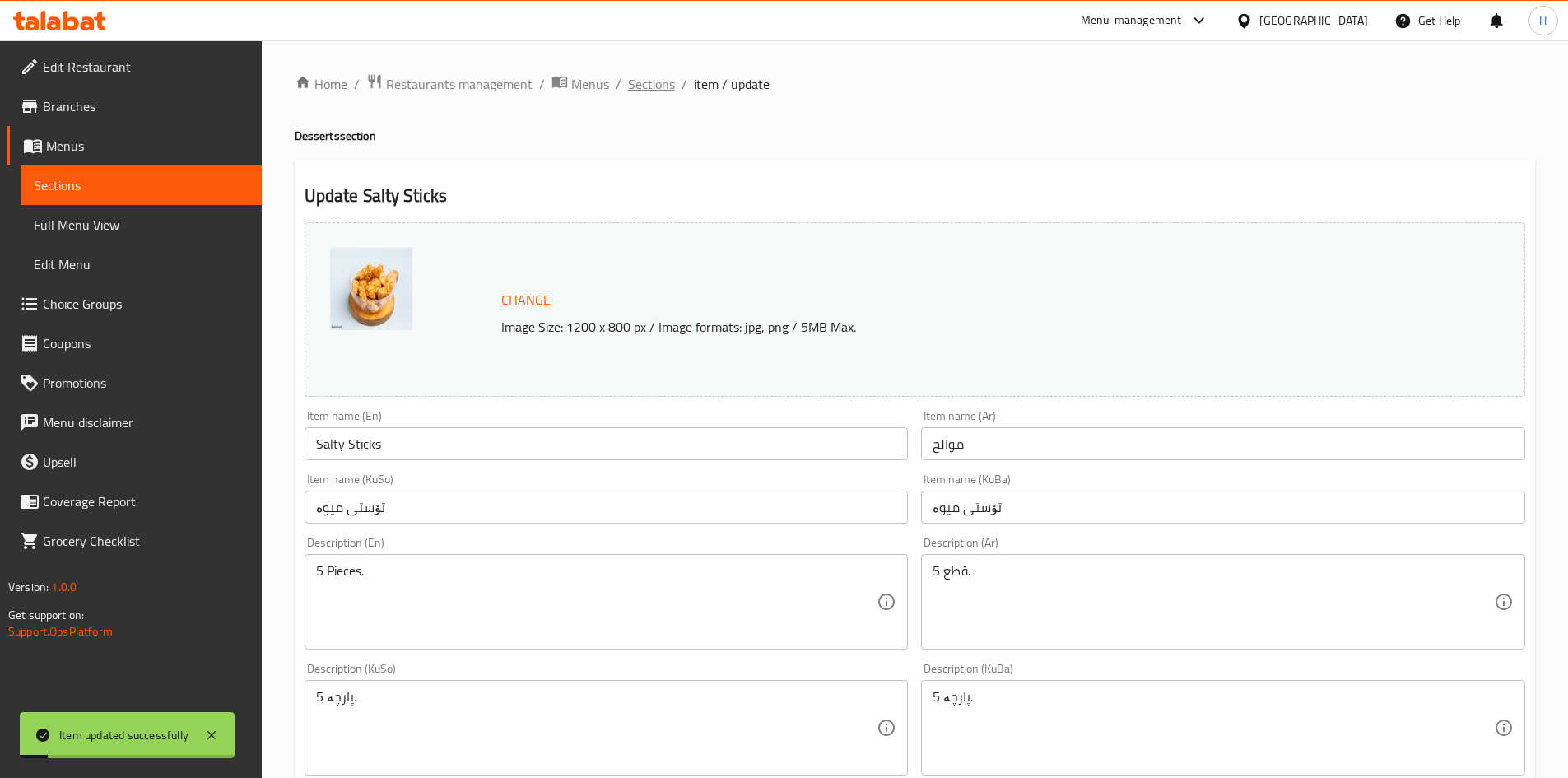
click at [666, 76] on span "Sections" at bounding box center [651, 84] width 47 height 20
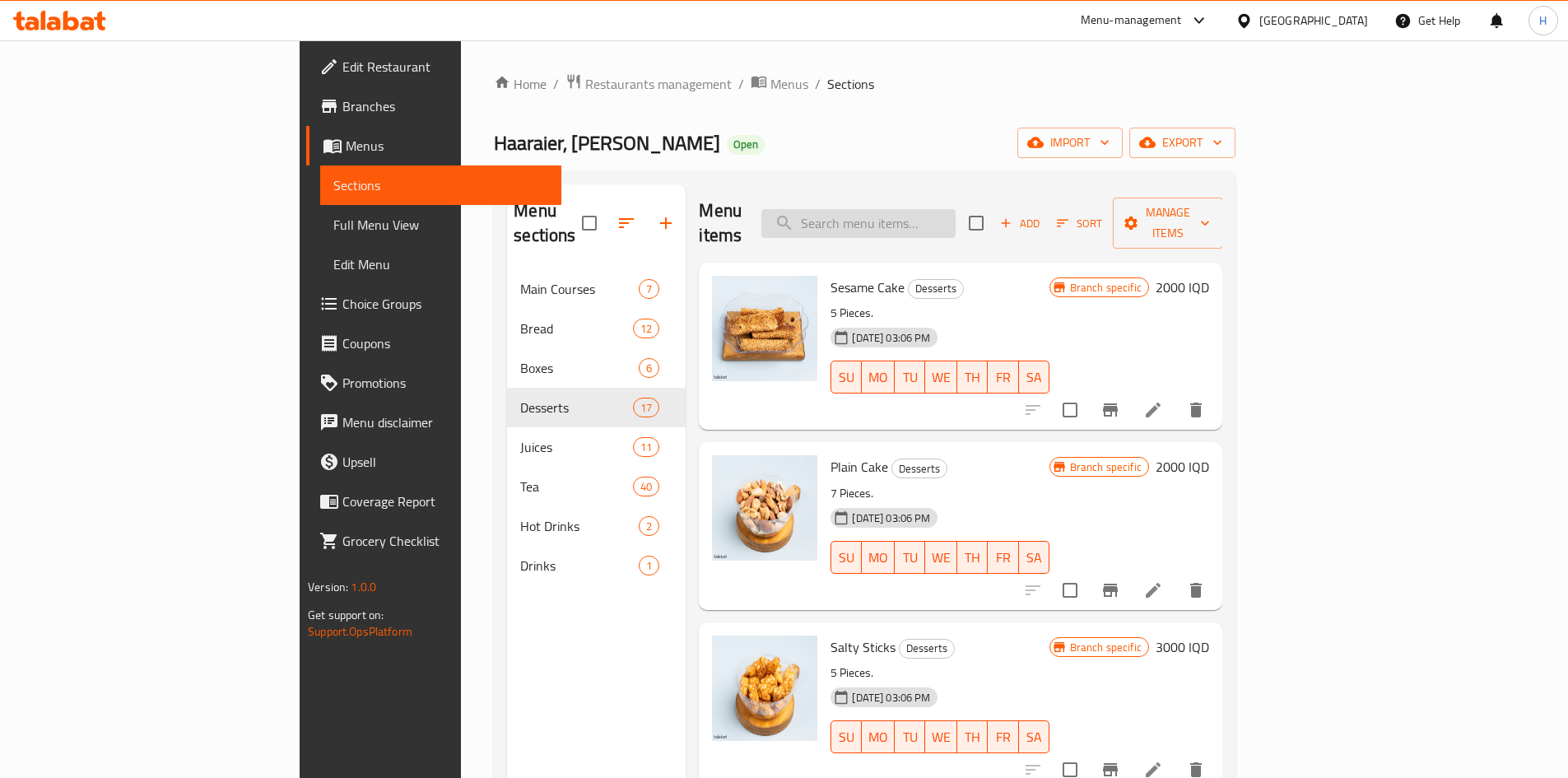
click at [955, 218] on input "search" at bounding box center [859, 223] width 195 height 29
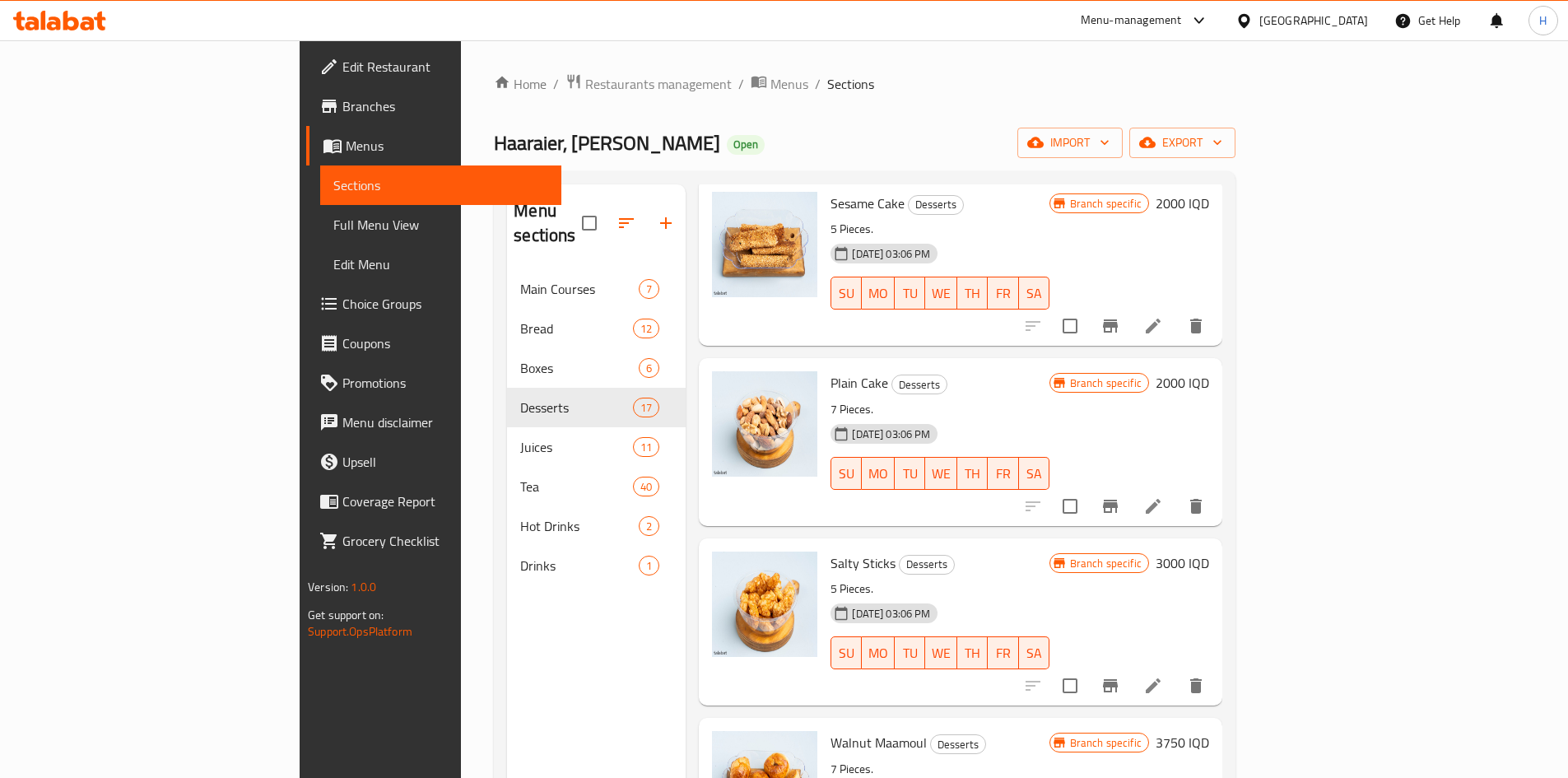
scroll to position [164, 0]
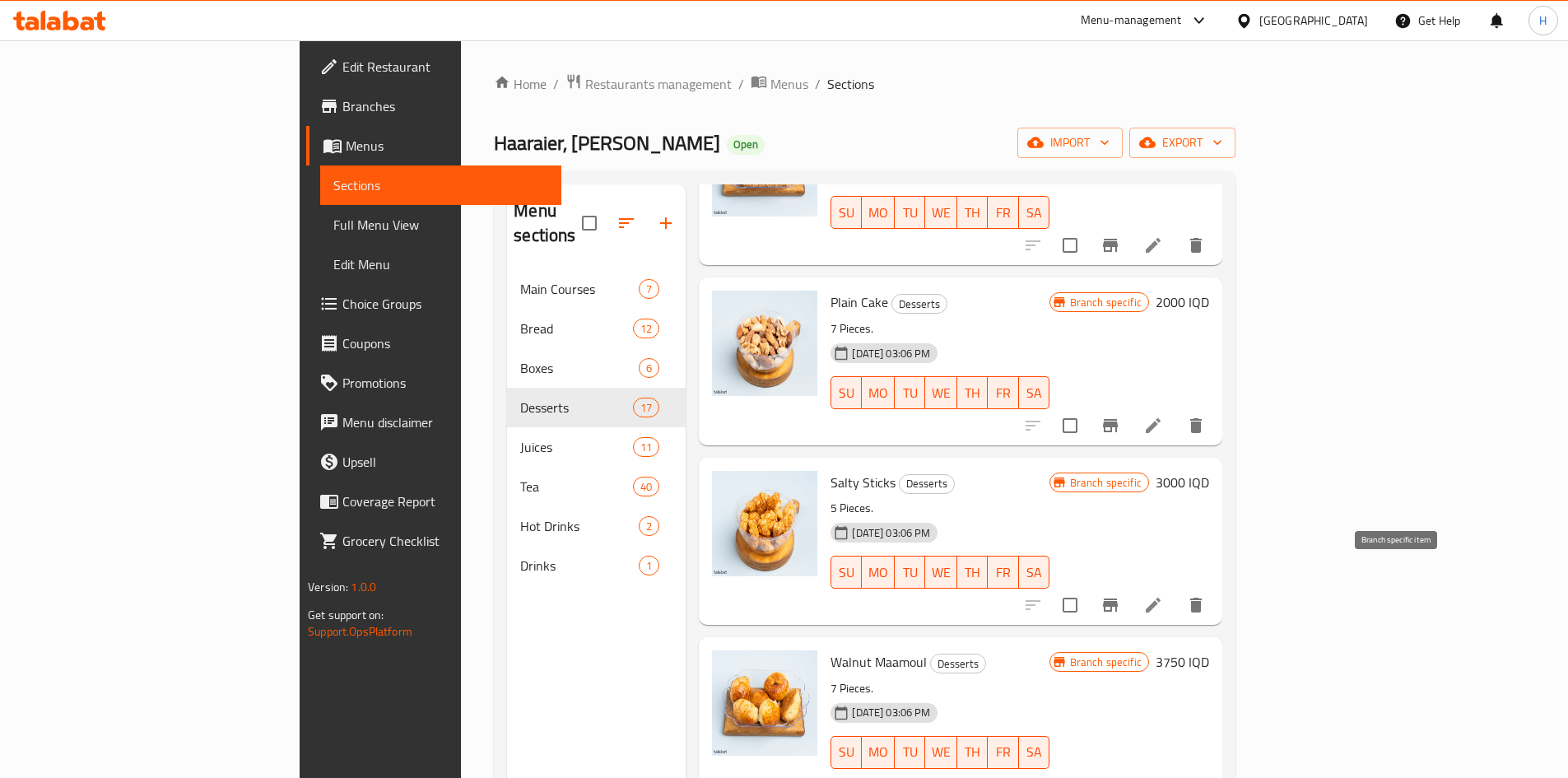
click at [1118, 598] on icon "Branch-specific-item" at bounding box center [1110, 605] width 15 height 13
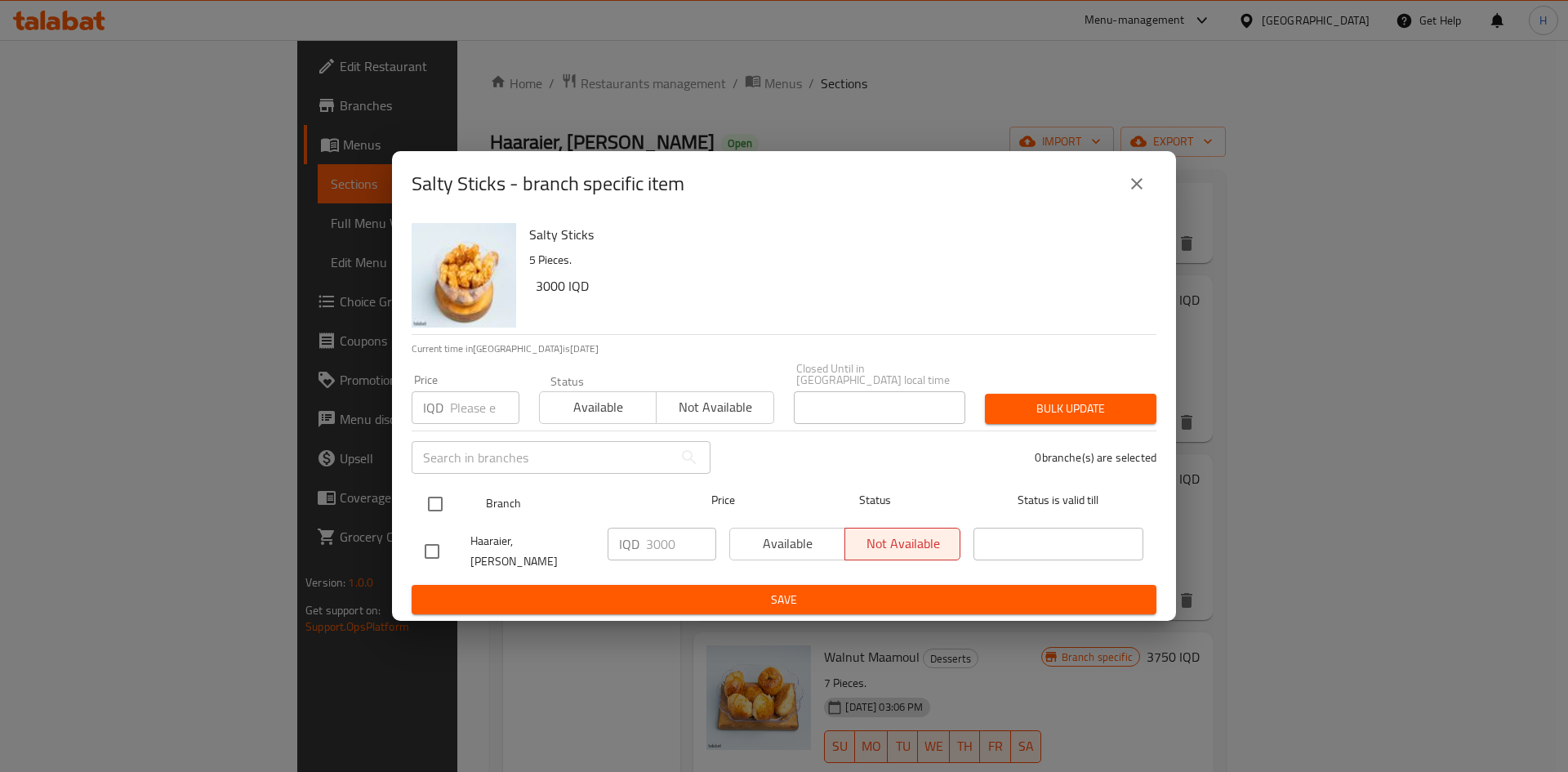
click at [443, 496] on input "checkbox" at bounding box center [435, 503] width 35 height 35
checkbox input "true"
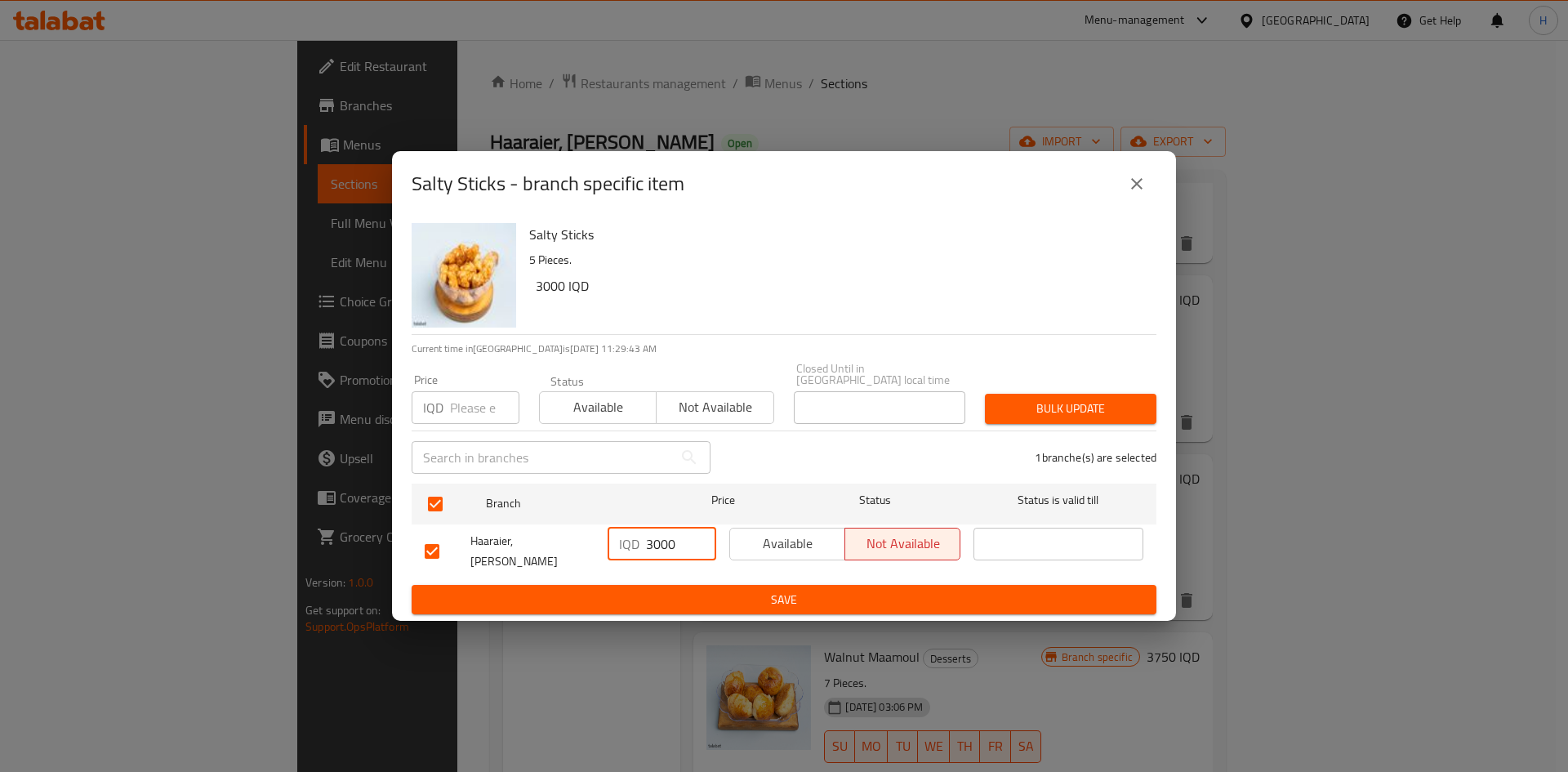
click at [652, 542] on input "3000" at bounding box center [680, 543] width 70 height 33
type input "2000"
click at [803, 573] on form "Branch Price Status Status is valid till Haaraier, Al Mansur IQD 2000 ​ Availab…" at bounding box center [784, 546] width 745 height 138
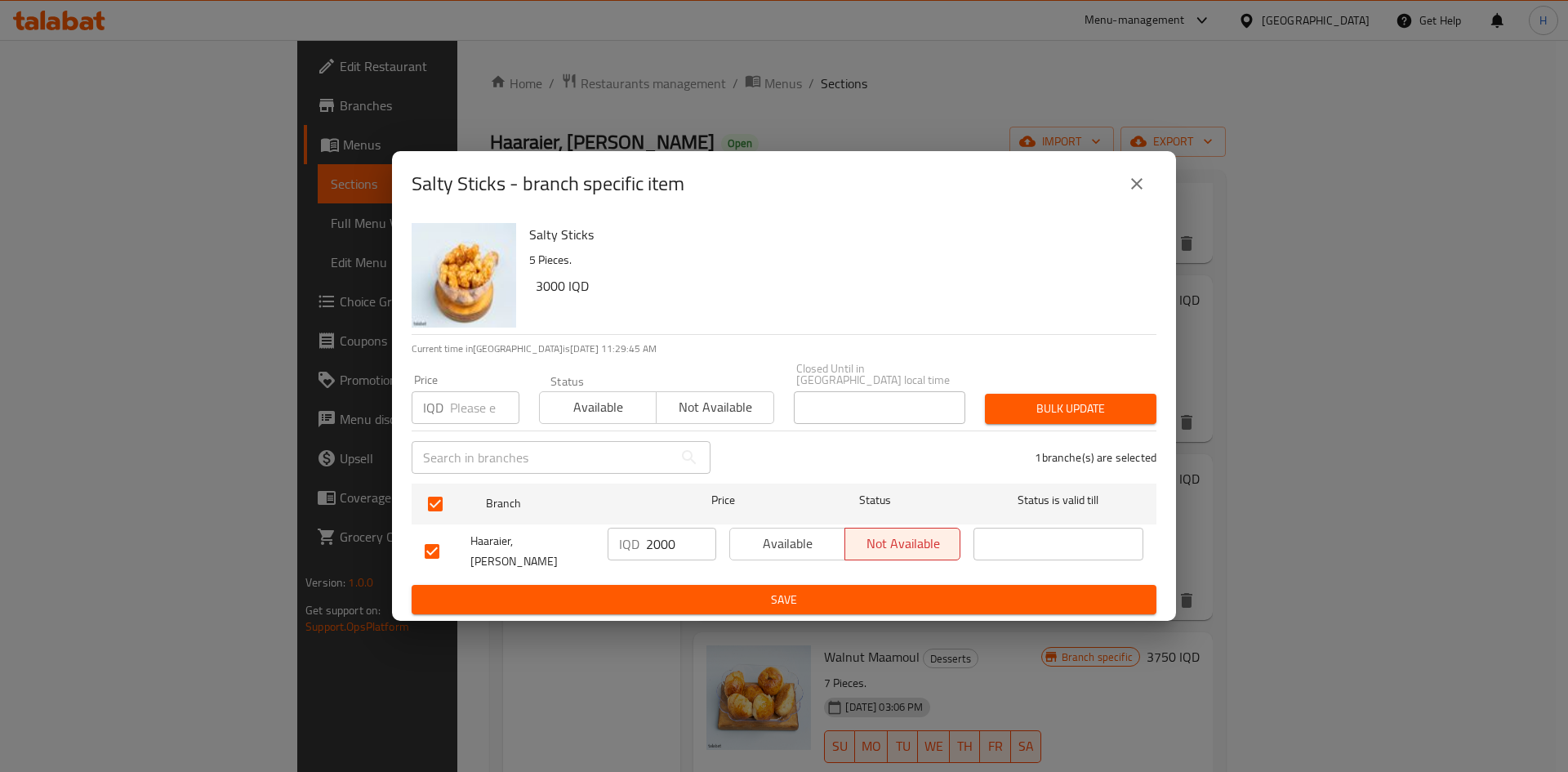
click at [803, 585] on button "Save" at bounding box center [784, 600] width 745 height 30
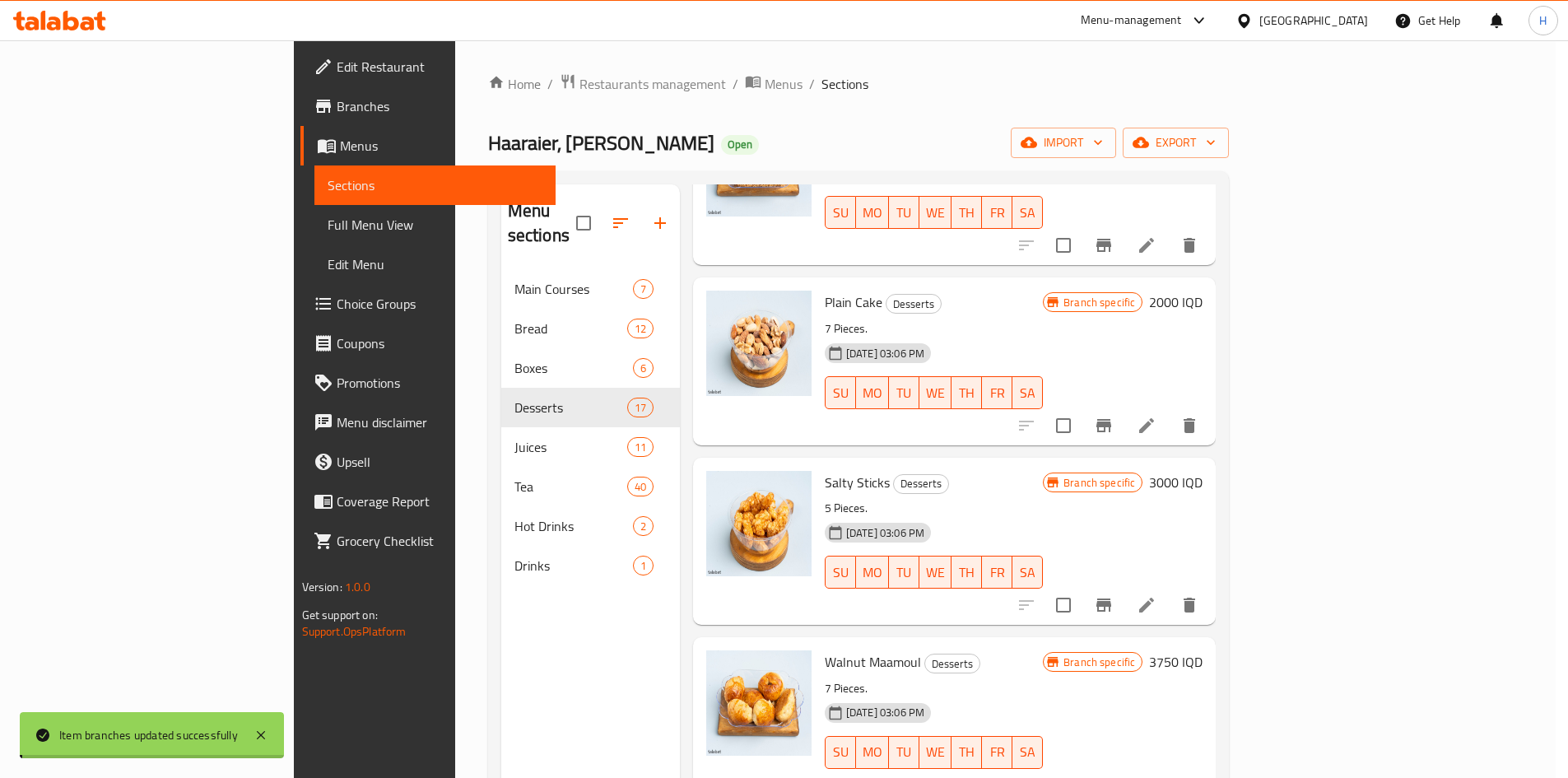
click at [1203, 471] on h6 "3000 IQD" at bounding box center [1176, 482] width 54 height 23
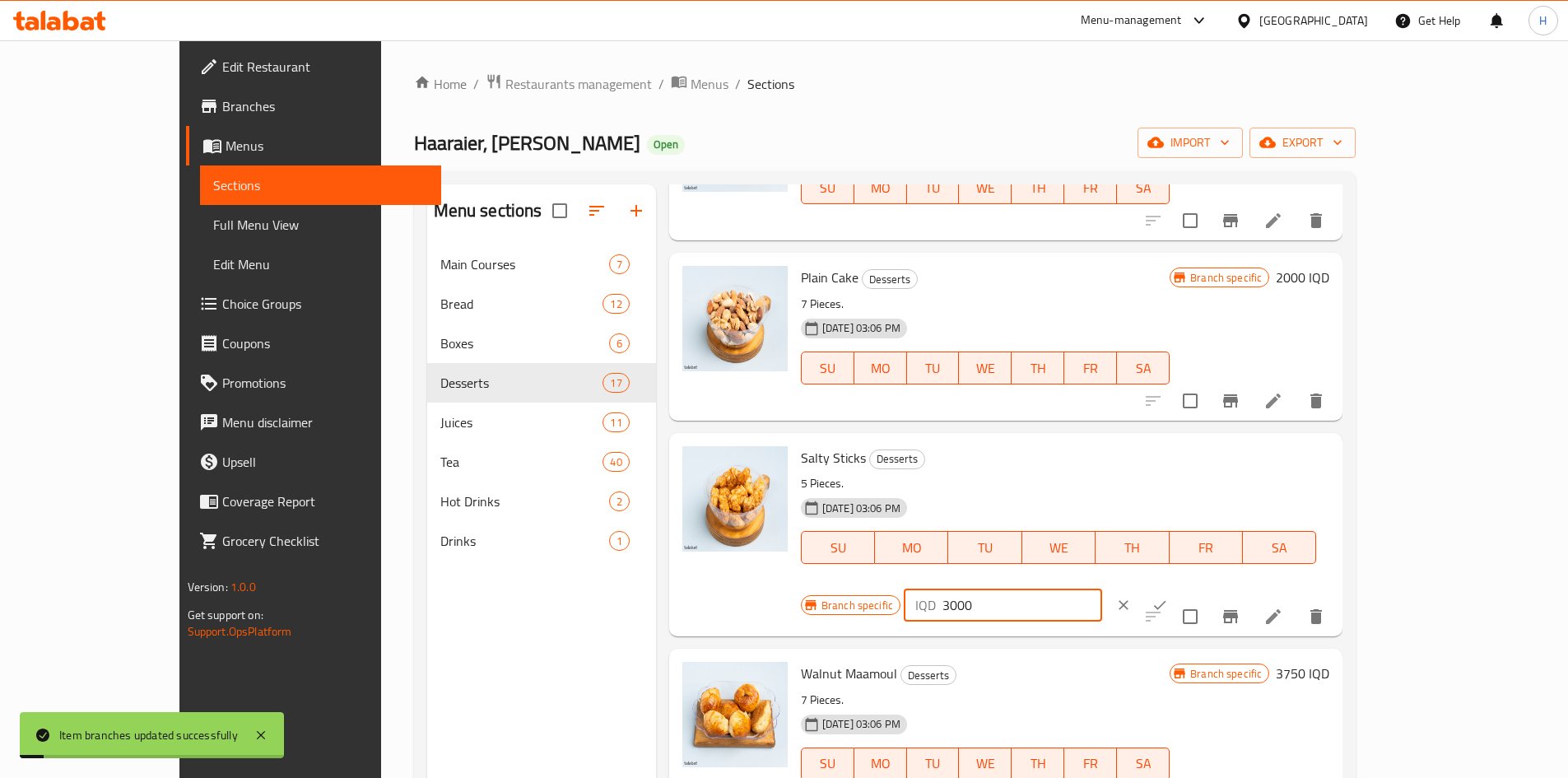
click at [1102, 589] on input "3000" at bounding box center [1022, 605] width 160 height 33
type input "2000"
drag, startPoint x: 1472, startPoint y: 463, endPoint x: 1480, endPoint y: 453, distance: 12.8
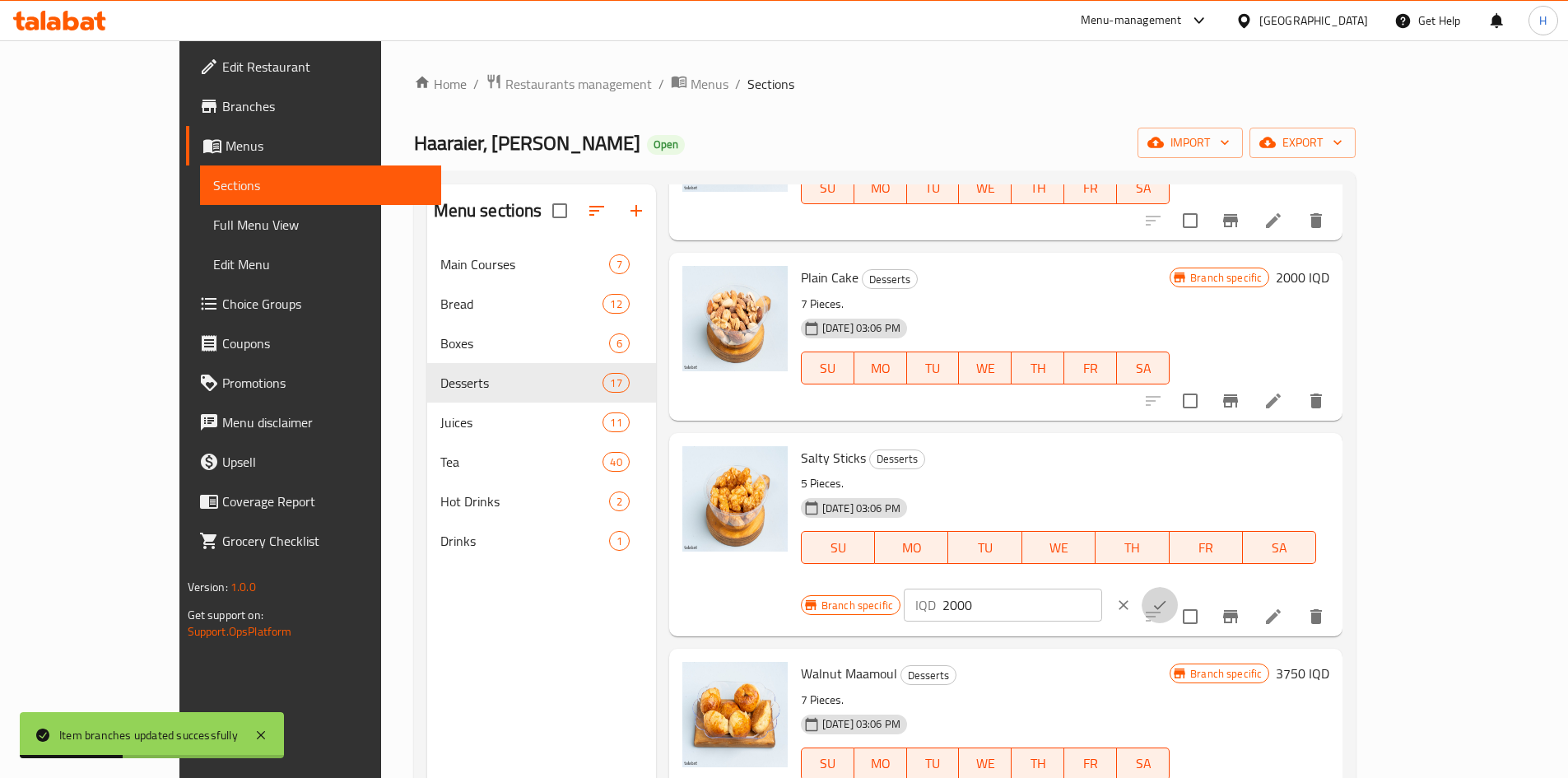
click at [1168, 597] on icon "ok" at bounding box center [1160, 605] width 16 height 16
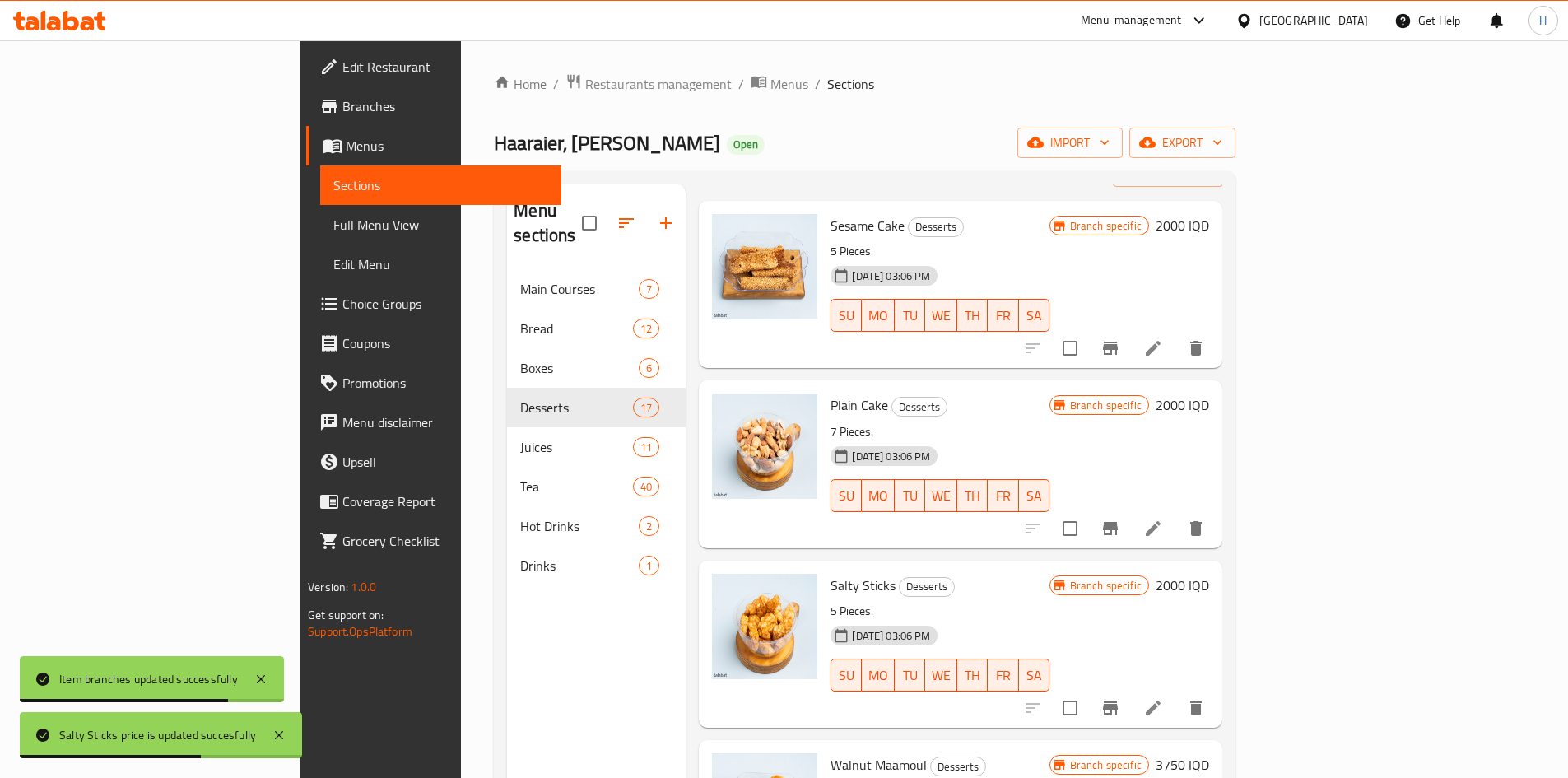
scroll to position [0, 0]
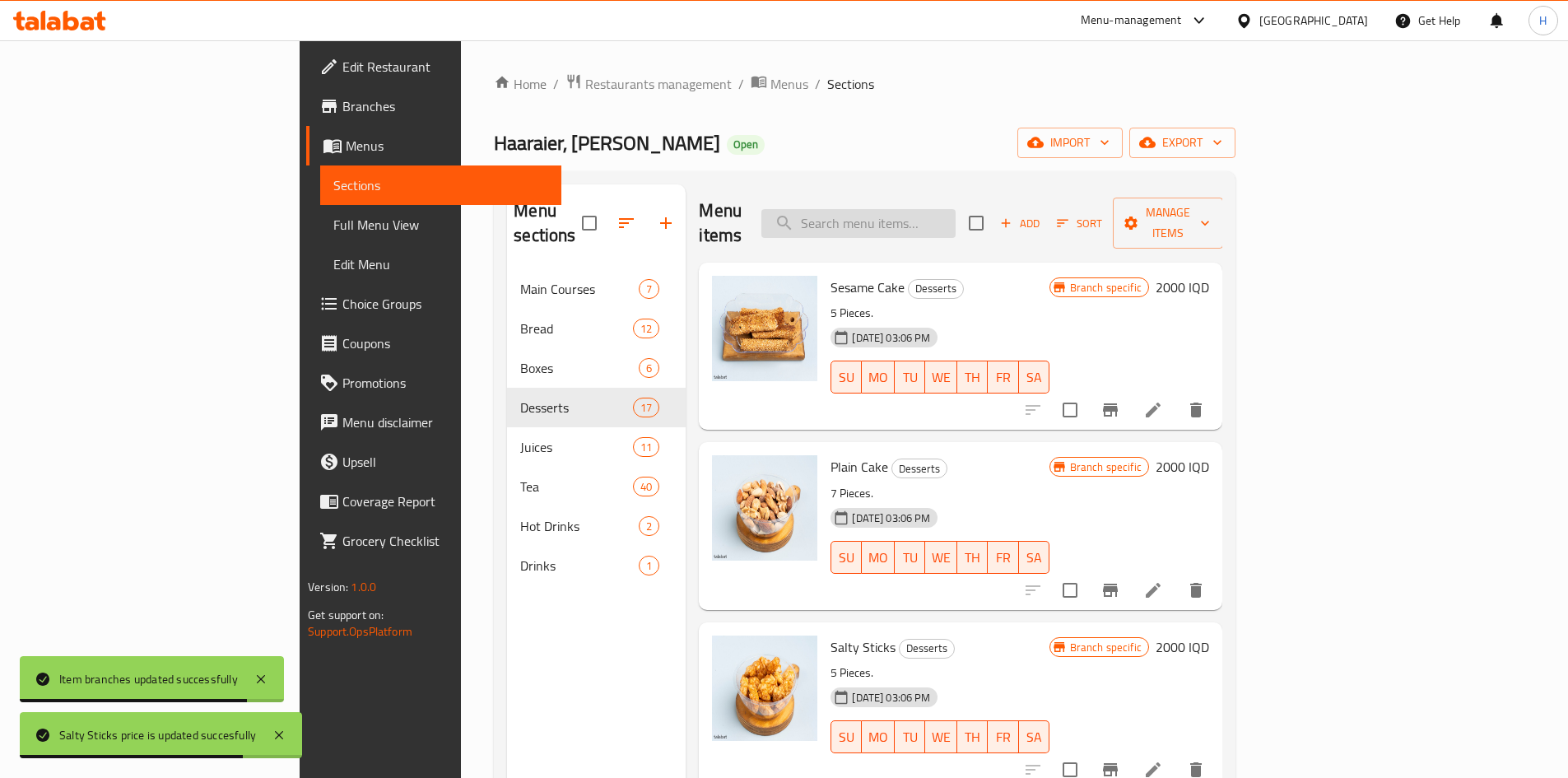
click at [955, 215] on input "search" at bounding box center [859, 223] width 195 height 29
type input "l"
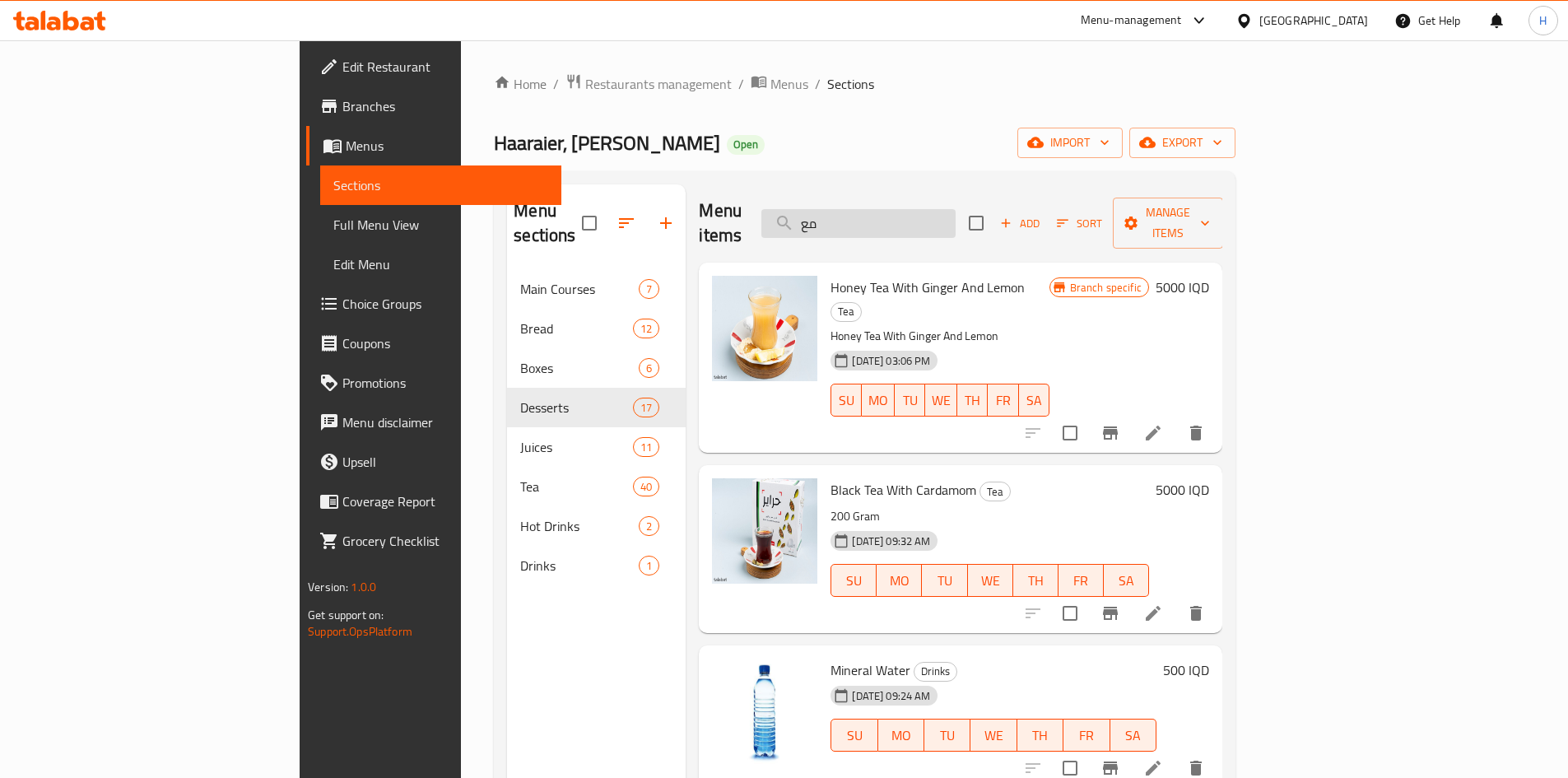
click at [955, 209] on input "مع" at bounding box center [859, 223] width 195 height 29
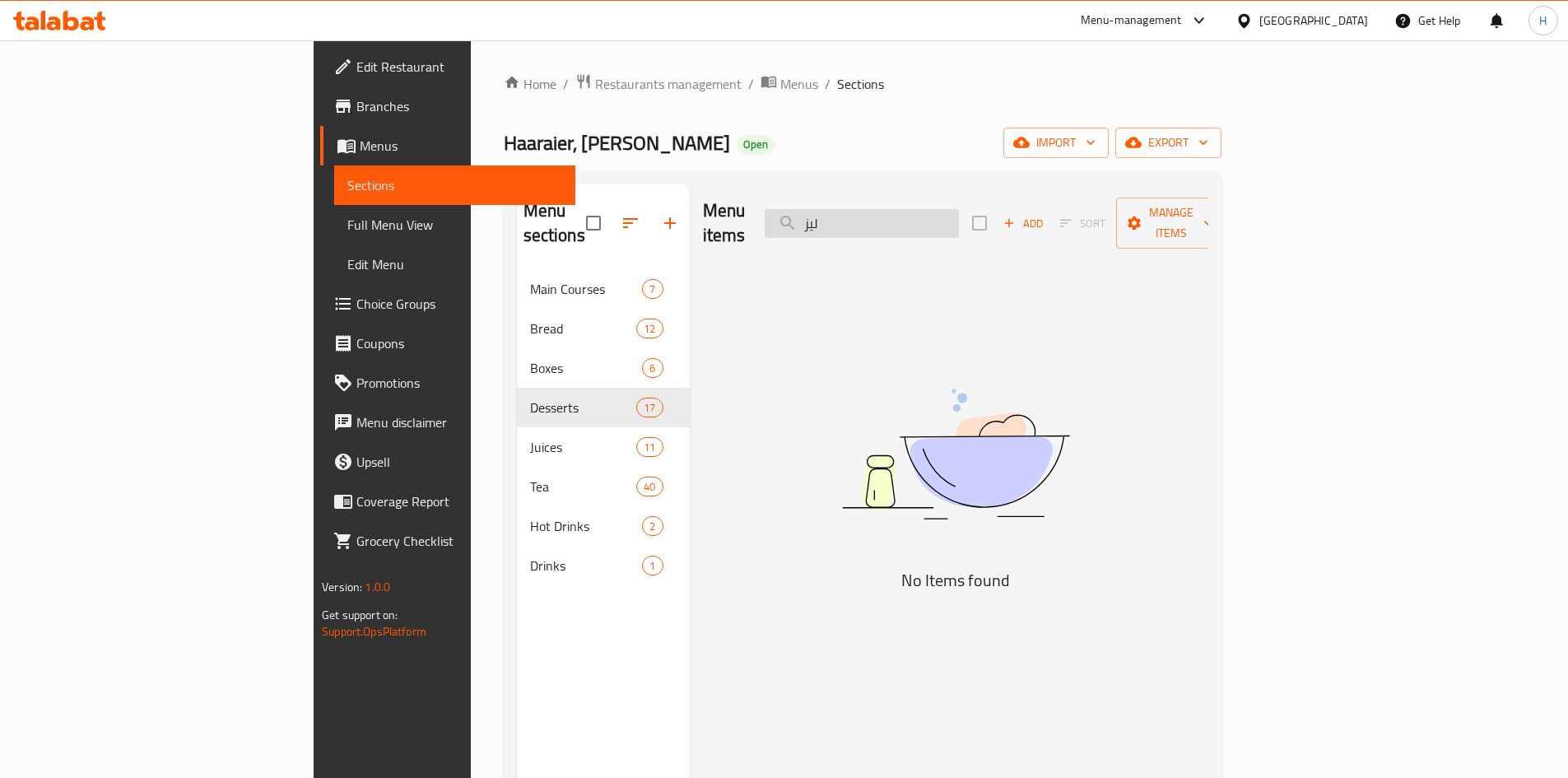
click at [959, 209] on input "ليز" at bounding box center [862, 223] width 195 height 29
type input "ك"
click at [959, 209] on input "فان" at bounding box center [862, 223] width 195 height 29
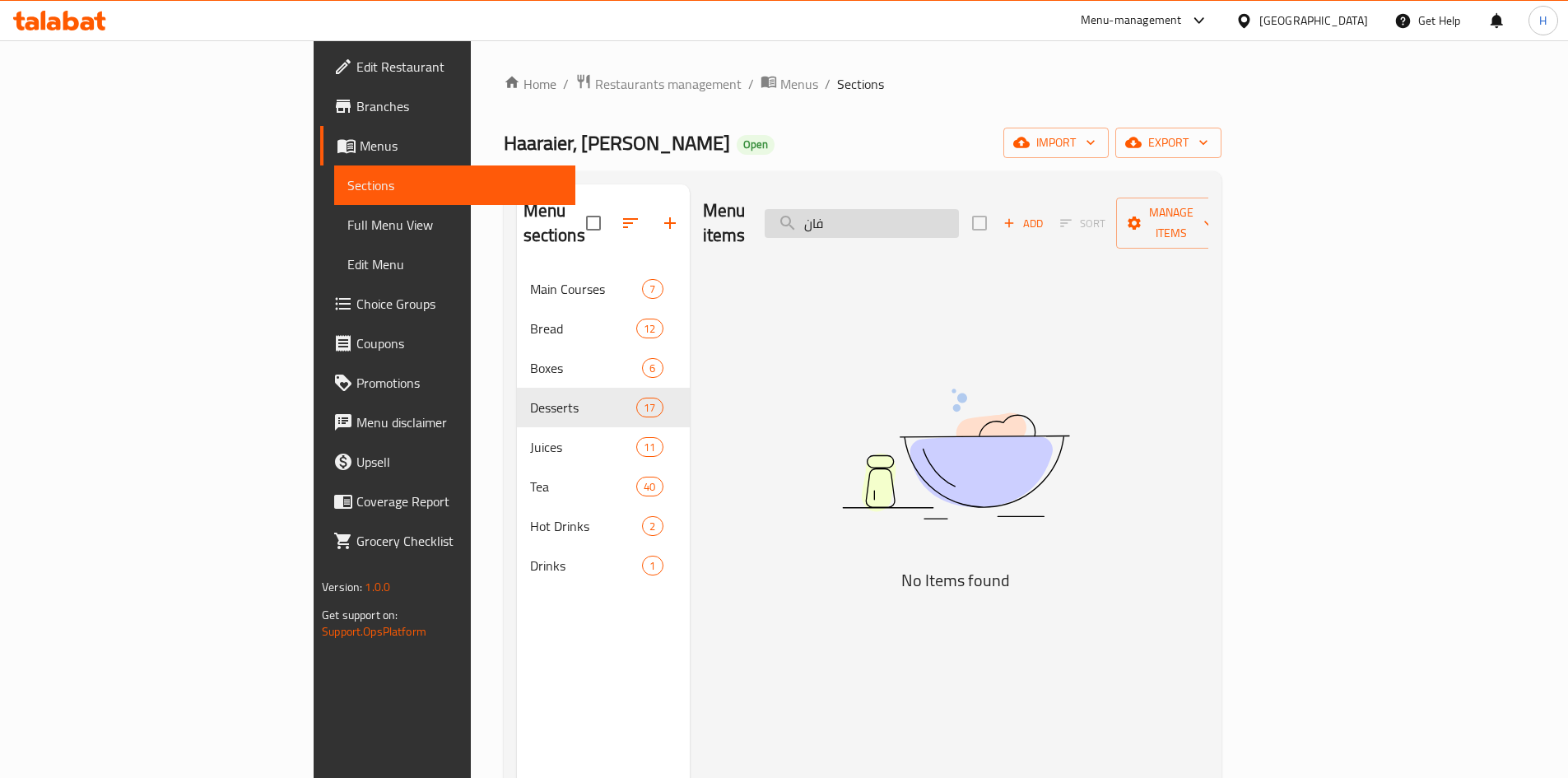
click at [959, 209] on input "فان" at bounding box center [862, 223] width 195 height 29
click at [769, 354] on div "Menu items كيك Add Sort Manage items No Items found" at bounding box center [948, 573] width 519 height 778
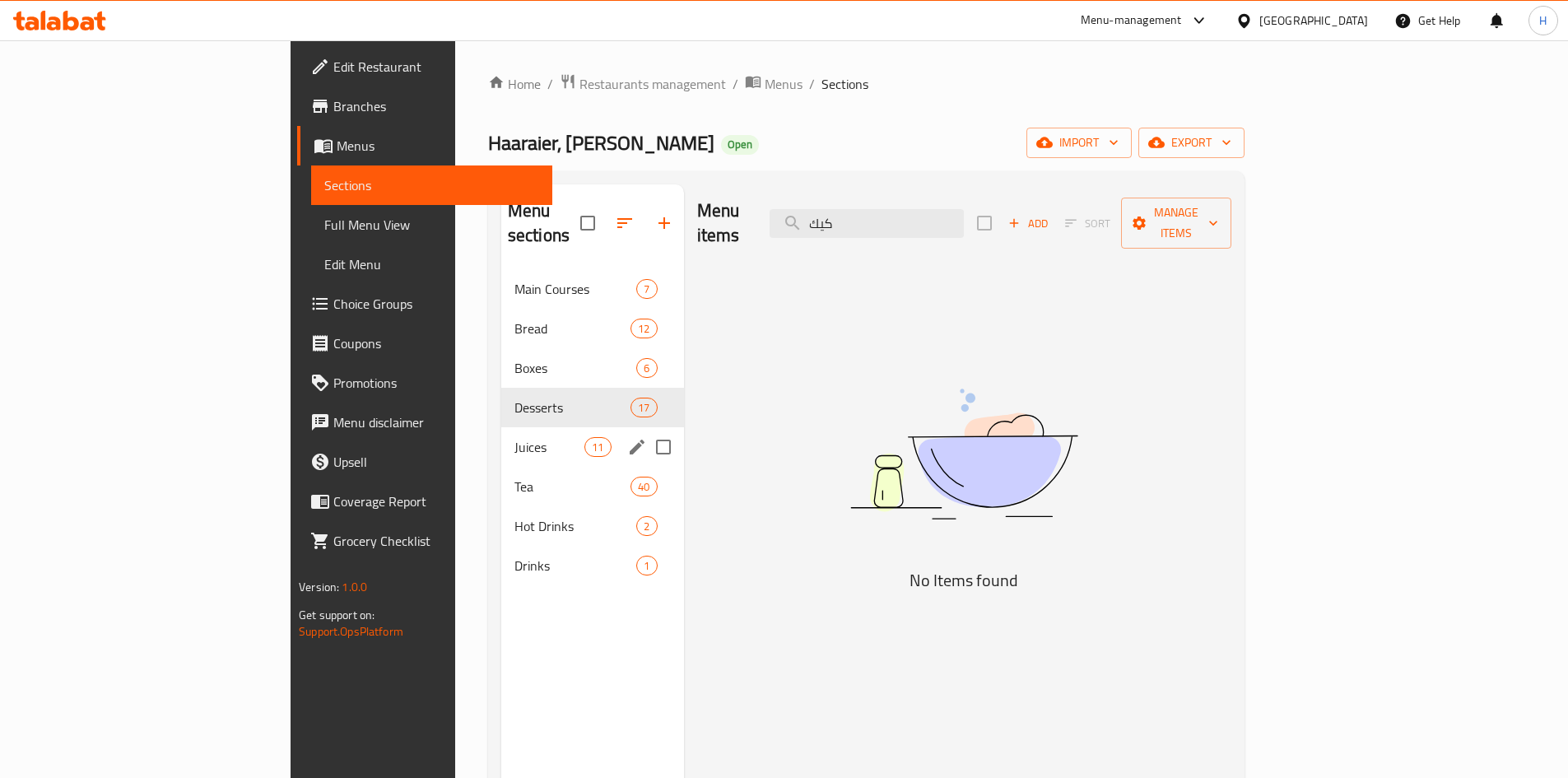
drag, startPoint x: 479, startPoint y: 423, endPoint x: 423, endPoint y: 375, distance: 73.8
click at [514, 437] on span "Juices" at bounding box center [549, 447] width 70 height 20
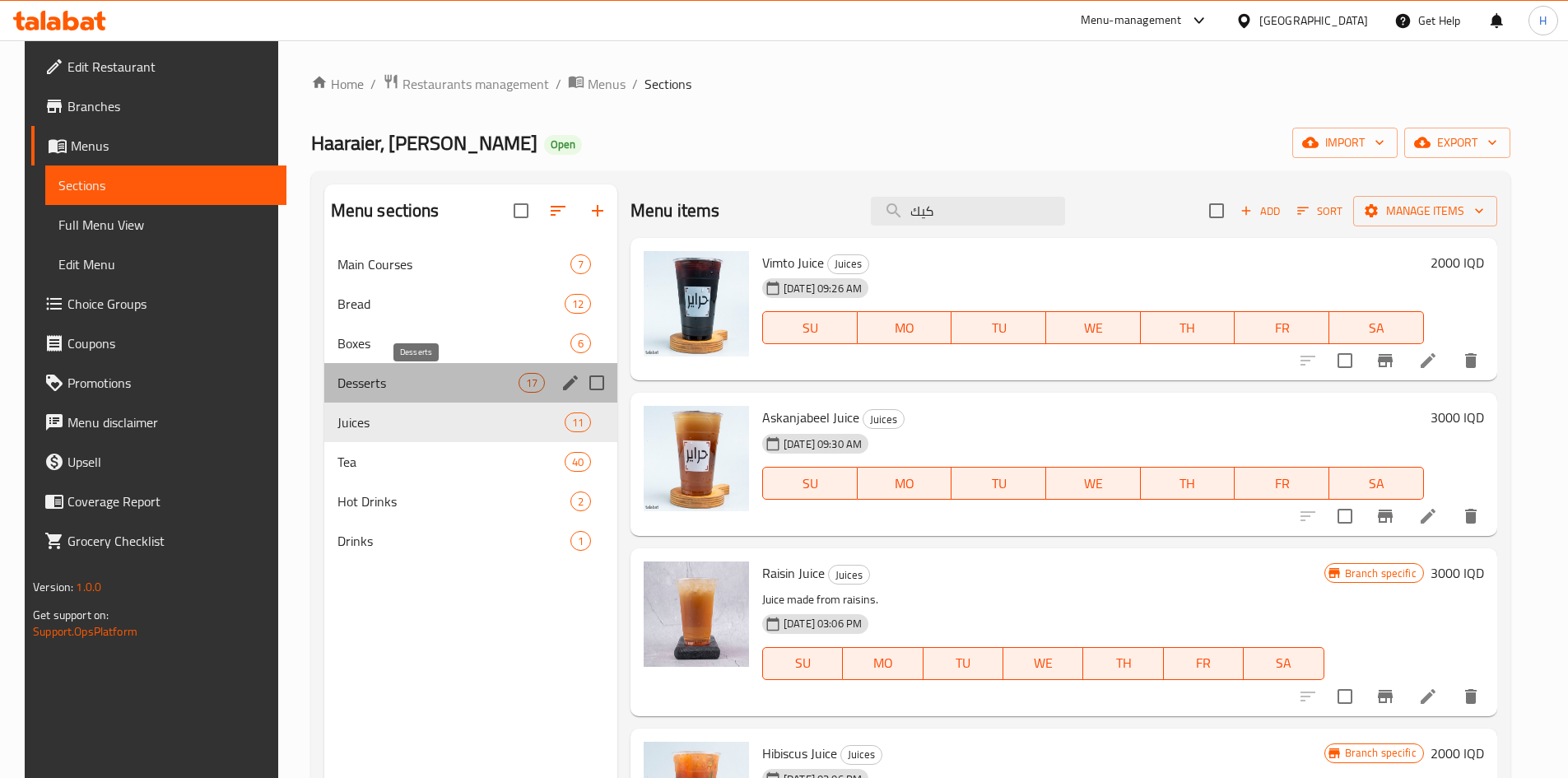
click at [423, 374] on span "Desserts" at bounding box center [428, 383] width 181 height 20
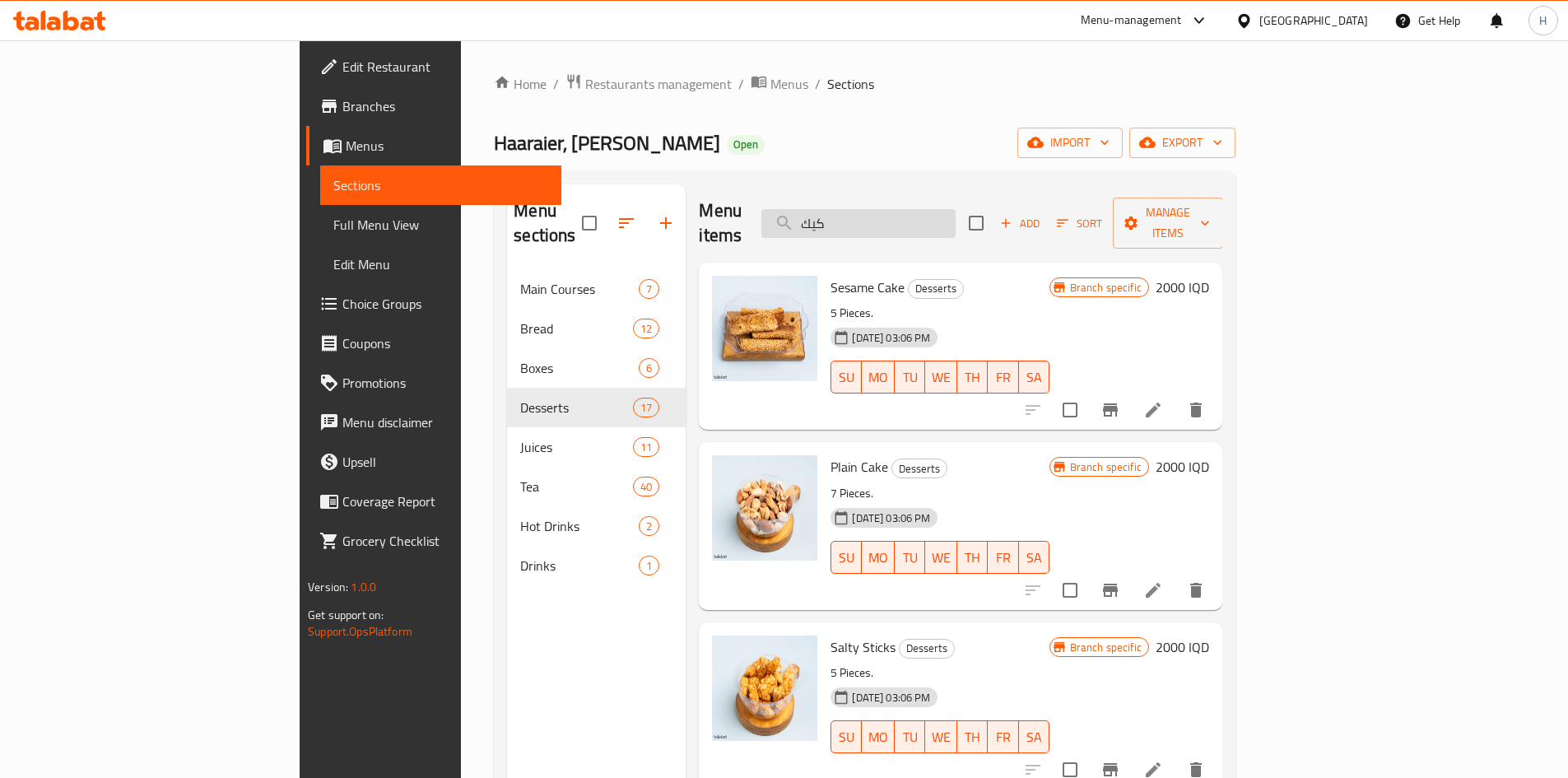
click at [955, 209] on input "كيك" at bounding box center [859, 223] width 195 height 29
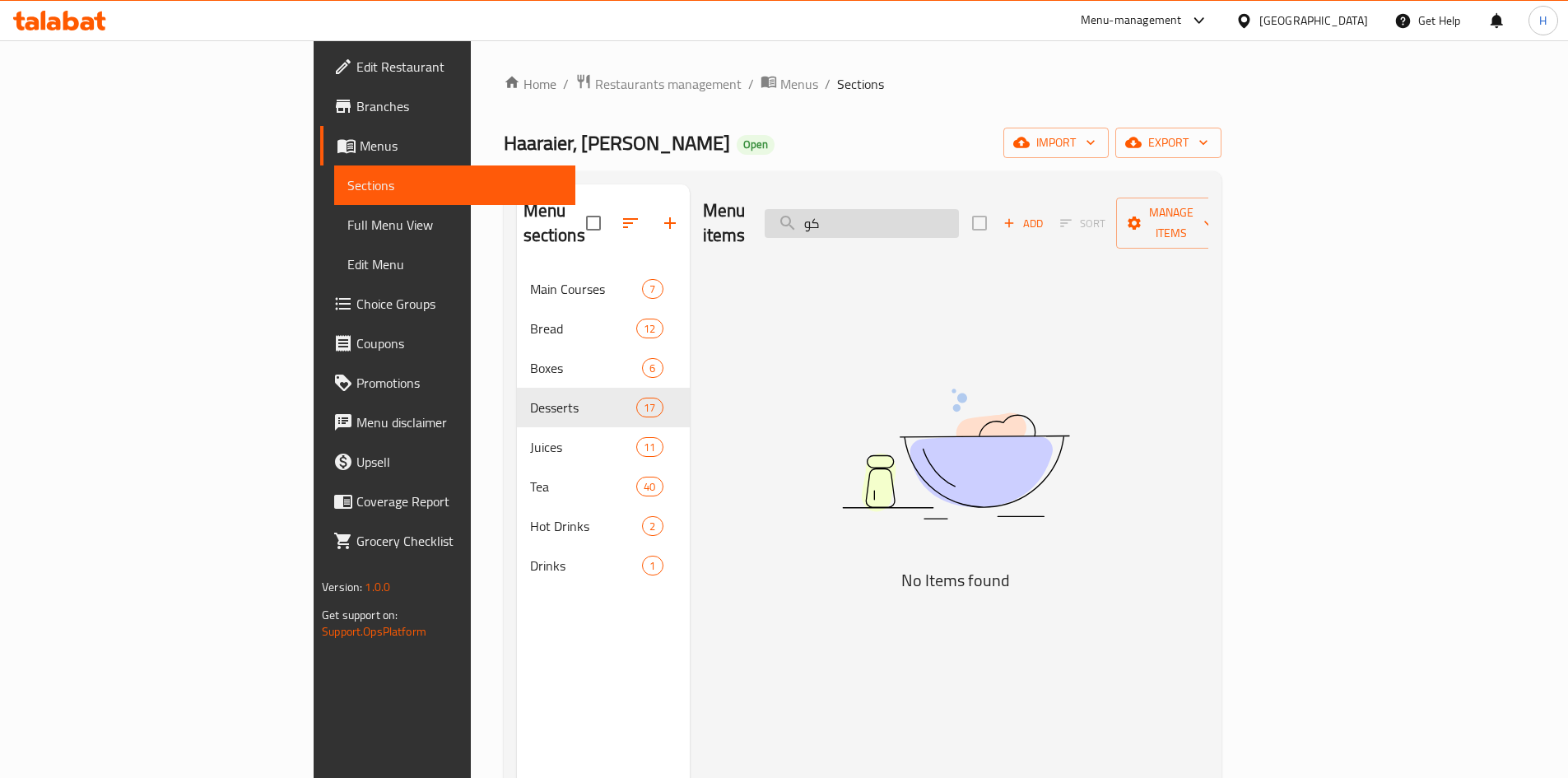
type input "ك"
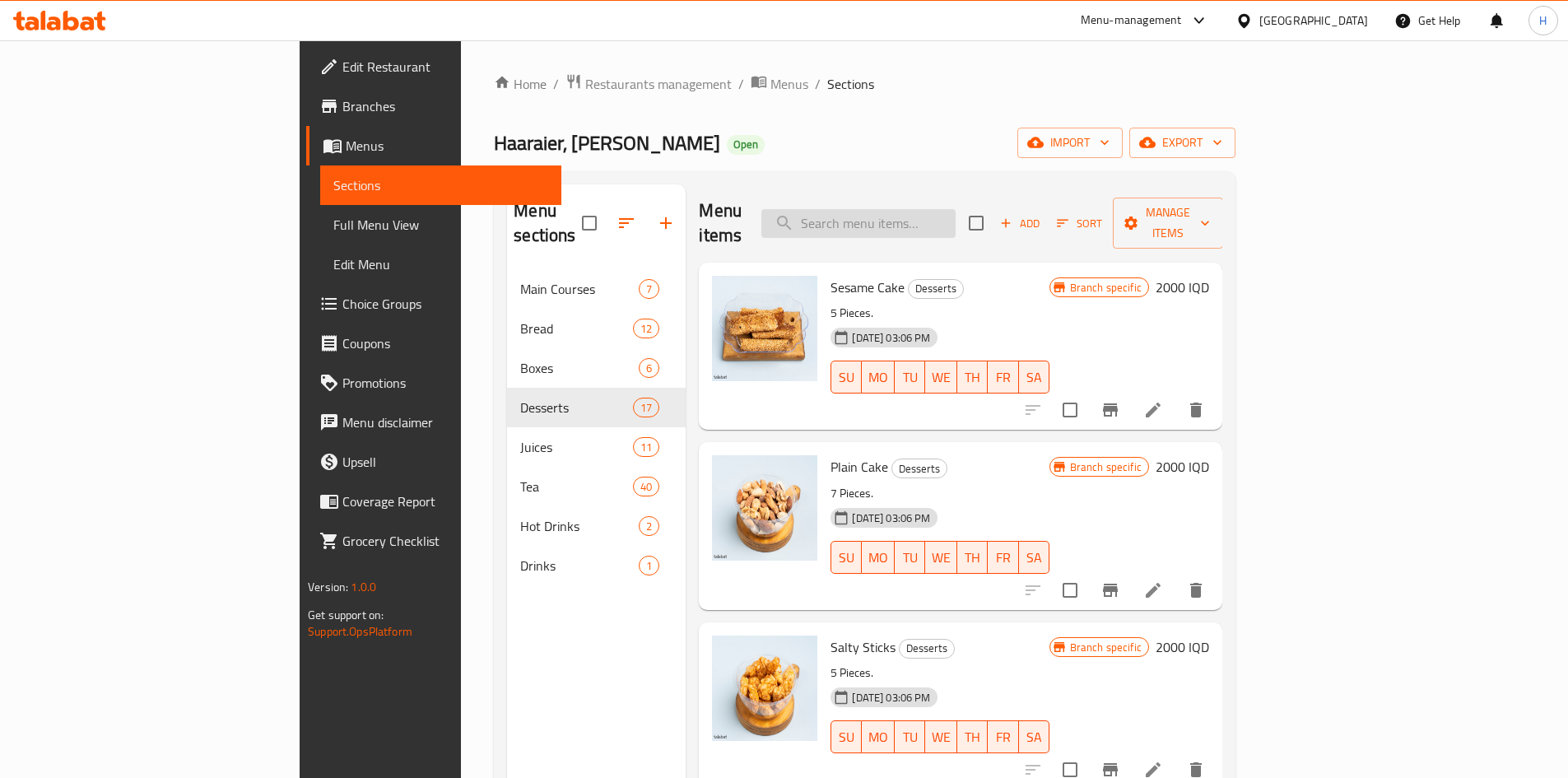
click at [944, 209] on input "search" at bounding box center [859, 223] width 195 height 29
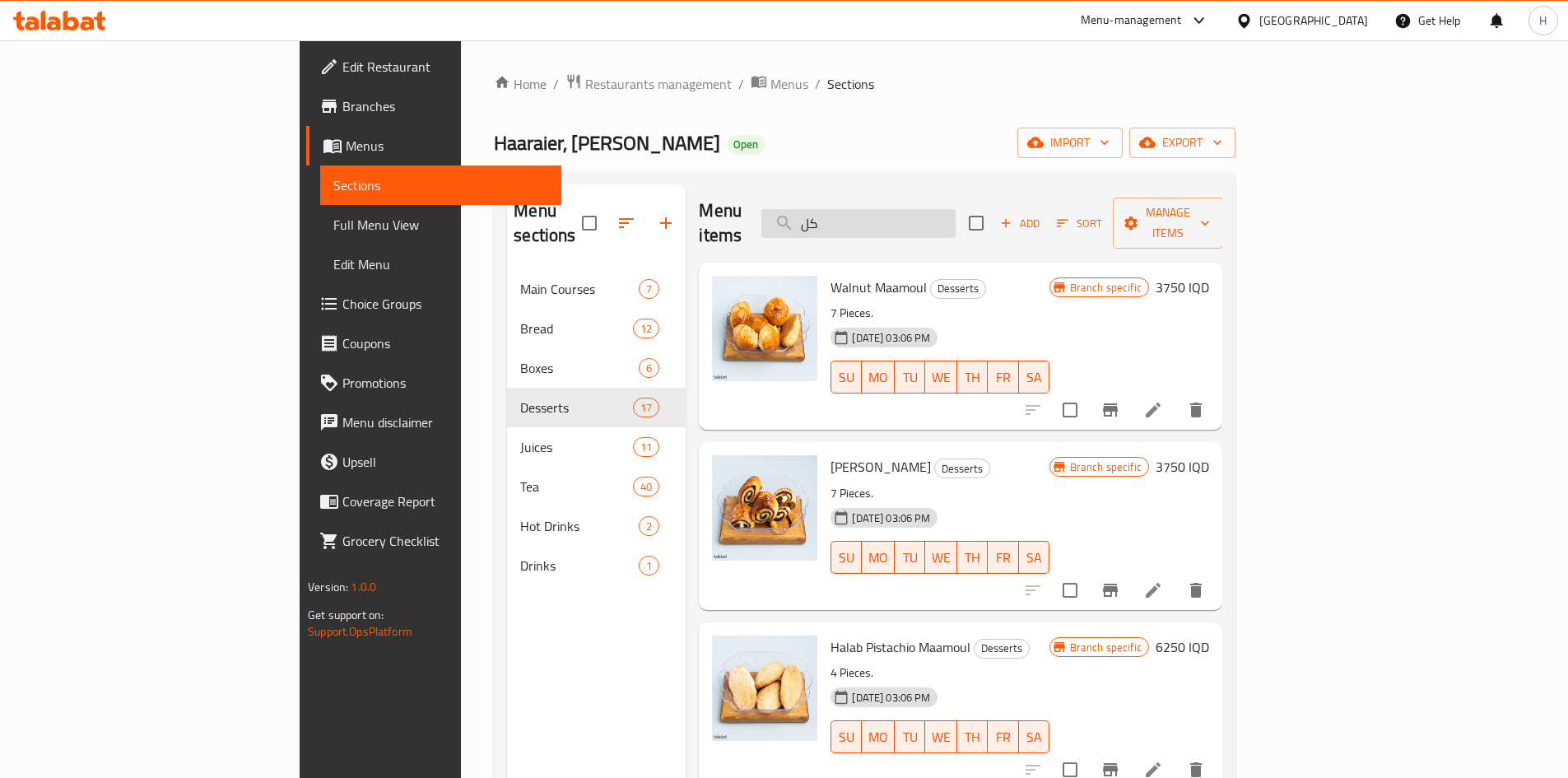
click at [955, 216] on input "كل" at bounding box center [859, 223] width 195 height 29
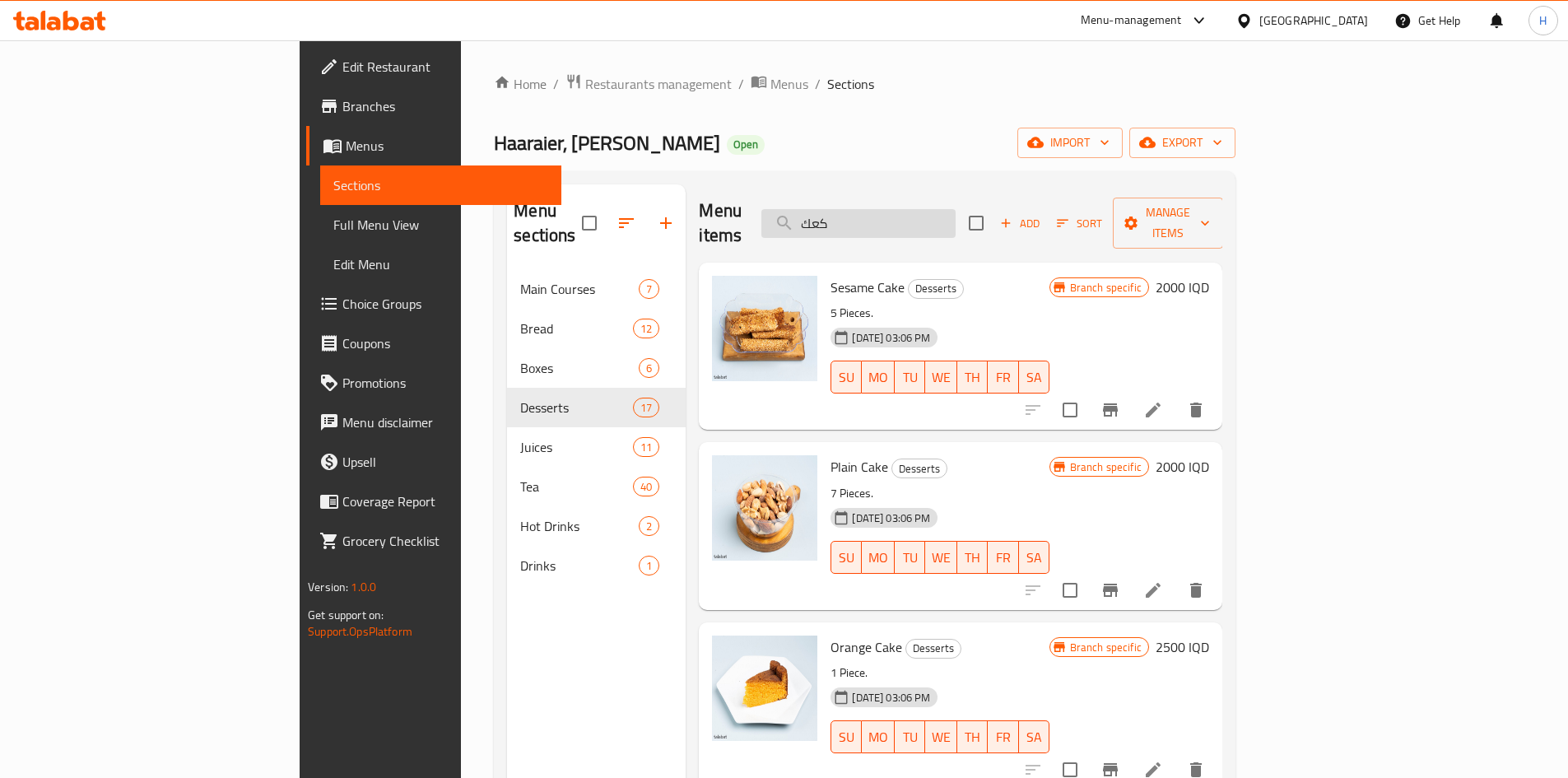
click at [955, 209] on input "كعك" at bounding box center [859, 223] width 195 height 29
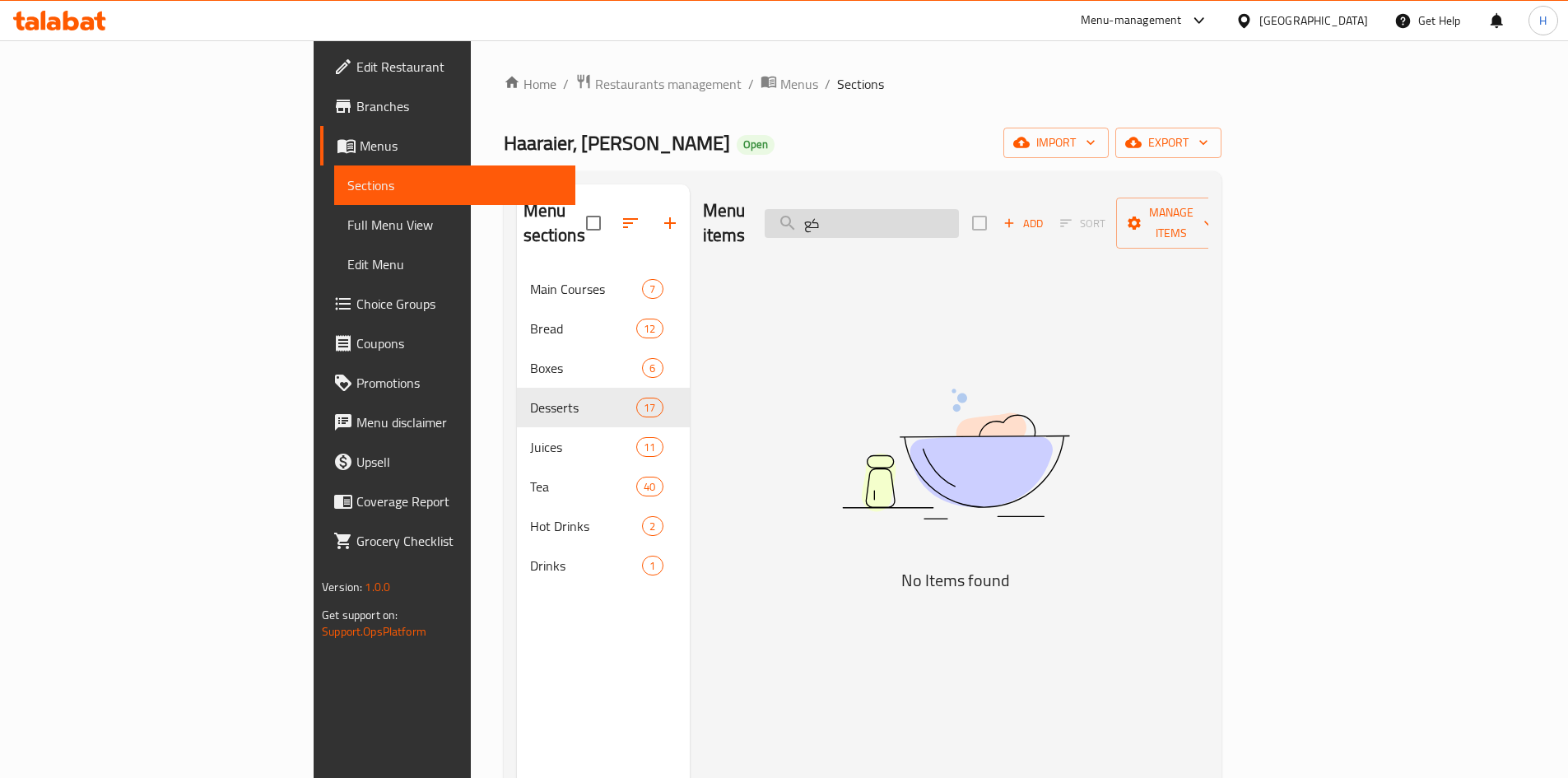
type input "ك"
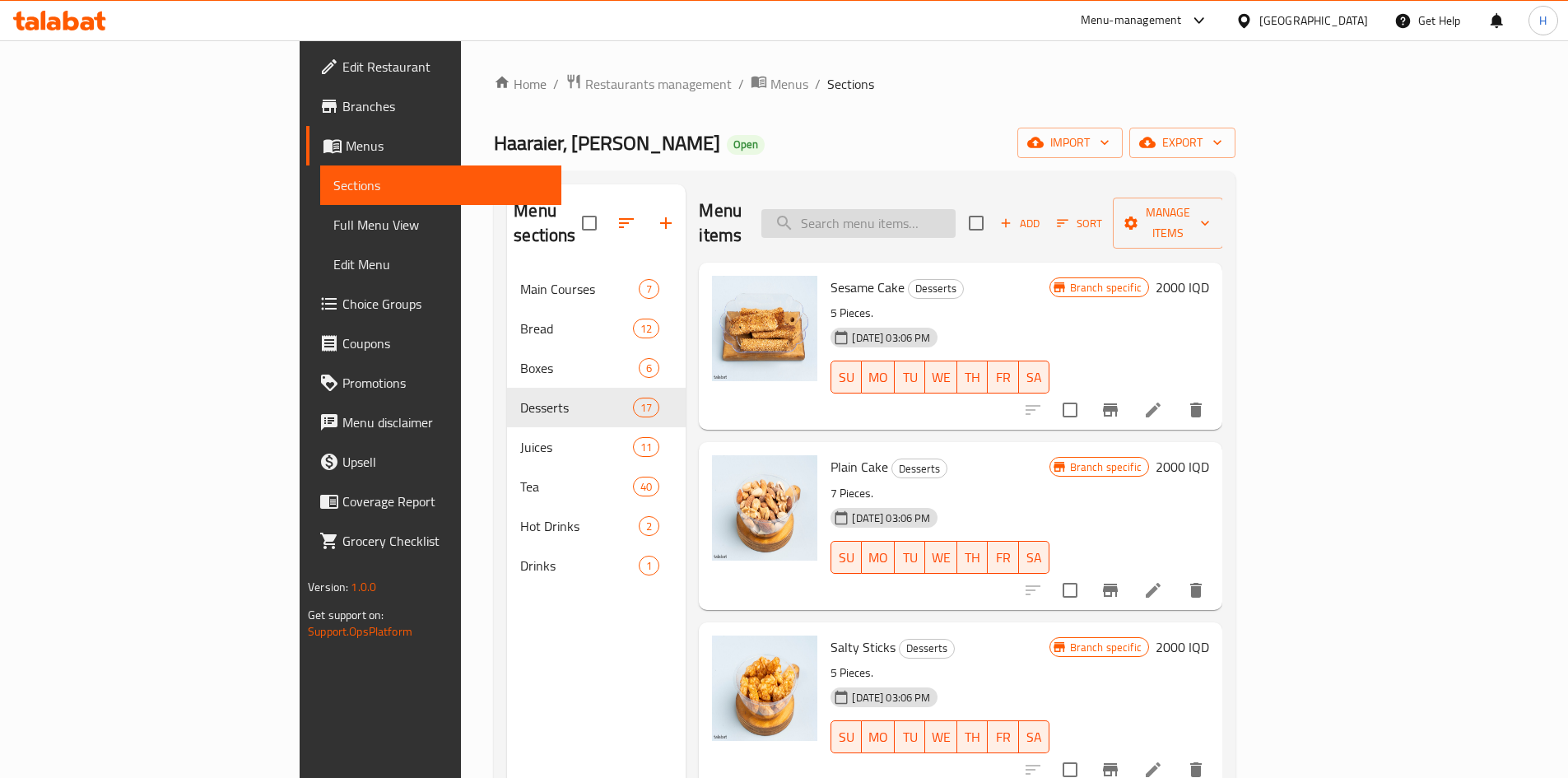
click at [938, 209] on input "search" at bounding box center [859, 223] width 195 height 29
click at [948, 209] on input "search" at bounding box center [859, 223] width 195 height 29
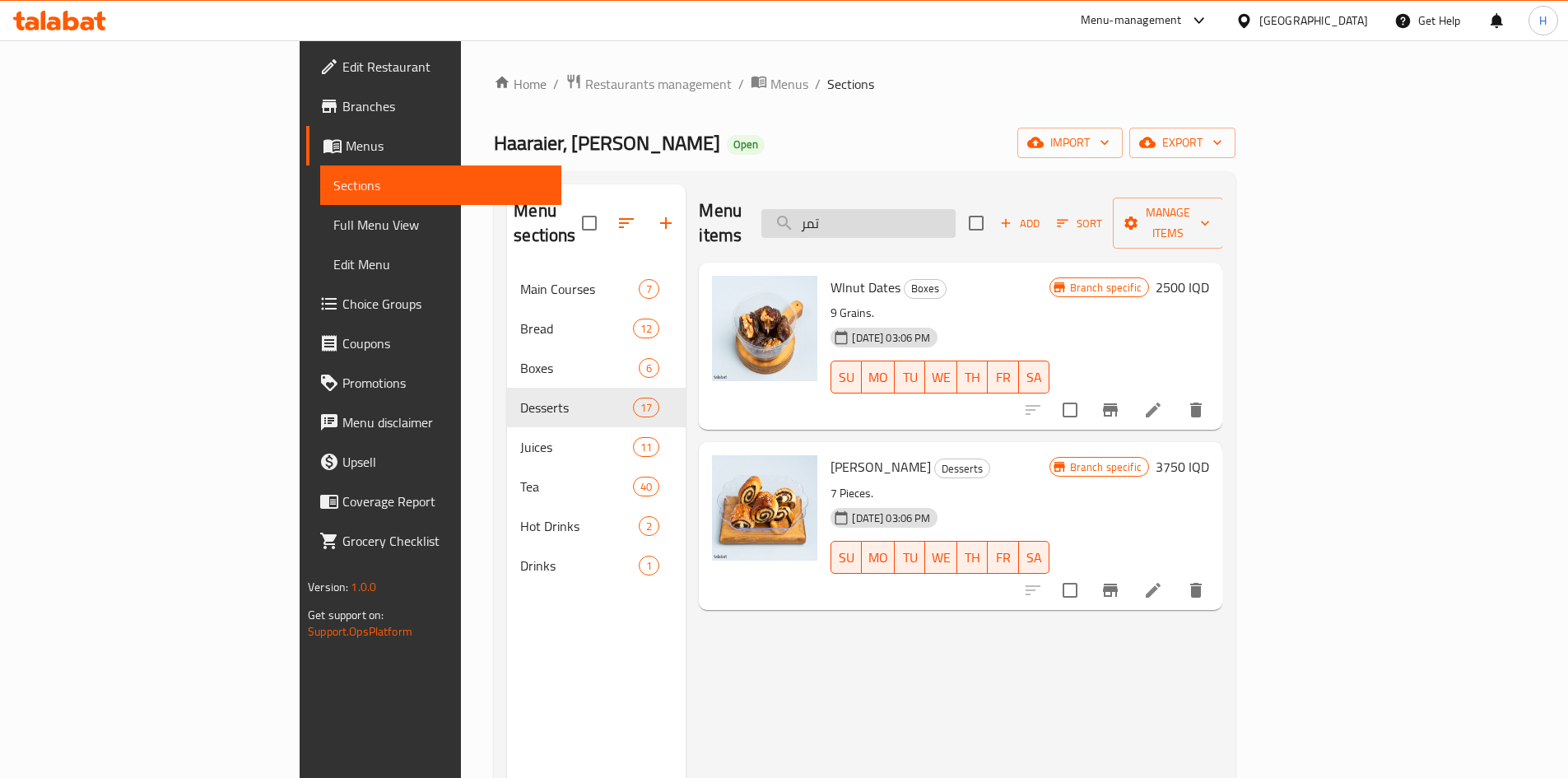
click at [955, 213] on input "تمر" at bounding box center [859, 223] width 195 height 29
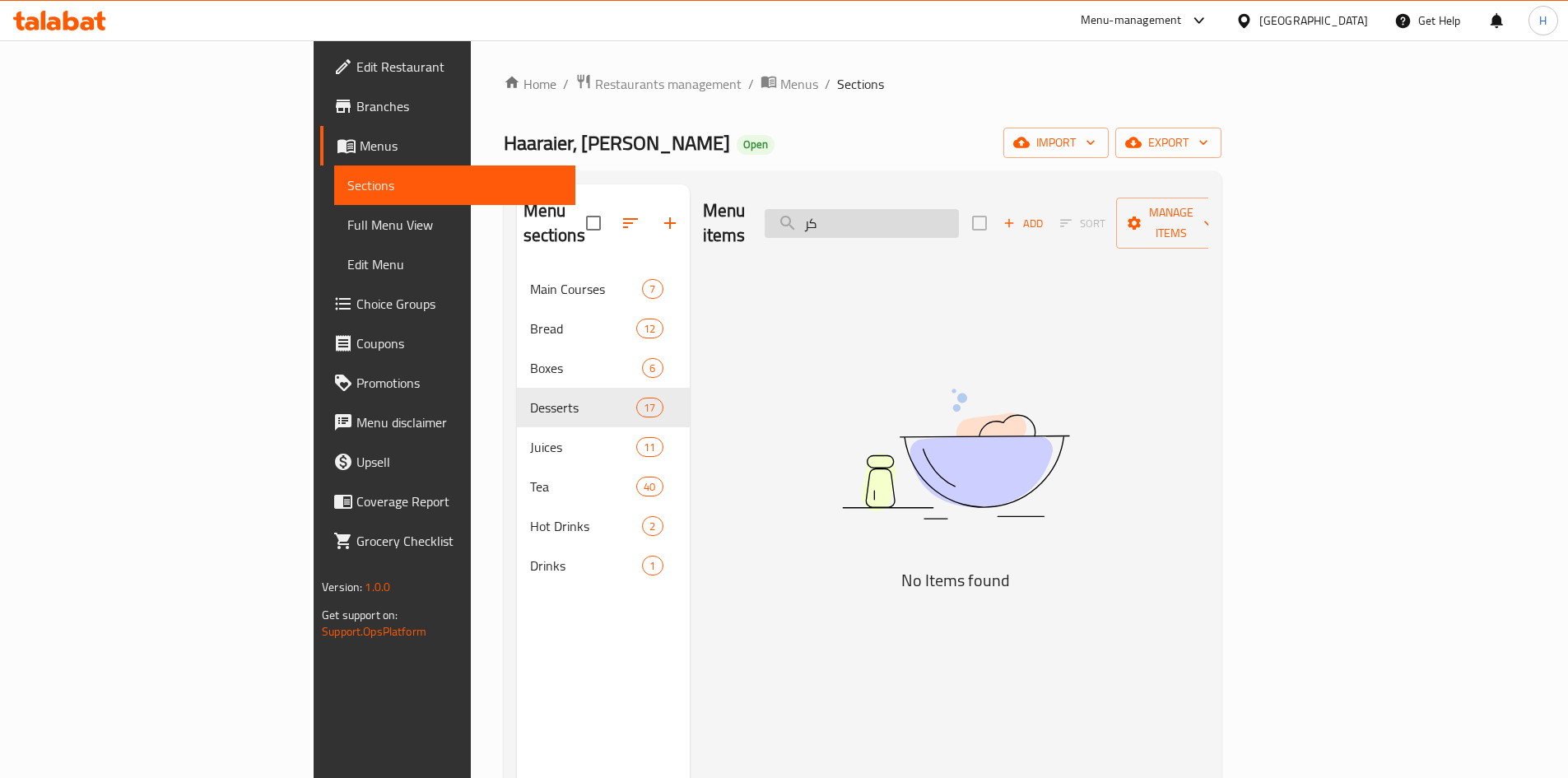
type input "ك"
type input "ب"
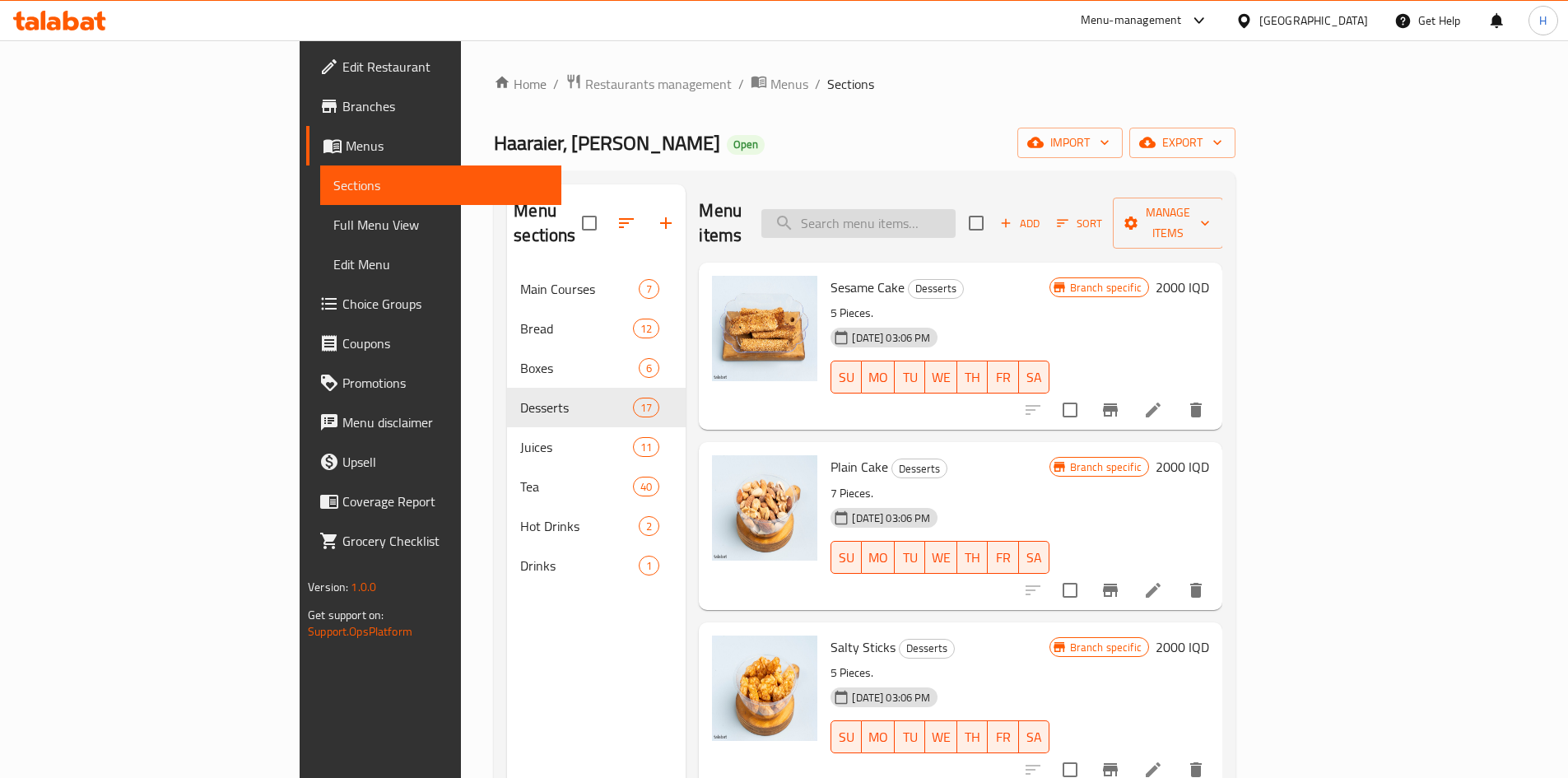
click at [955, 209] on input "search" at bounding box center [859, 223] width 195 height 29
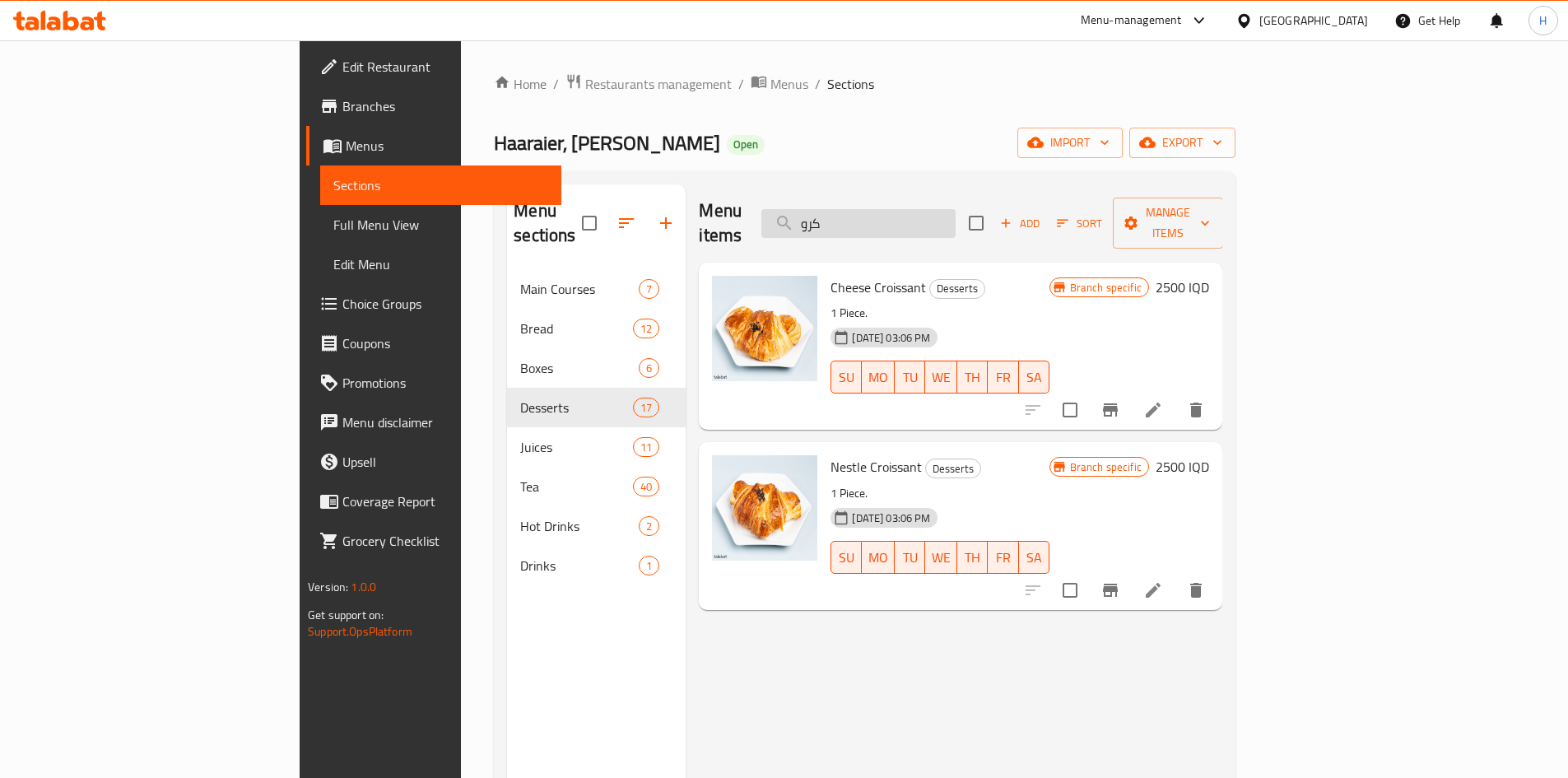
click at [955, 215] on input "كرو" at bounding box center [859, 223] width 195 height 29
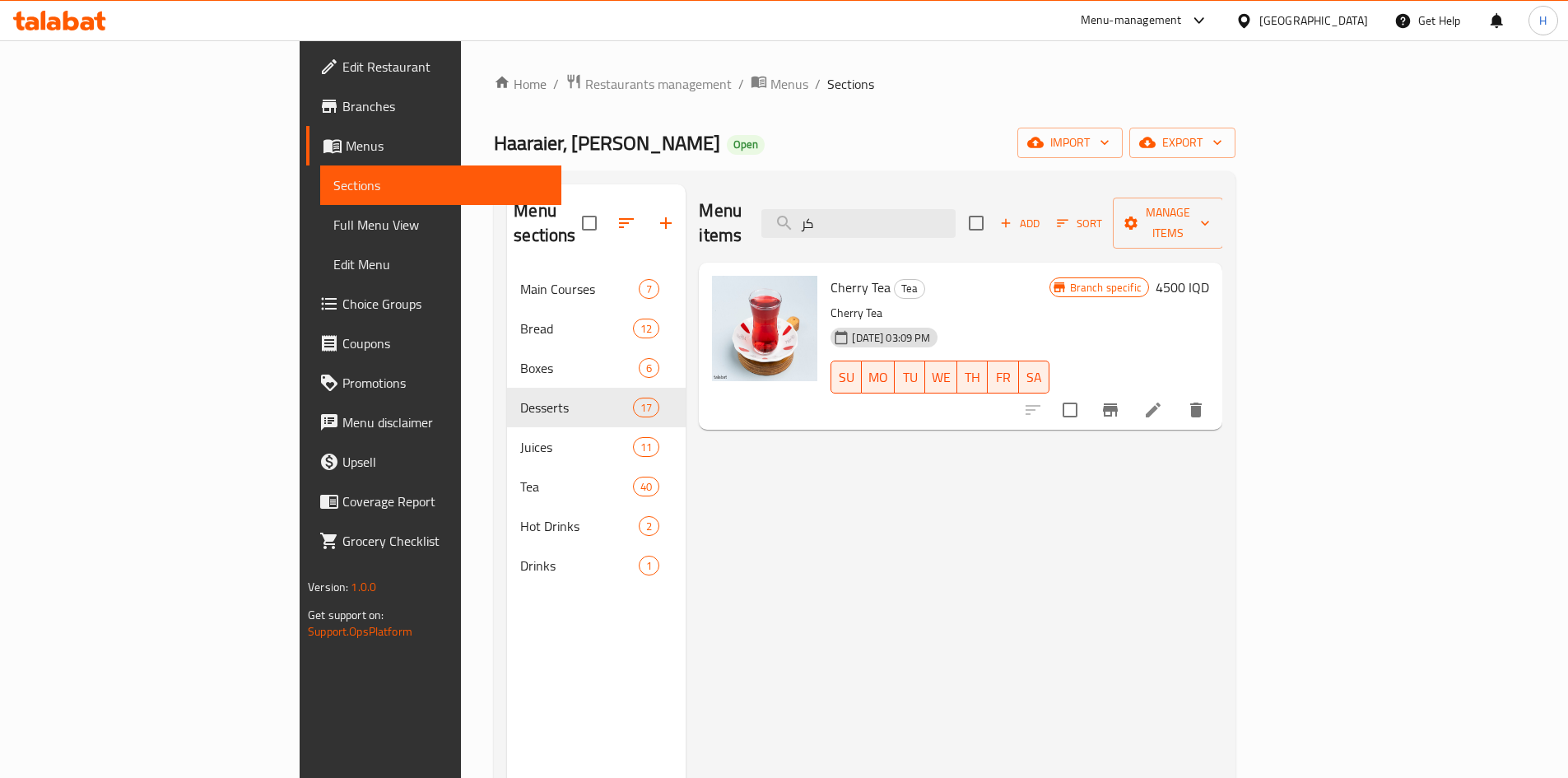
type input "ك"
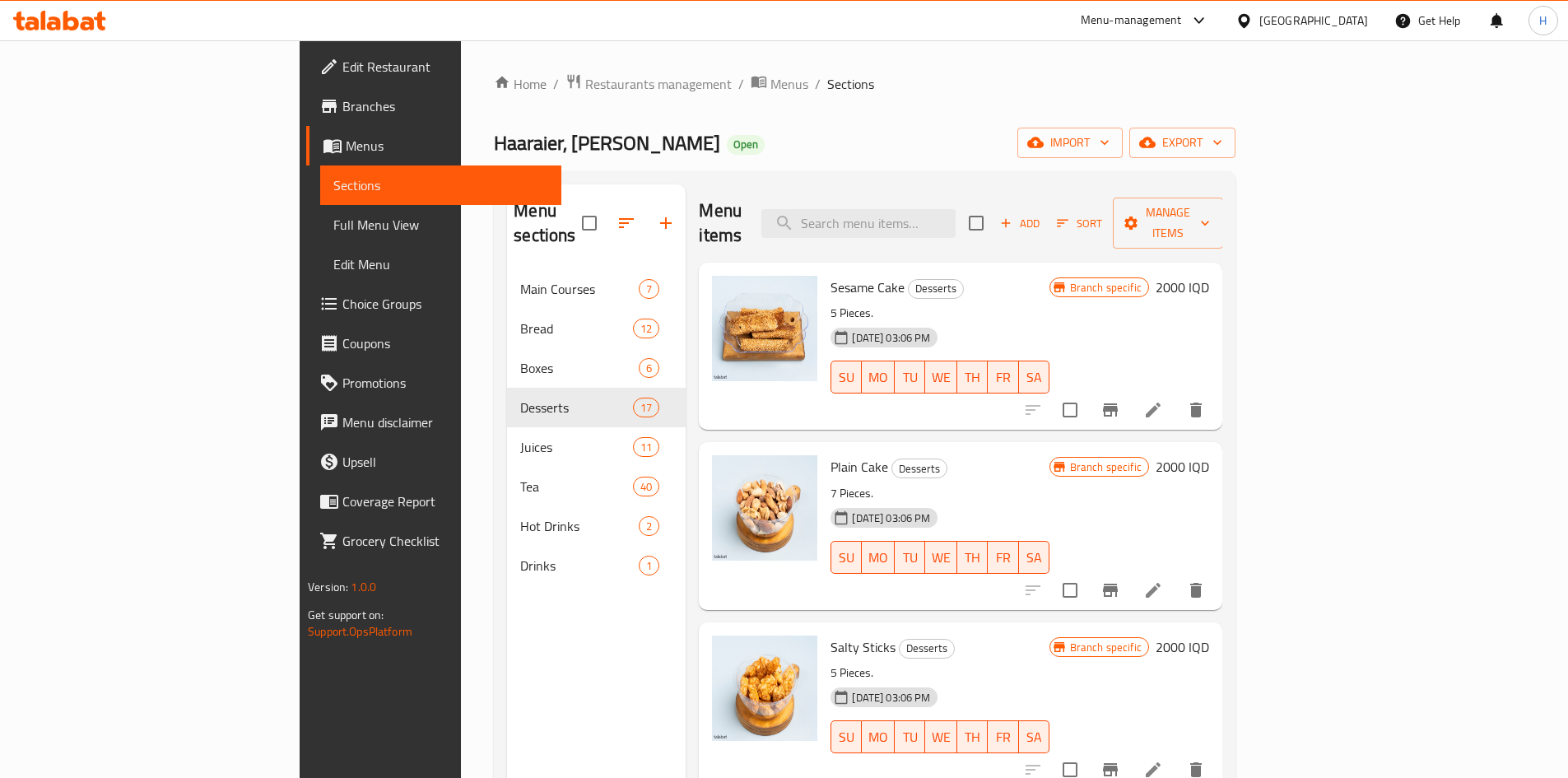
click at [1163, 581] on icon at bounding box center [1153, 590] width 20 height 20
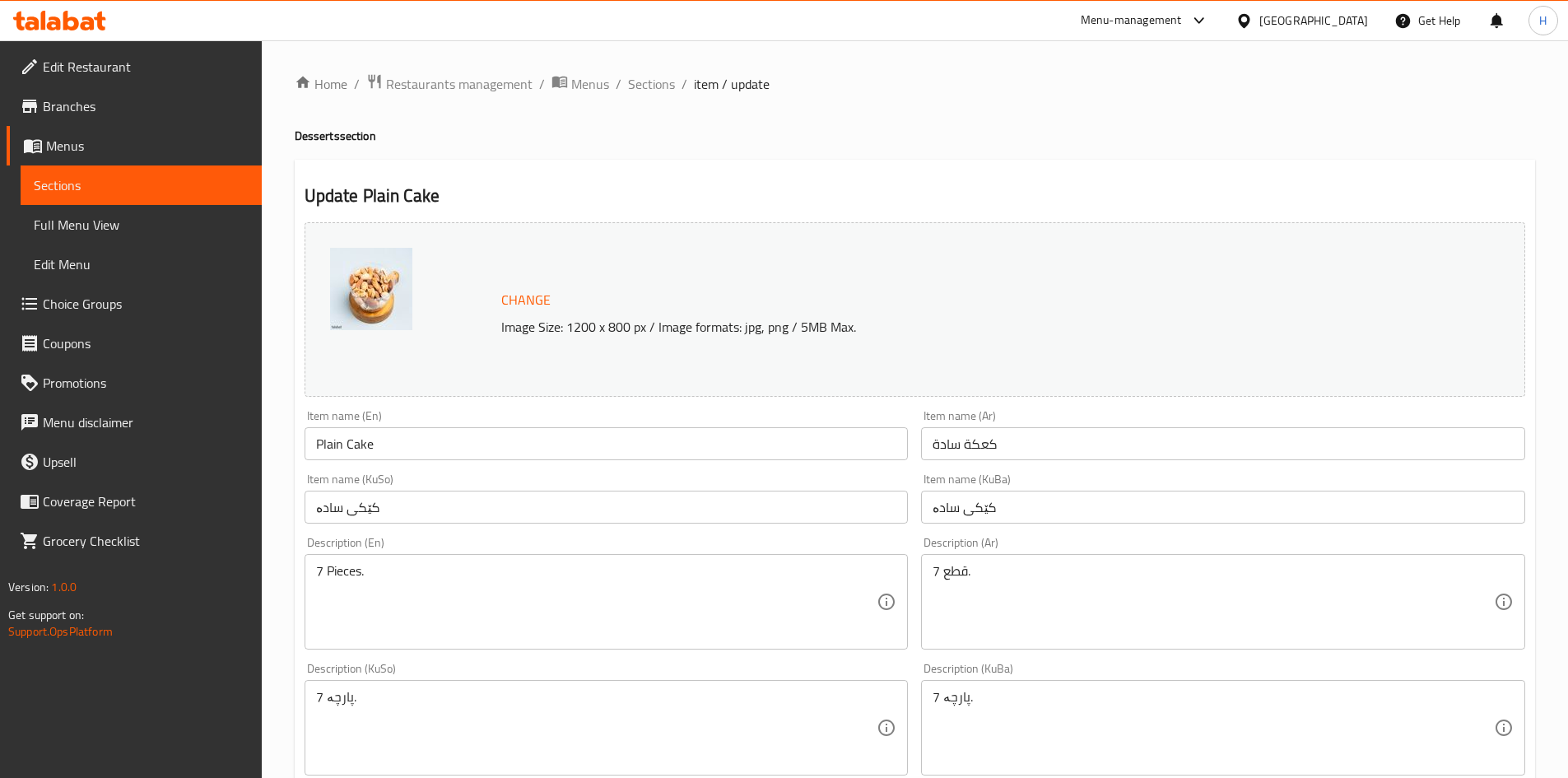
click at [1078, 440] on input "كعكة سادة" at bounding box center [1222, 443] width 605 height 33
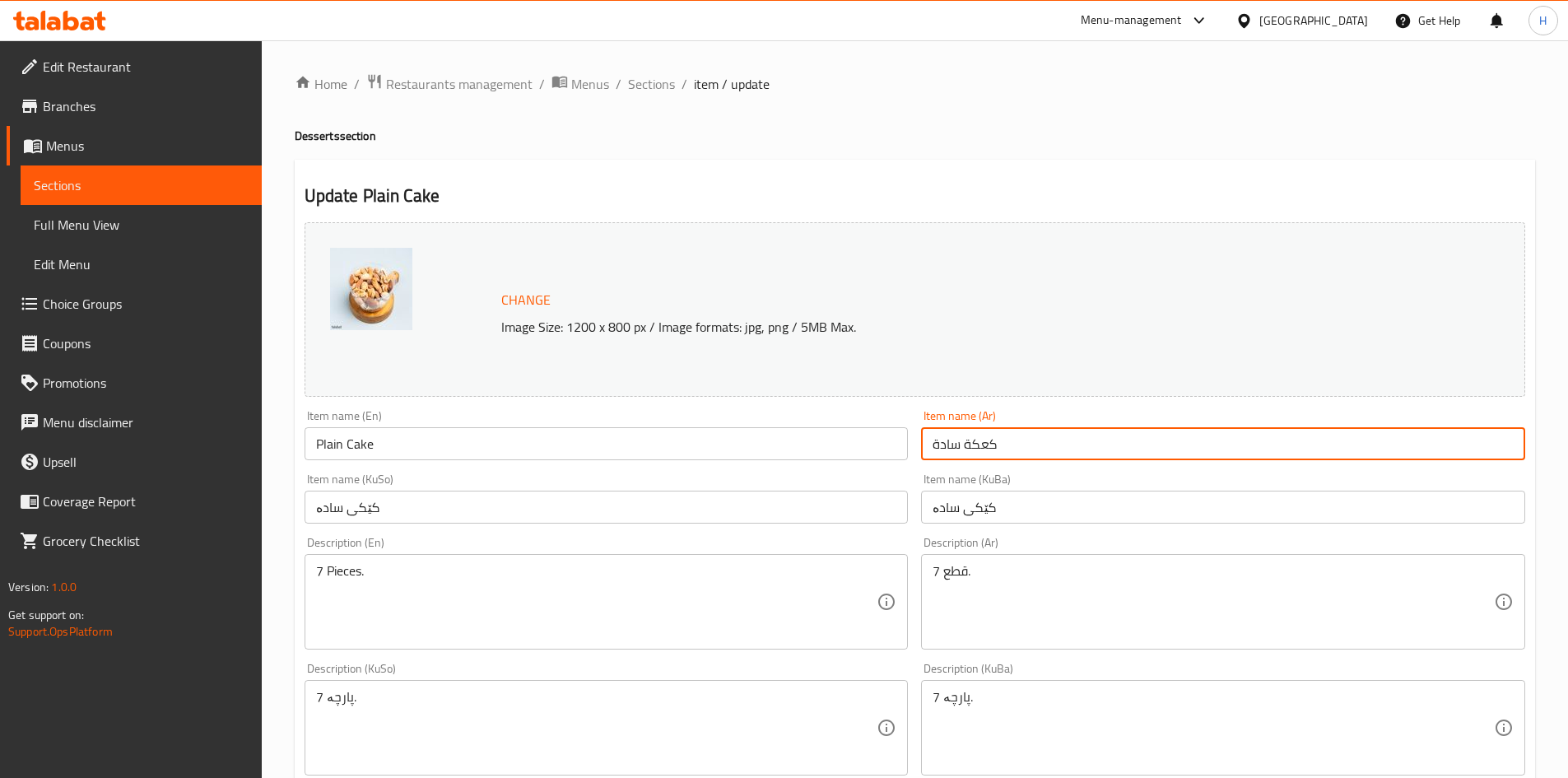
click at [1078, 440] on input "كعكة سادة" at bounding box center [1222, 443] width 605 height 33
type input "مكسرات"
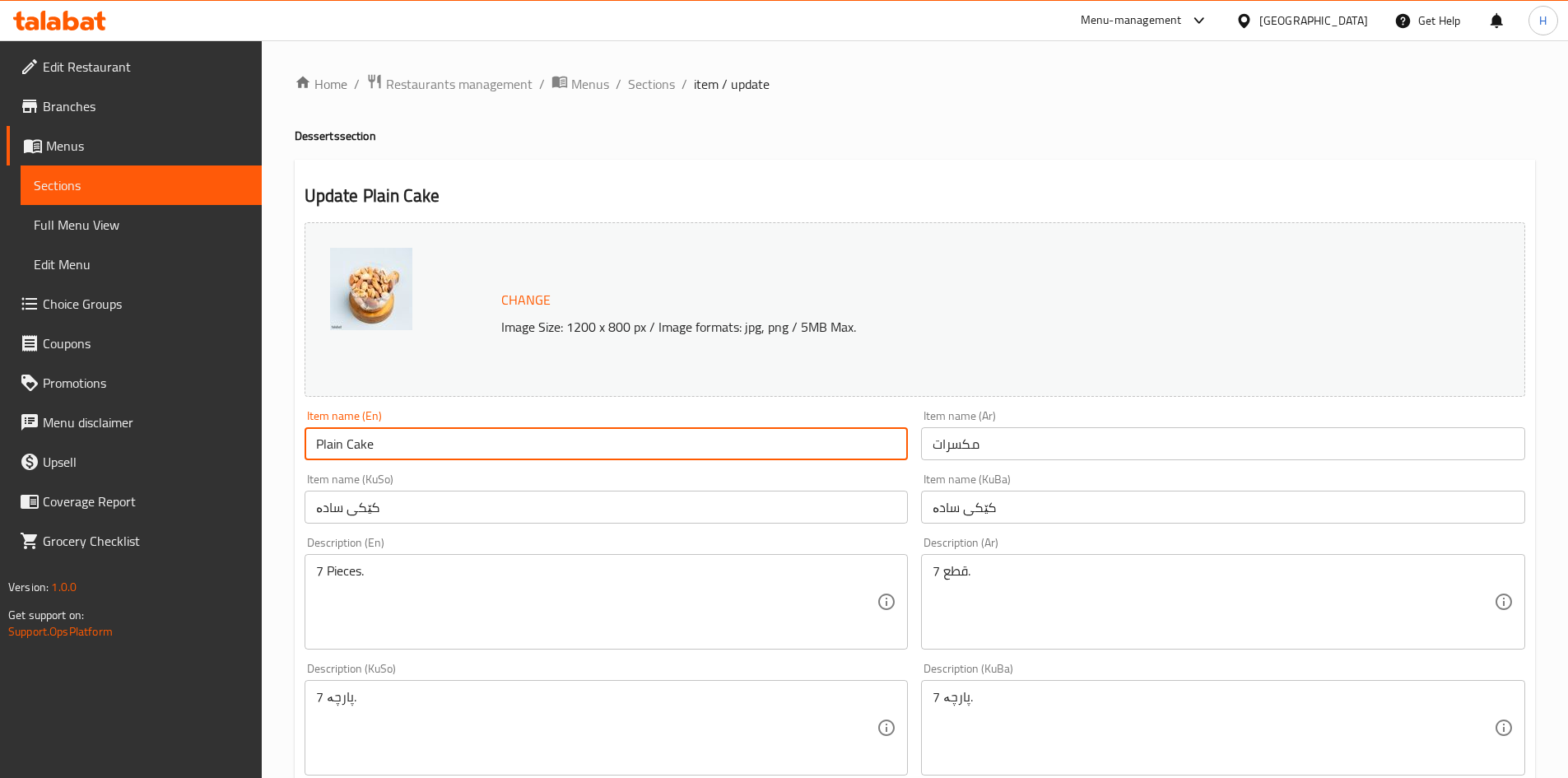
click at [388, 457] on input "Plain Cake" at bounding box center [606, 443] width 605 height 33
type input "P"
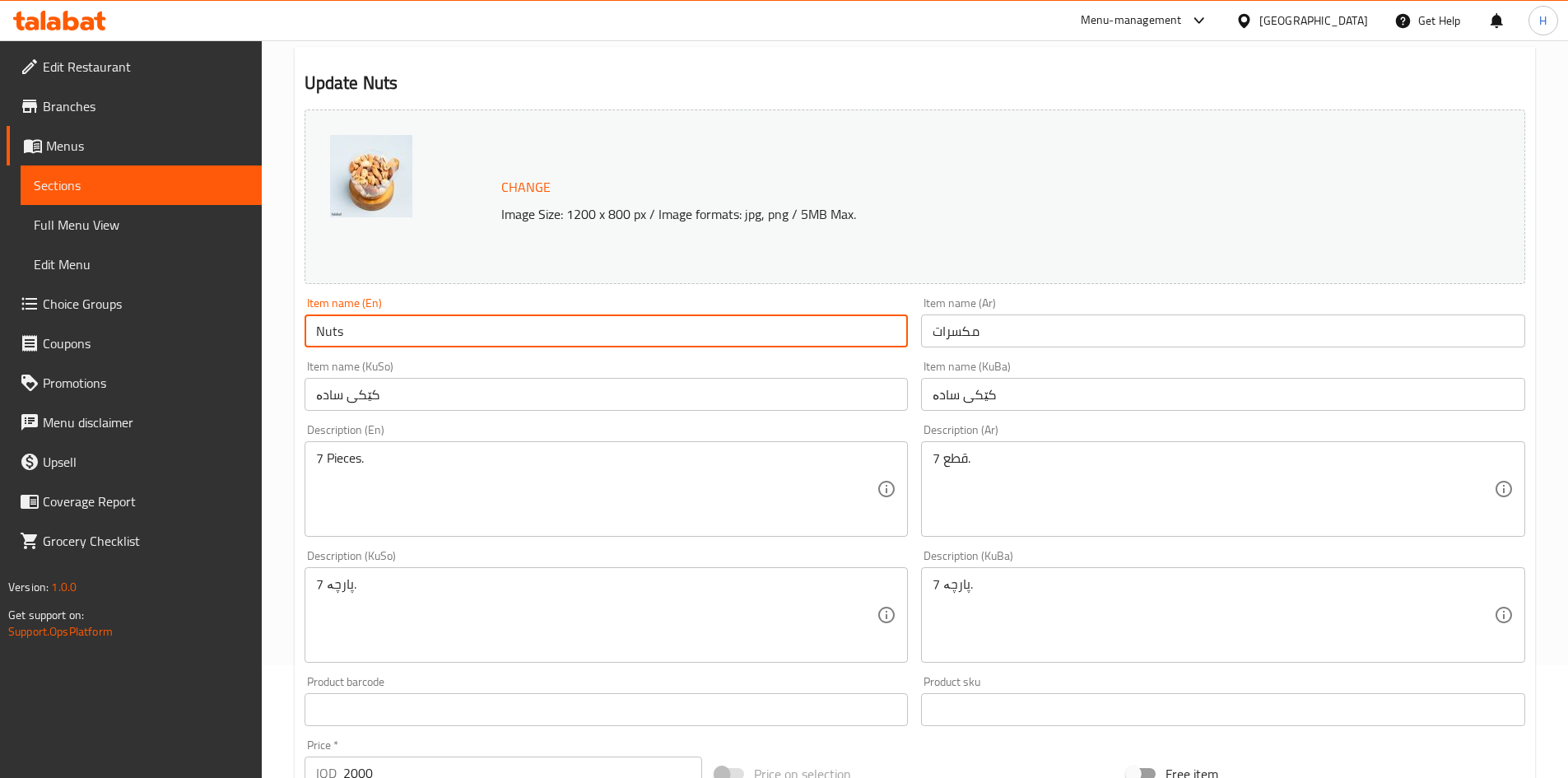
scroll to position [82, 0]
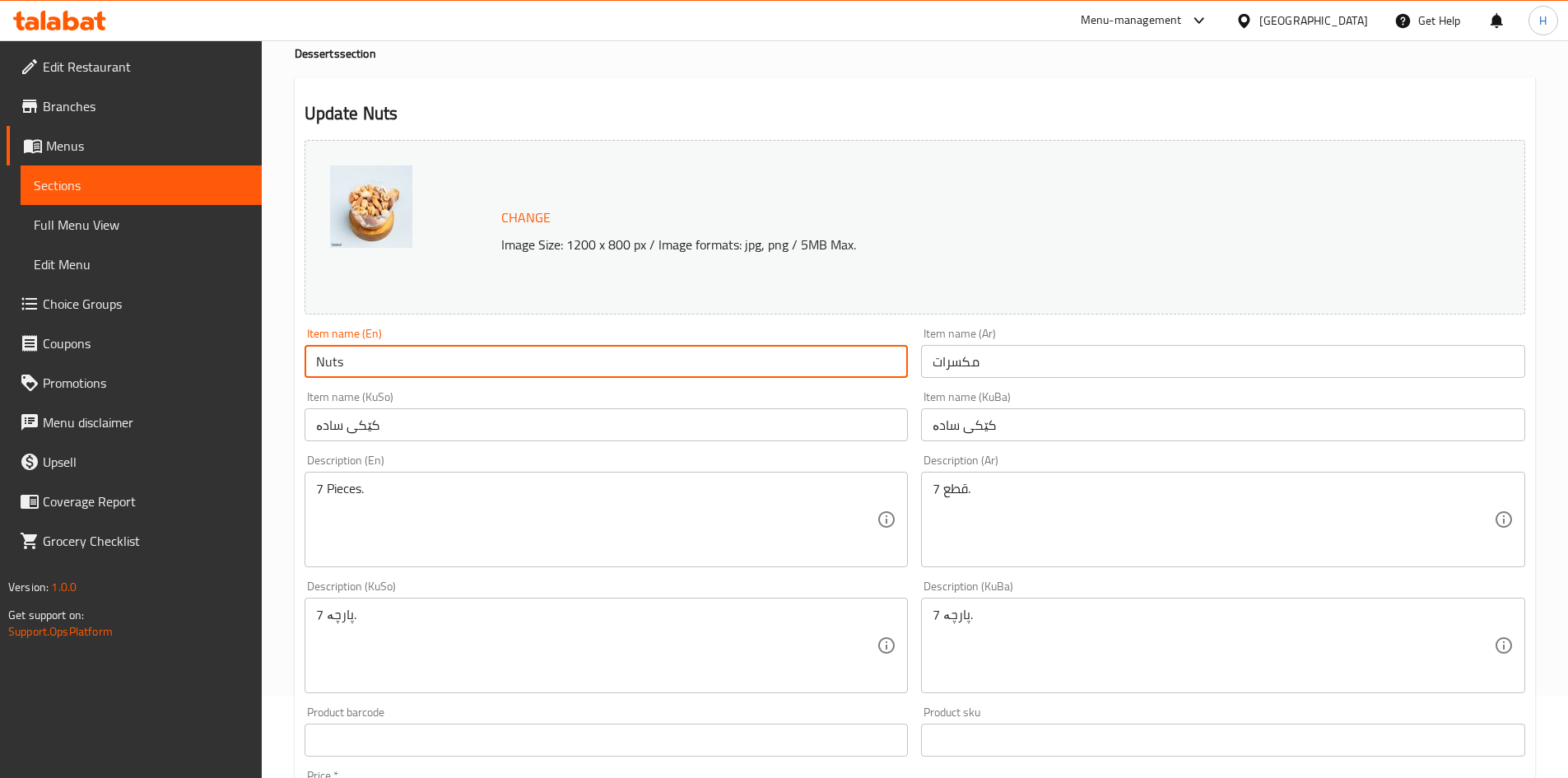
type input "Nuts"
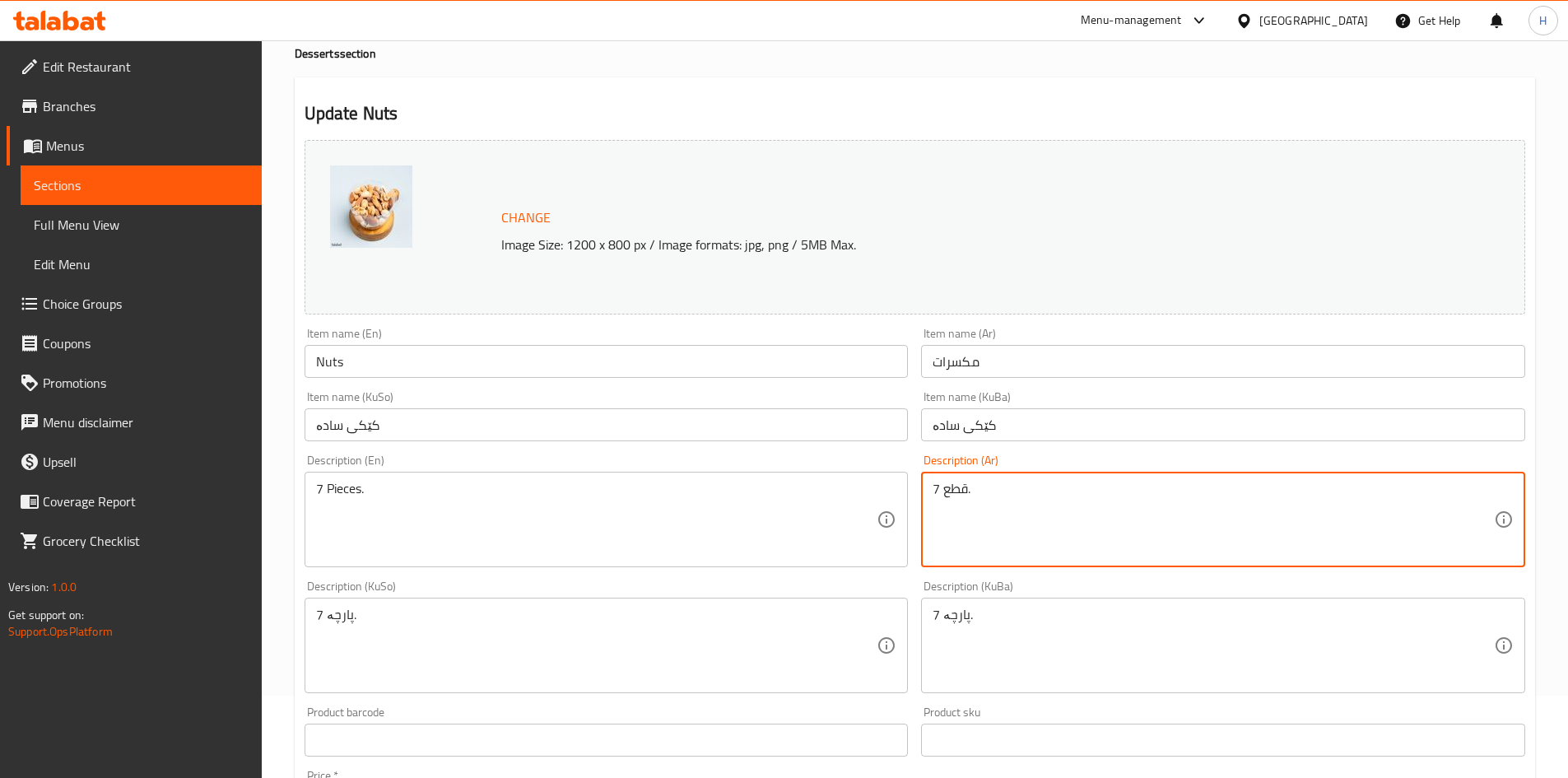
click at [957, 500] on textarea "7 قطع." at bounding box center [1213, 520] width 562 height 79
type textarea ">"
type textarea "."
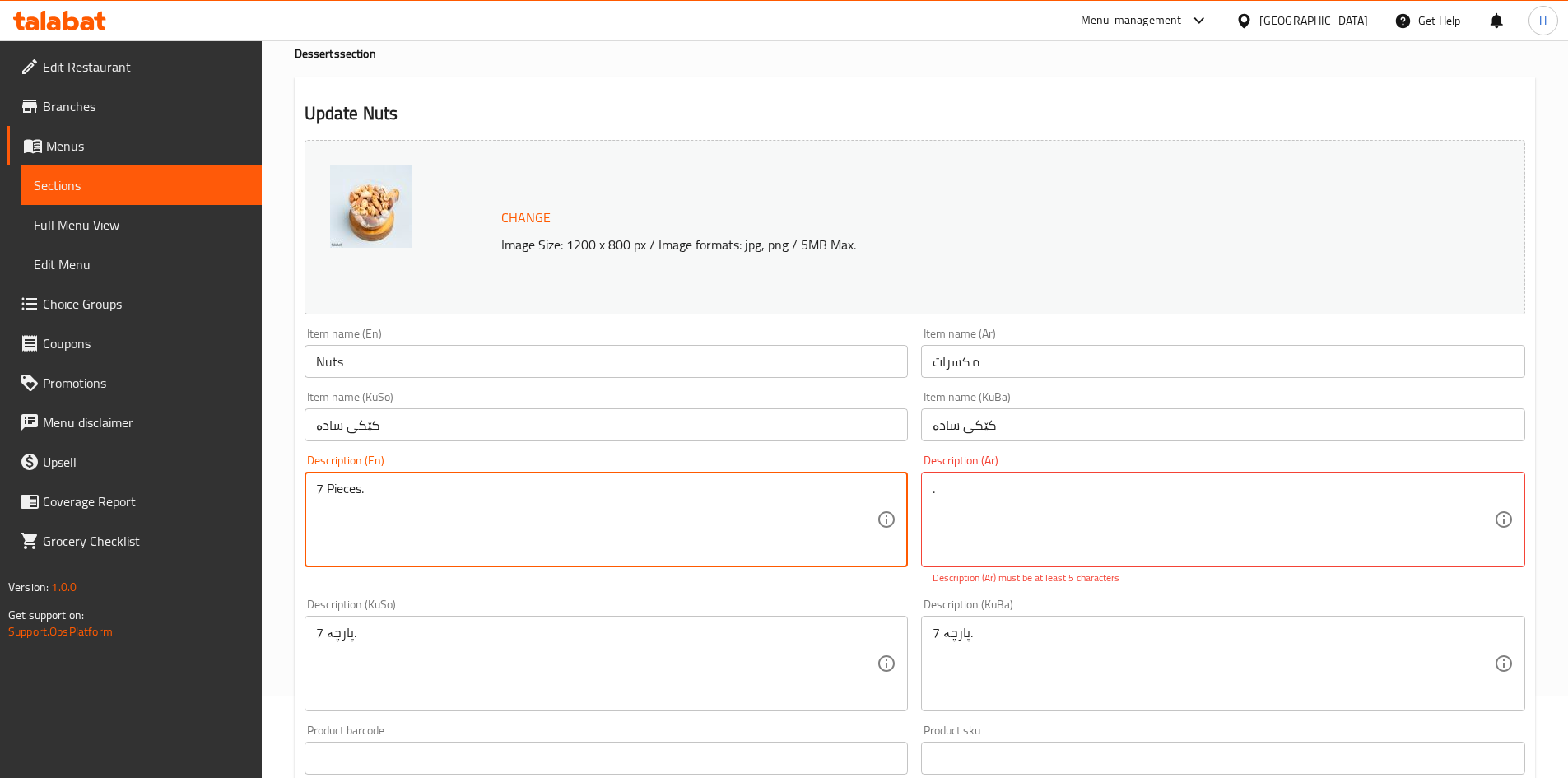
click at [714, 508] on textarea "7 Pieces." at bounding box center [596, 520] width 562 height 79
type textarea ">"
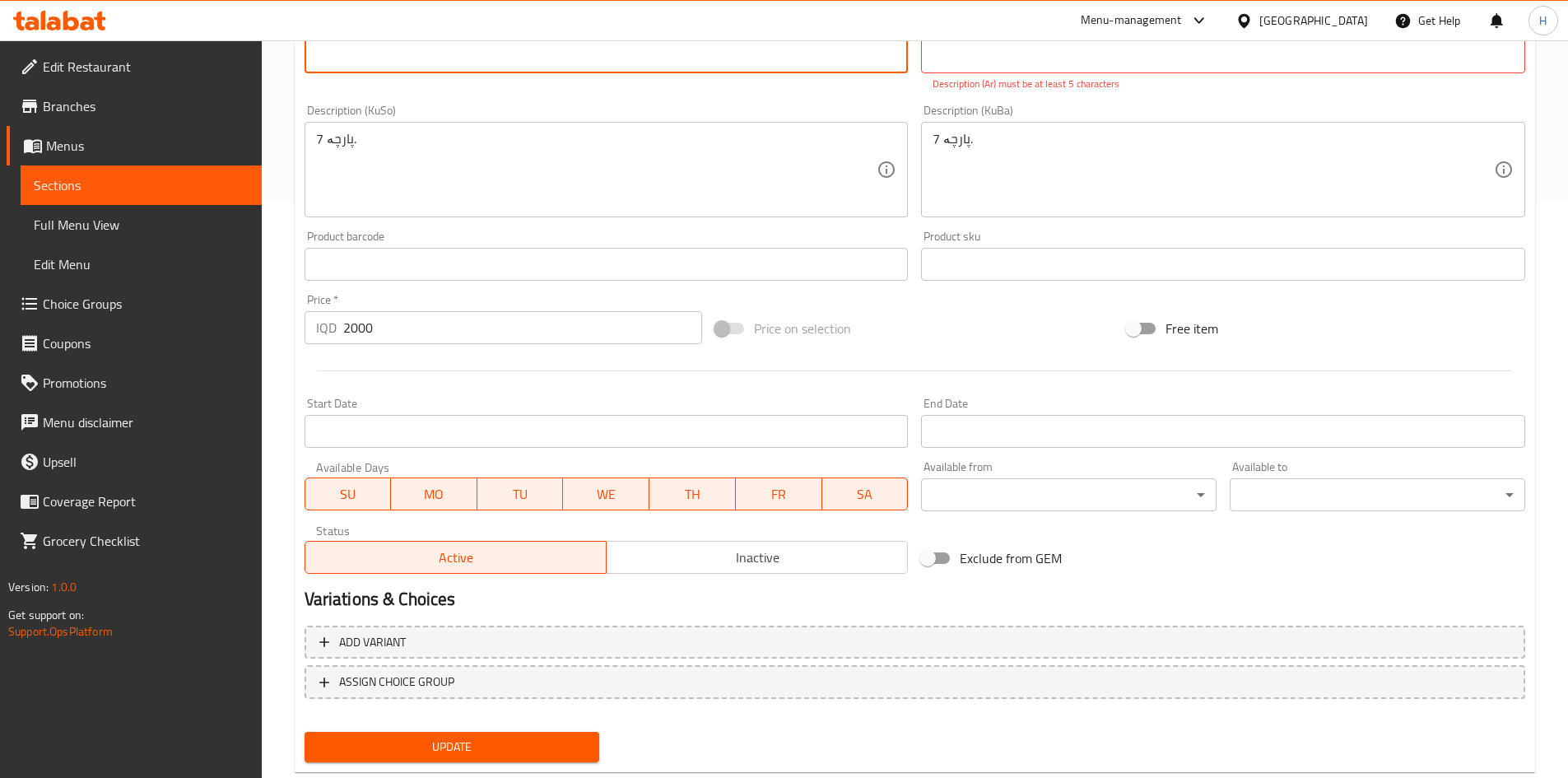
type textarea "."
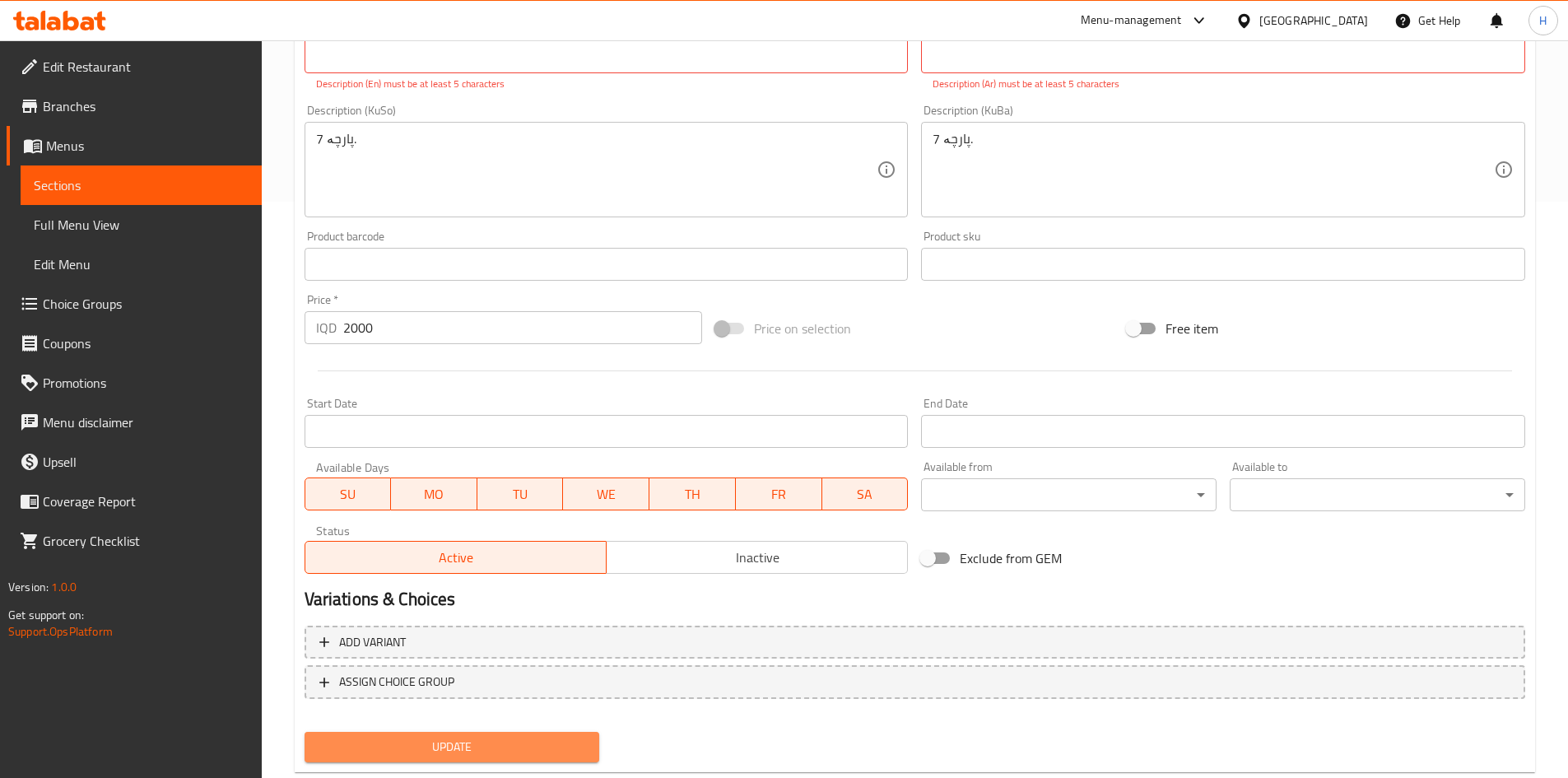
click at [447, 749] on span "Update" at bounding box center [452, 747] width 269 height 21
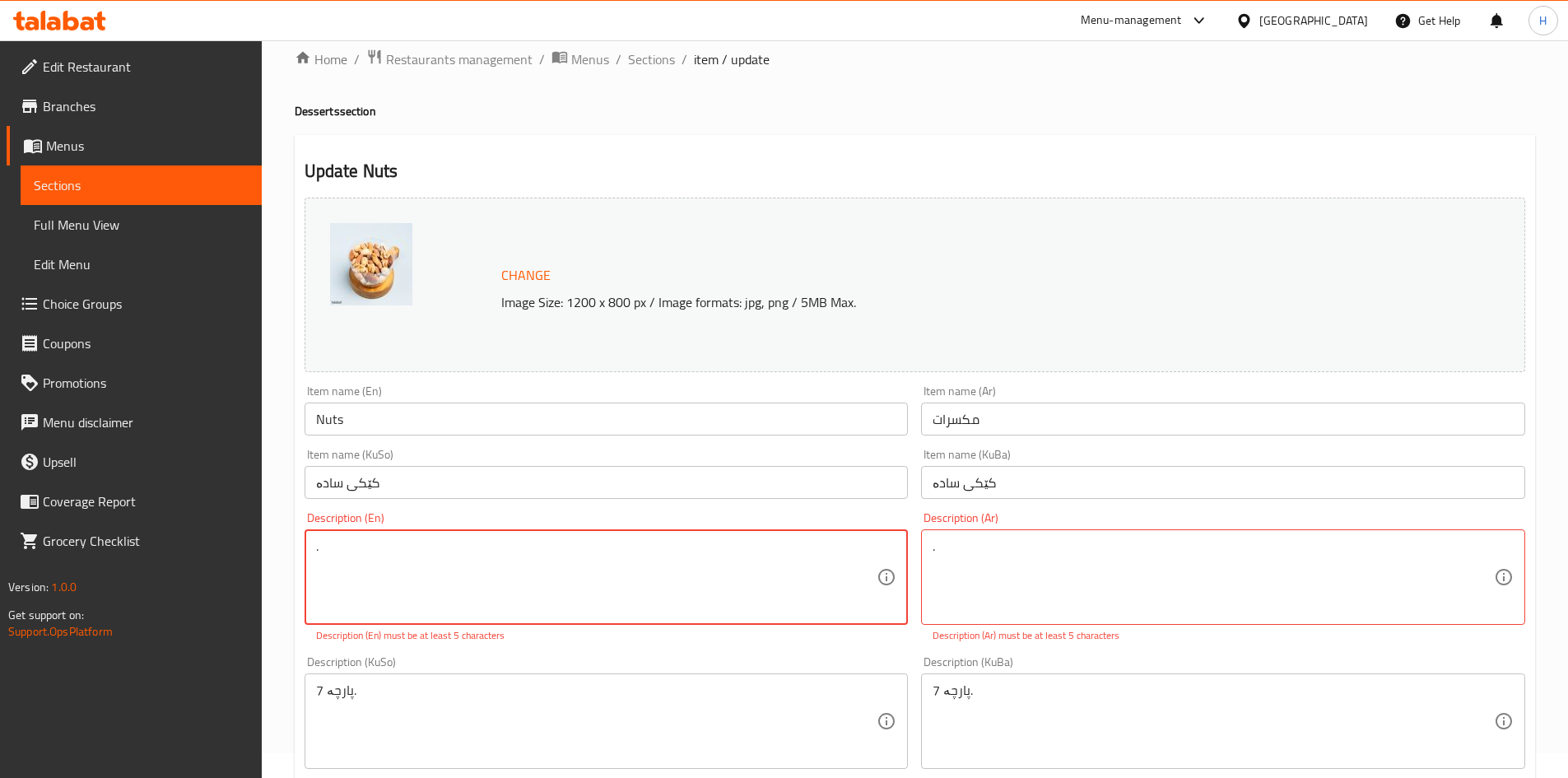
scroll to position [0, 0]
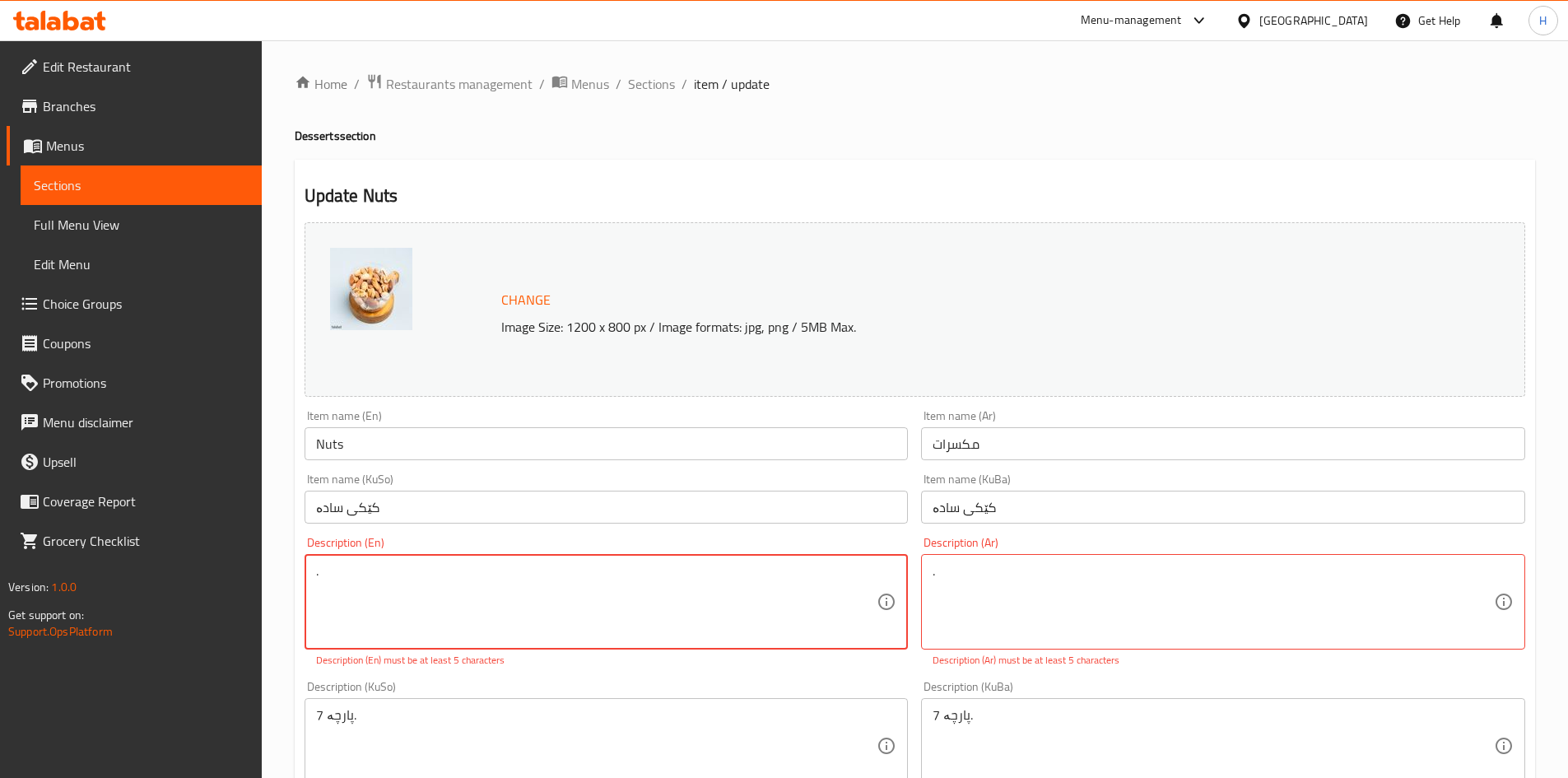
click at [483, 614] on textarea "." at bounding box center [596, 602] width 562 height 79
click at [331, 578] on textarea "." at bounding box center [596, 602] width 562 height 79
click at [931, 596] on div ". Description (Ar)" at bounding box center [1222, 601] width 605 height 96
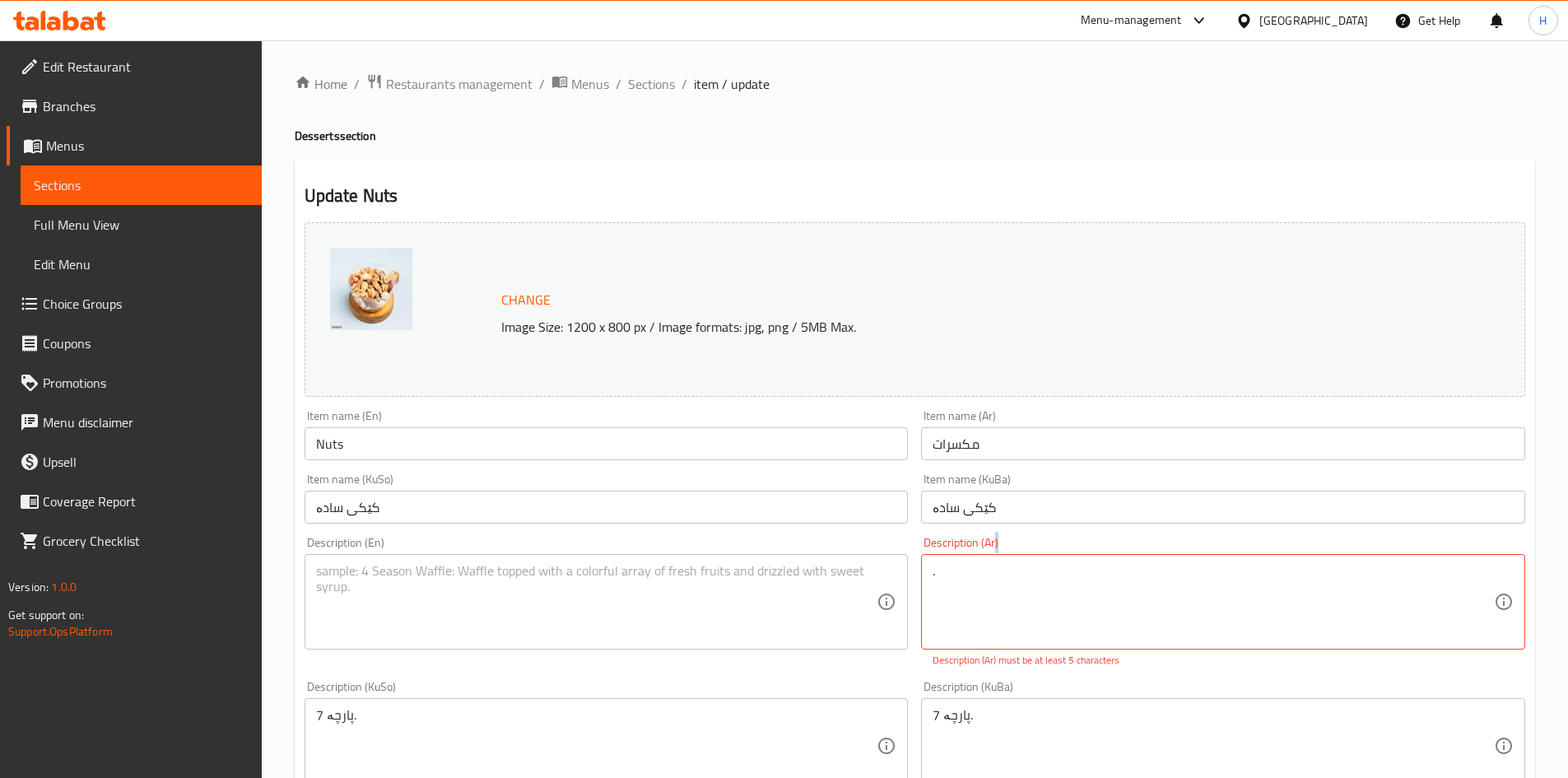
click at [931, 596] on div ". Description (Ar)" at bounding box center [1222, 601] width 605 height 96
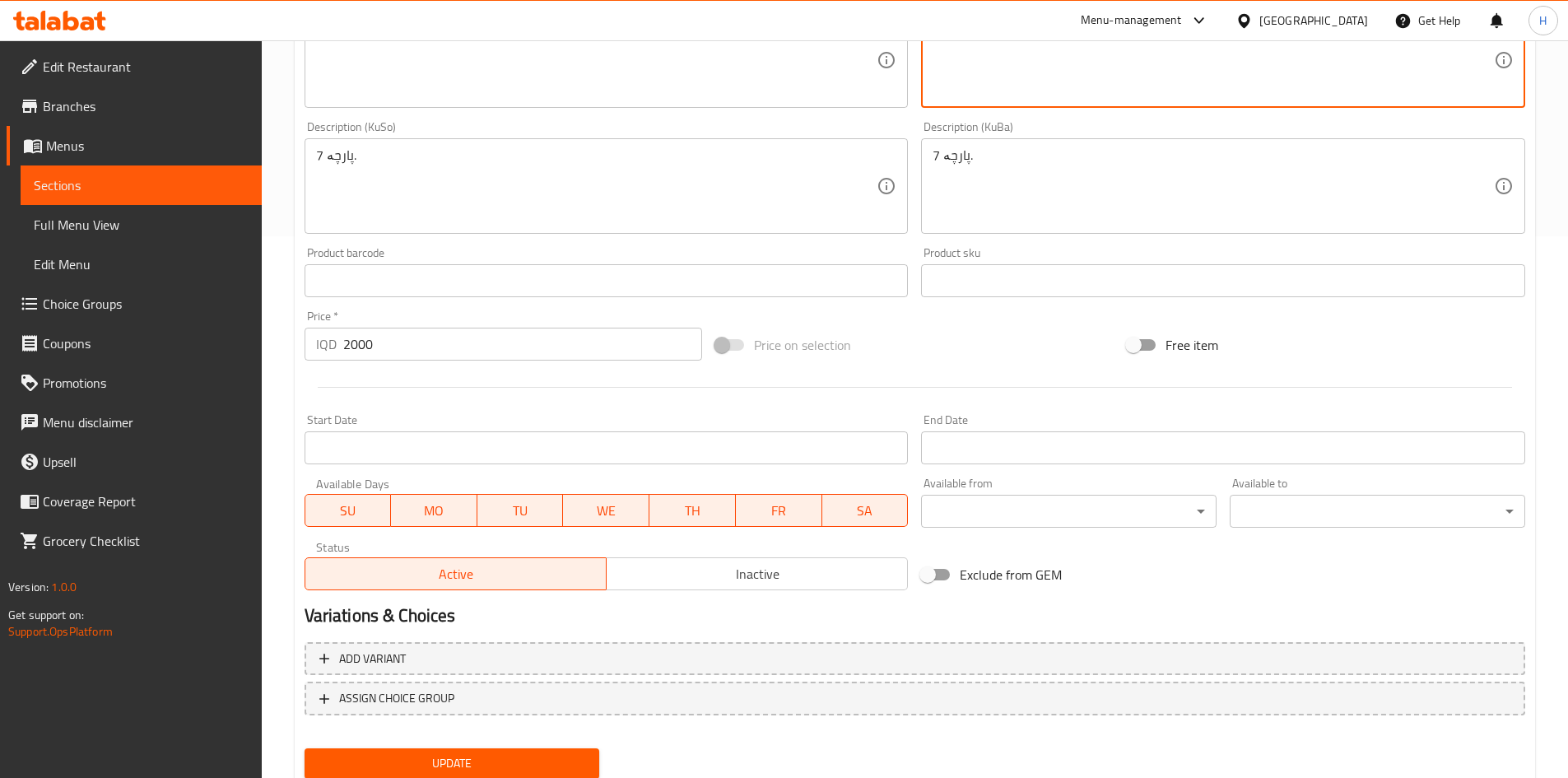
scroll to position [576, 0]
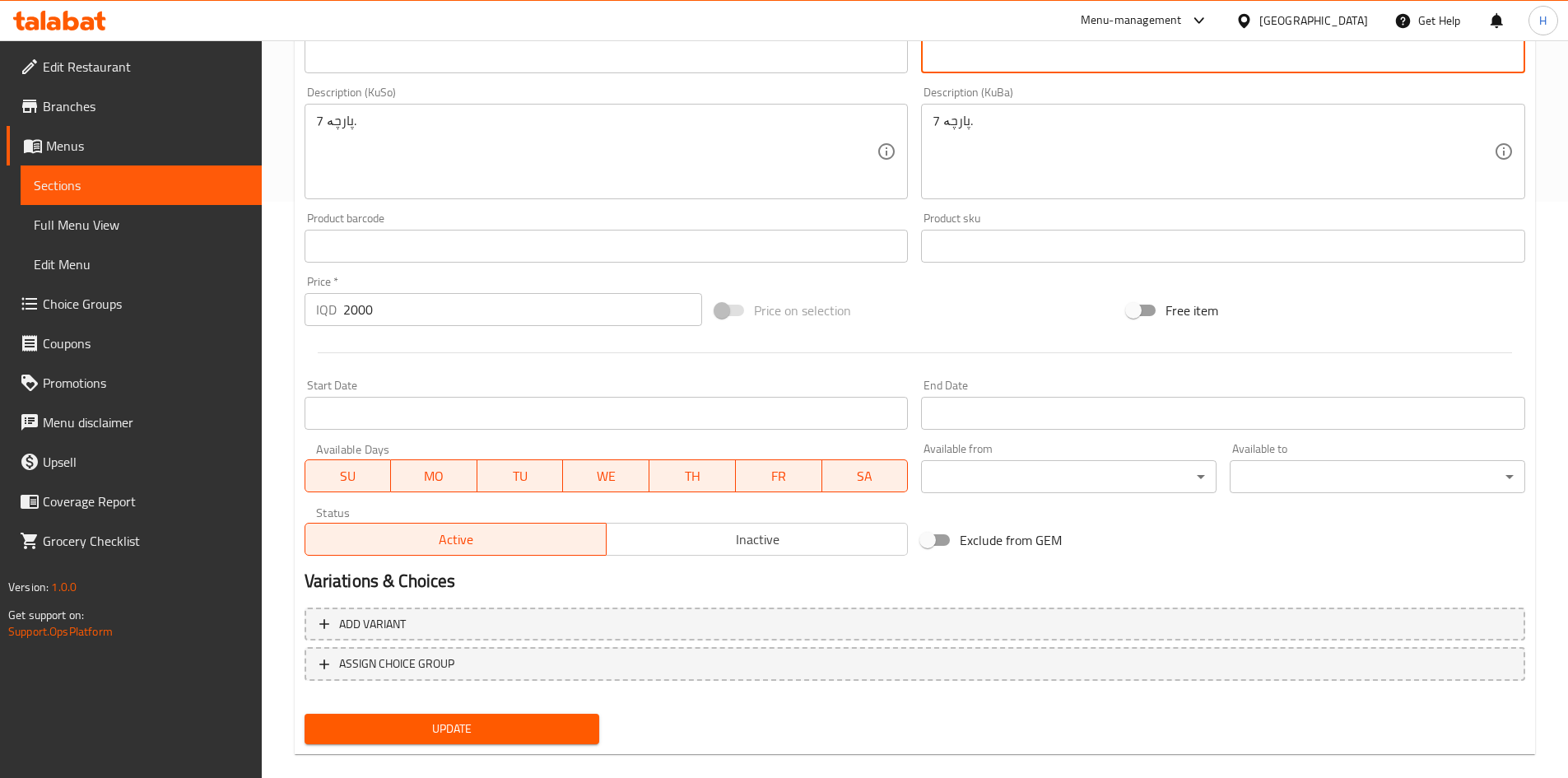
click at [458, 701] on div "Add variant ASSIGN CHOICE GROUP" at bounding box center [915, 655] width 1234 height 107
click at [455, 710] on div "Update" at bounding box center [453, 729] width 309 height 44
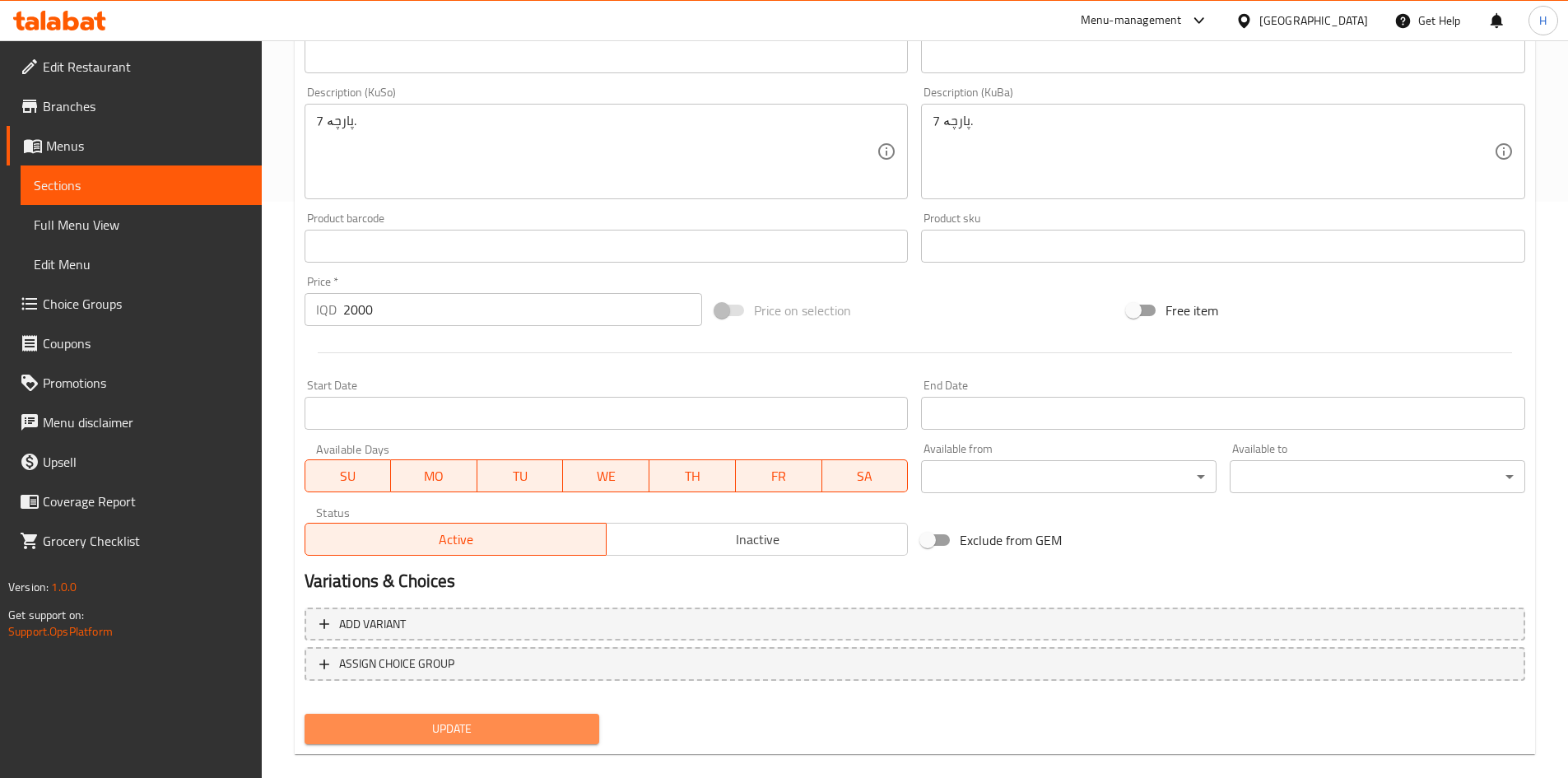
click at [448, 726] on span "Update" at bounding box center [452, 729] width 269 height 21
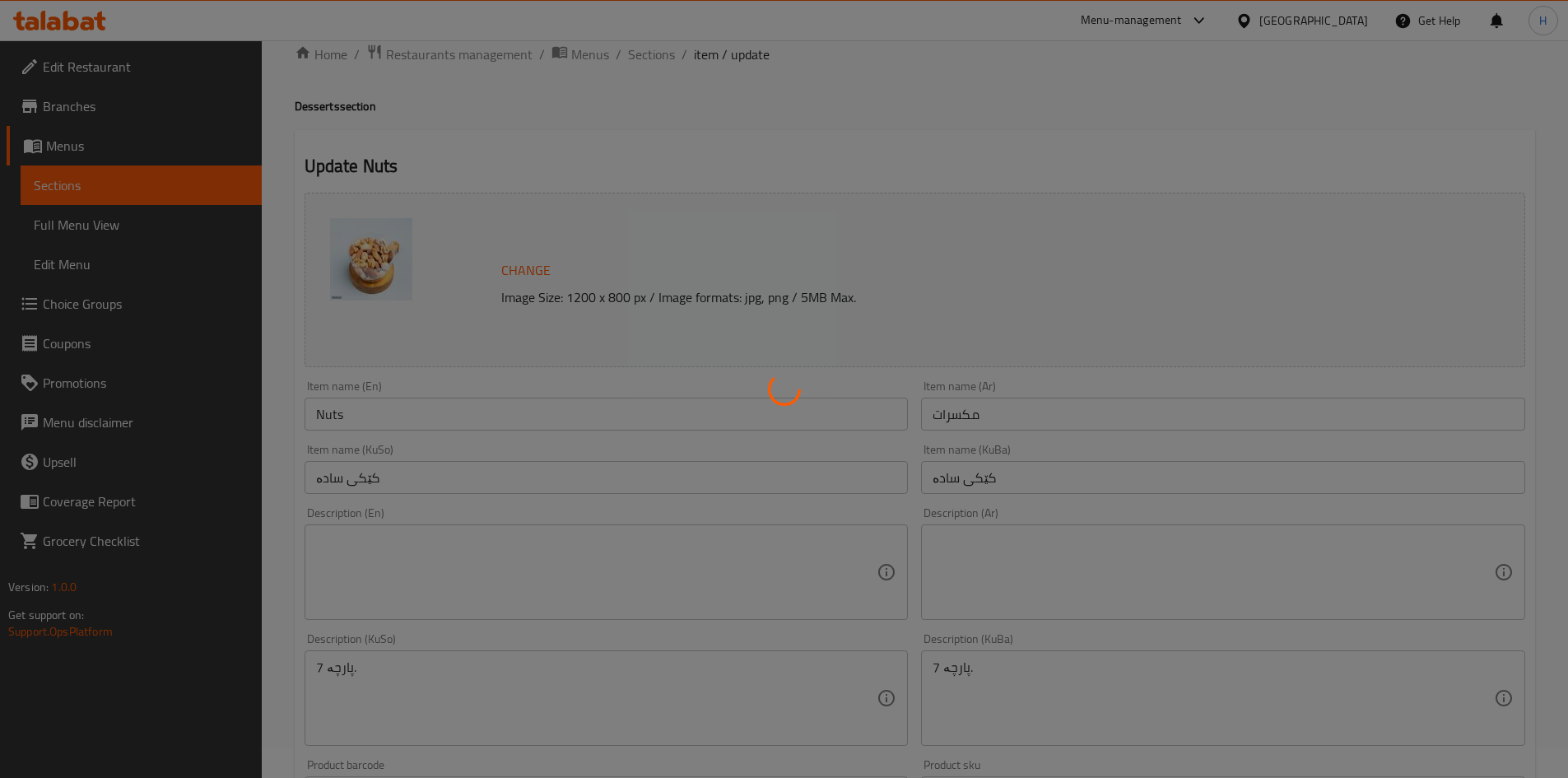
scroll to position [0, 0]
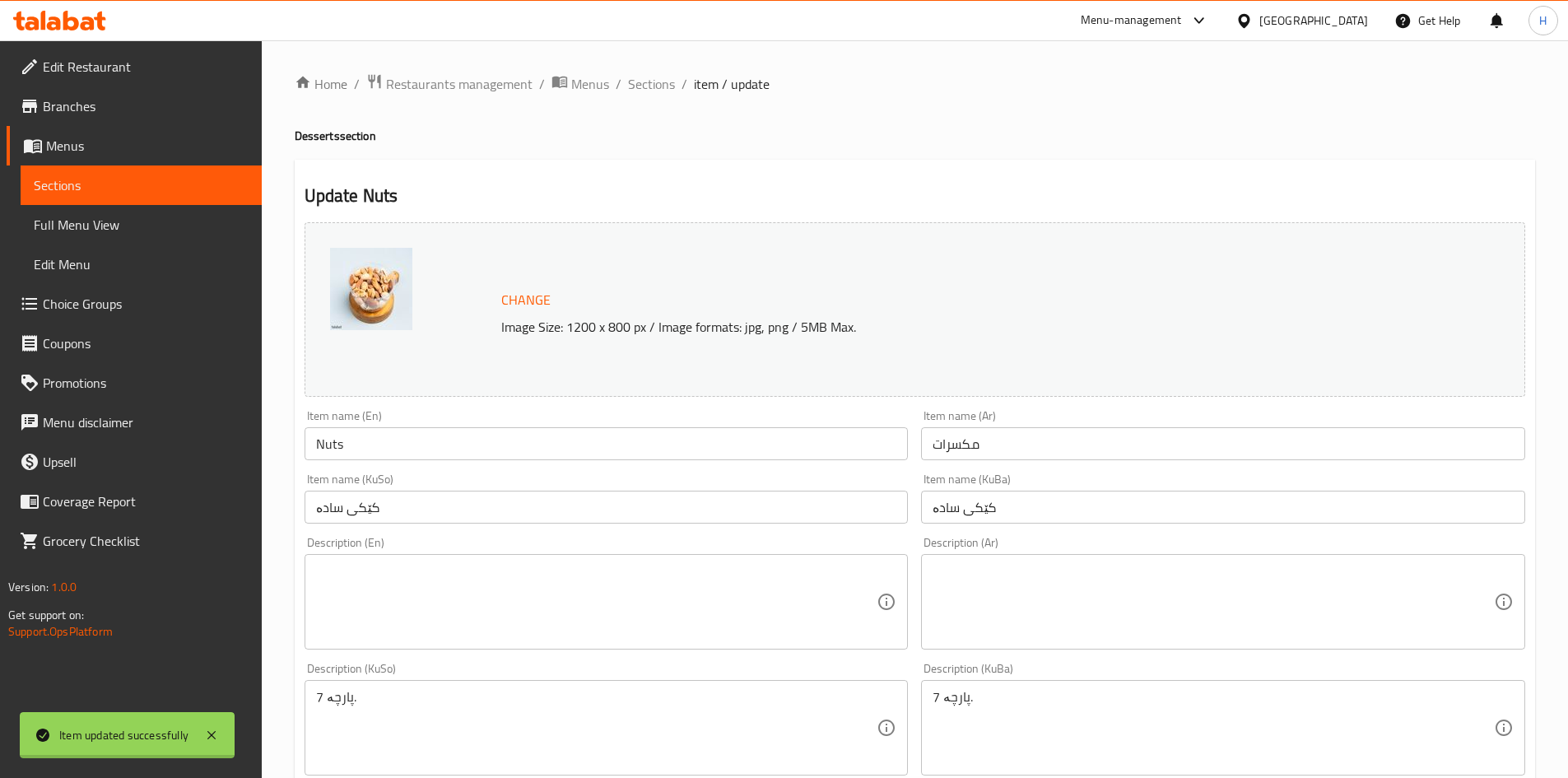
click at [646, 83] on div "Home / Restaurants management / Menus / Sections / item / update Desserts secti…" at bounding box center [914, 708] width 1240 height 1270
click at [646, 83] on span "Sections" at bounding box center [651, 84] width 47 height 20
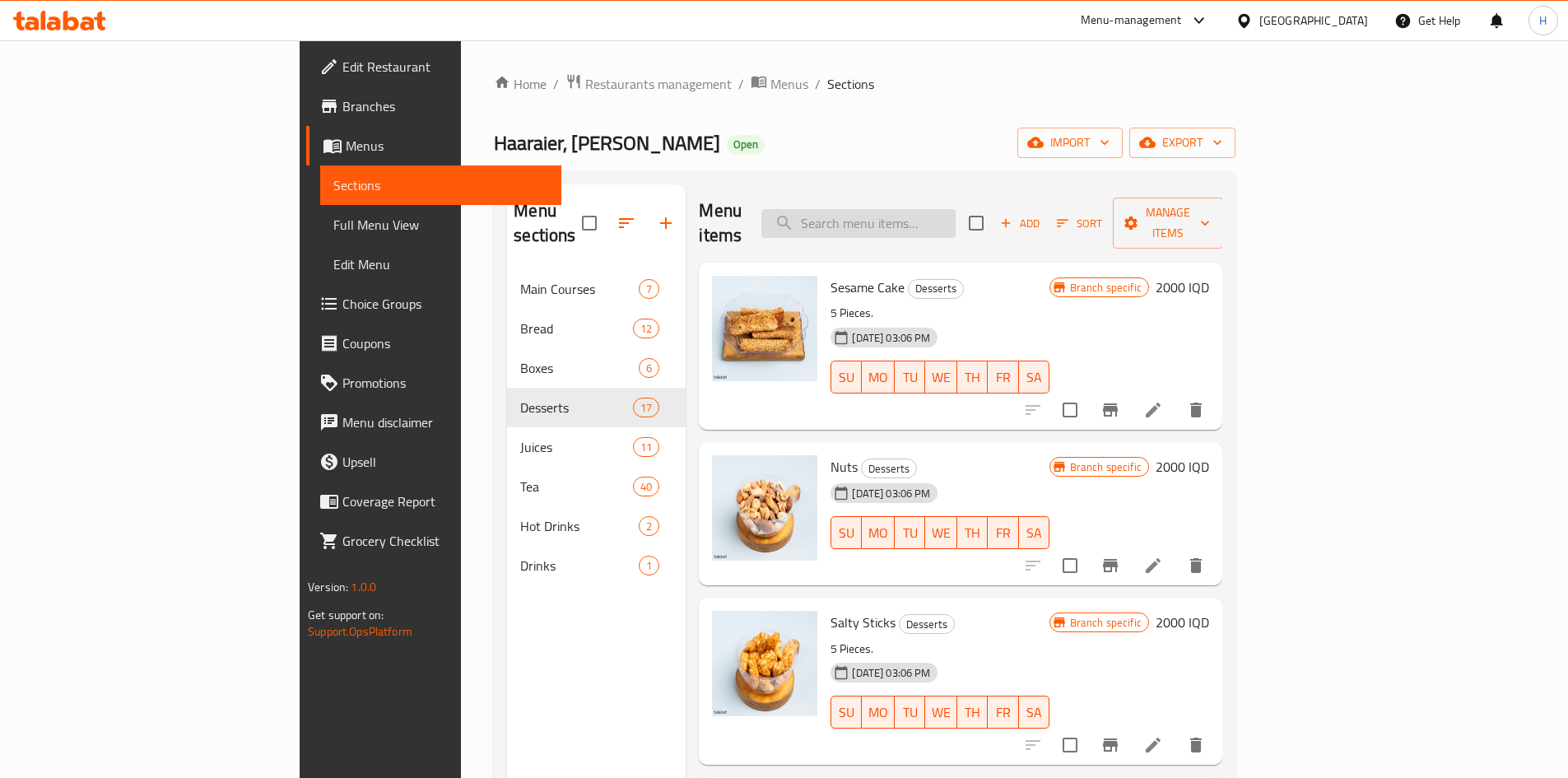
click at [955, 210] on input "search" at bounding box center [859, 223] width 195 height 29
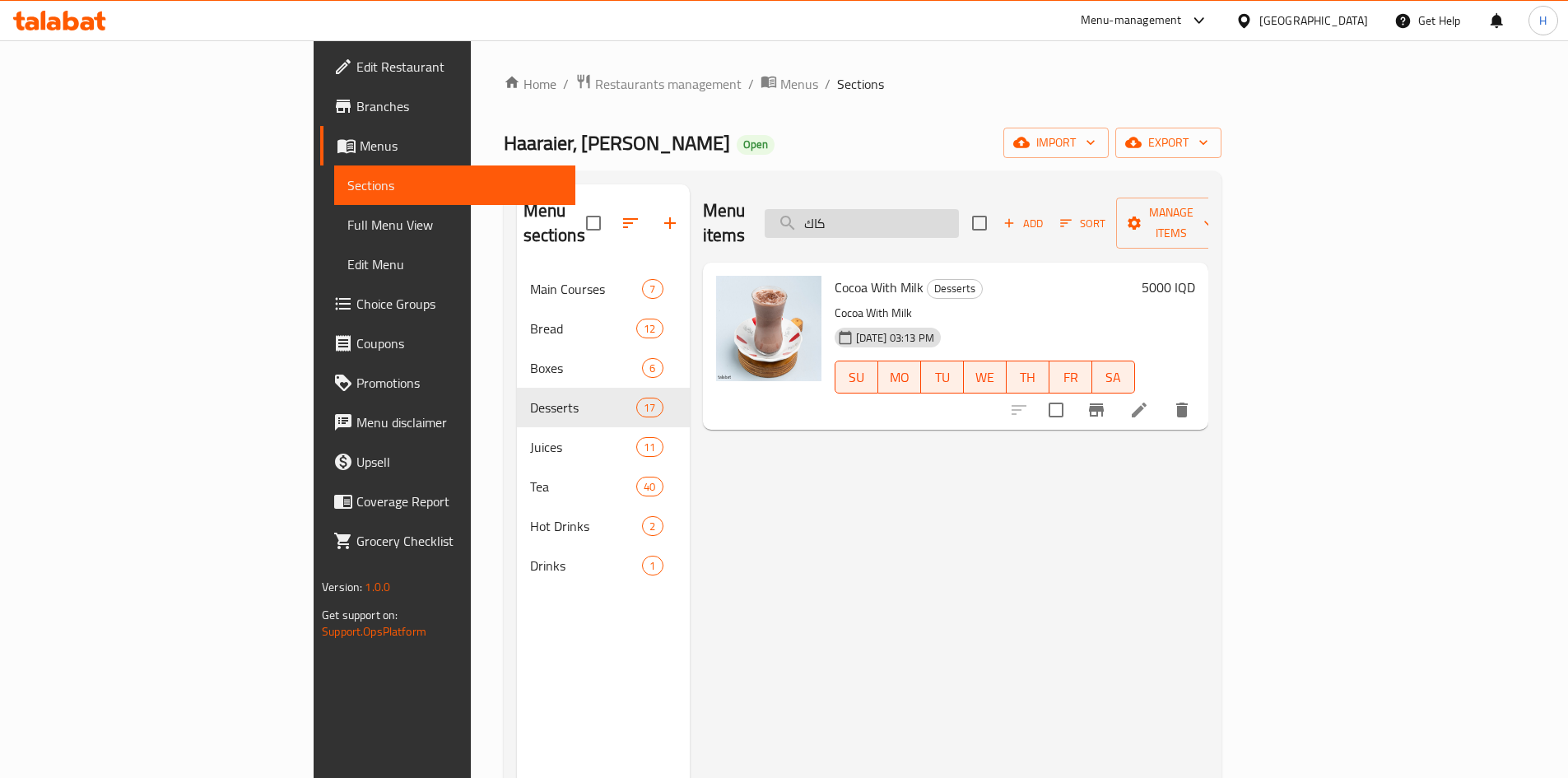
click at [939, 211] on input "كاك" at bounding box center [862, 223] width 195 height 29
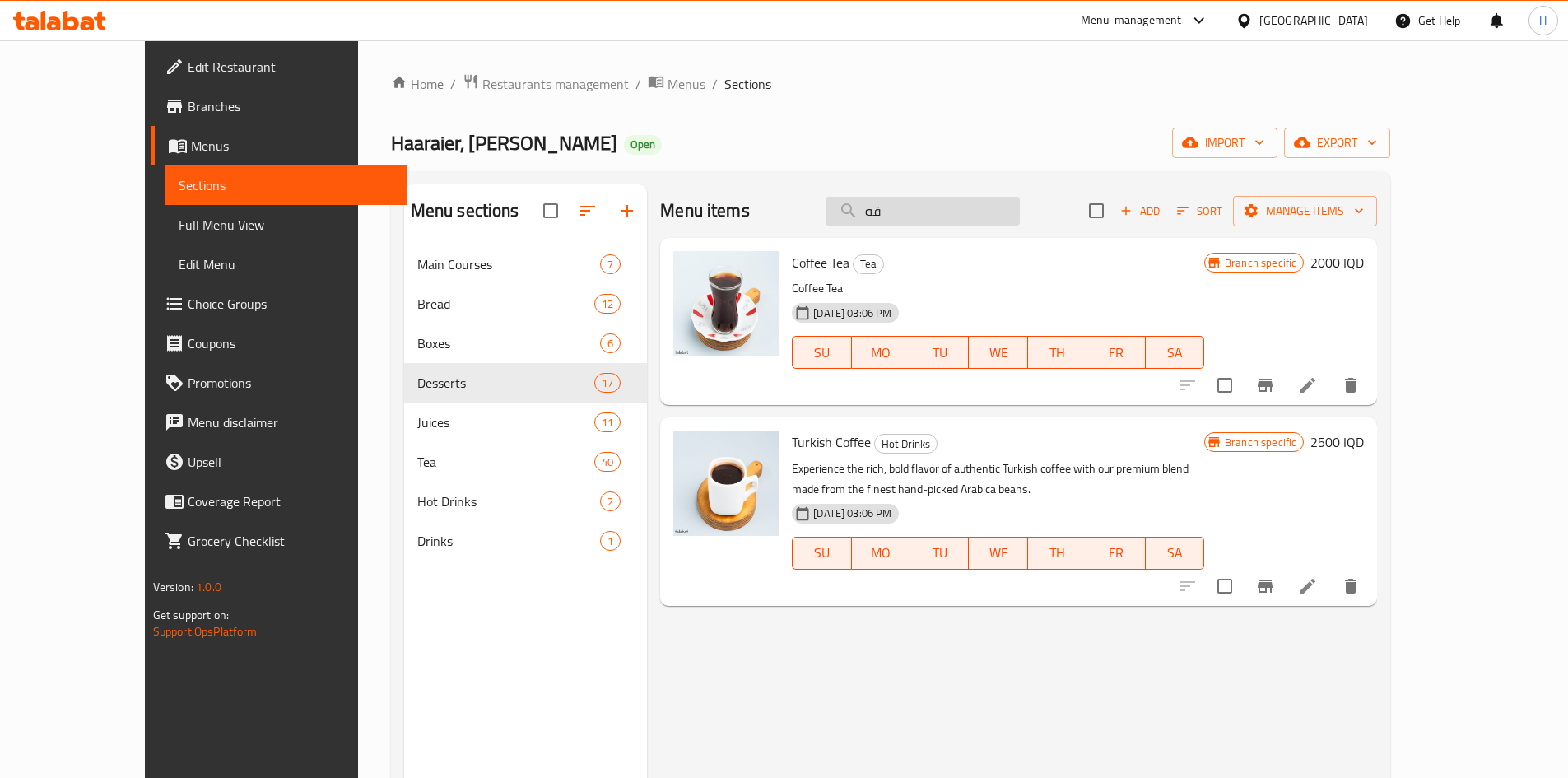
click at [956, 221] on input "قه" at bounding box center [923, 211] width 195 height 29
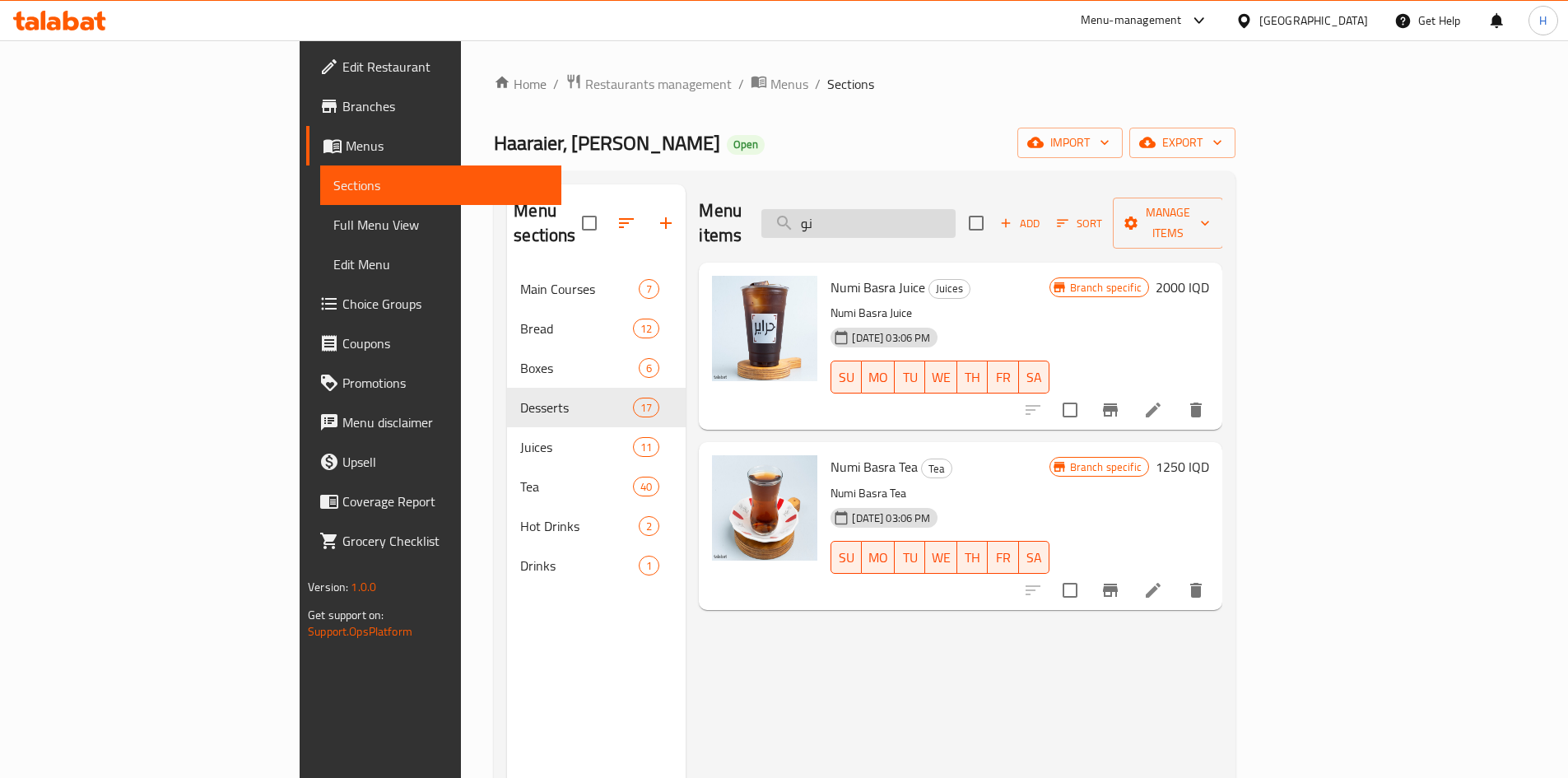
click at [935, 192] on div "Menu sections Main Courses 7 Bread 12 Boxes 6 Desserts 17 Juices 11 Tea 40 Hot …" at bounding box center [864, 573] width 742 height 805
click at [939, 213] on input "نو" at bounding box center [859, 223] width 195 height 29
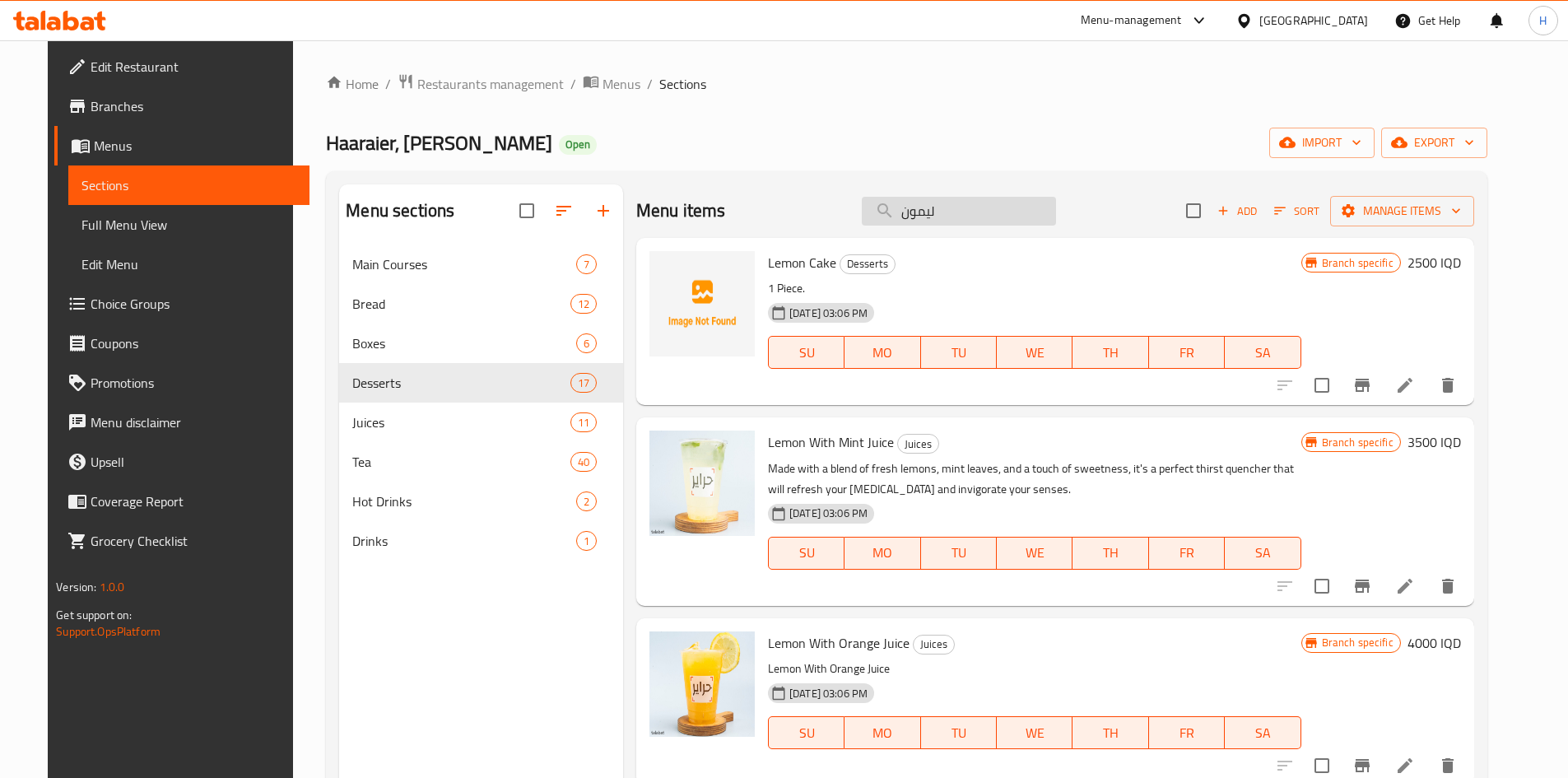
click at [952, 213] on input "ليمون" at bounding box center [959, 211] width 195 height 29
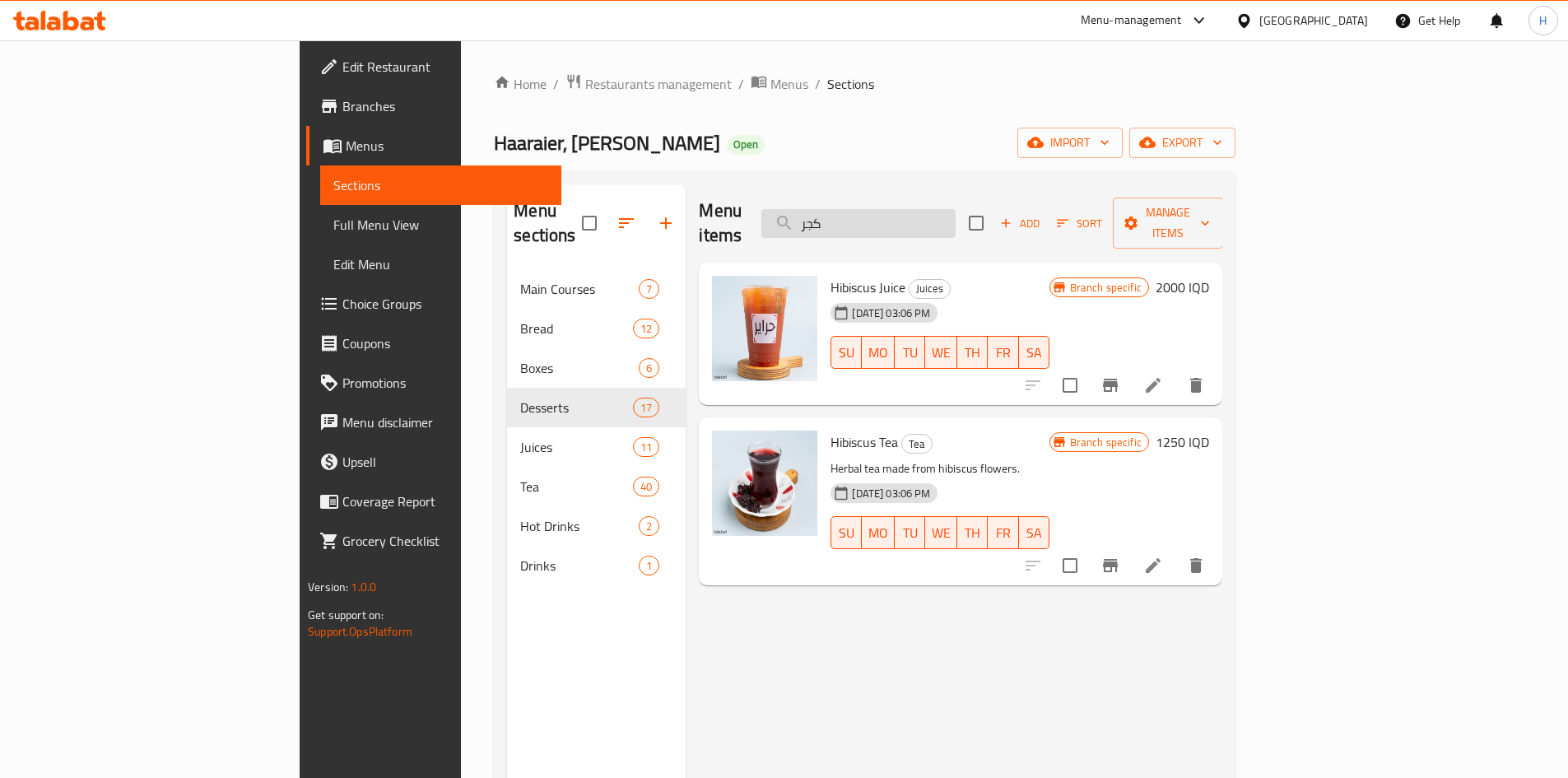
click at [955, 218] on input "كجر" at bounding box center [859, 223] width 195 height 29
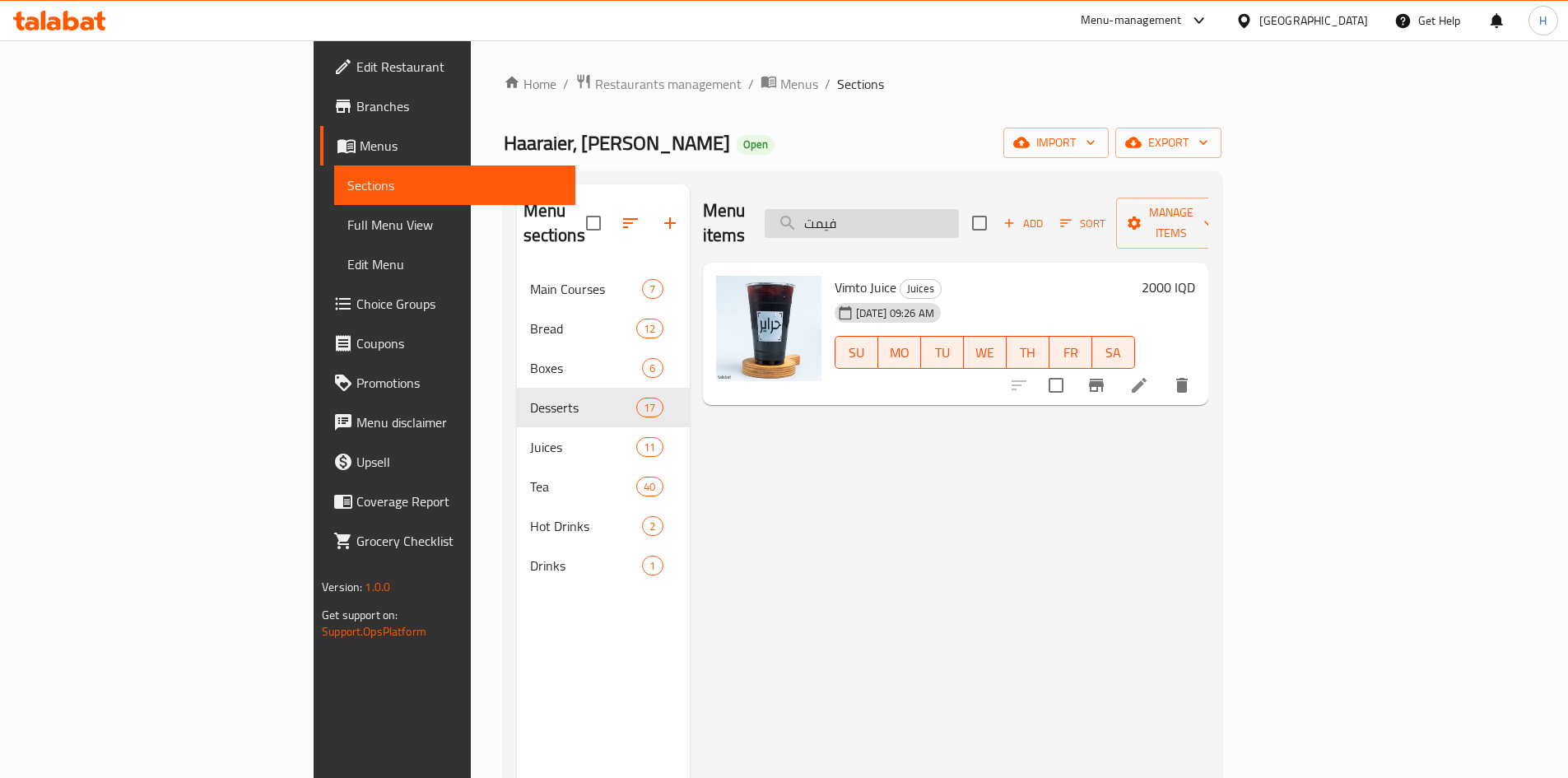
click at [955, 211] on input "فيمت" at bounding box center [862, 223] width 195 height 29
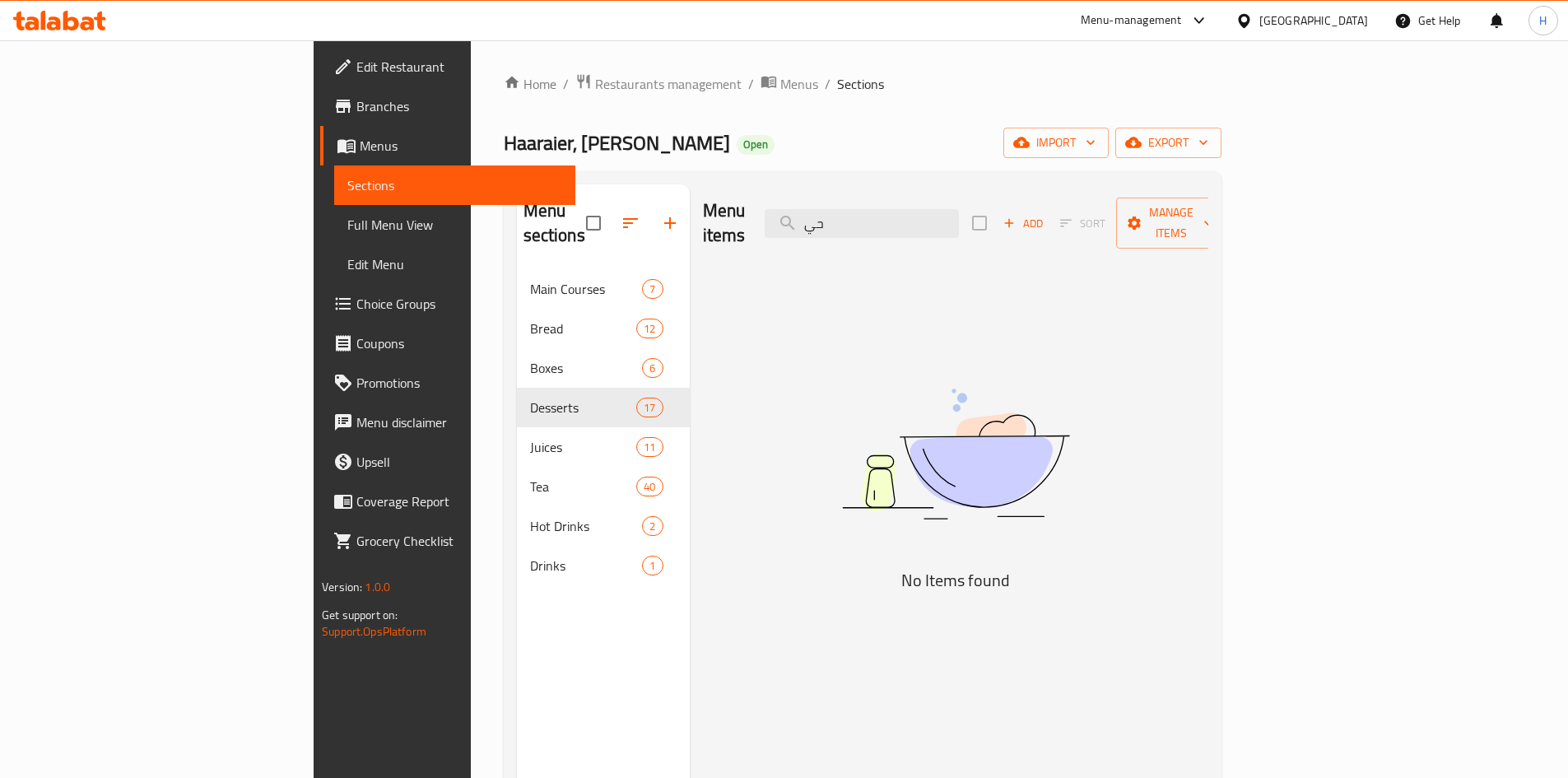
type input "ح"
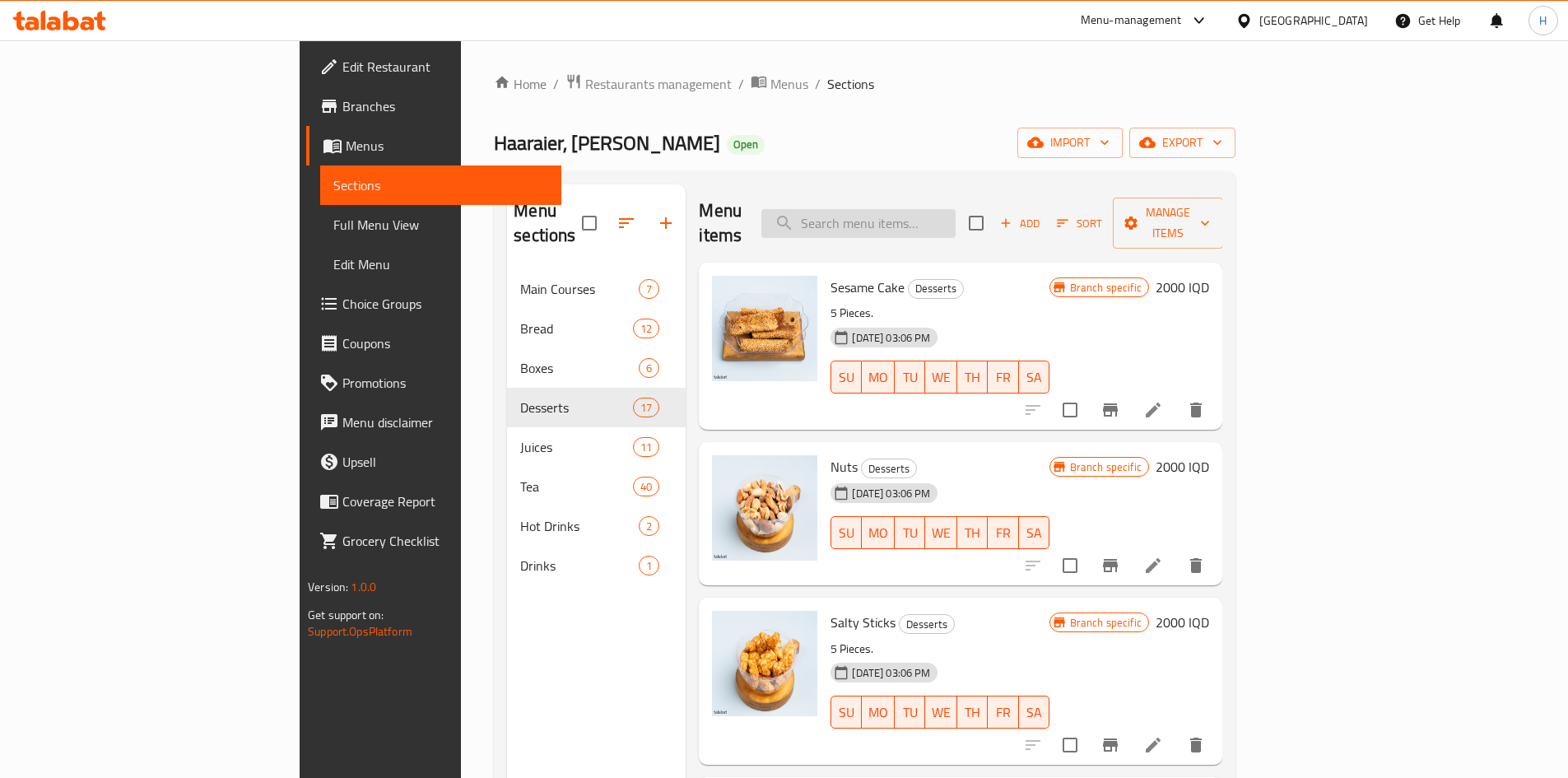
click at [942, 212] on input "search" at bounding box center [859, 223] width 195 height 29
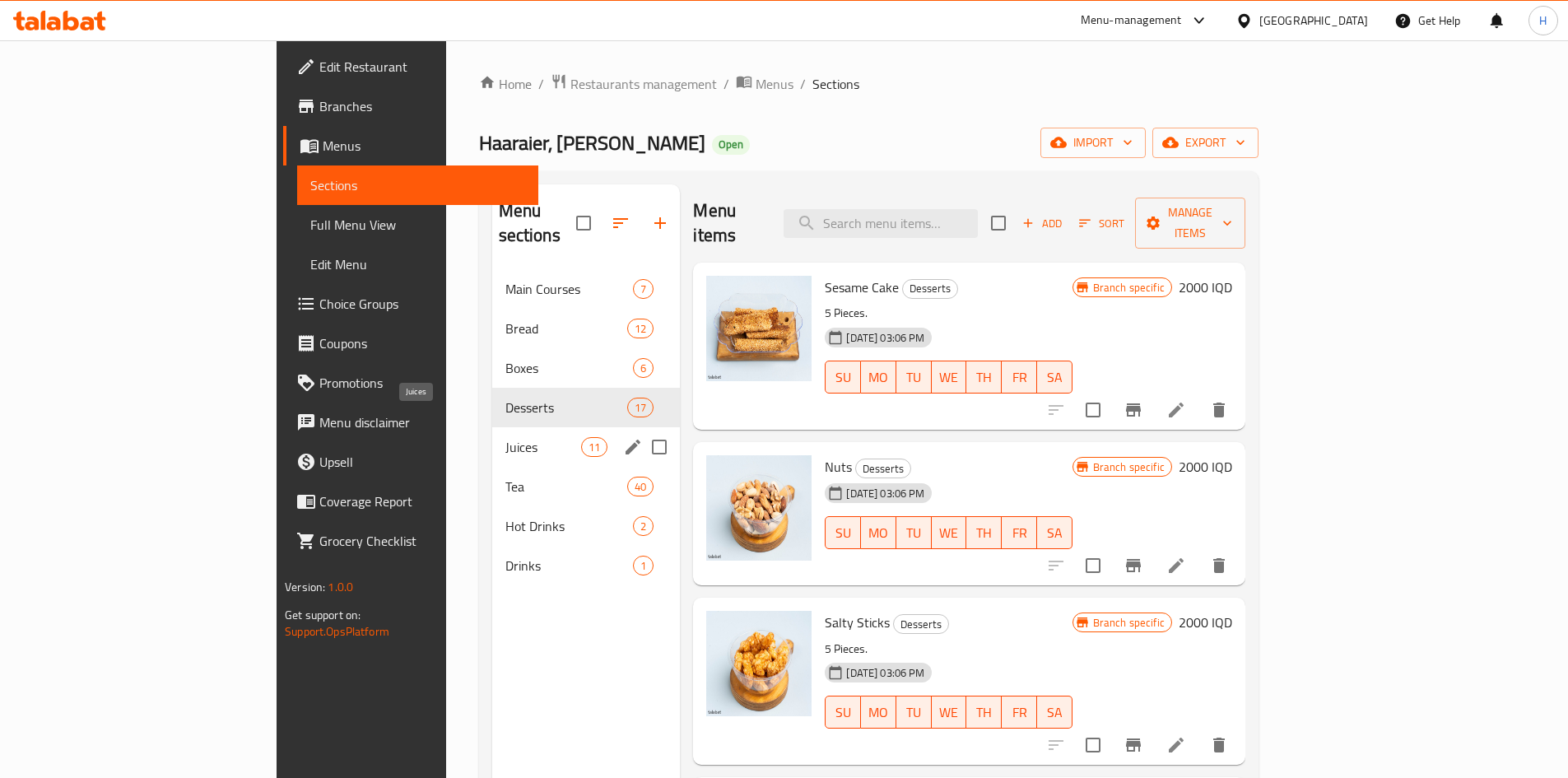
click at [505, 437] on span "Juices" at bounding box center [544, 447] width 77 height 20
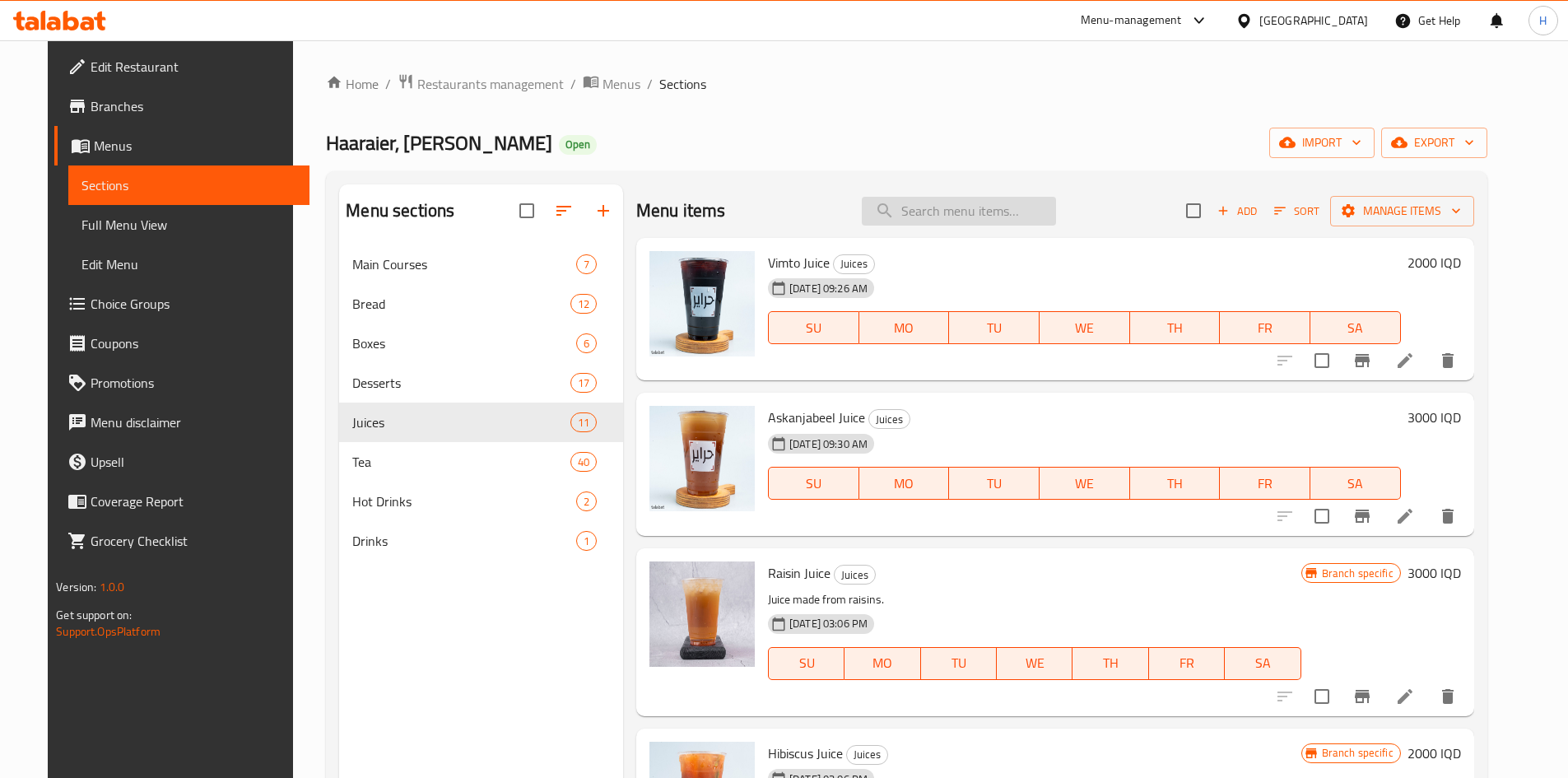
click at [942, 213] on input "search" at bounding box center [959, 211] width 195 height 29
type input "ع"
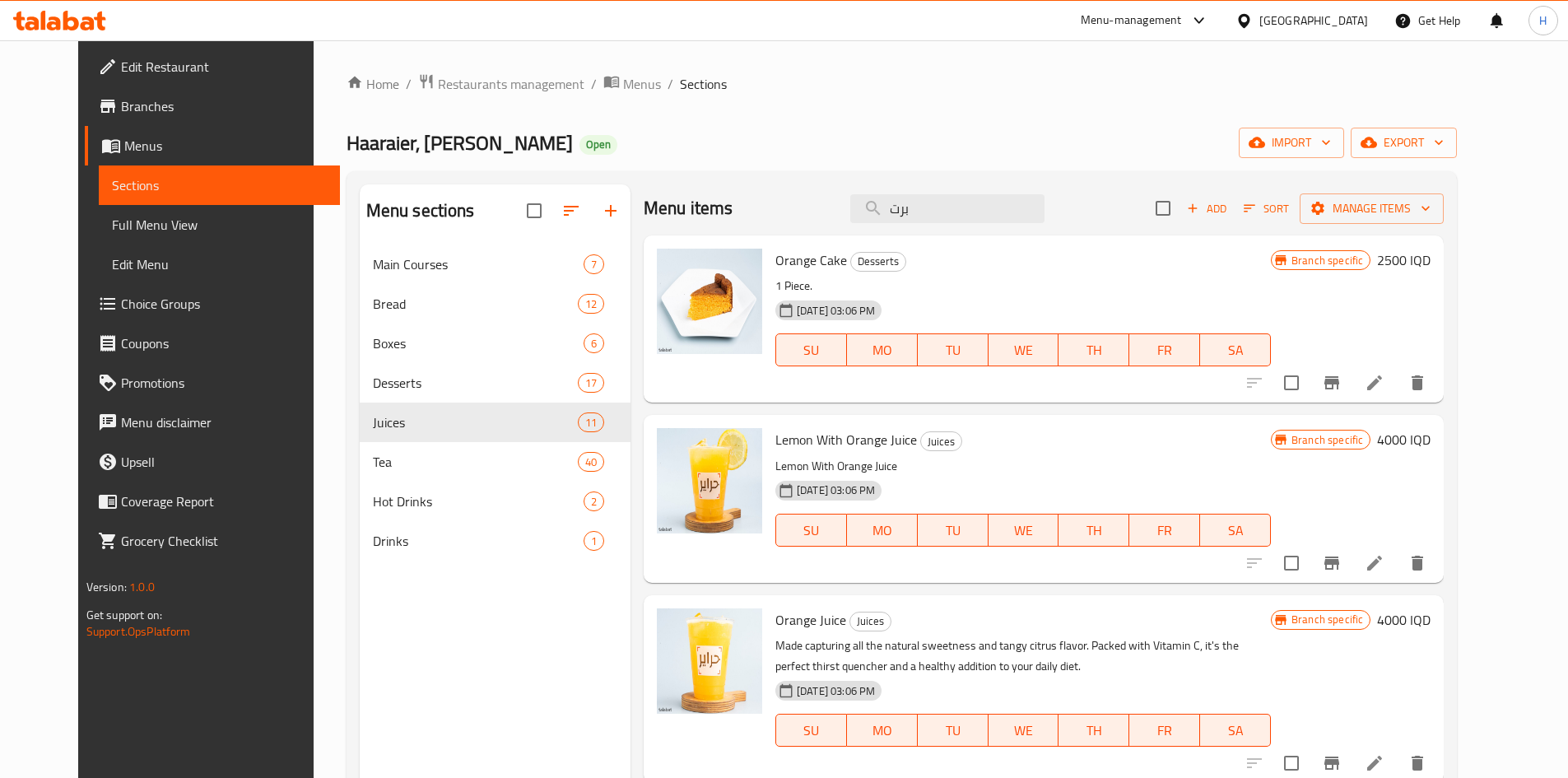
scroll to position [4, 0]
click at [937, 209] on input "برت" at bounding box center [947, 208] width 195 height 29
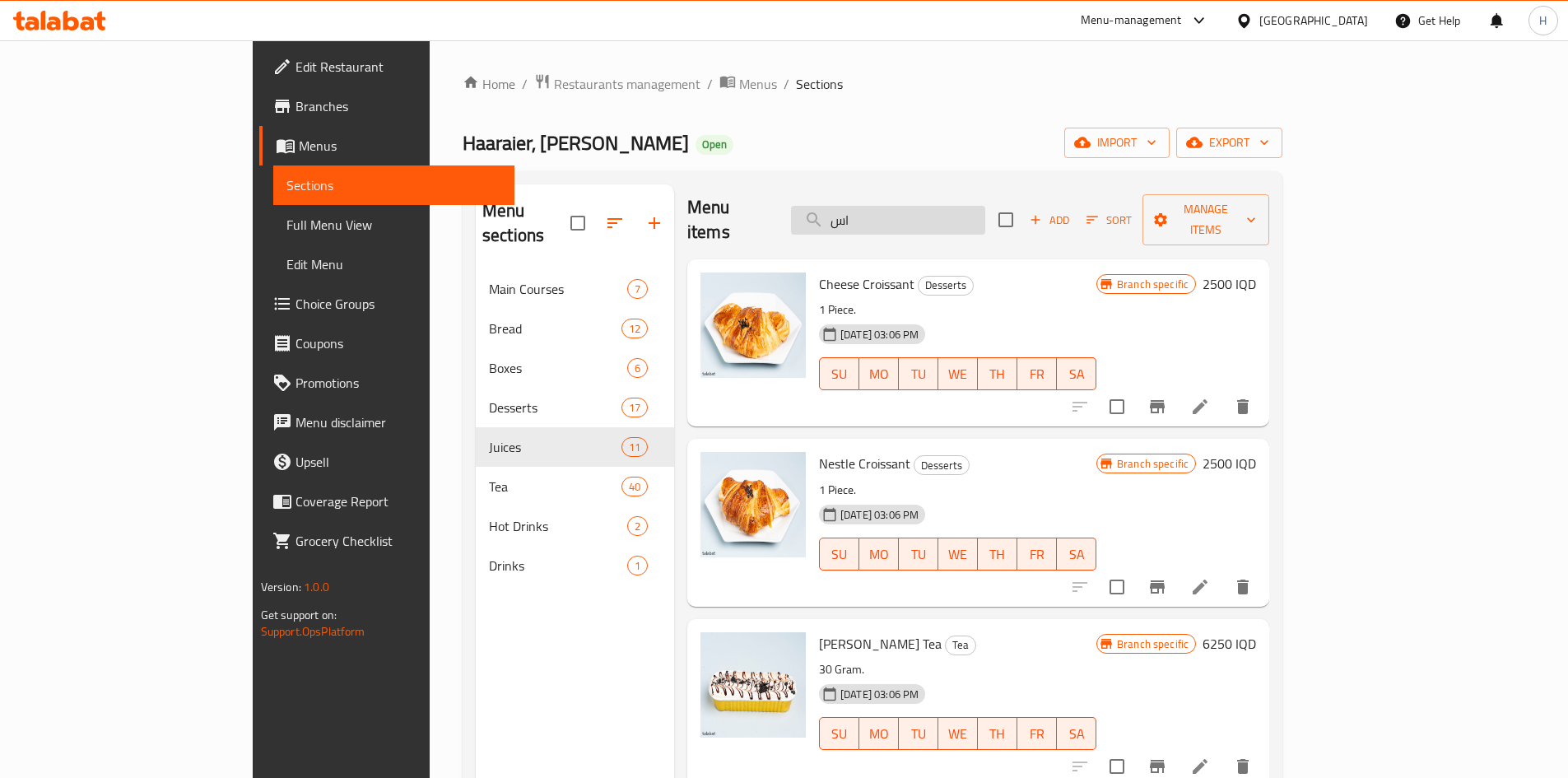
scroll to position [0, 0]
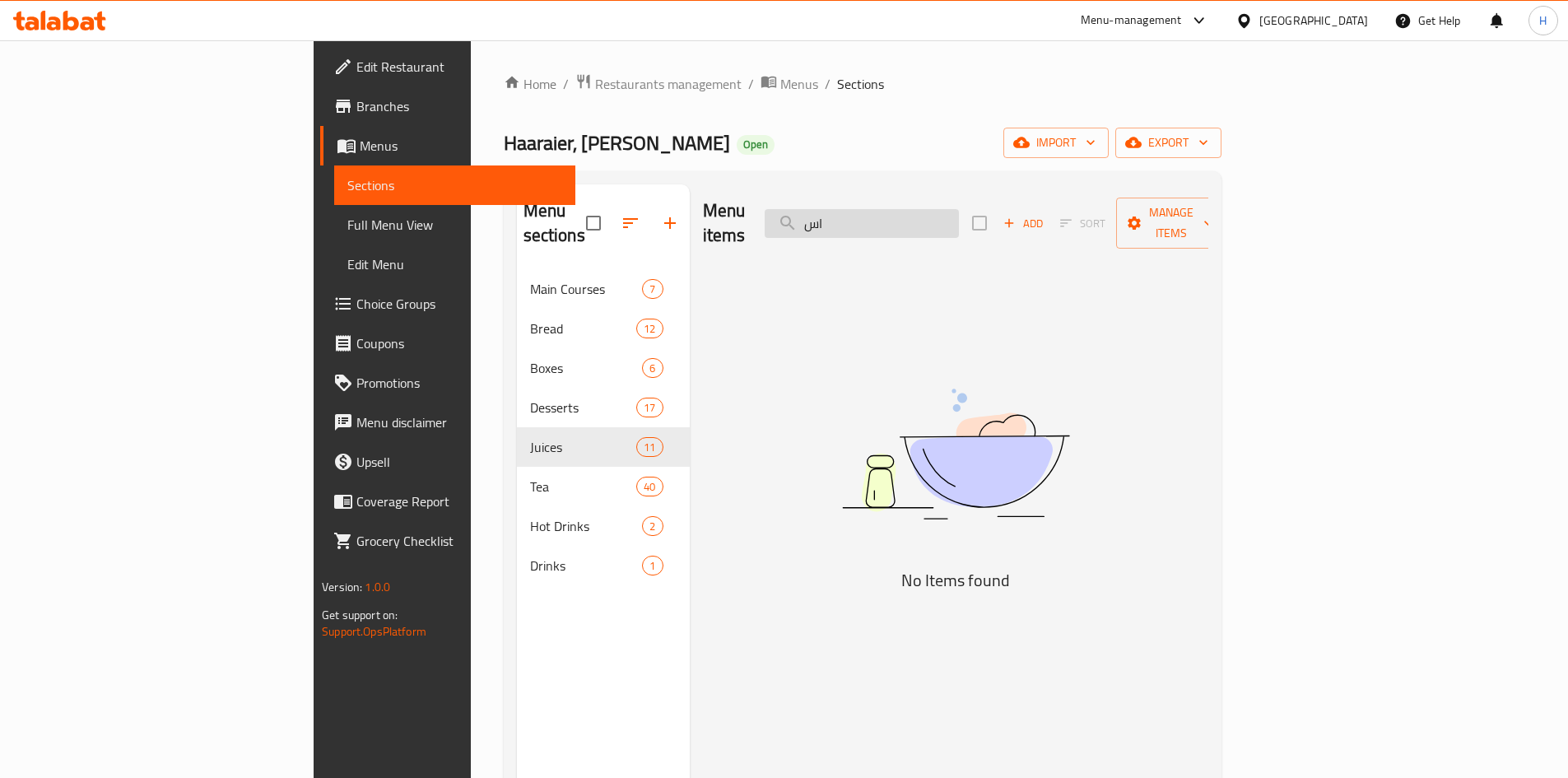
type input "ا"
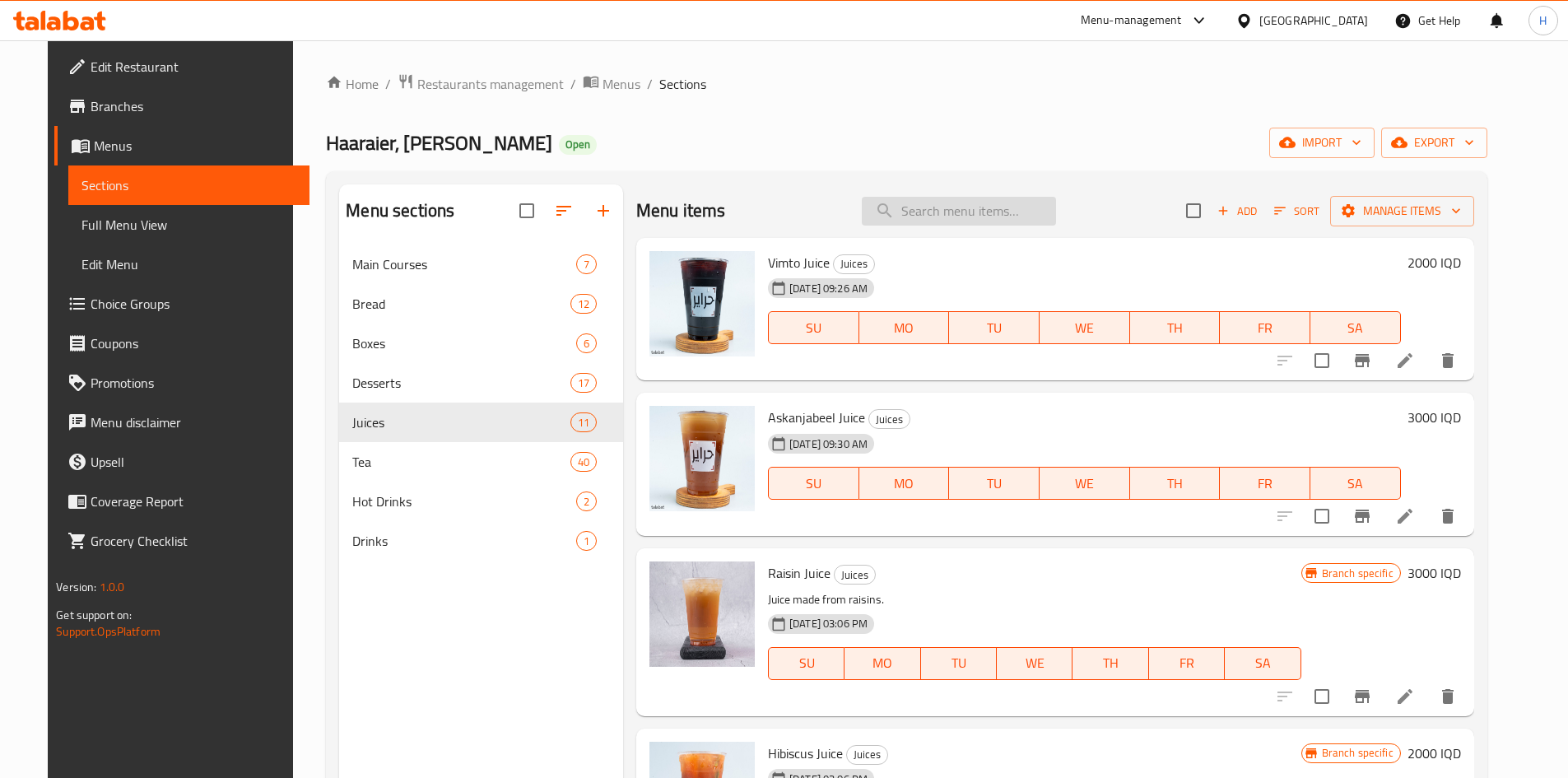
click at [1018, 212] on input "search" at bounding box center [959, 211] width 195 height 29
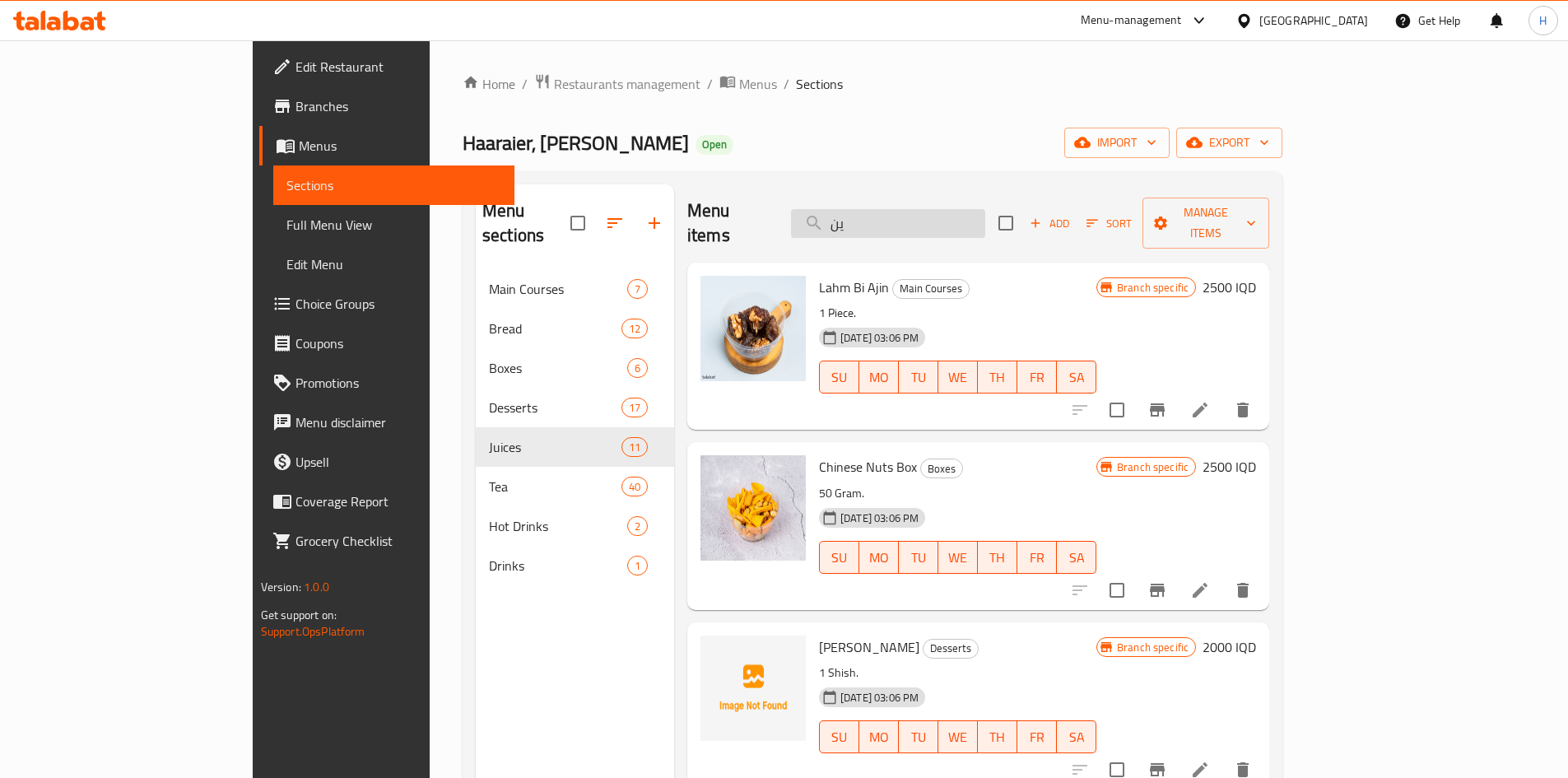
type input "ي"
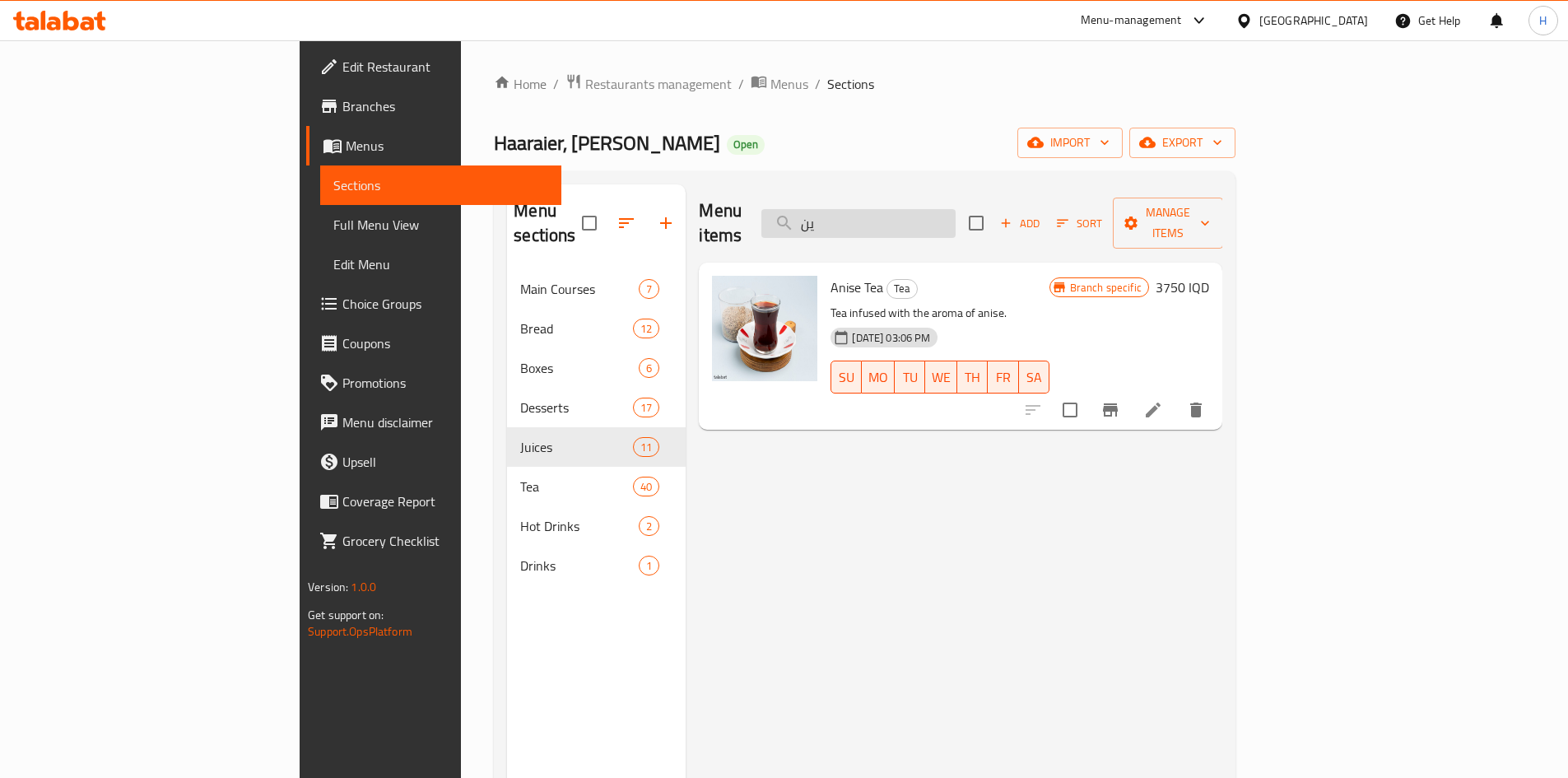
type input "ي"
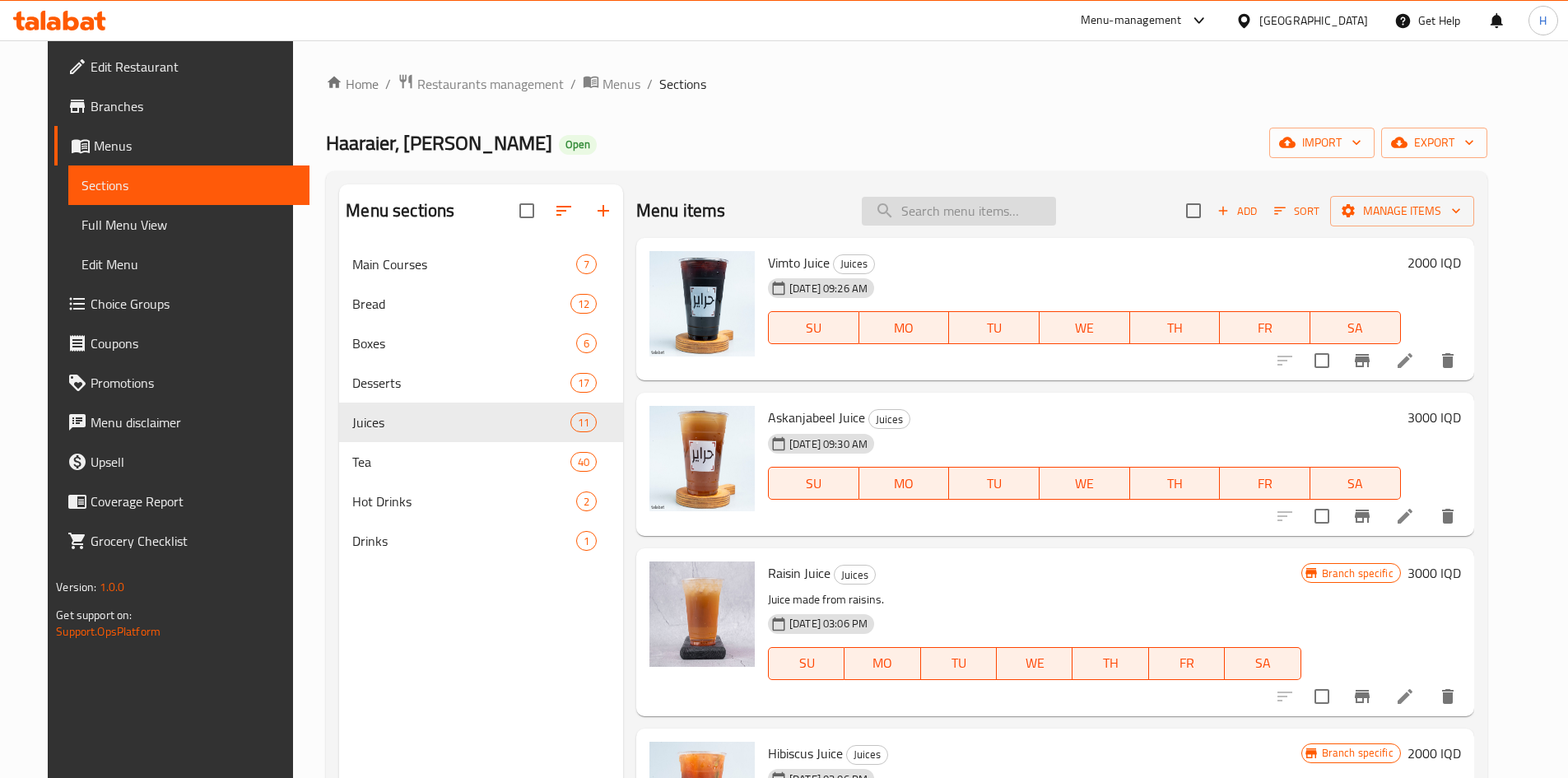
click at [960, 213] on input "search" at bounding box center [959, 211] width 195 height 29
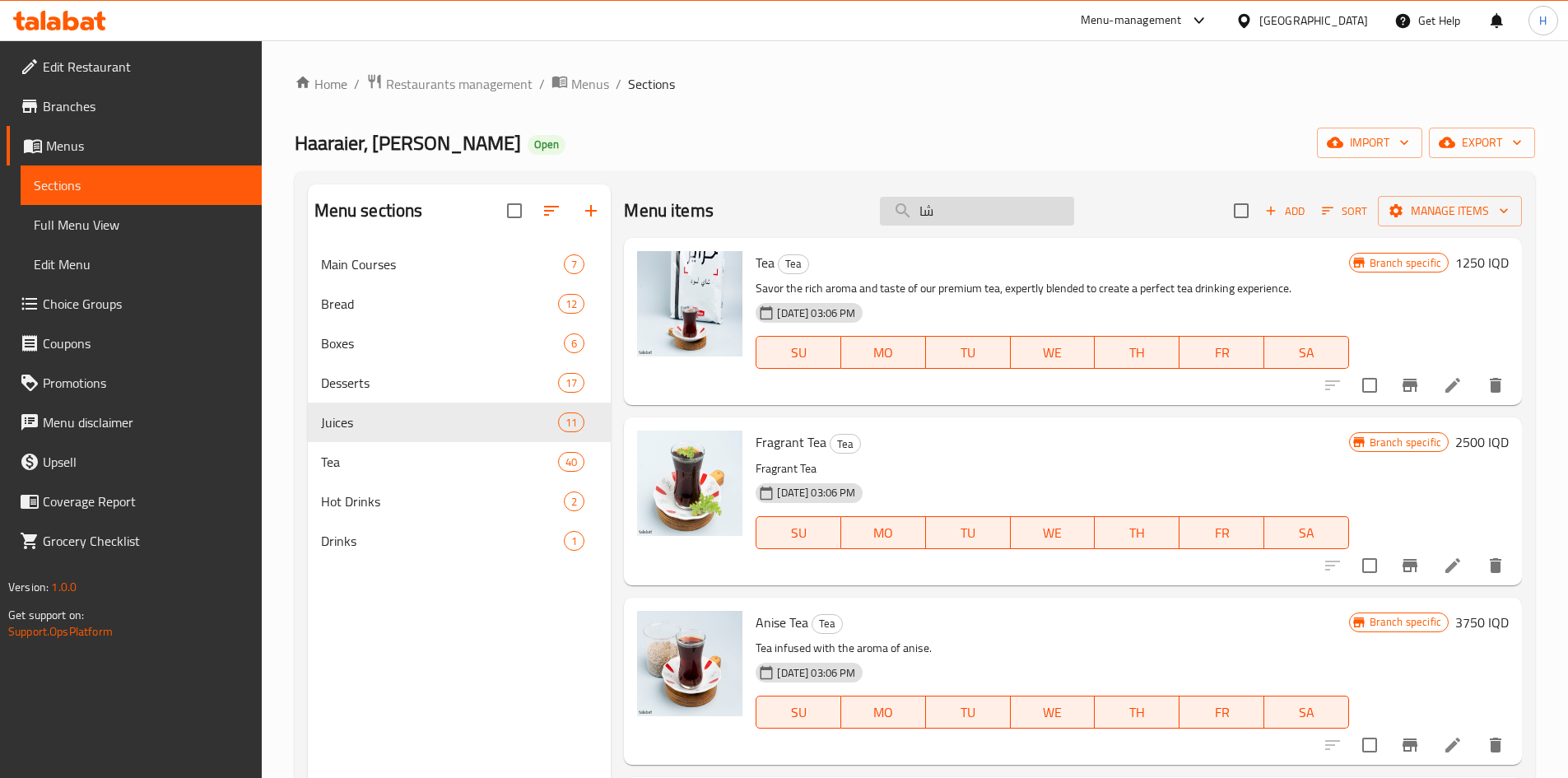
type input "ش"
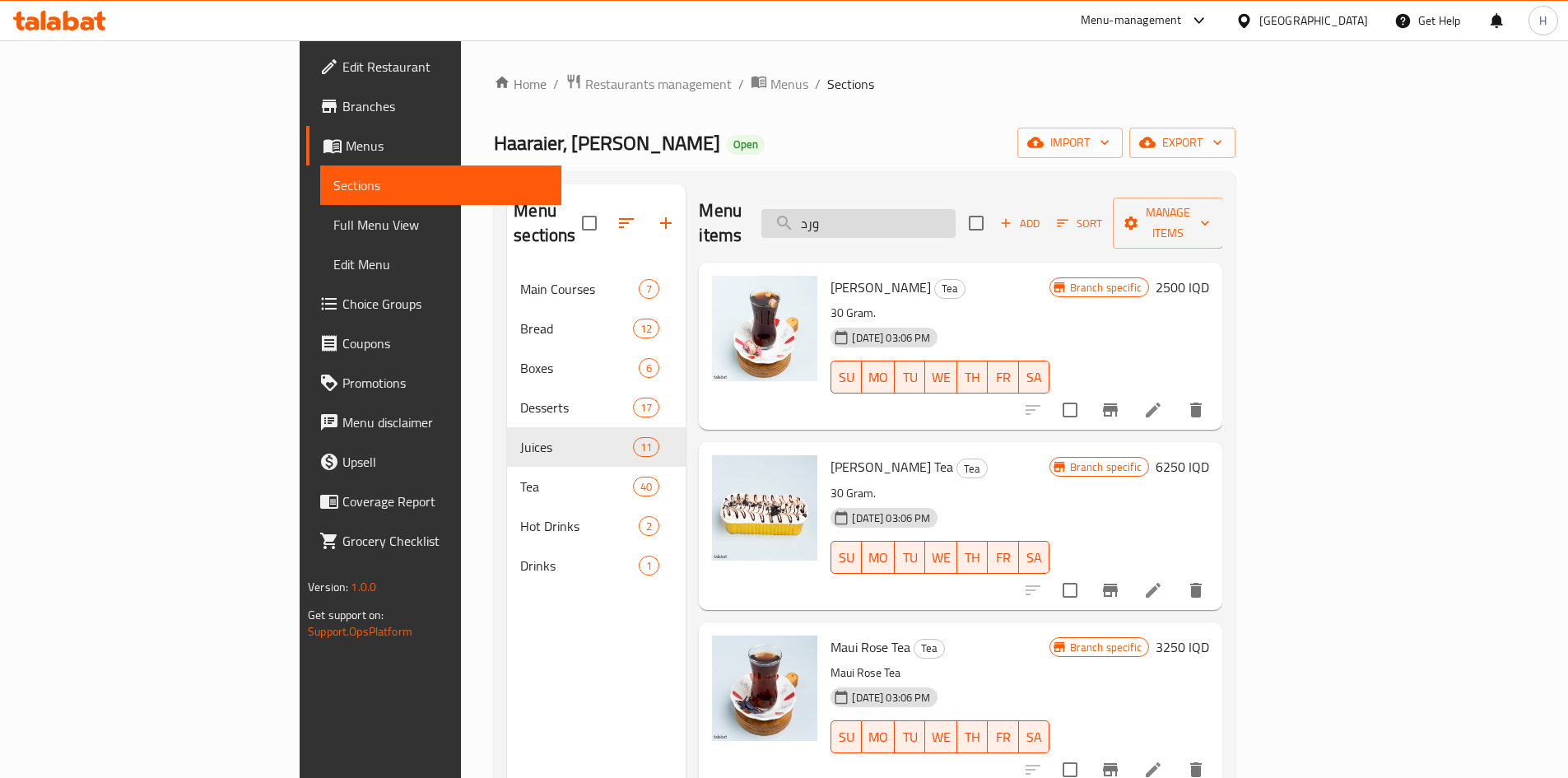
click at [955, 213] on input "ورد" at bounding box center [859, 223] width 195 height 29
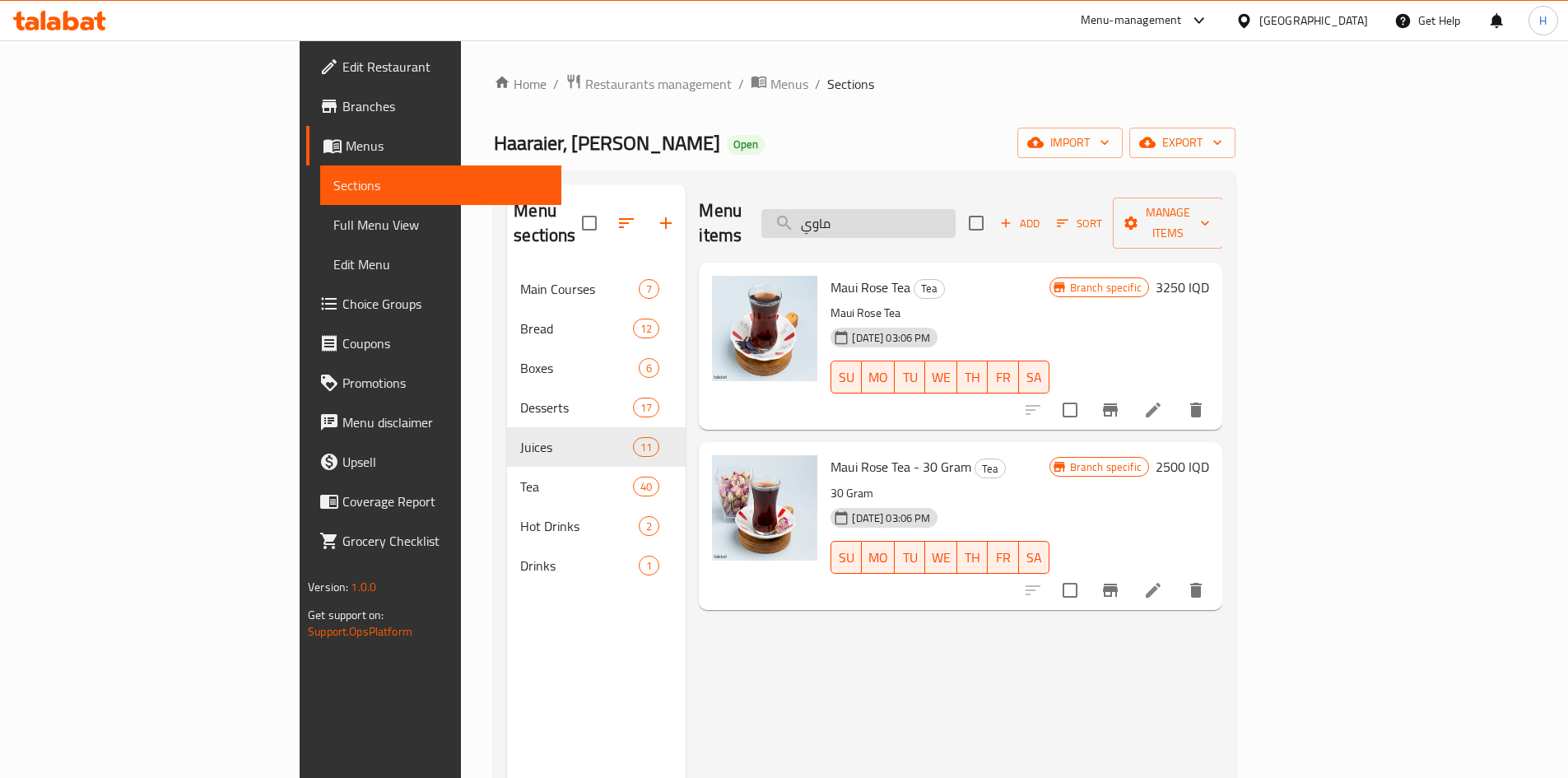
click at [955, 216] on input "ماوي" at bounding box center [859, 223] width 195 height 29
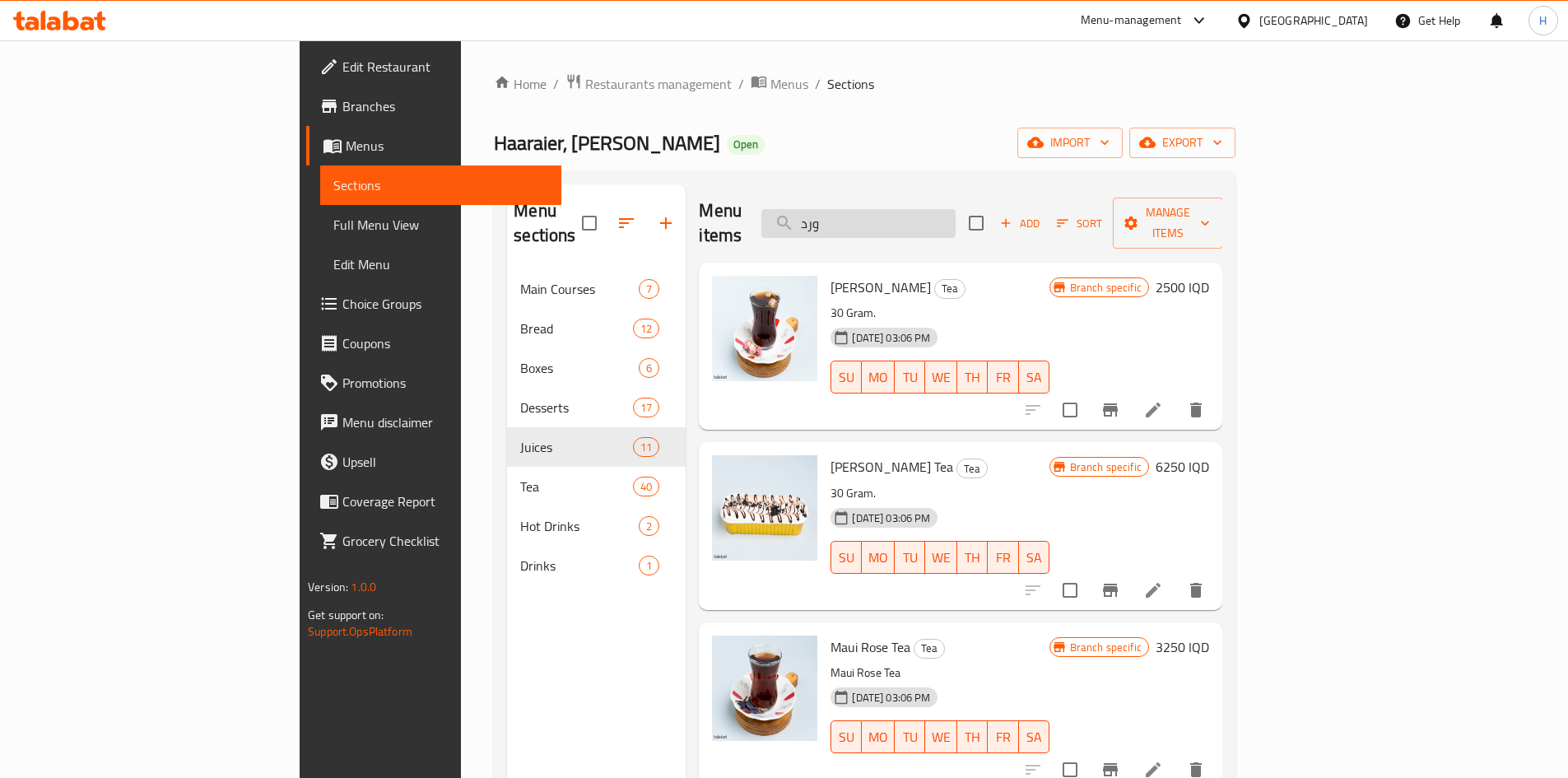
click at [955, 222] on input "ورد" at bounding box center [859, 223] width 195 height 29
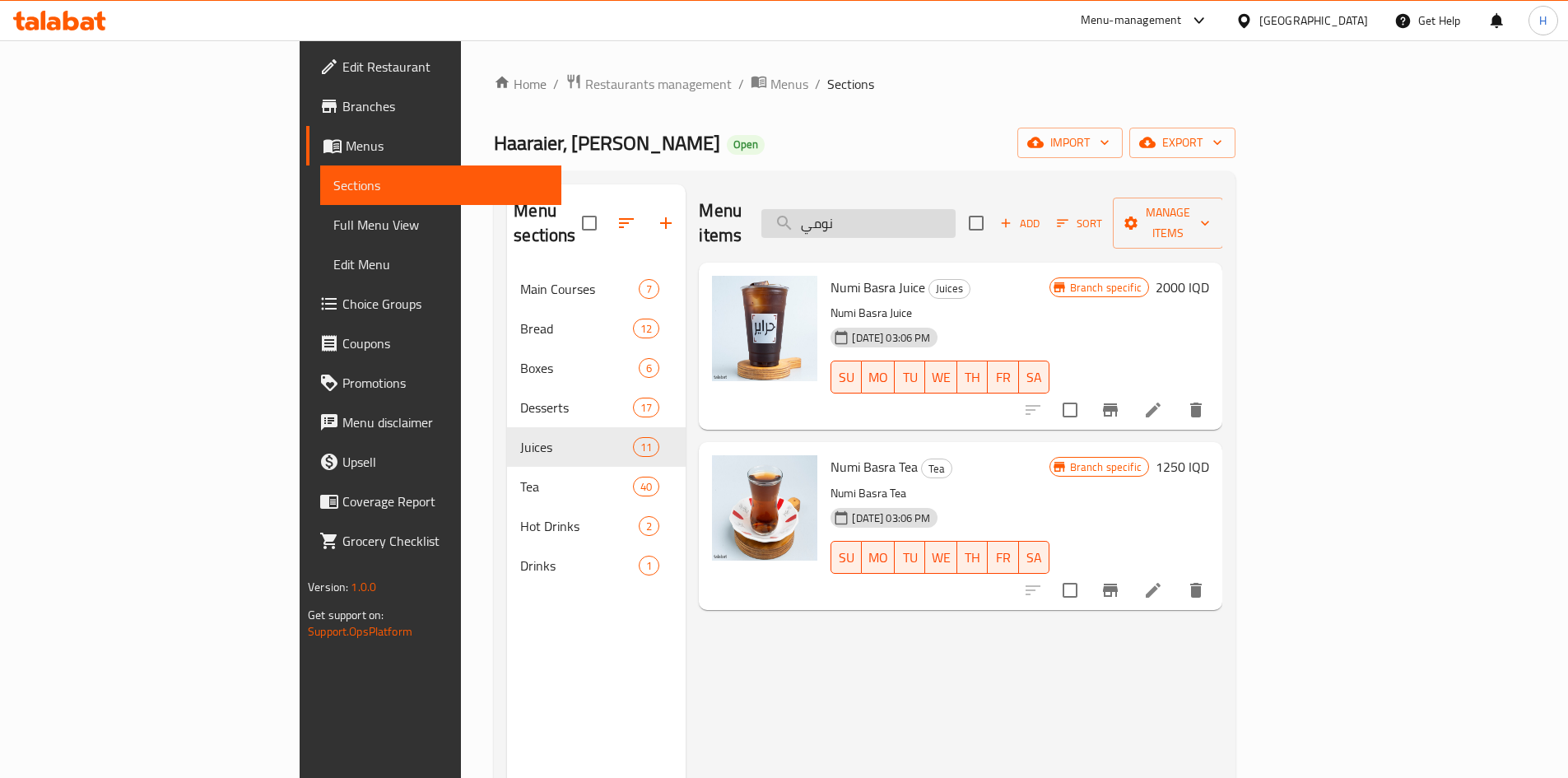
click at [955, 213] on input "نومي" at bounding box center [859, 223] width 195 height 29
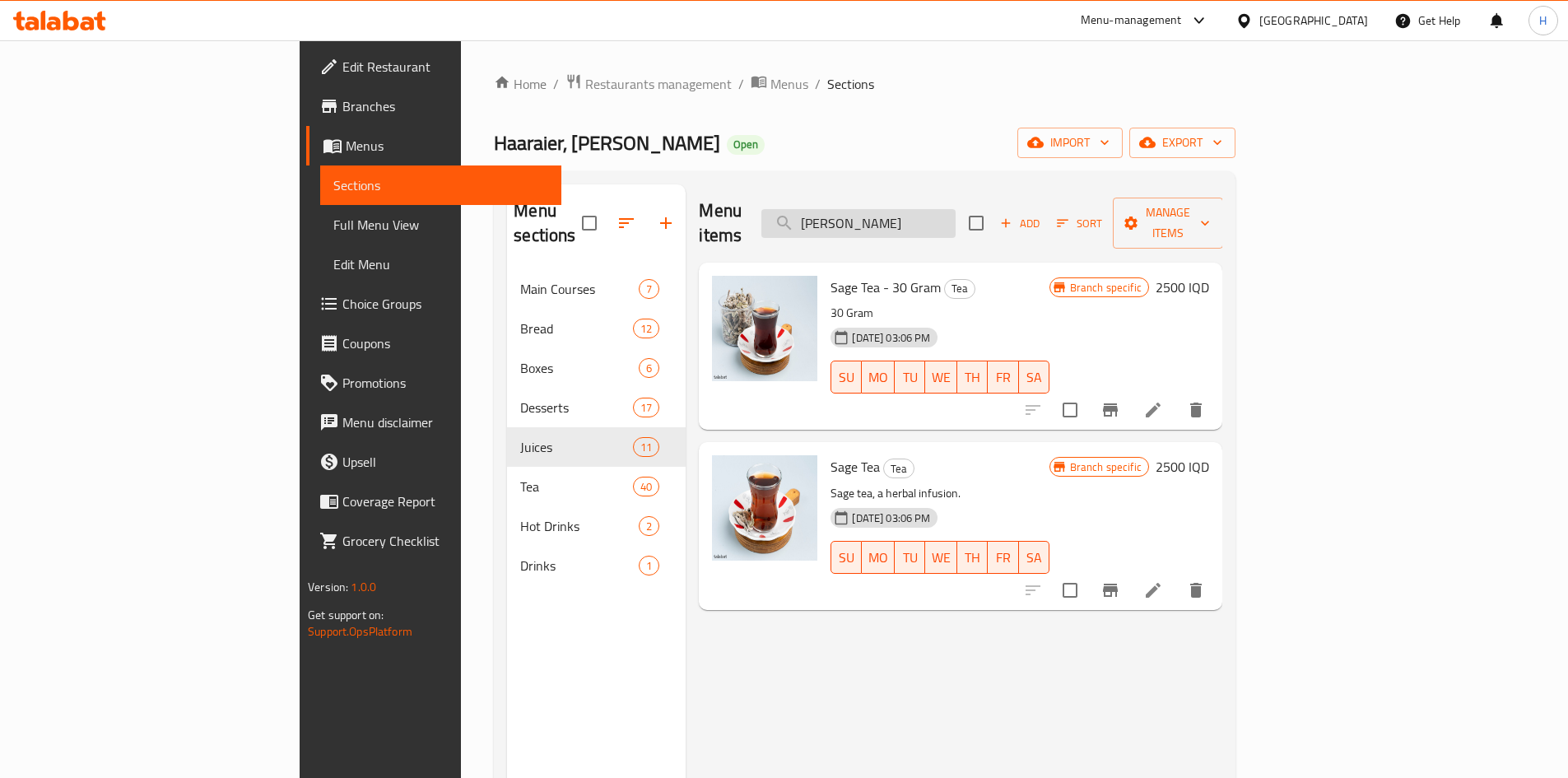
click at [955, 212] on input "مريم" at bounding box center [859, 223] width 195 height 29
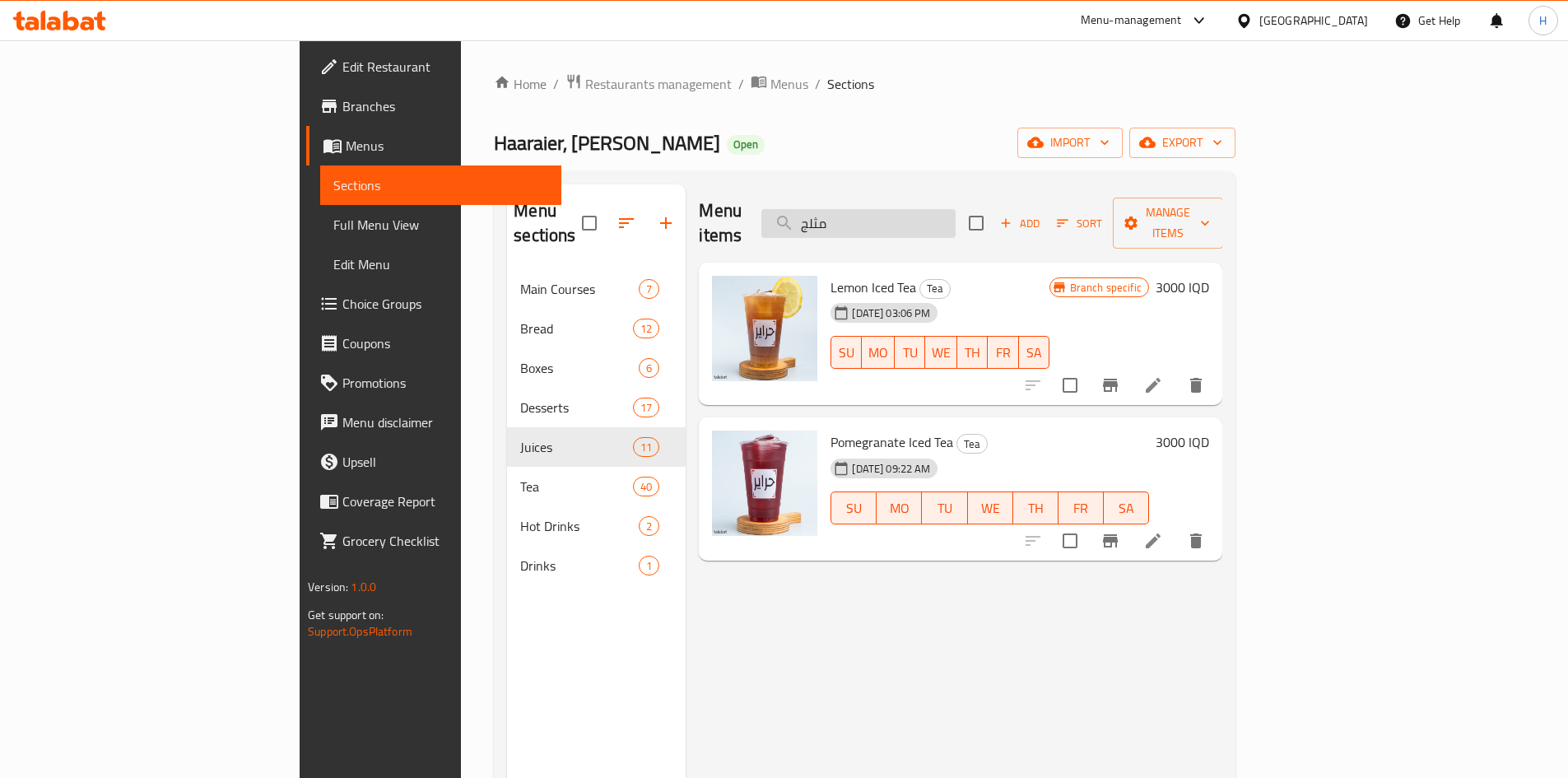
click at [955, 213] on input "مثلج" at bounding box center [859, 223] width 195 height 29
click at [955, 209] on input "مثلج" at bounding box center [859, 223] width 195 height 29
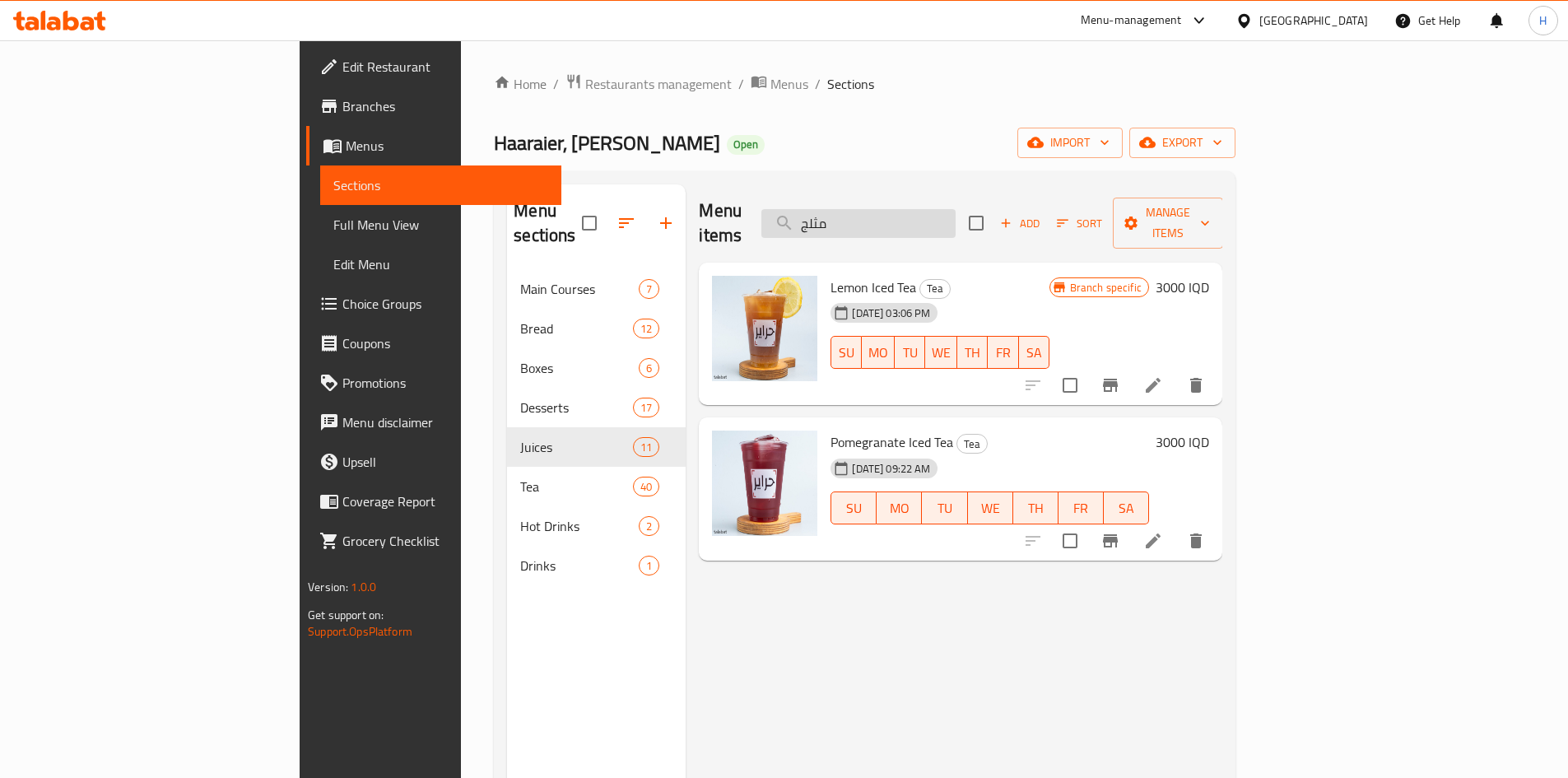
click at [955, 209] on input "مثلج" at bounding box center [859, 223] width 195 height 29
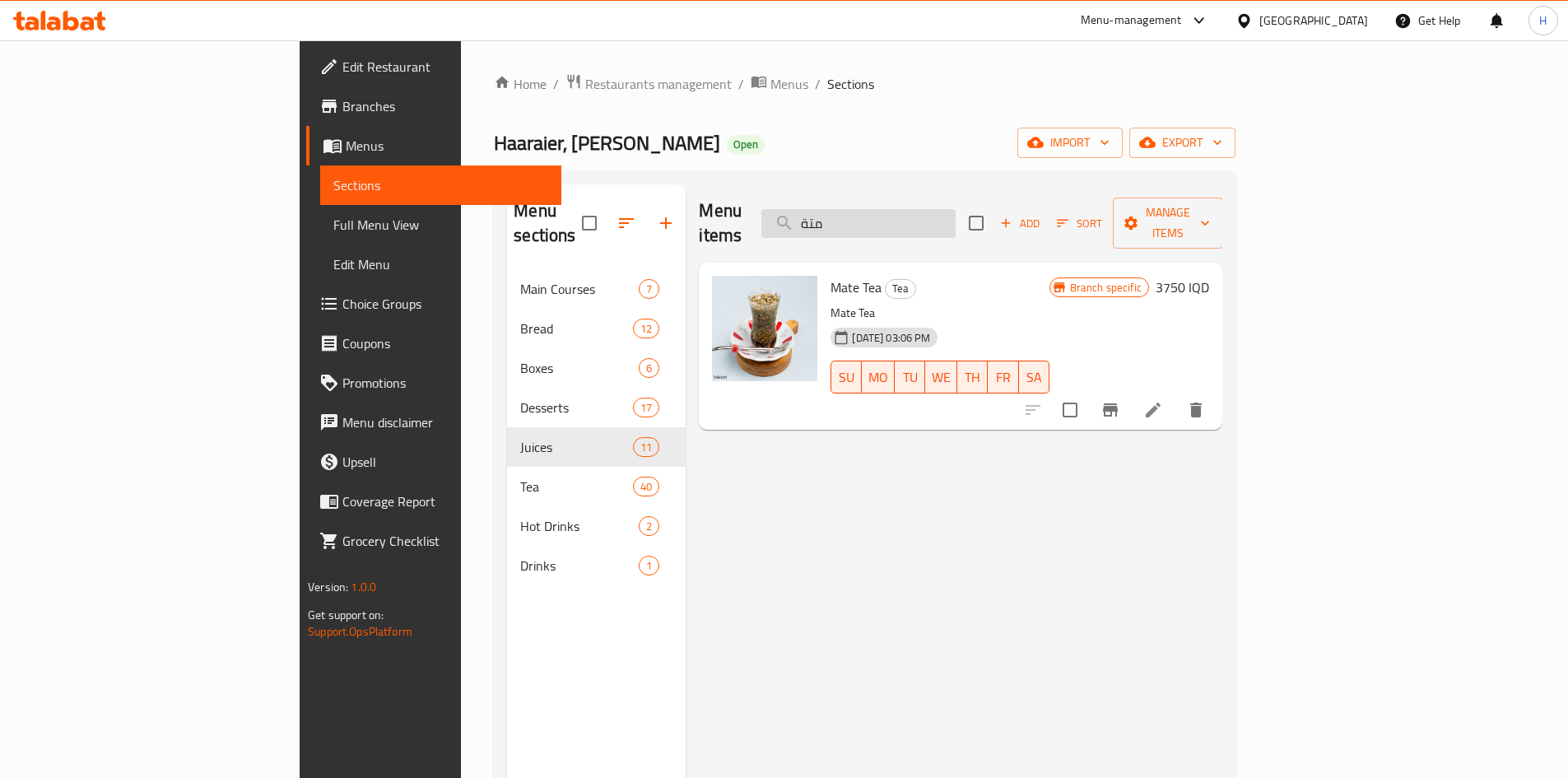
click at [950, 211] on input "متة" at bounding box center [859, 223] width 195 height 29
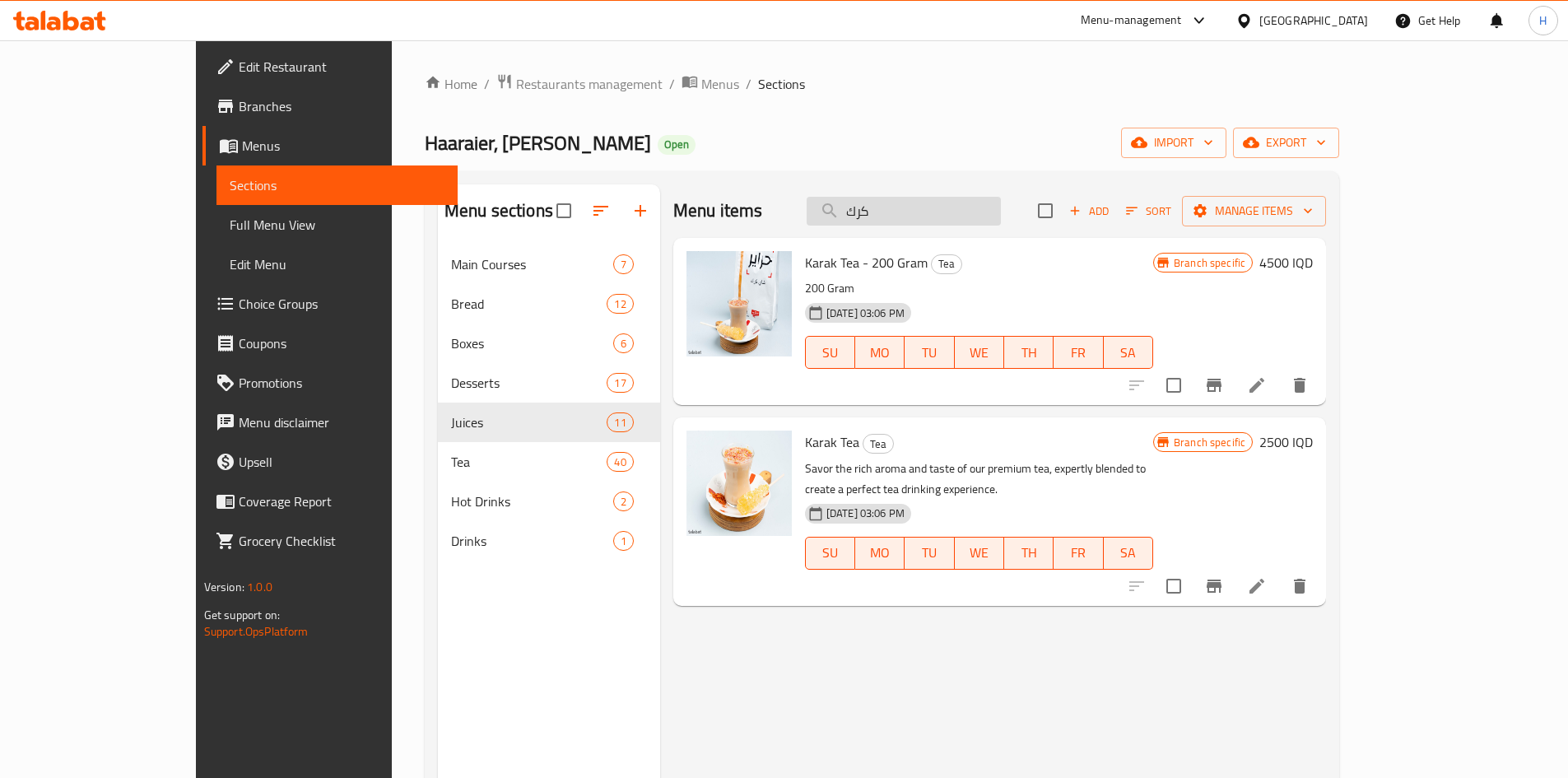
click at [940, 215] on input "كرك" at bounding box center [904, 211] width 195 height 29
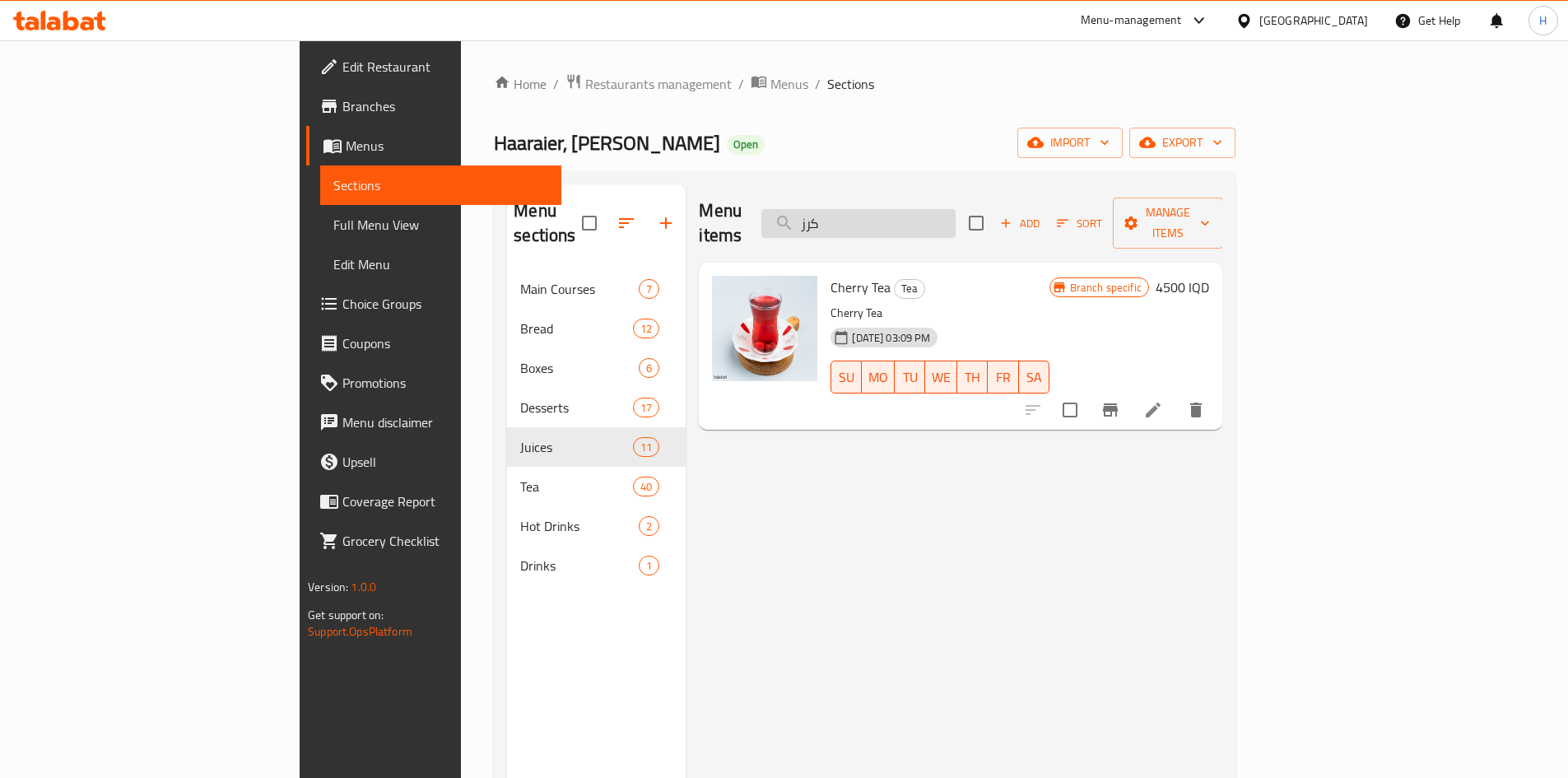
click at [932, 209] on input "كرز" at bounding box center [859, 223] width 195 height 29
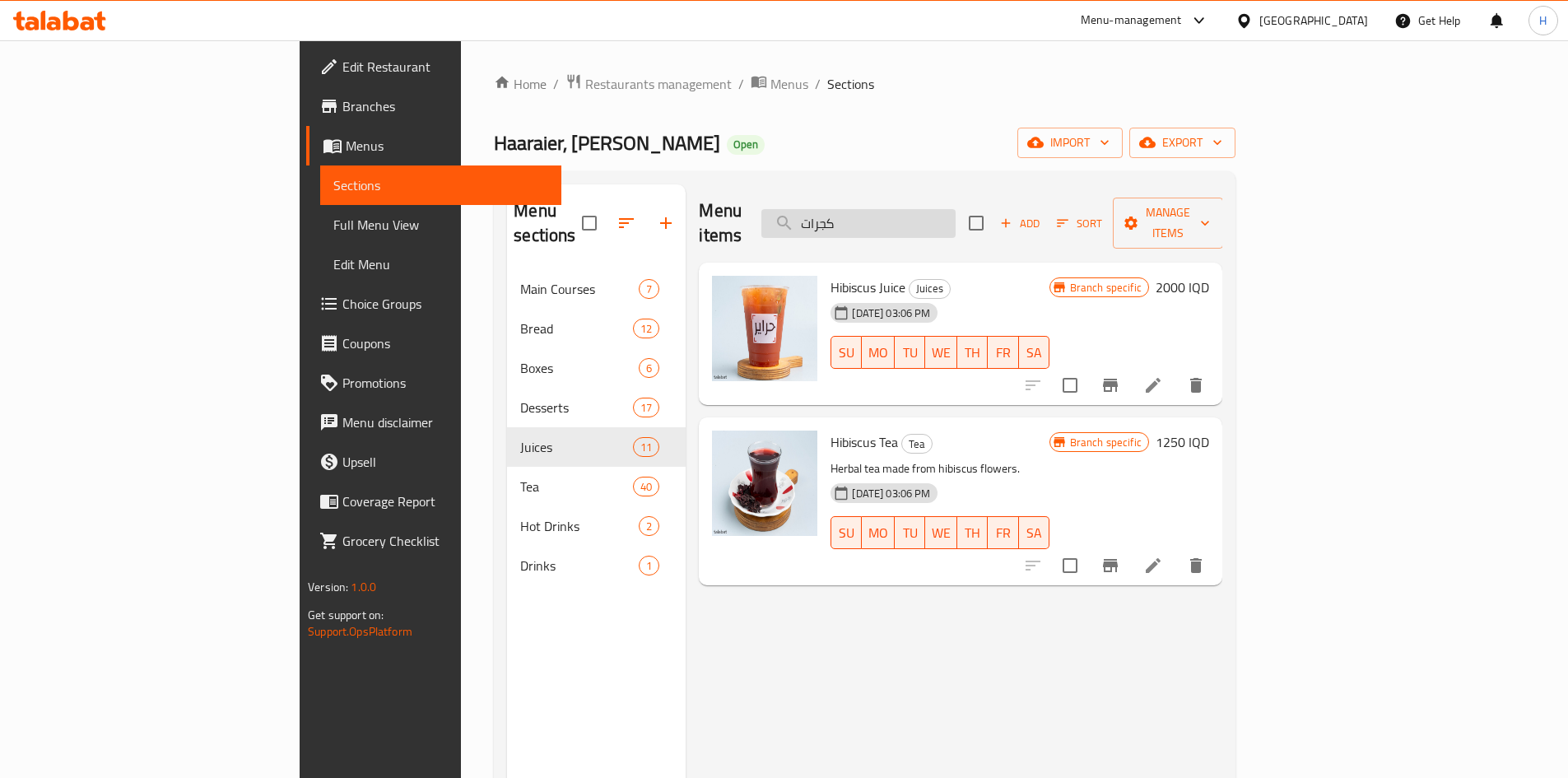
click at [947, 209] on input "كجرات" at bounding box center [859, 223] width 195 height 29
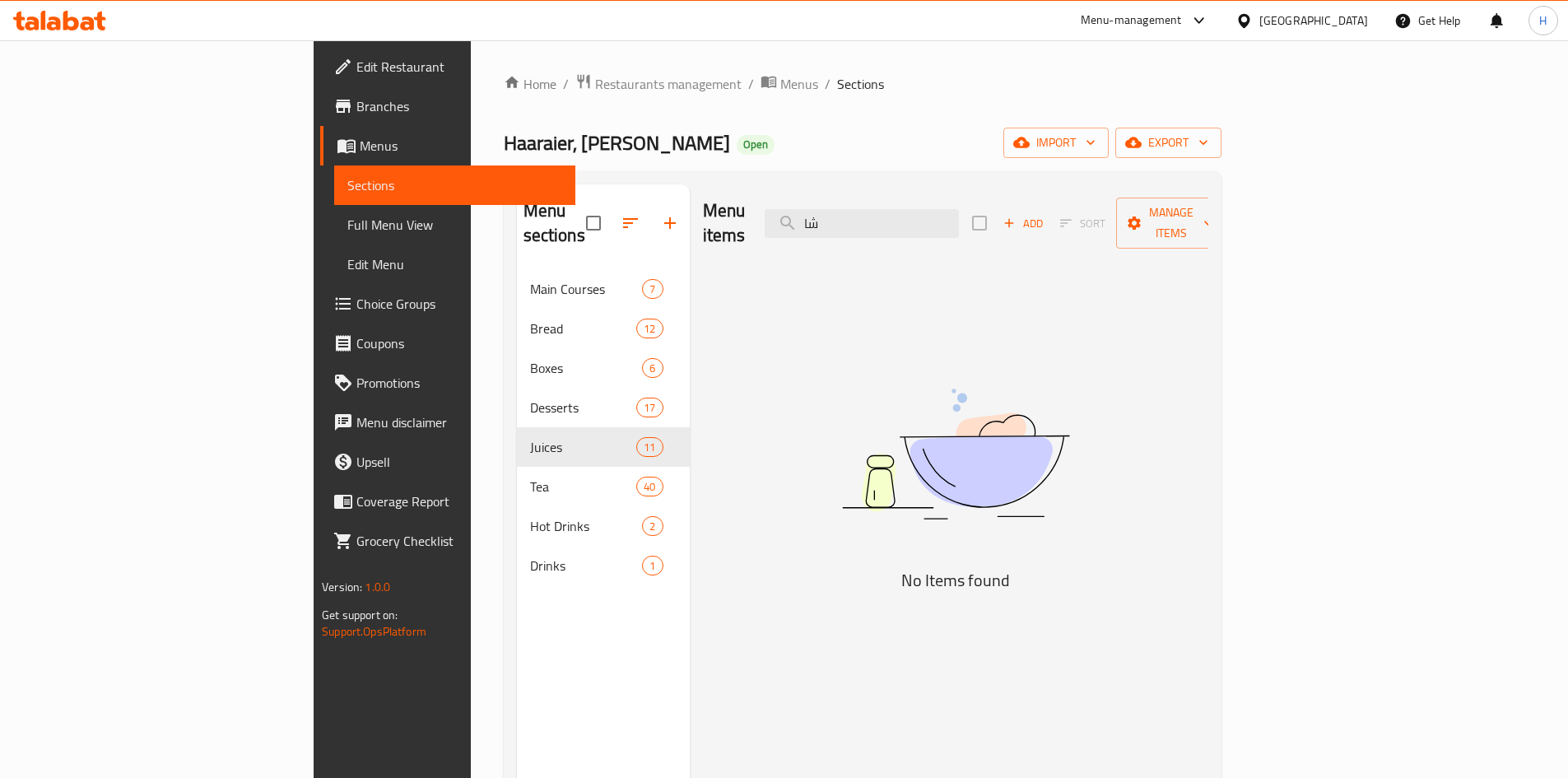
type input "ش"
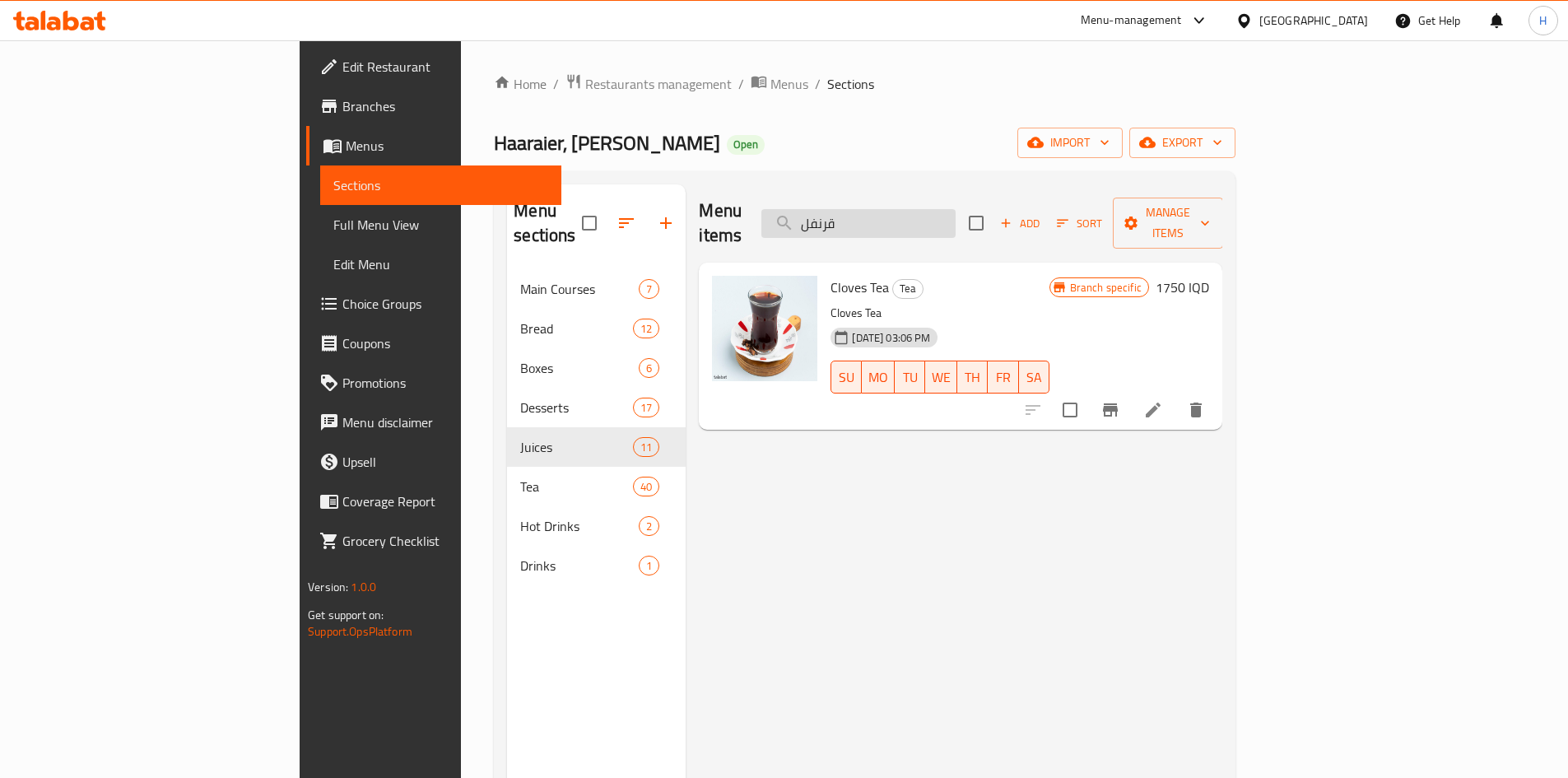
click at [955, 213] on input "قرنفل" at bounding box center [859, 223] width 195 height 29
click at [946, 209] on input "عط" at bounding box center [859, 223] width 195 height 29
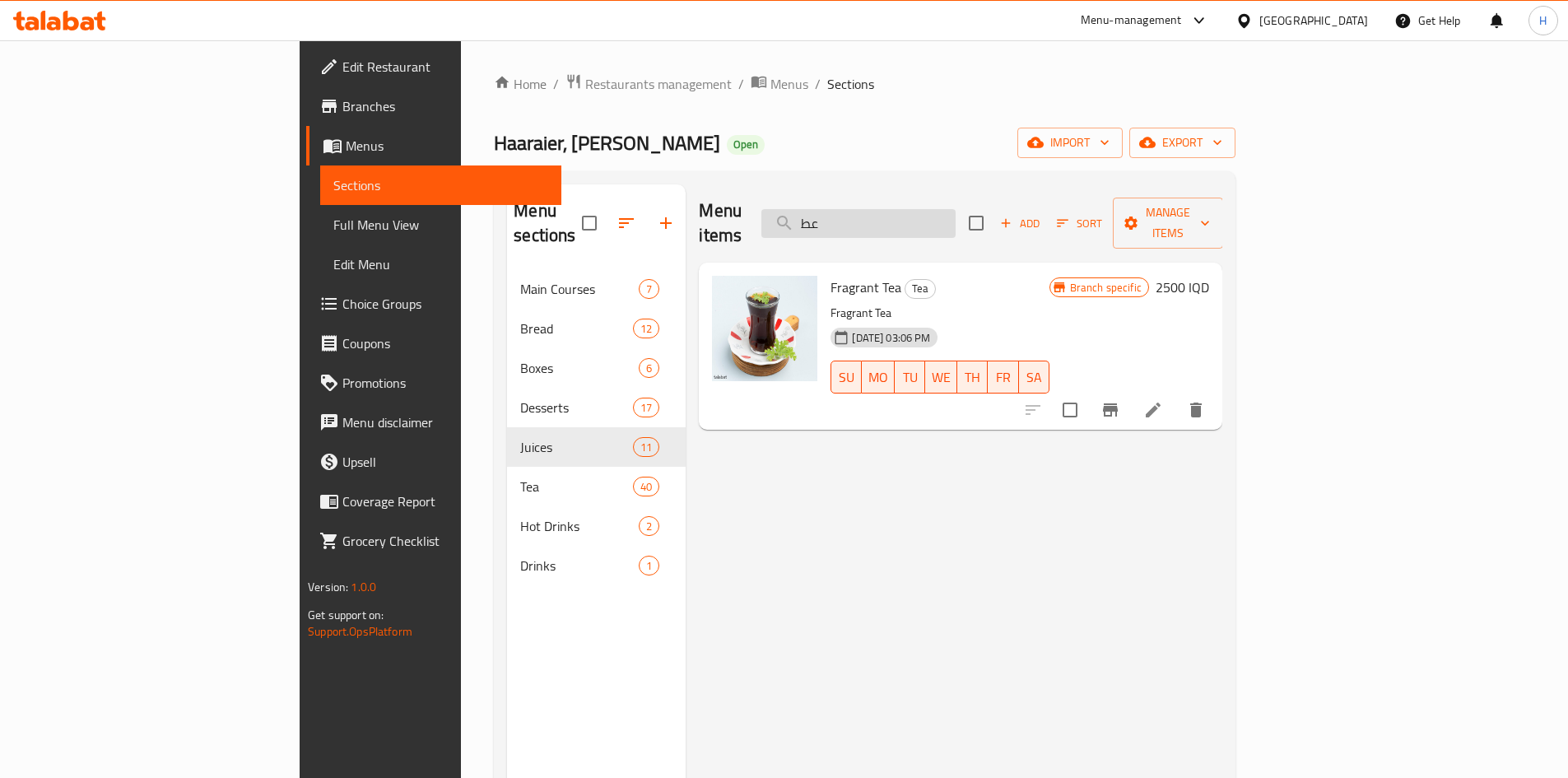
click at [946, 209] on input "عط" at bounding box center [859, 223] width 195 height 29
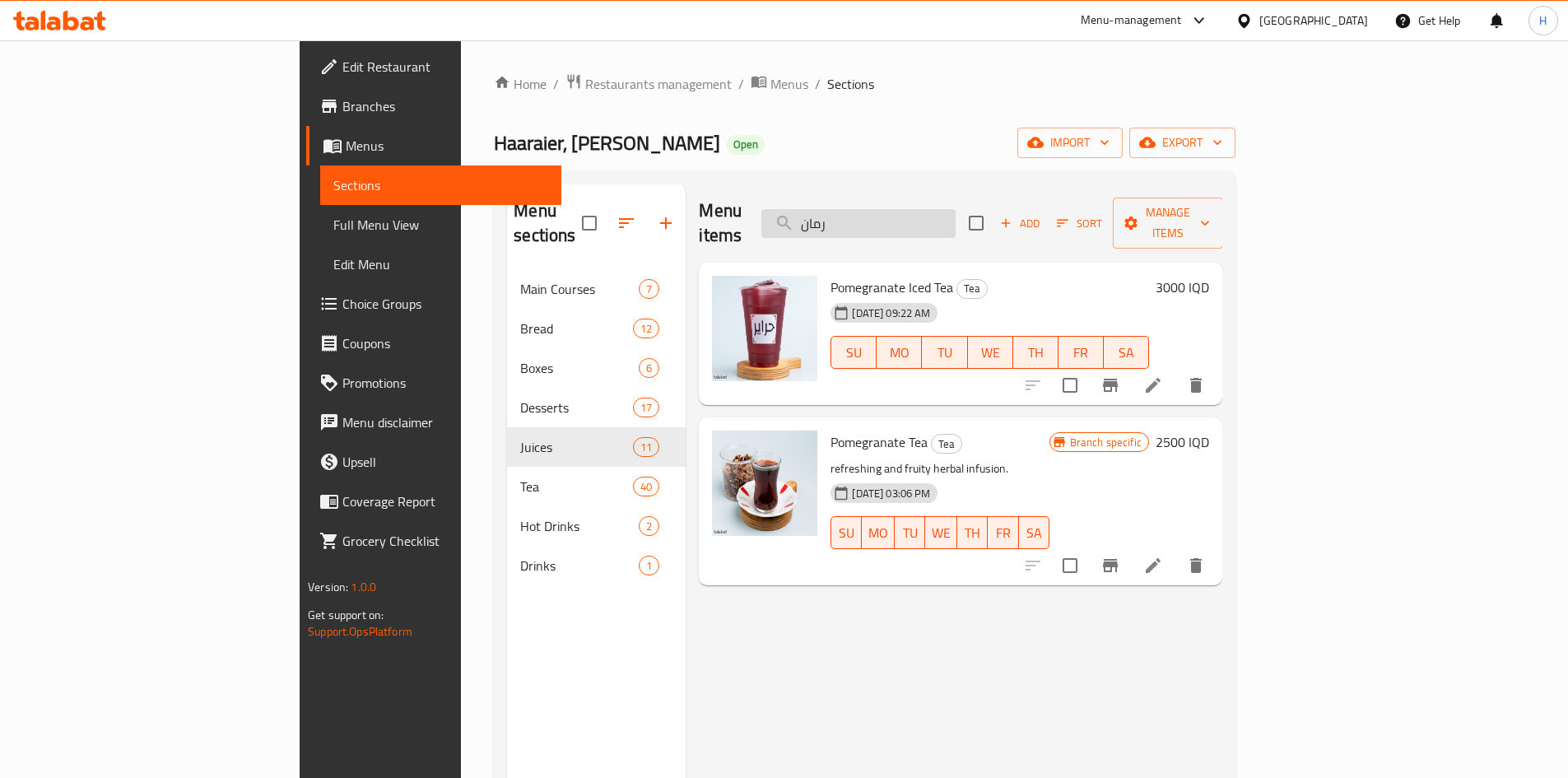
click at [955, 218] on input "رمان" at bounding box center [859, 223] width 195 height 29
click at [955, 219] on input "رمان" at bounding box center [859, 223] width 195 height 29
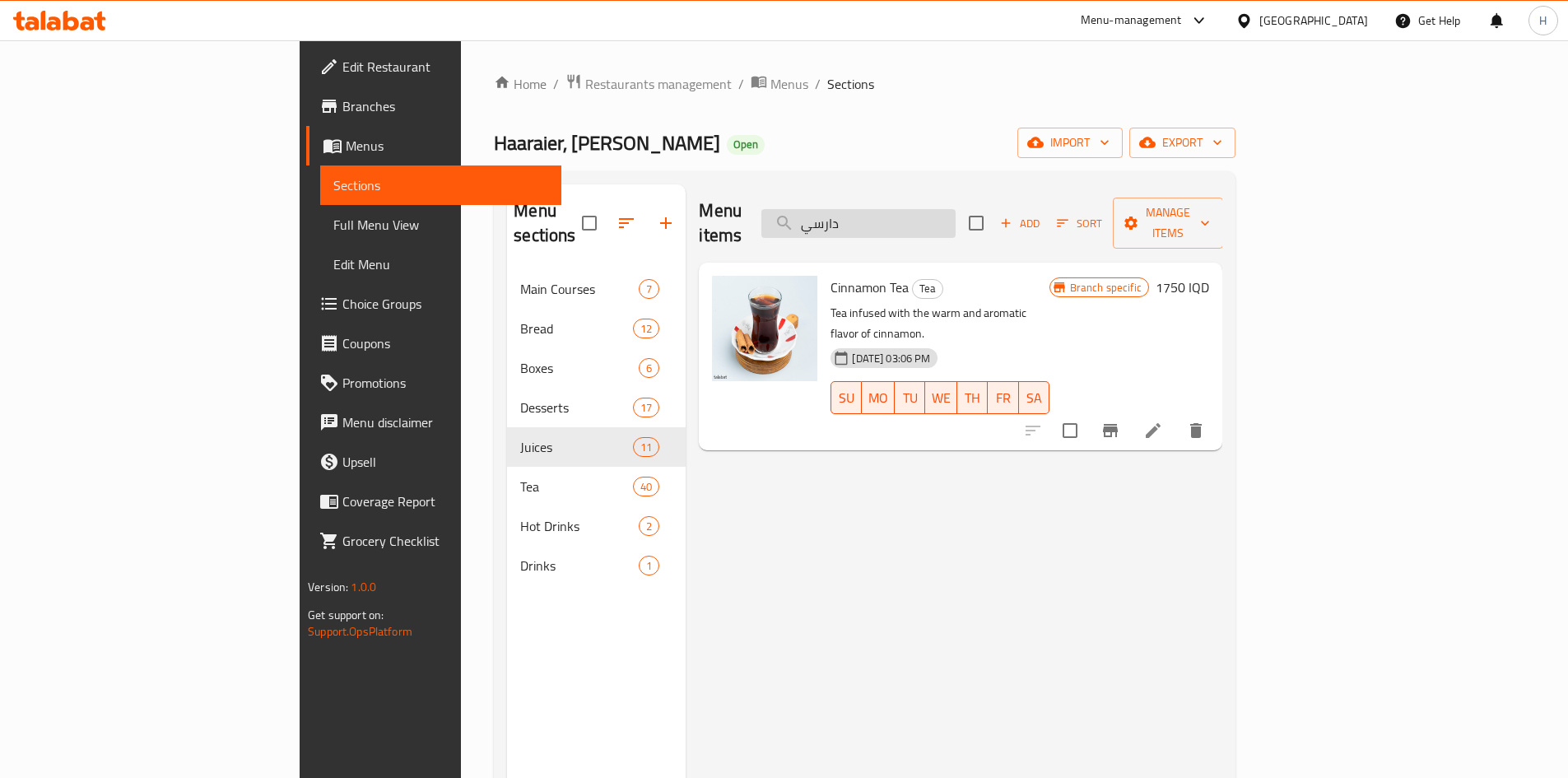
click at [955, 209] on input "دارسي" at bounding box center [859, 223] width 195 height 29
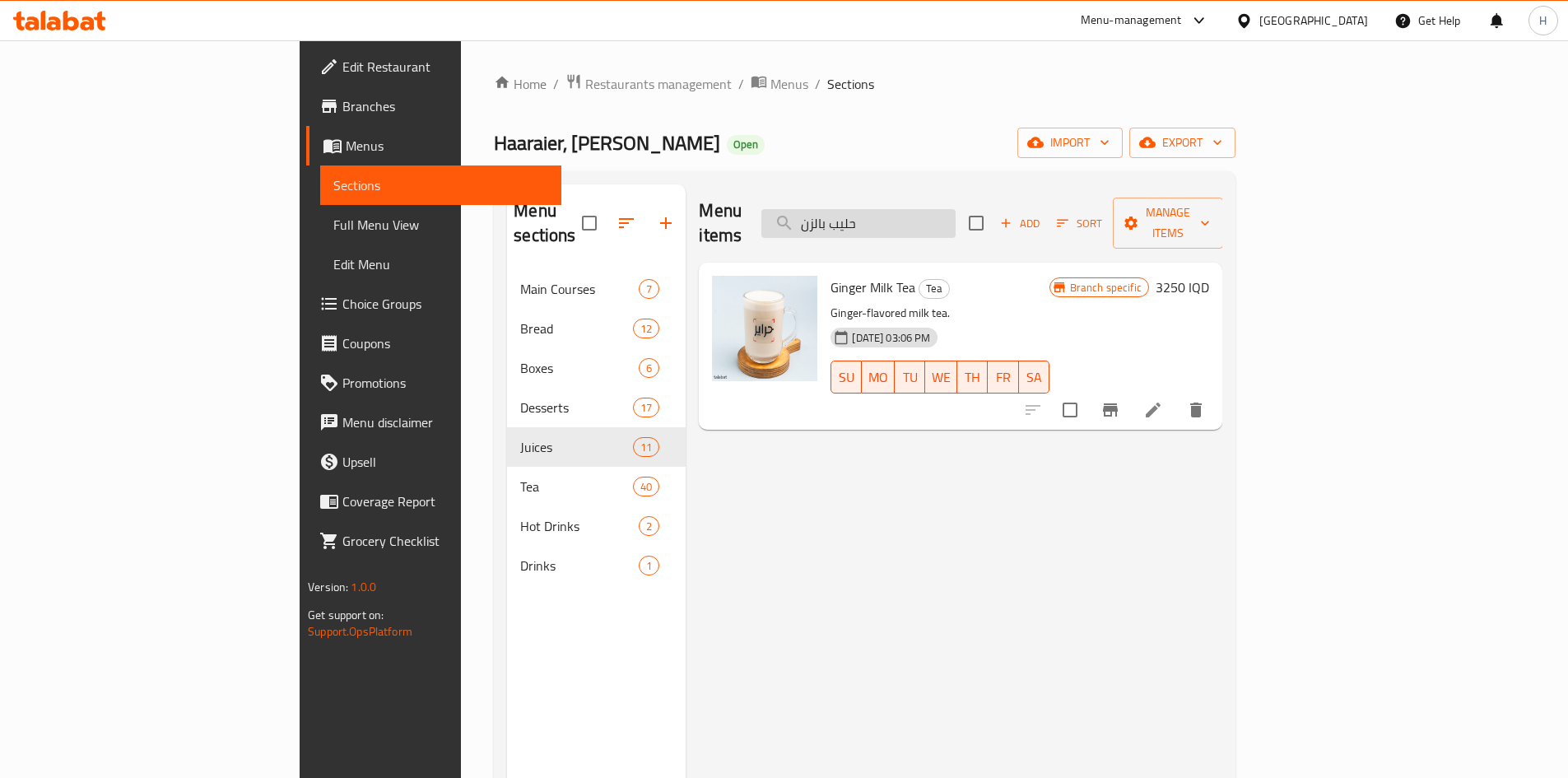
click at [955, 209] on input "حليب بالزن" at bounding box center [859, 223] width 195 height 29
click at [948, 220] on input "تي باك" at bounding box center [859, 223] width 195 height 29
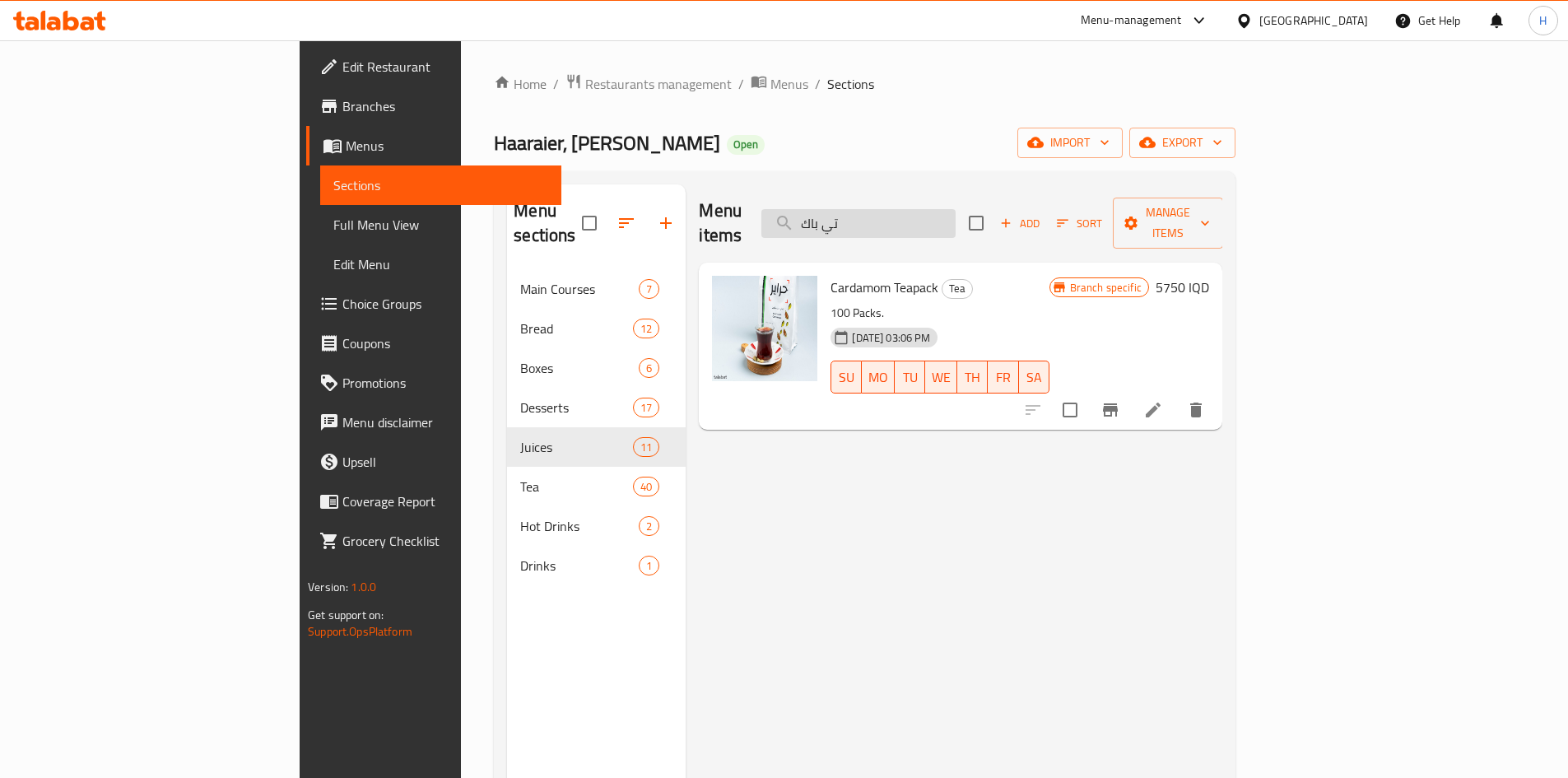
click at [948, 220] on input "تي باك" at bounding box center [859, 223] width 195 height 29
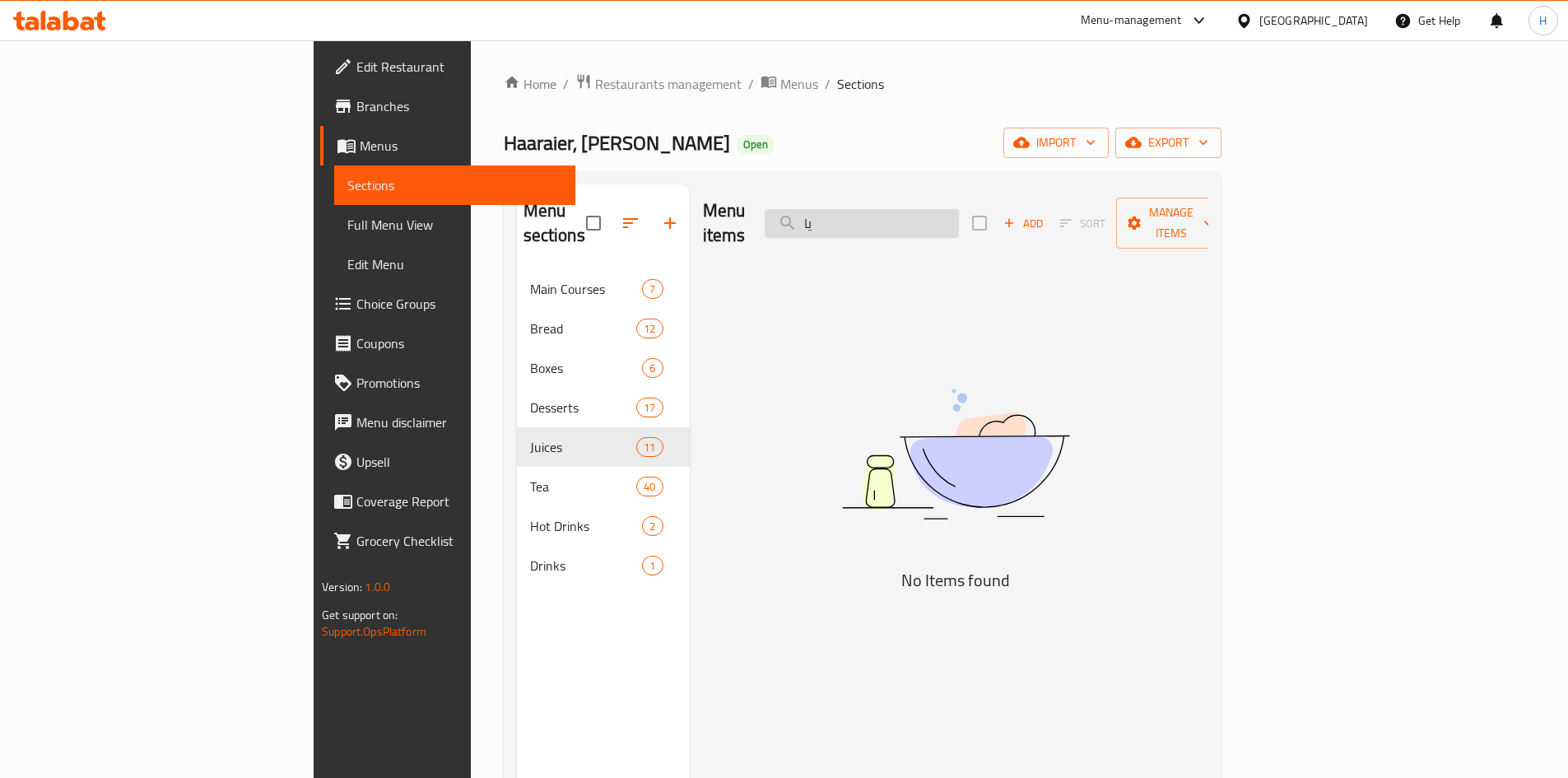
type input "ي"
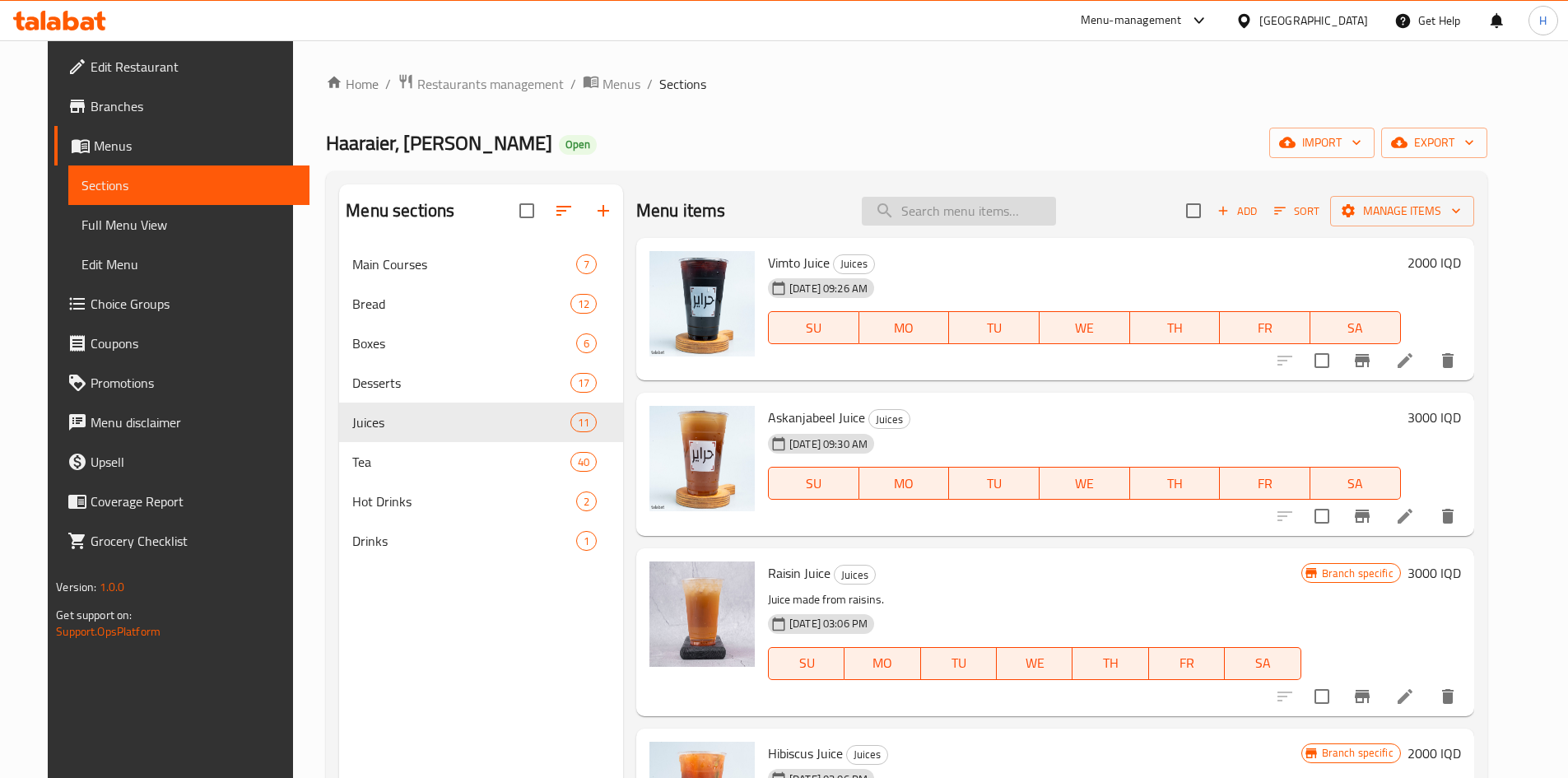
click at [963, 200] on input "search" at bounding box center [959, 211] width 195 height 29
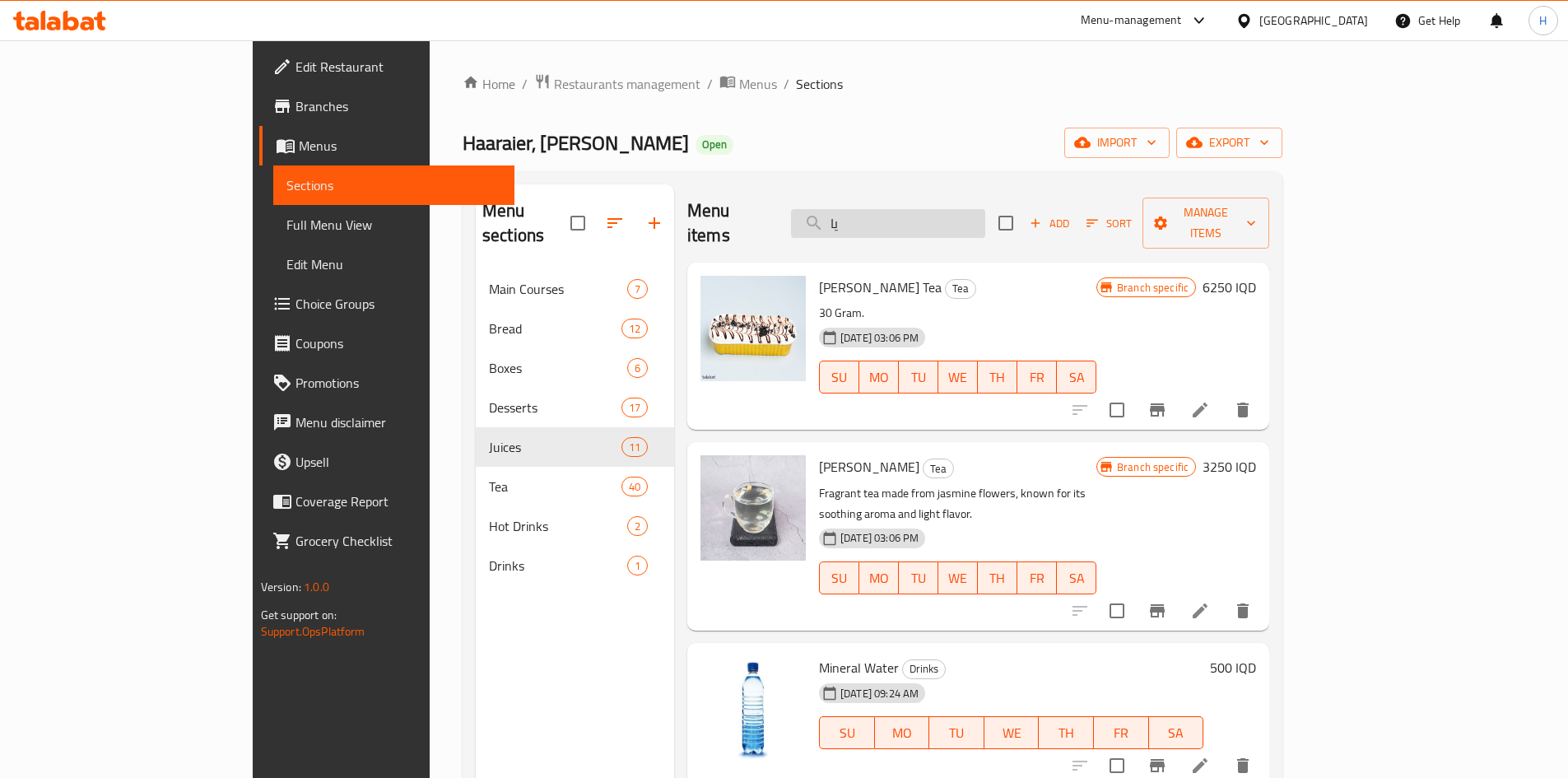
click at [939, 216] on input "يا" at bounding box center [888, 223] width 195 height 29
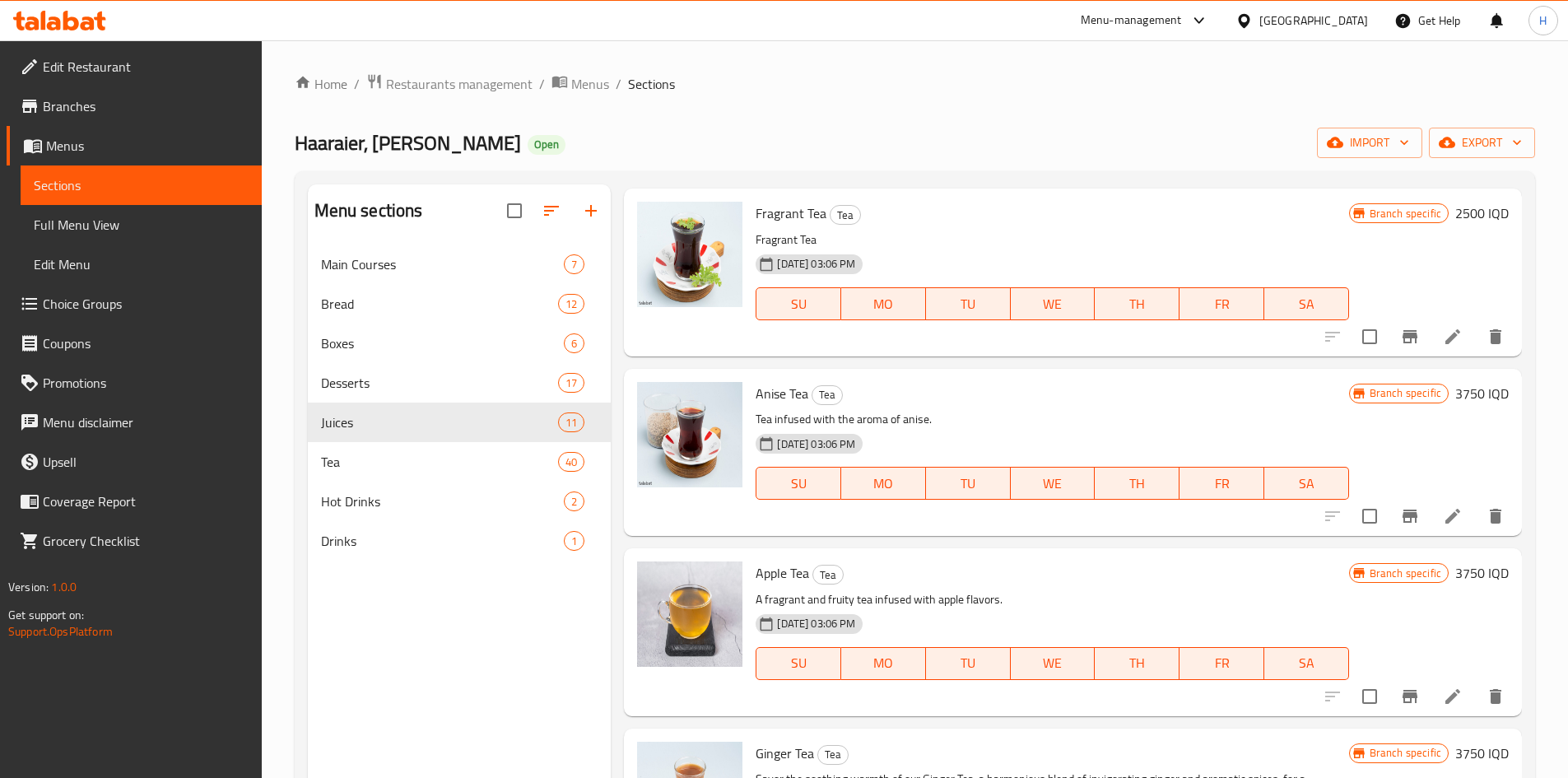
scroll to position [2, 0]
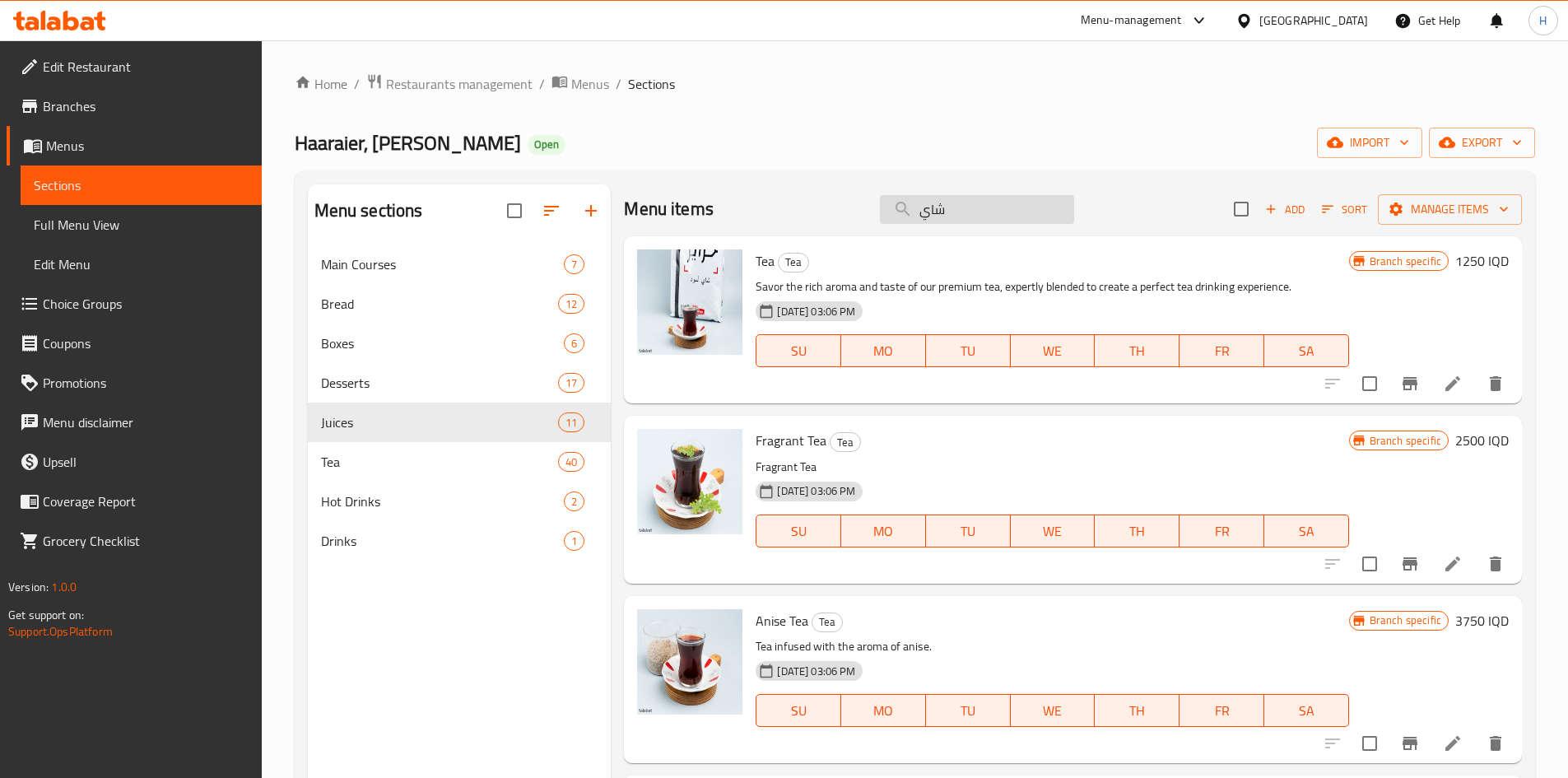
click at [1001, 220] on input "شاي" at bounding box center [977, 209] width 195 height 29
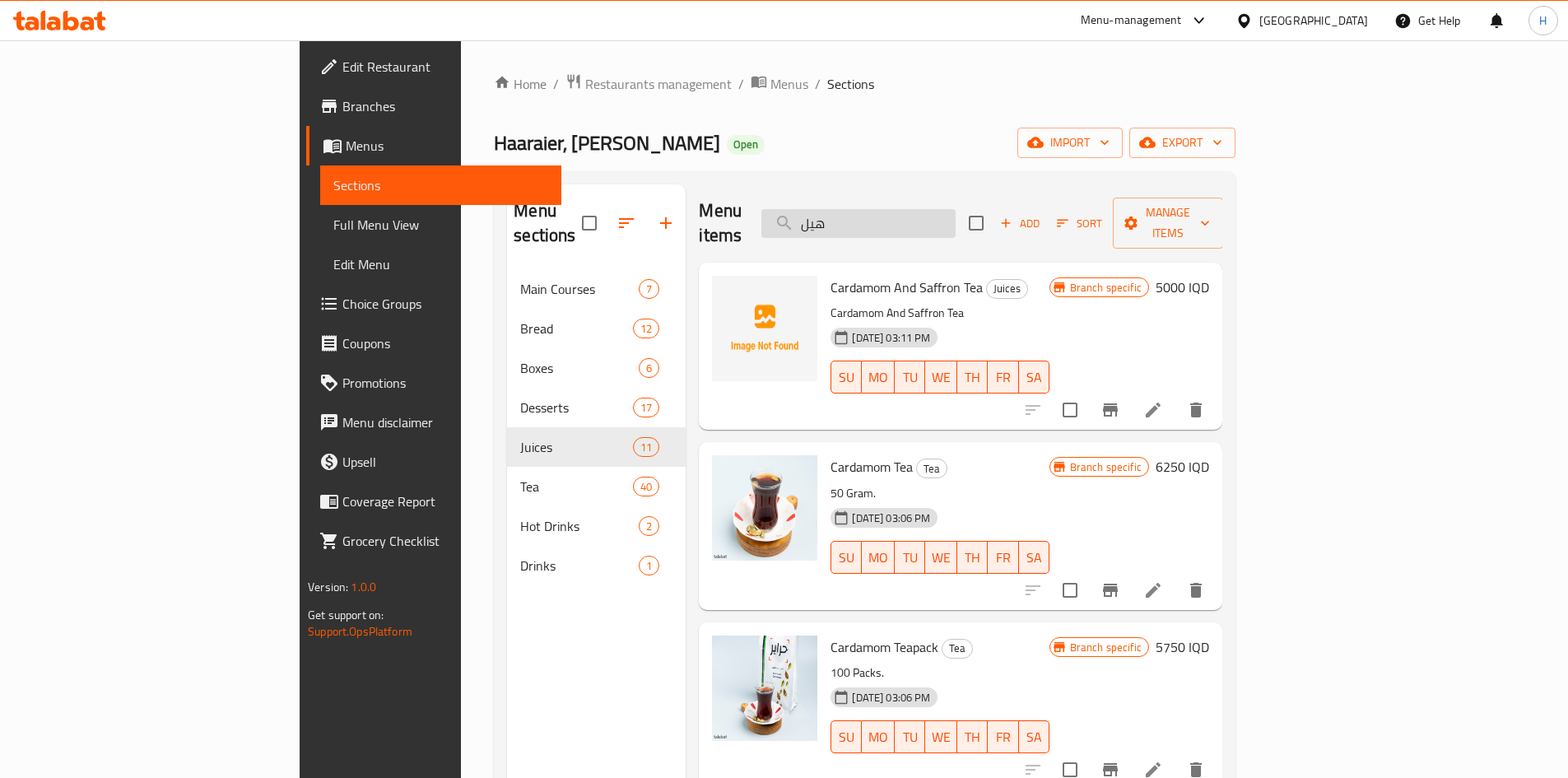
click at [955, 209] on input "هيل" at bounding box center [859, 223] width 195 height 29
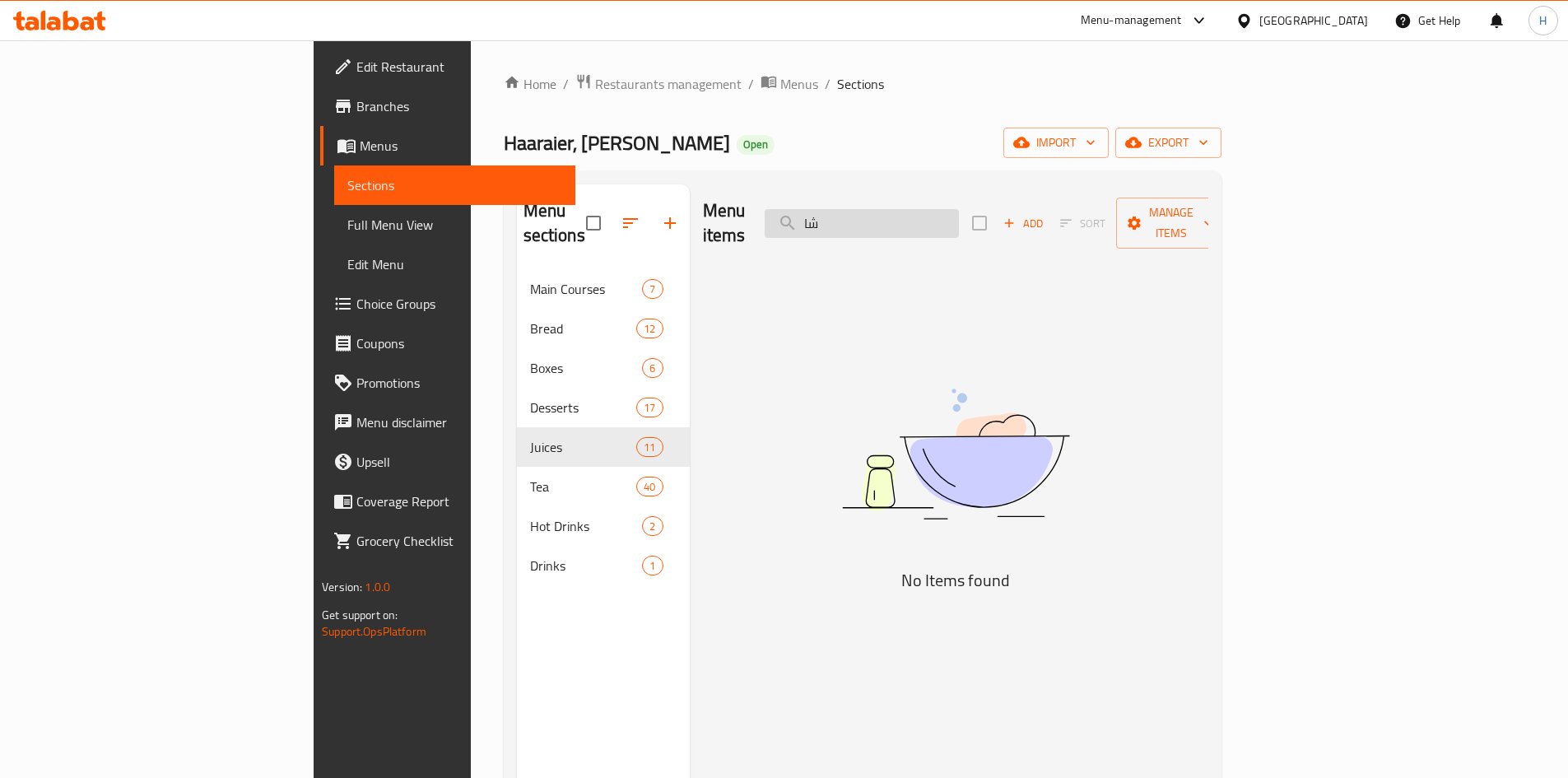
type input "ش"
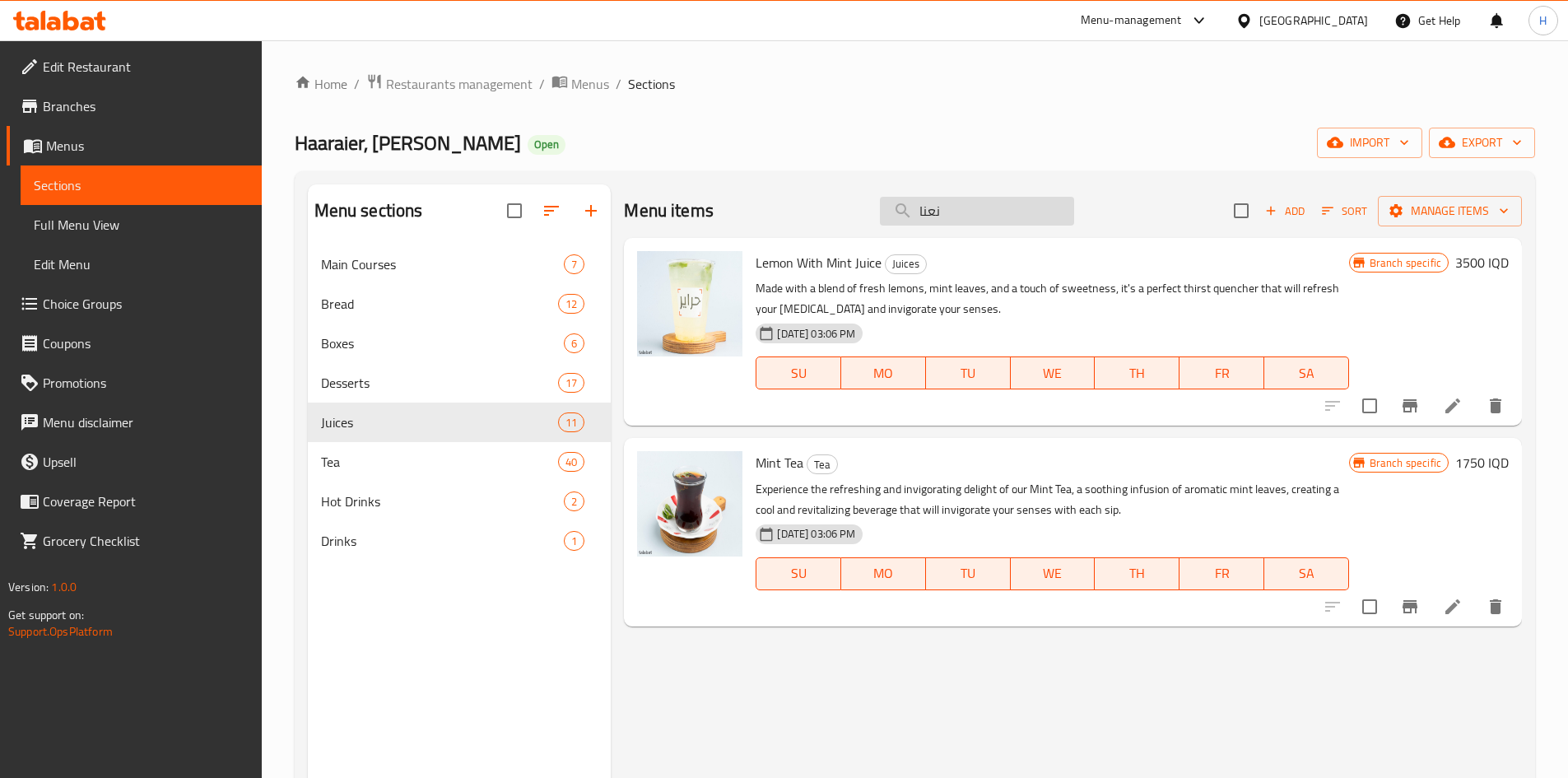
click at [972, 204] on input "نعنا" at bounding box center [977, 211] width 195 height 29
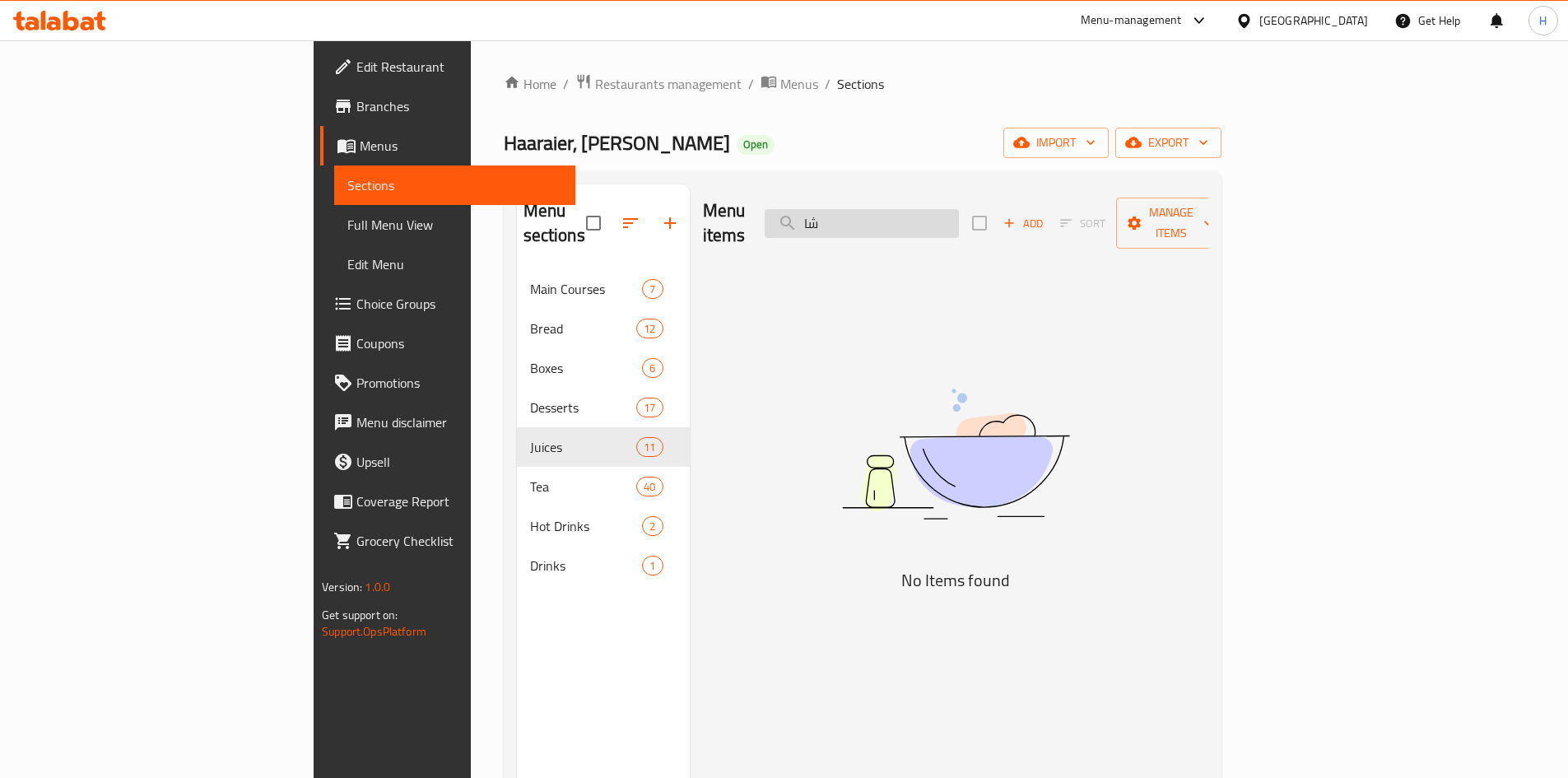
type input "ش"
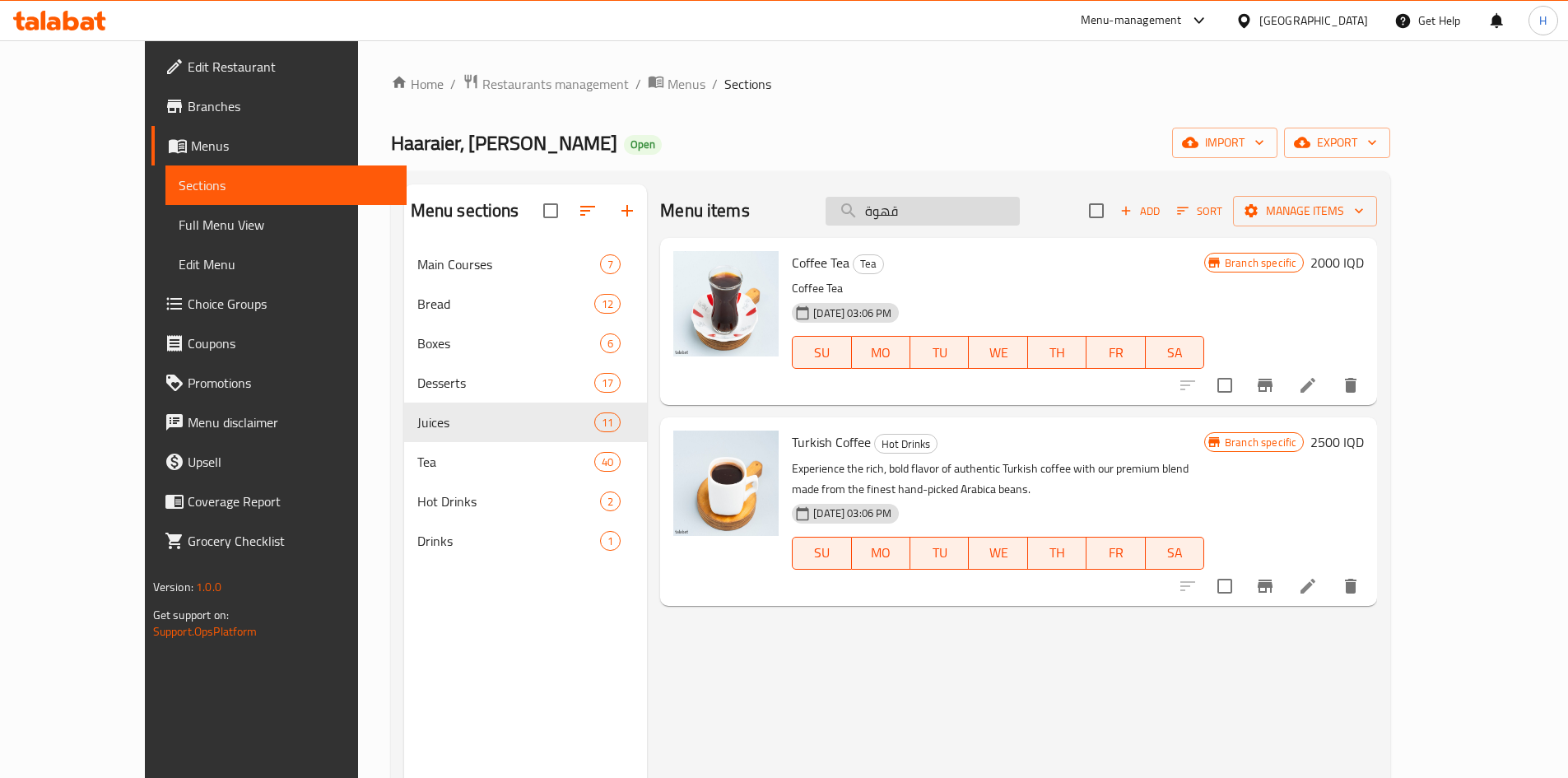
click at [1000, 220] on input "قهوة" at bounding box center [923, 211] width 195 height 29
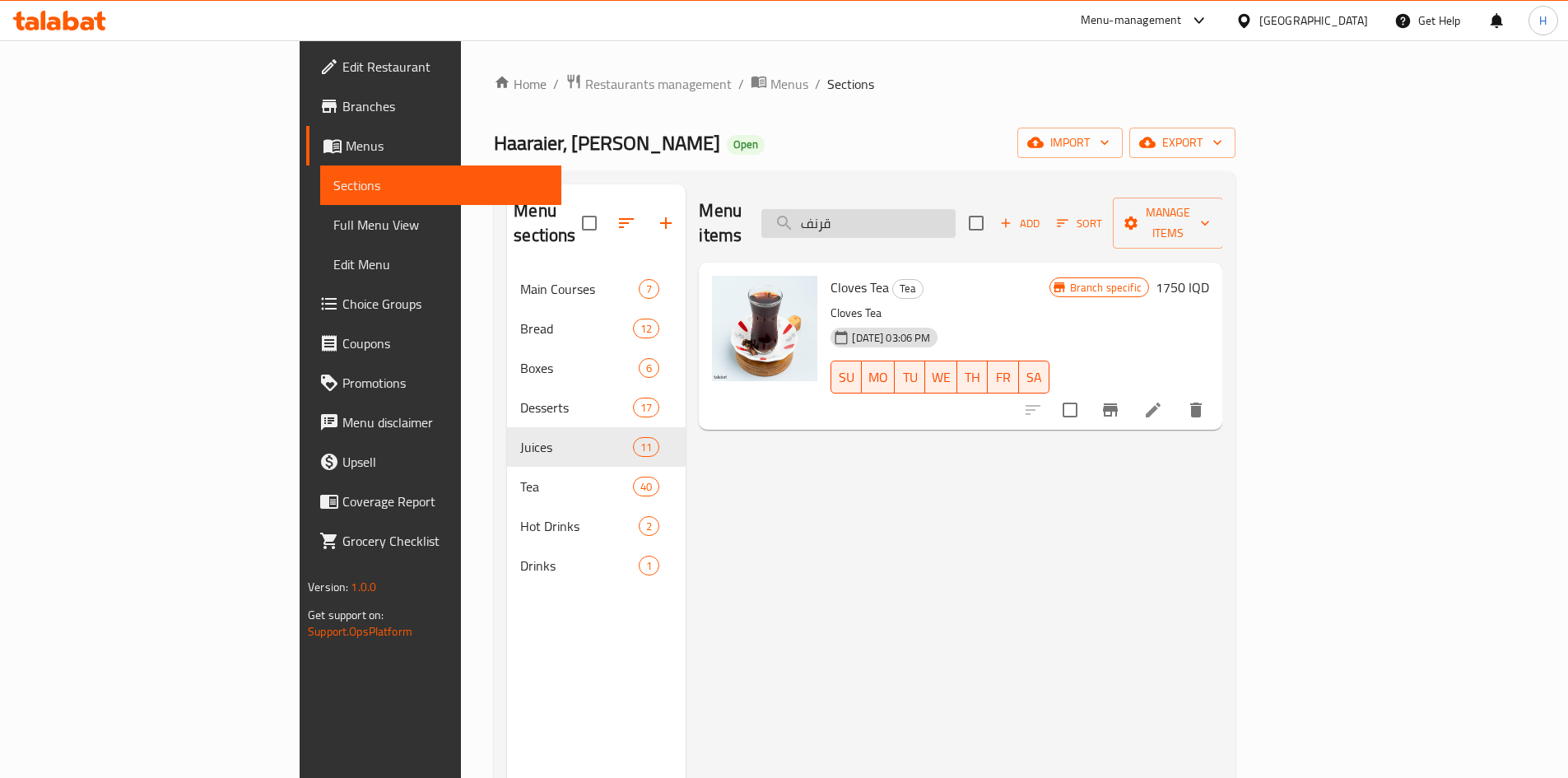
click at [955, 209] on input "قرنف" at bounding box center [859, 223] width 195 height 29
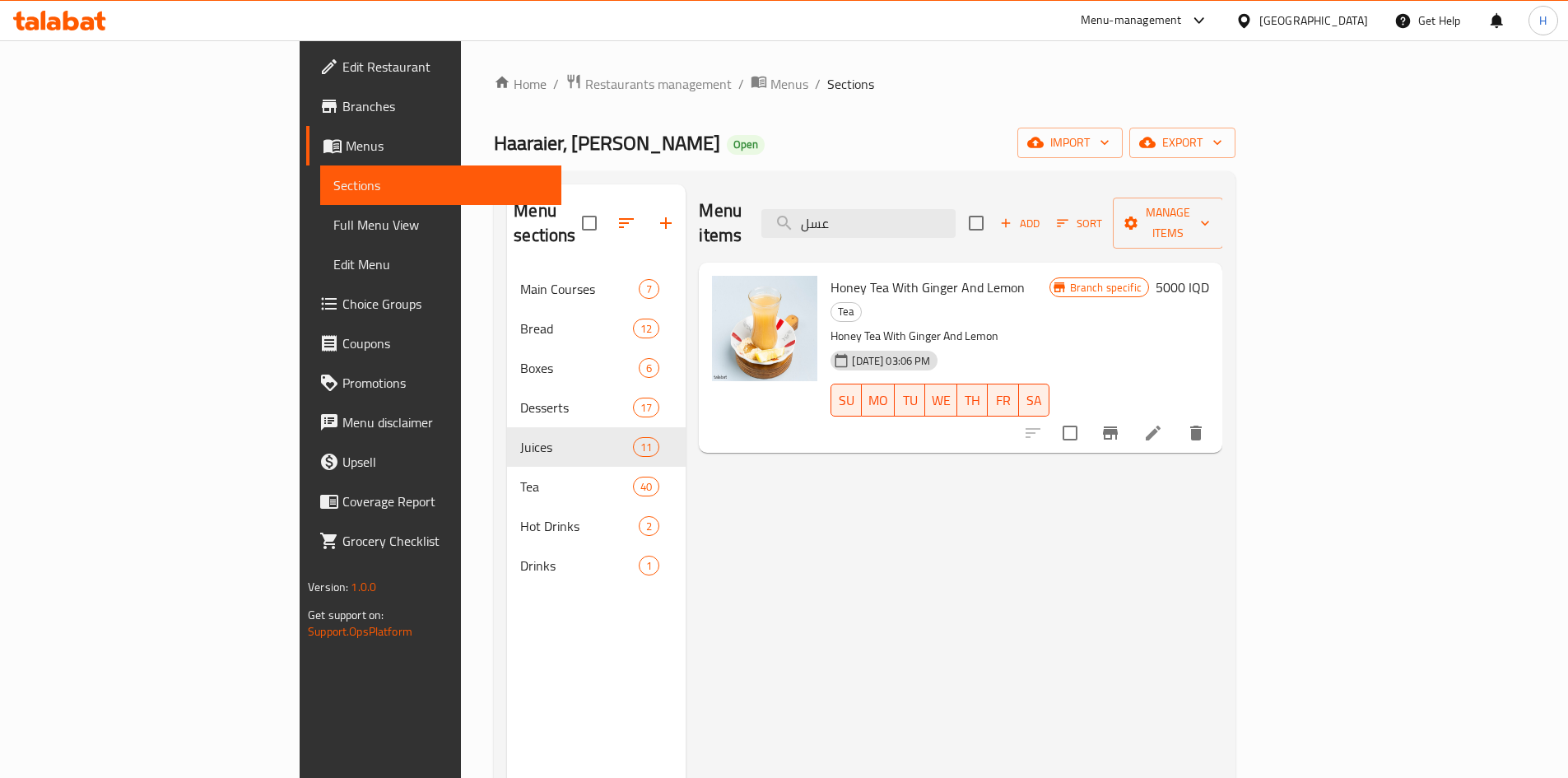
type input "عسل"
click at [951, 584] on div "Menu items عسل Add Sort Manage items Honey Tea With Ginger And Lemon Tea Honey …" at bounding box center [954, 573] width 537 height 778
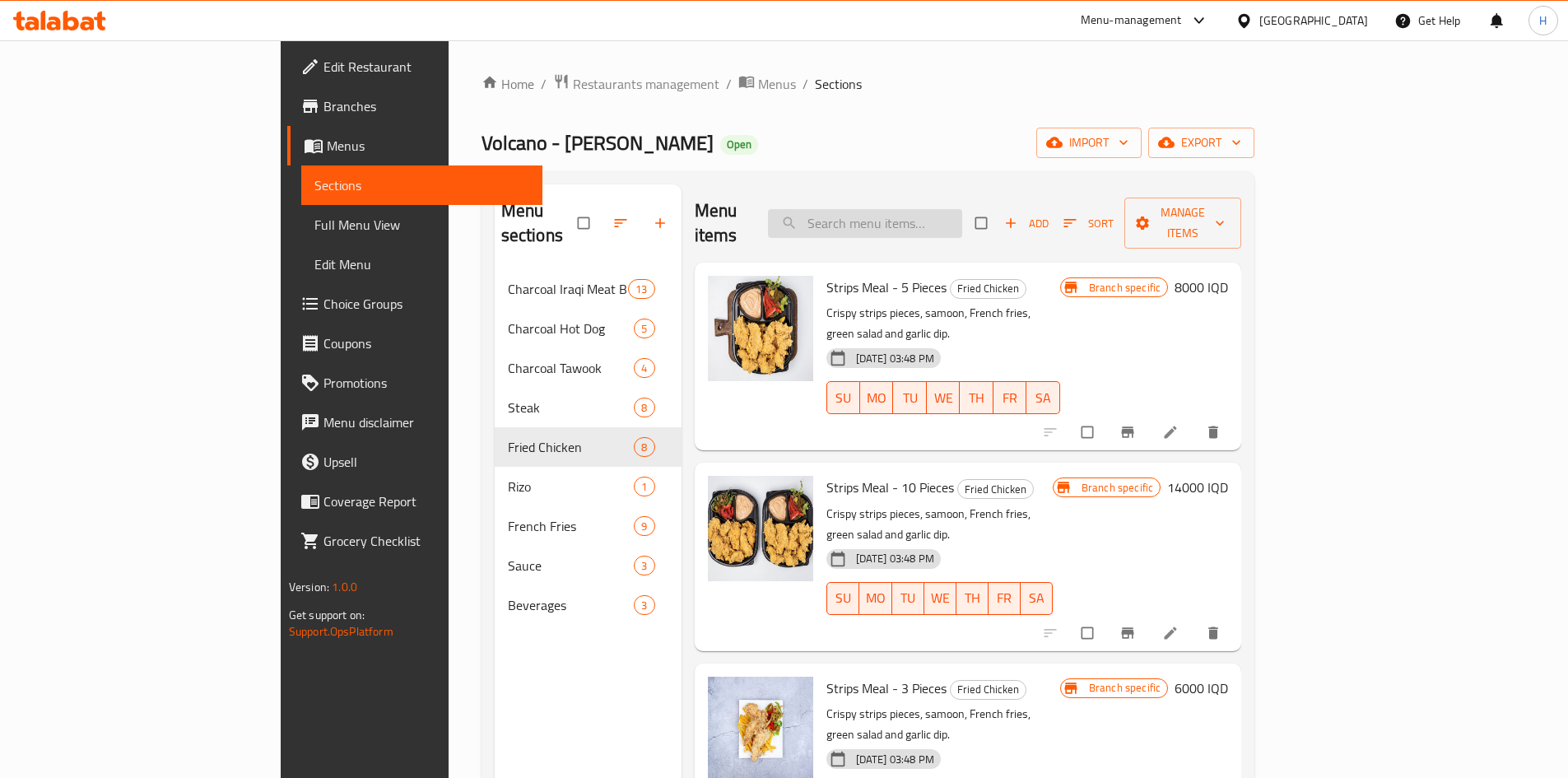
click at [963, 209] on input "search" at bounding box center [865, 223] width 195 height 29
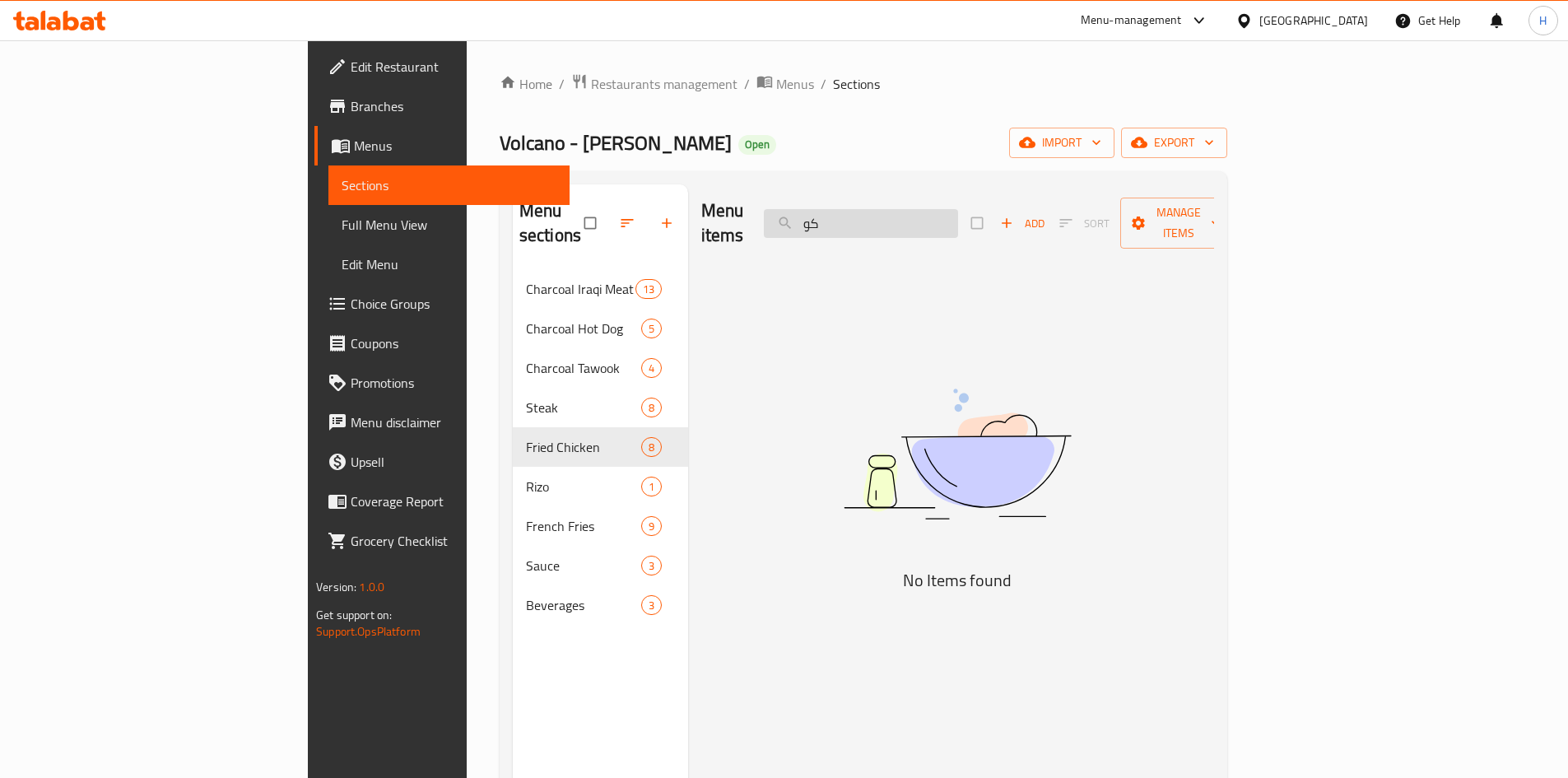
type input "ك"
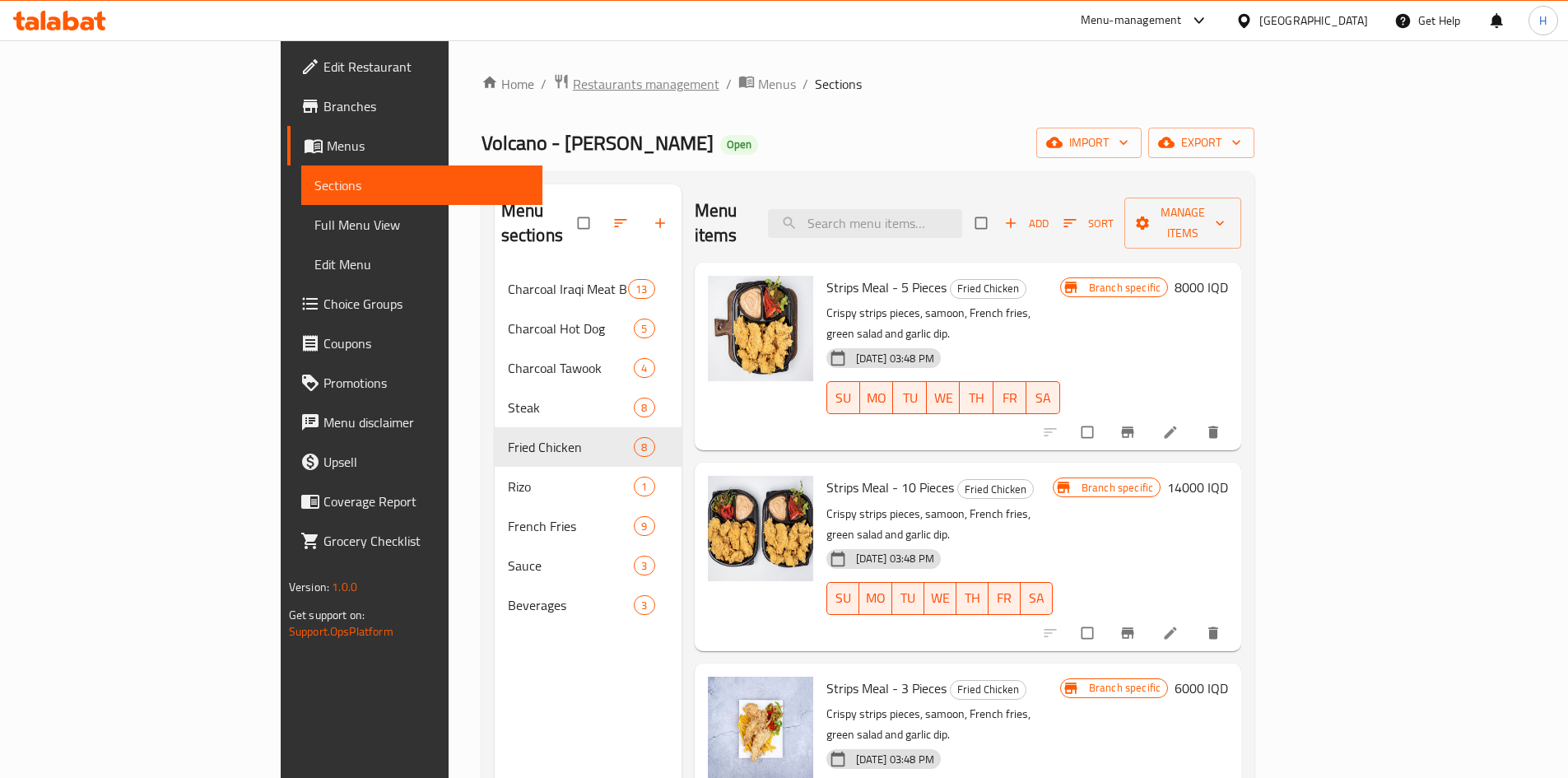
click at [573, 87] on span "Restaurants management" at bounding box center [646, 84] width 146 height 20
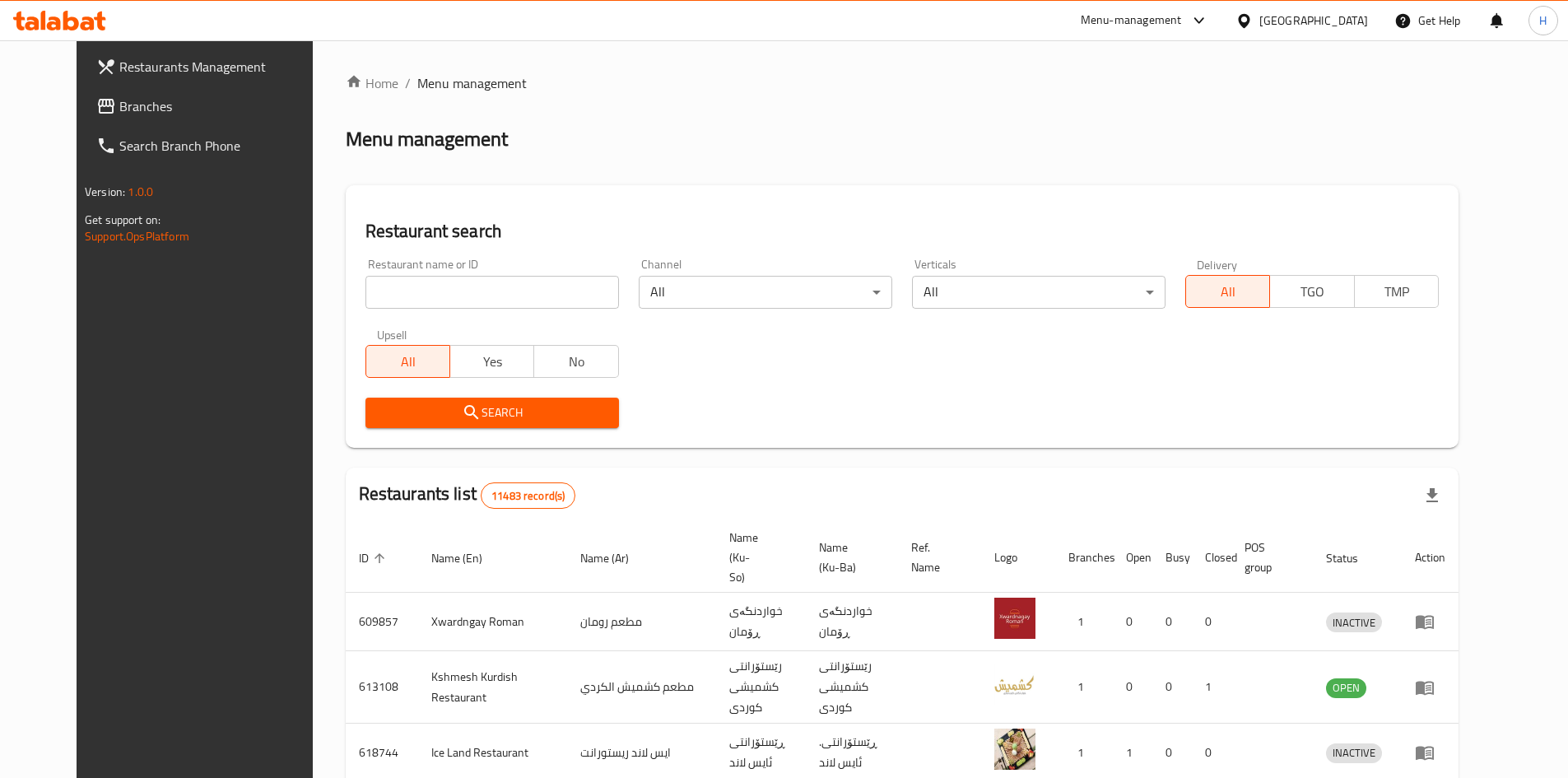
click at [448, 279] on input "search" at bounding box center [492, 292] width 254 height 33
type input "كوخ"
click button "Search" at bounding box center [492, 413] width 254 height 30
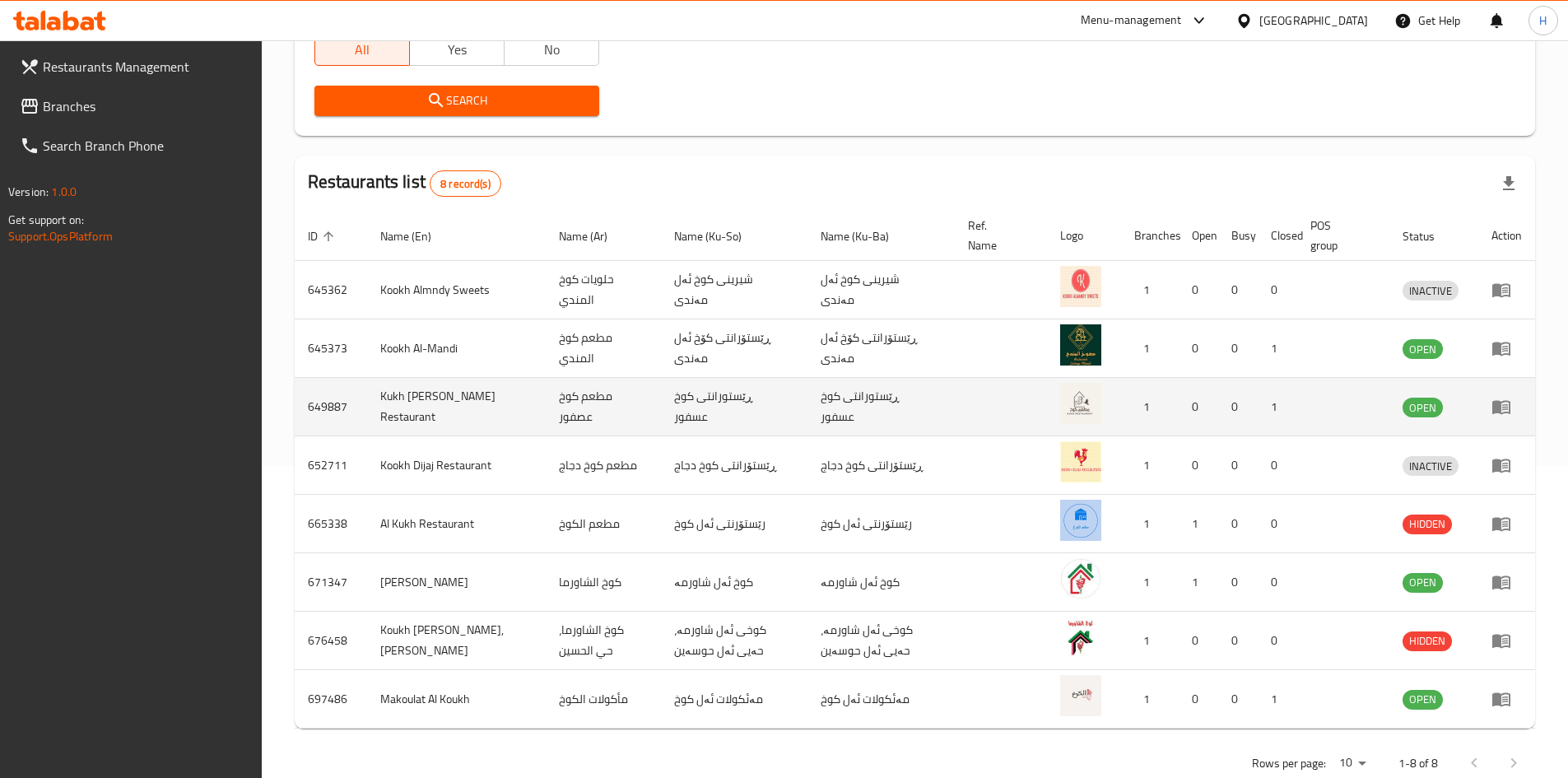
scroll to position [330, 0]
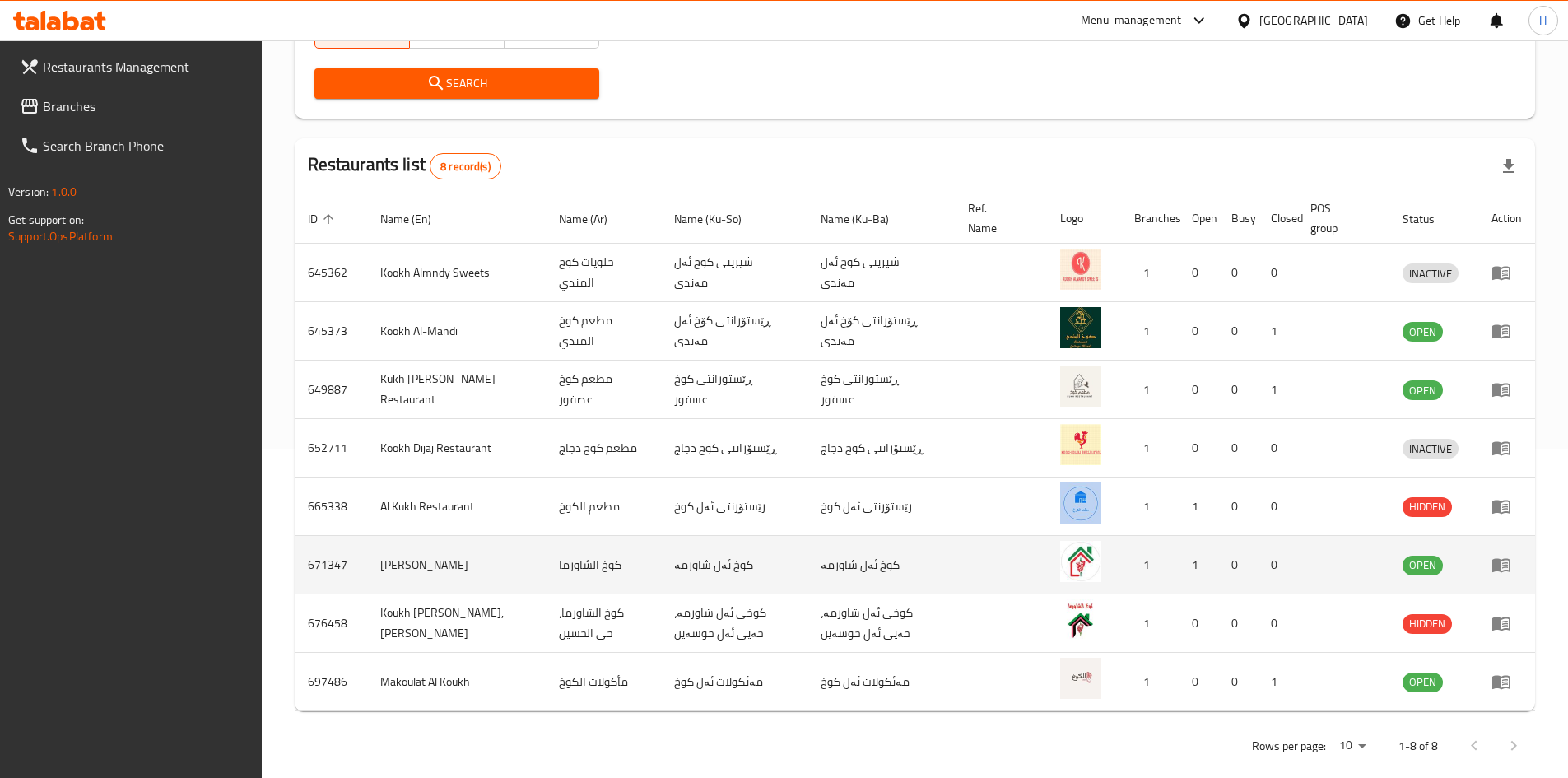
click at [1493, 567] on icon "enhanced table" at bounding box center [1501, 566] width 18 height 14
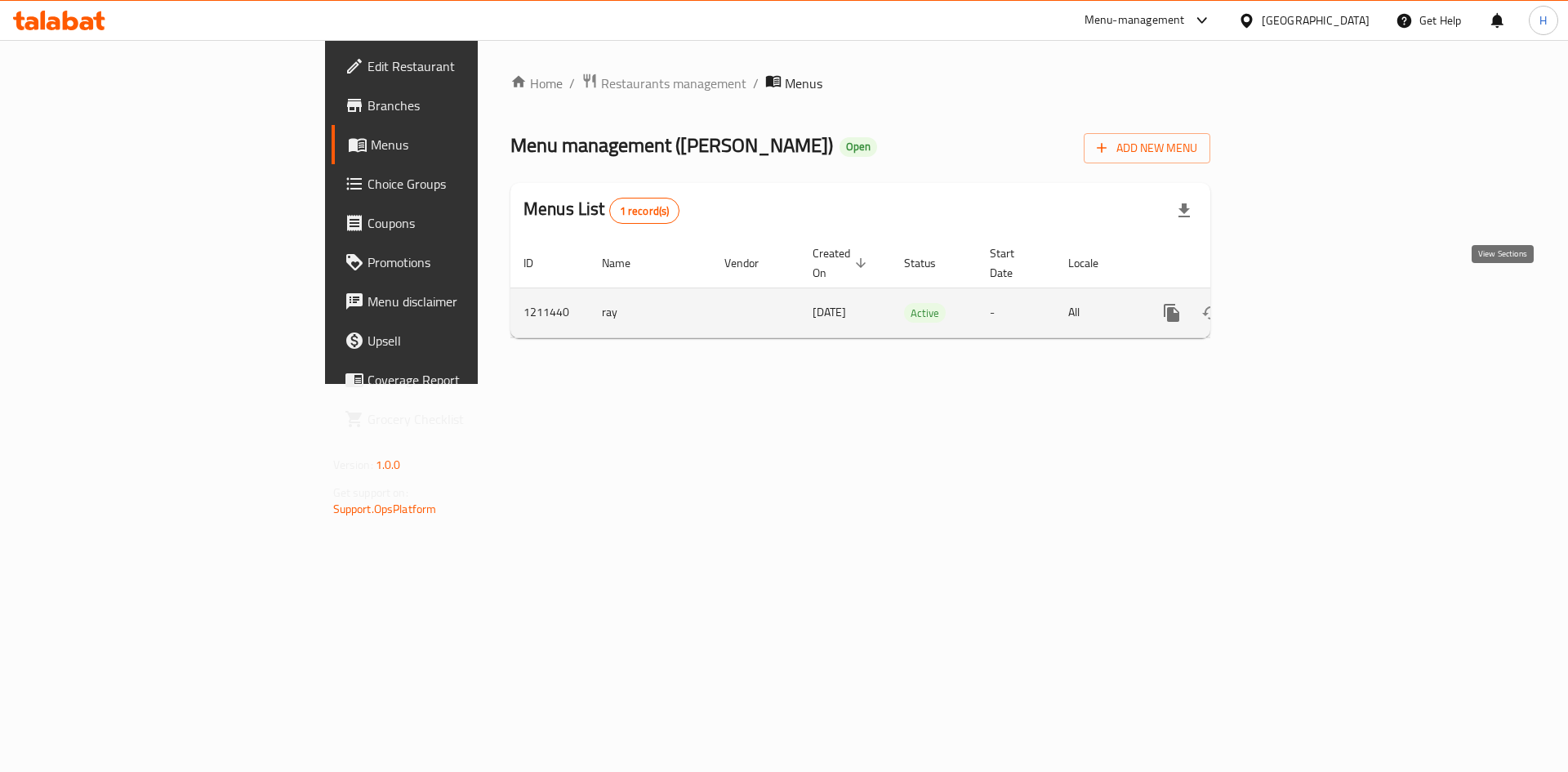
click at [1309, 293] on link "enhanced table" at bounding box center [1289, 313] width 39 height 39
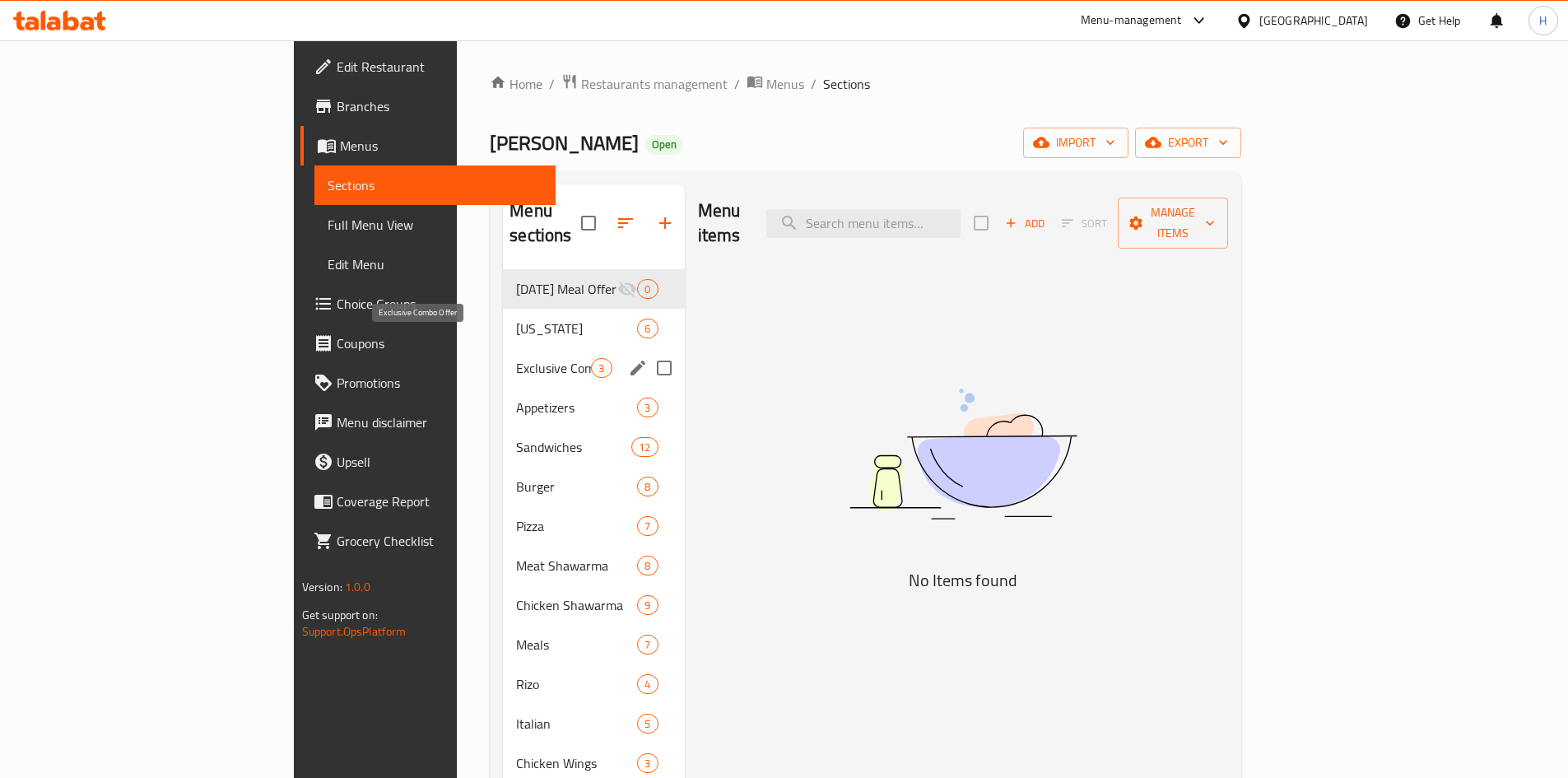
click at [516, 358] on span "Exclusive Combo Offer" at bounding box center [554, 368] width 75 height 20
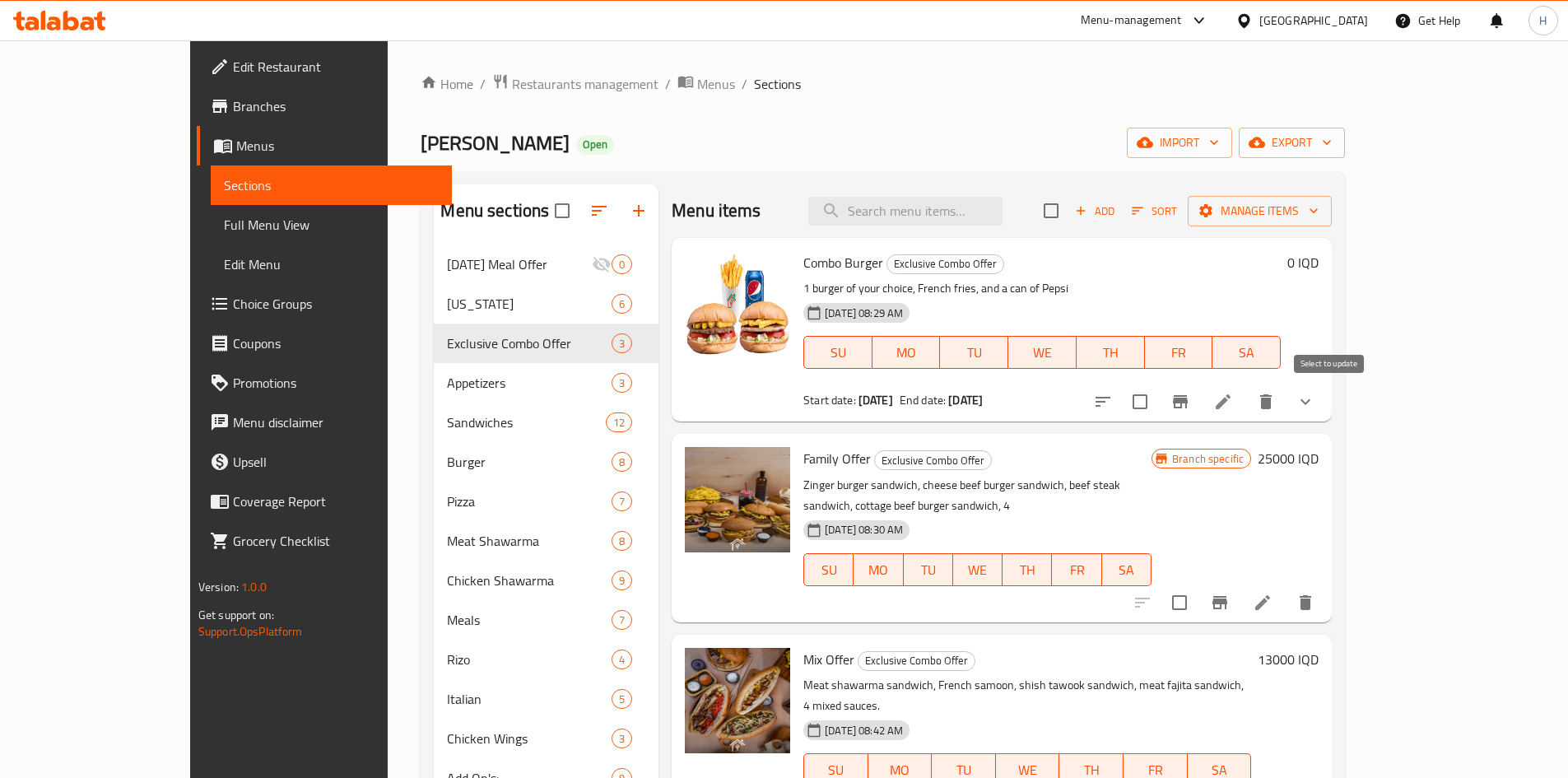
click at [1200, 405] on button "Branch-specific-item" at bounding box center [1180, 402] width 39 height 39
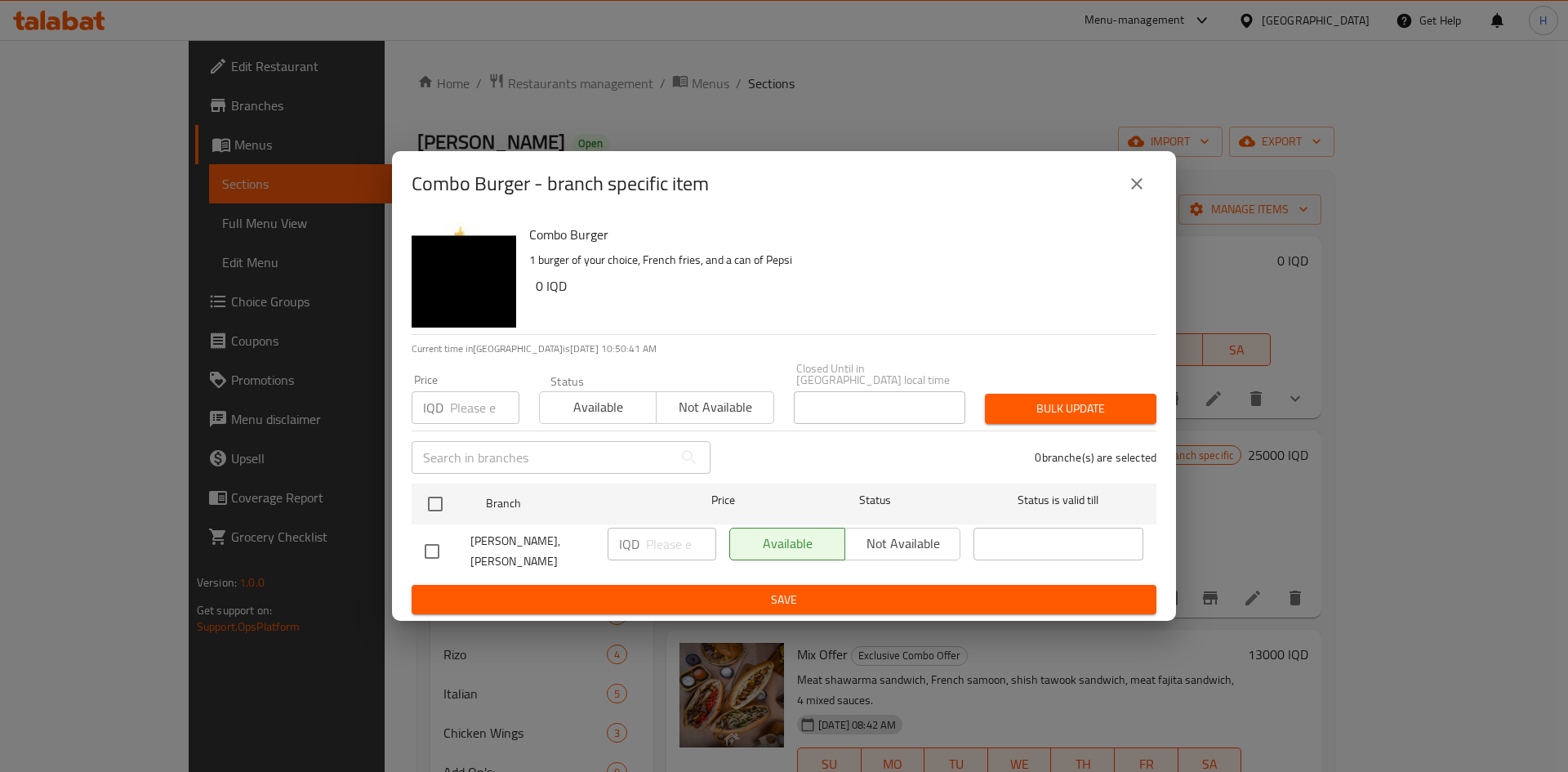
click at [1131, 191] on icon "close" at bounding box center [1137, 183] width 19 height 19
